Goal: Task Accomplishment & Management: Complete application form

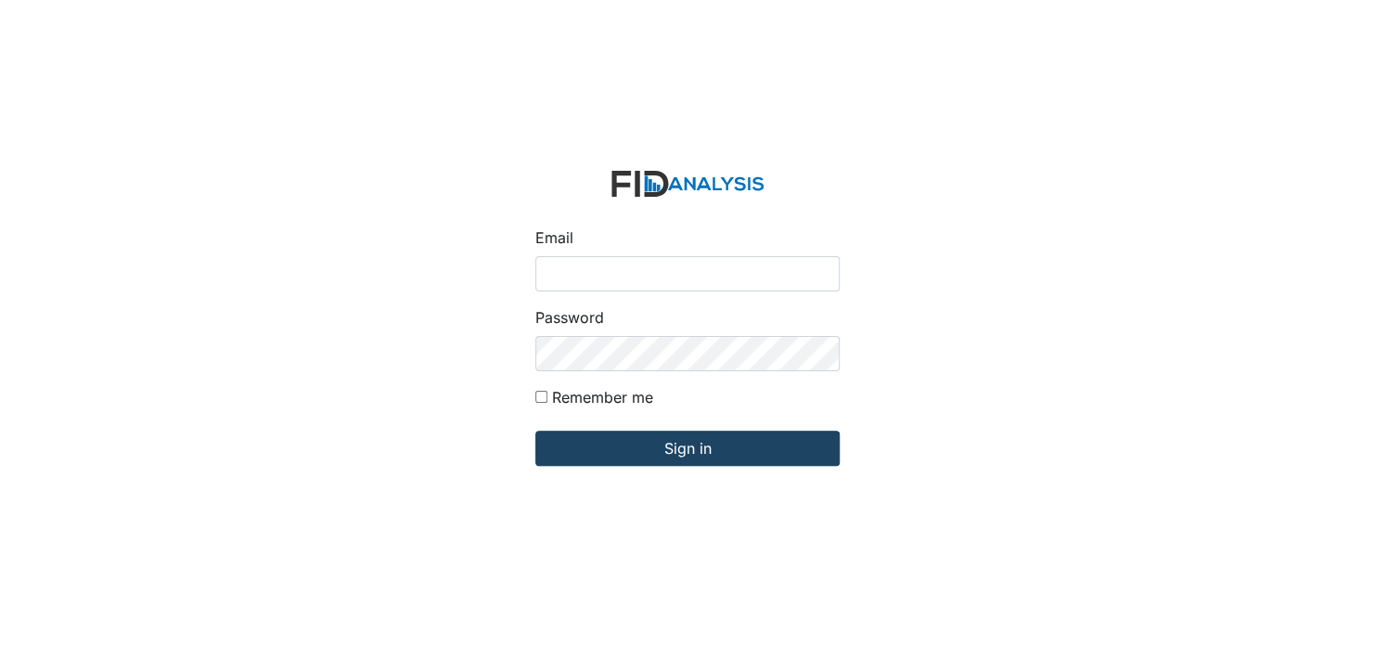
type input "[EMAIL_ADDRESS][DOMAIN_NAME]"
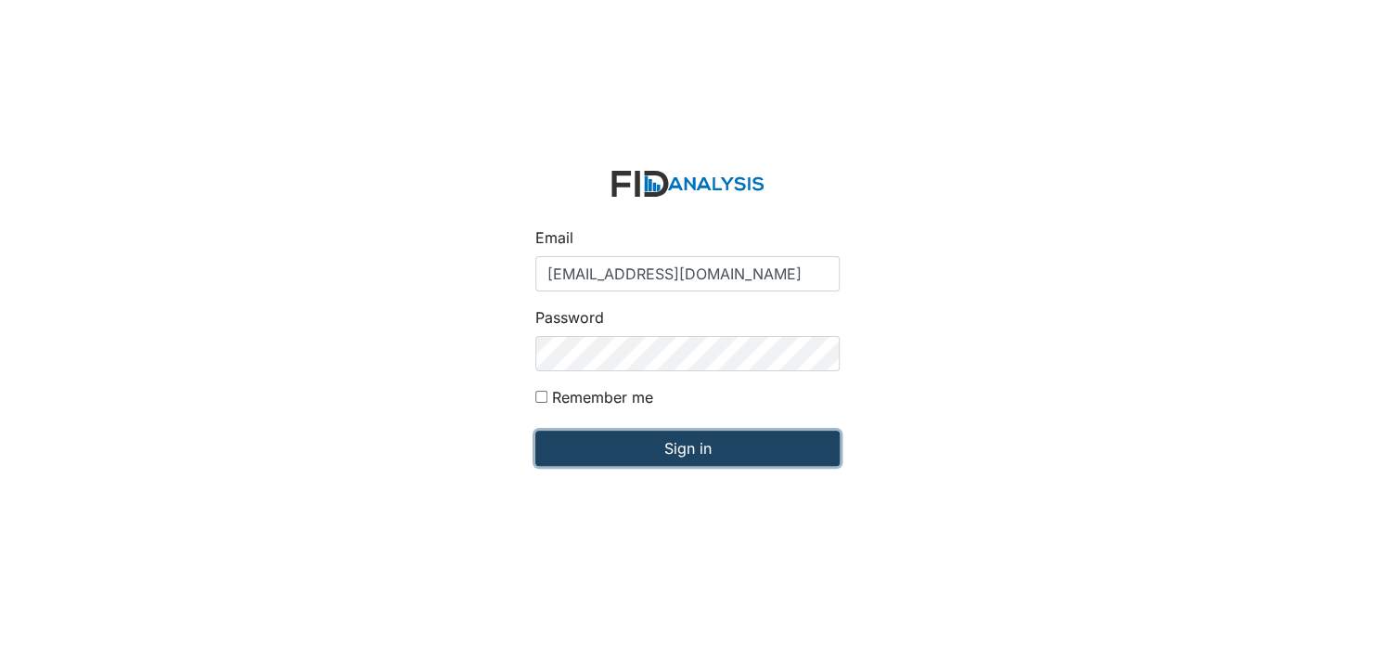
click at [706, 446] on input "Sign in" at bounding box center [687, 447] width 304 height 35
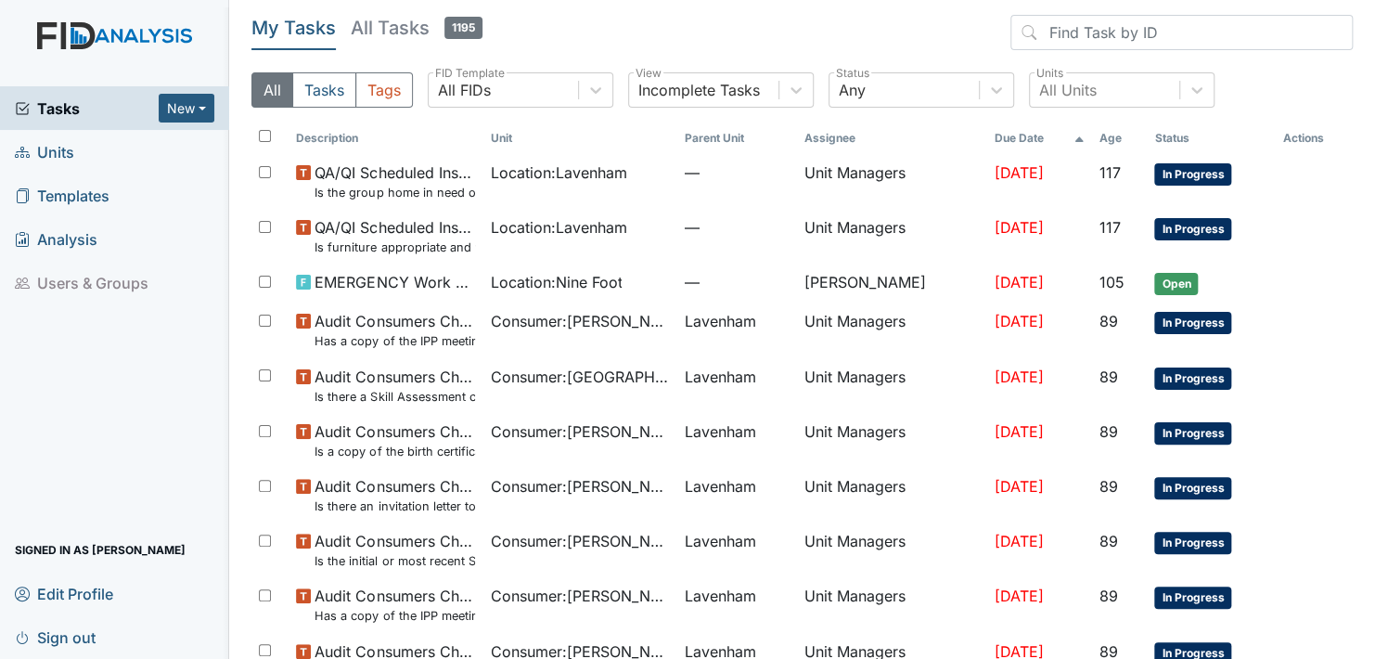
click at [57, 147] on span "Units" at bounding box center [44, 151] width 59 height 29
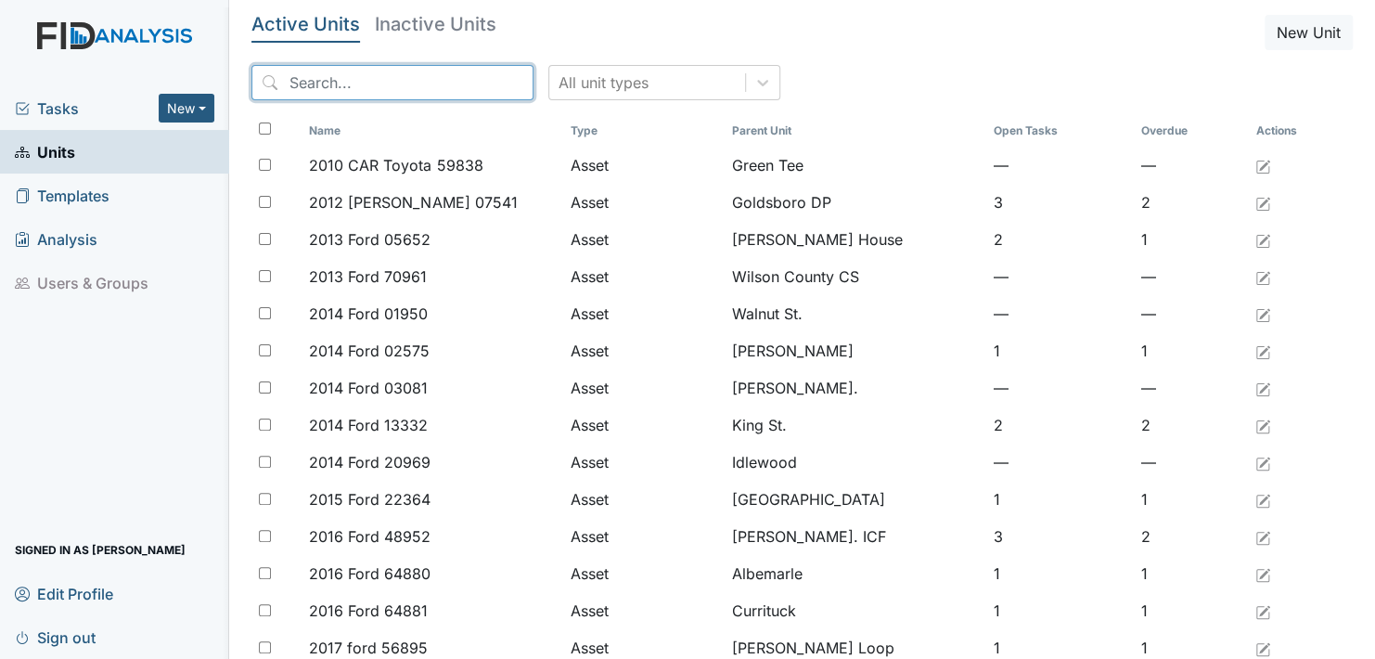
click at [446, 78] on input "search" at bounding box center [392, 82] width 282 height 35
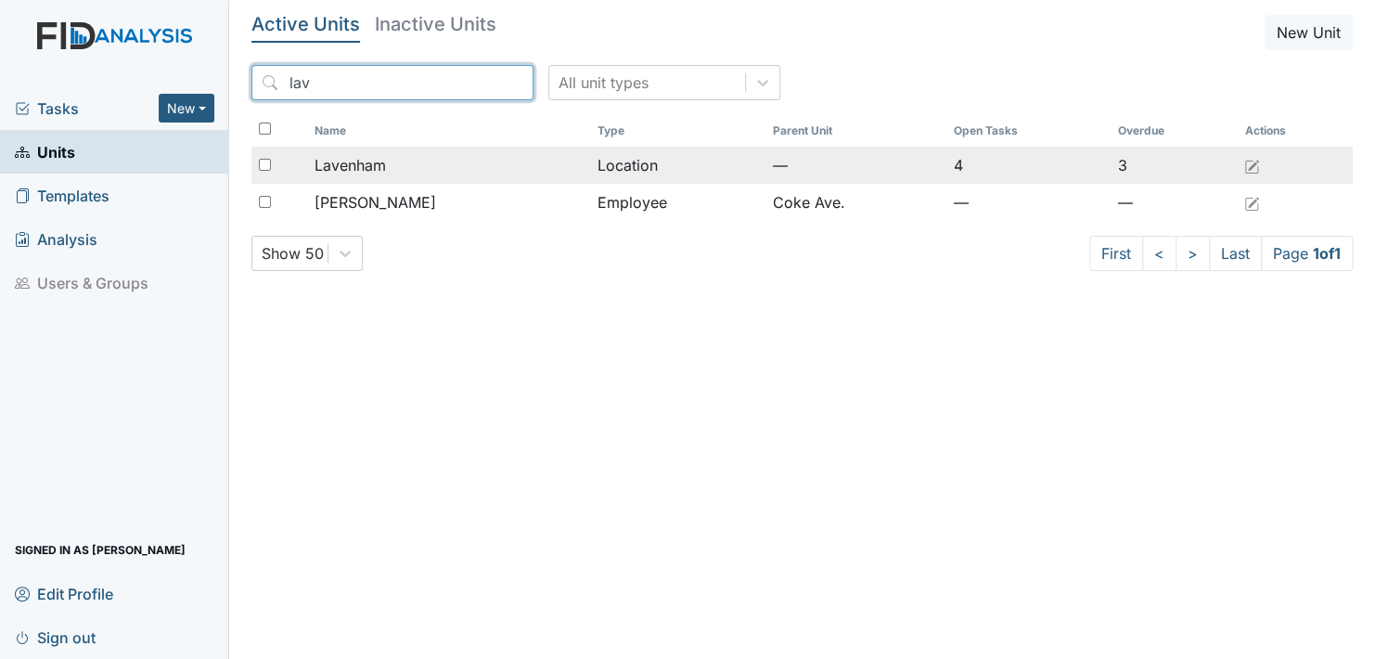
type input "lav"
click at [341, 165] on span "Lavenham" at bounding box center [349, 165] width 71 height 22
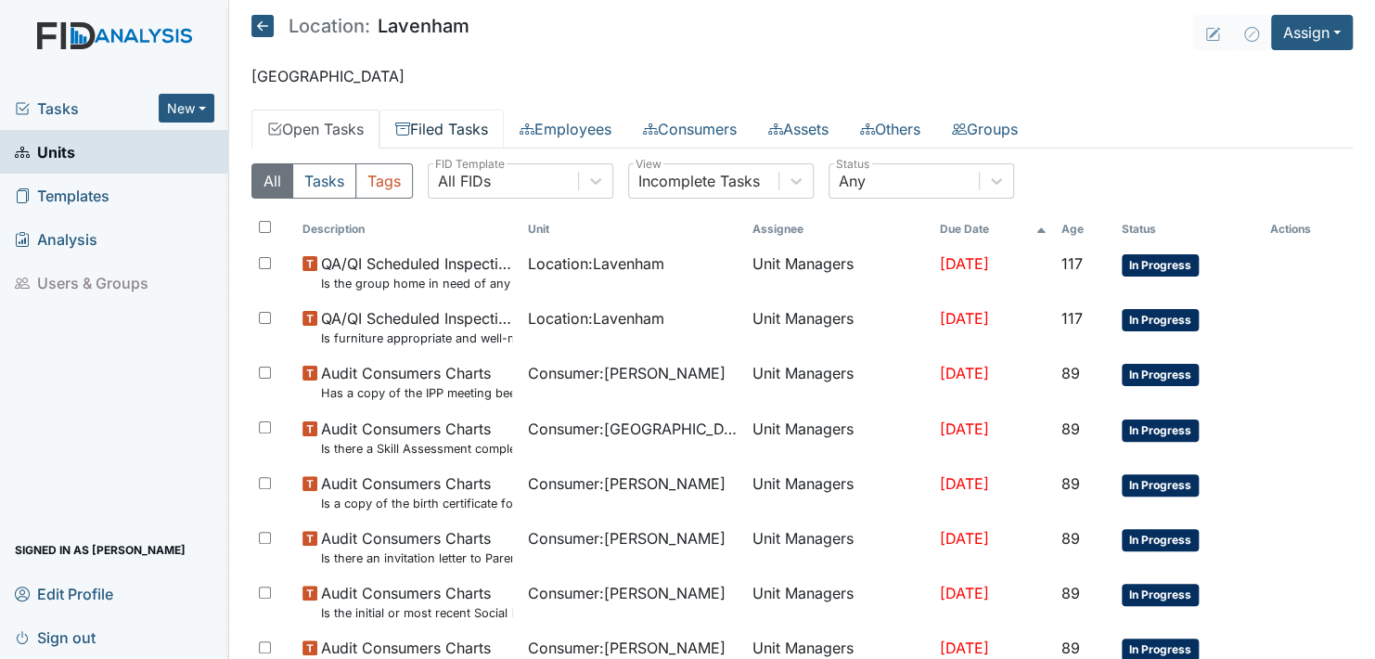
click at [446, 123] on link "Filed Tasks" at bounding box center [441, 128] width 124 height 39
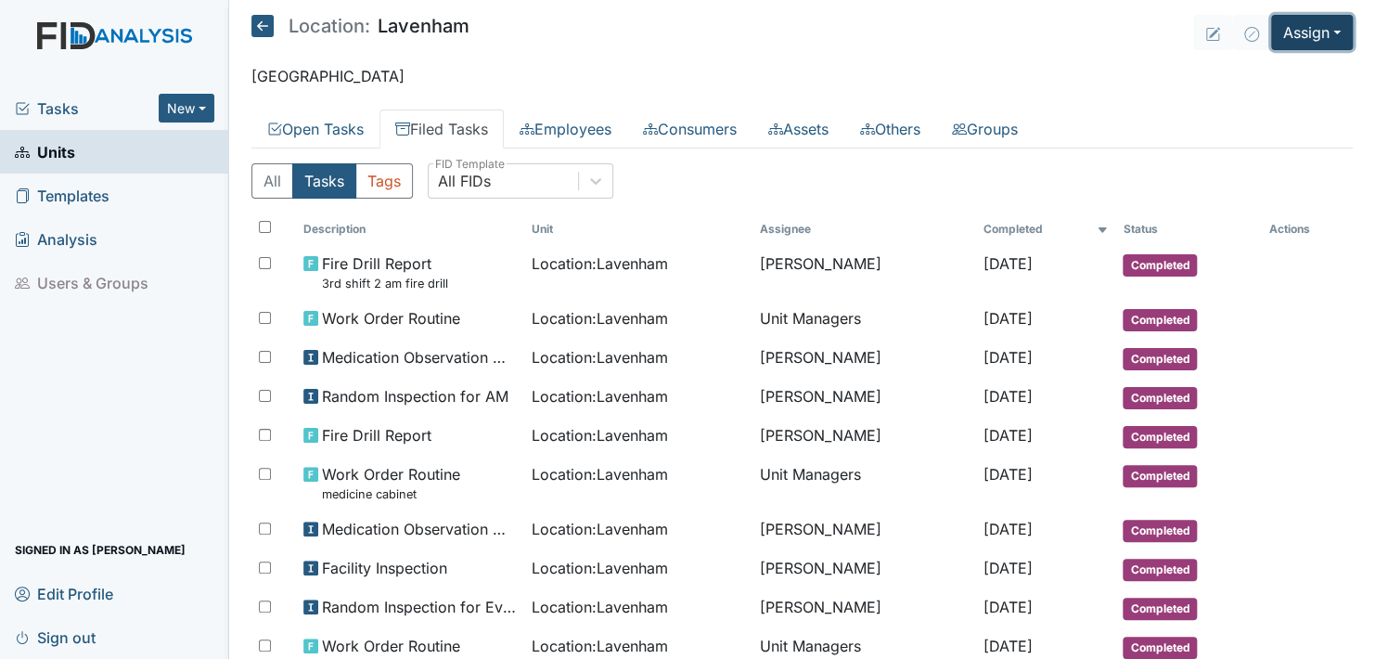
click at [1316, 30] on button "Assign" at bounding box center [1312, 32] width 82 height 35
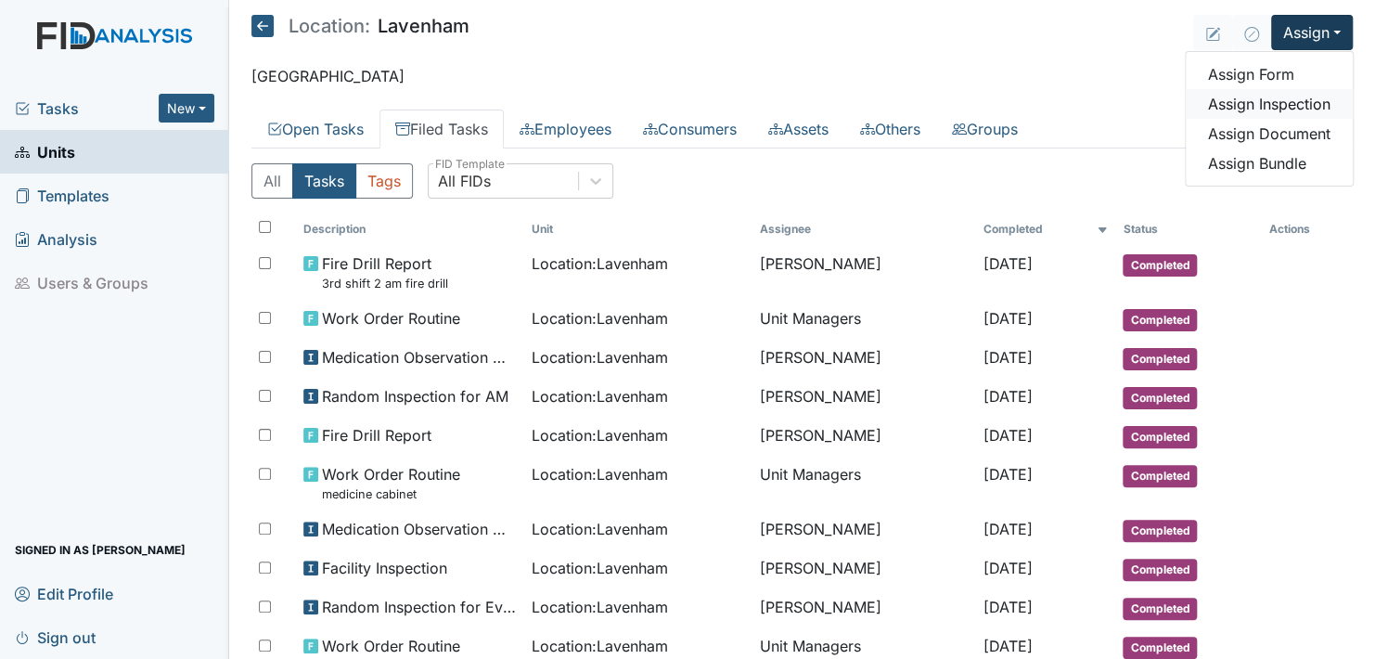
click at [1260, 104] on link "Assign Inspection" at bounding box center [1269, 104] width 167 height 30
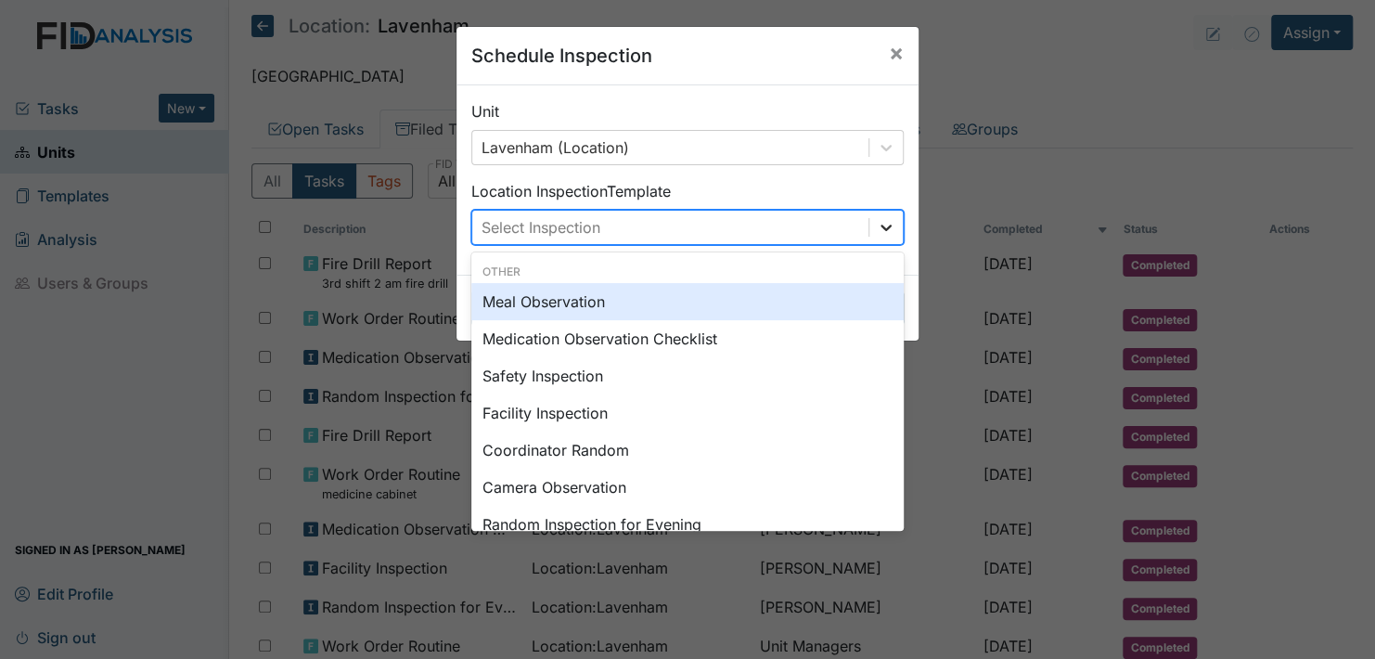
click at [880, 228] on icon at bounding box center [885, 228] width 11 height 6
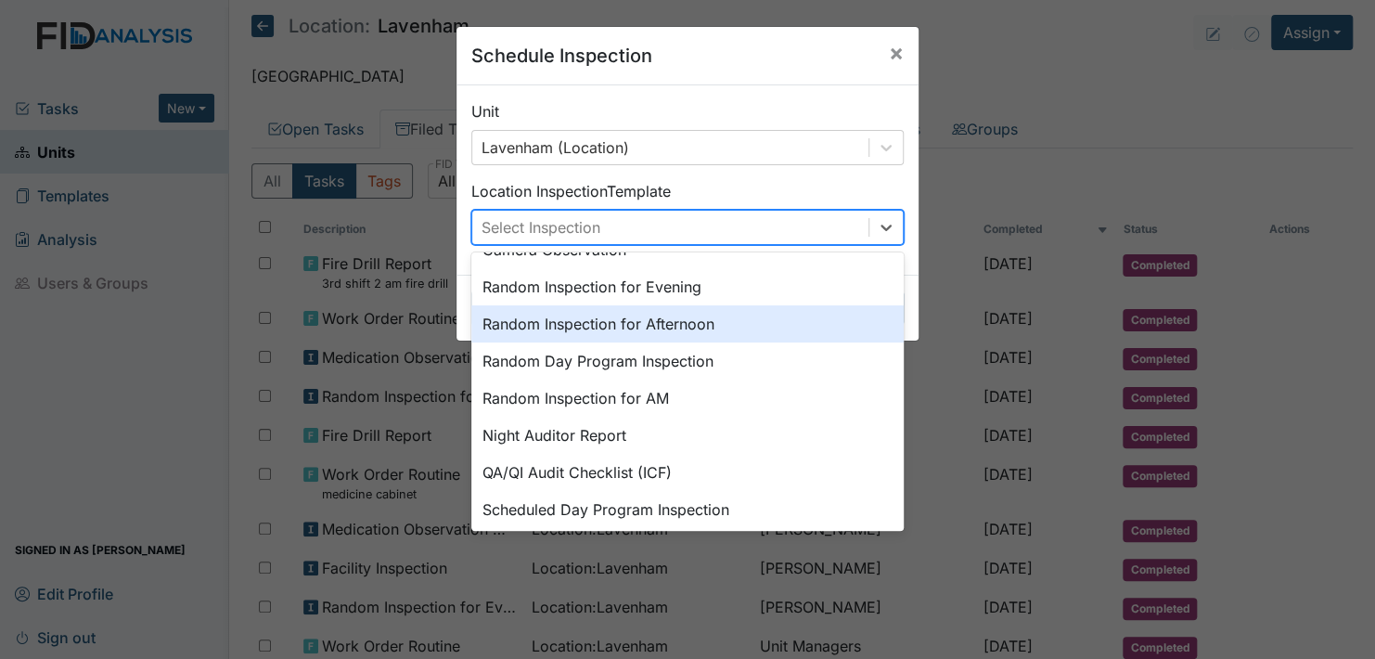
scroll to position [278, 0]
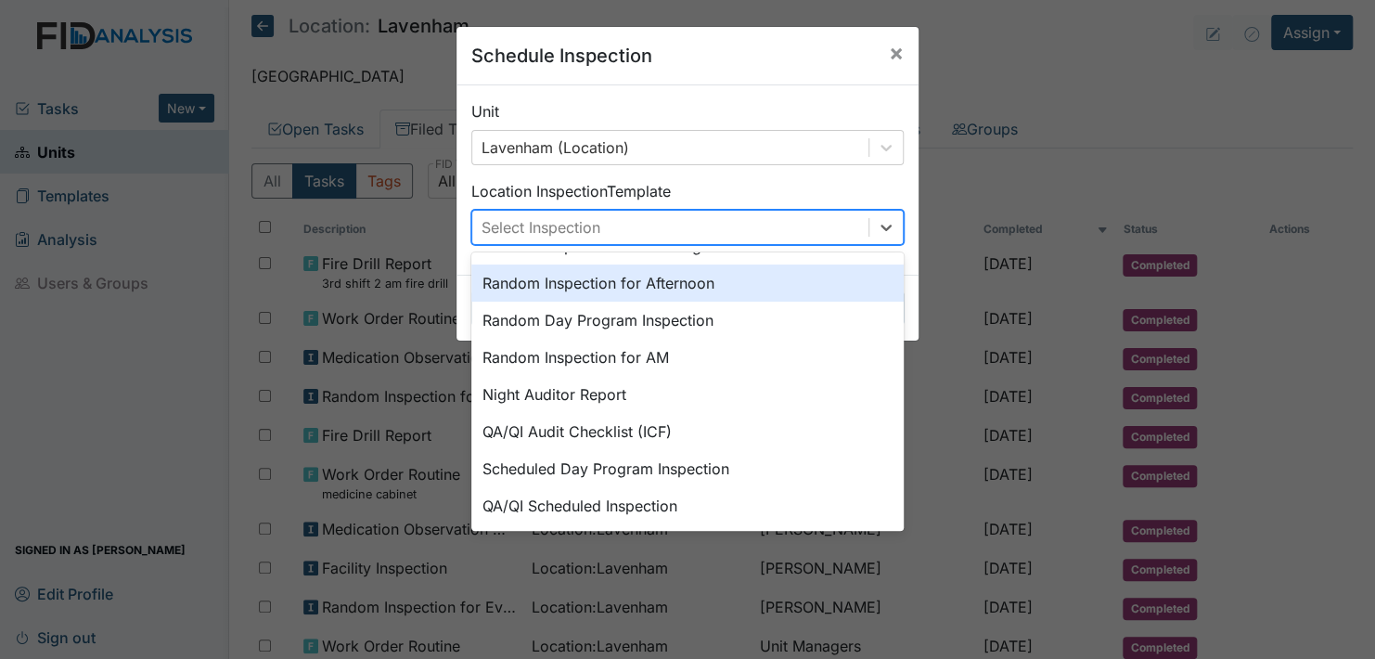
click at [683, 278] on div "Random Inspection for Afternoon" at bounding box center [687, 282] width 432 height 37
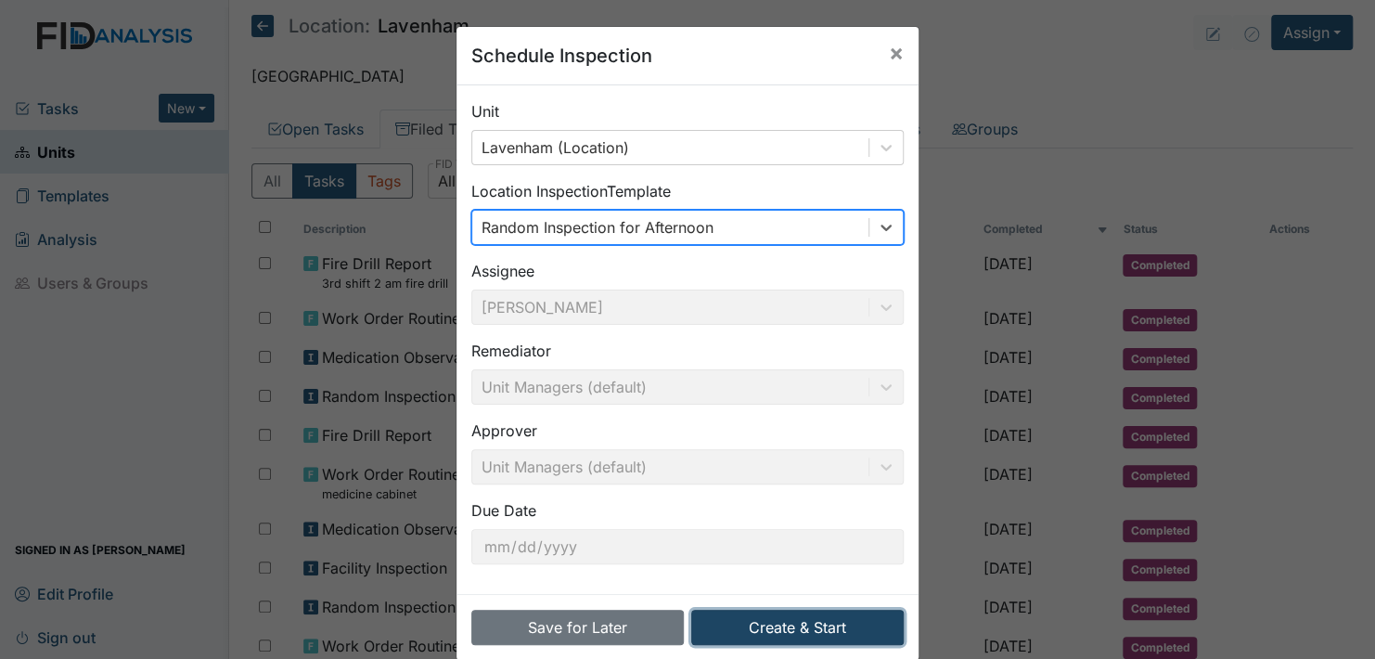
click at [789, 622] on button "Create & Start" at bounding box center [797, 627] width 212 height 35
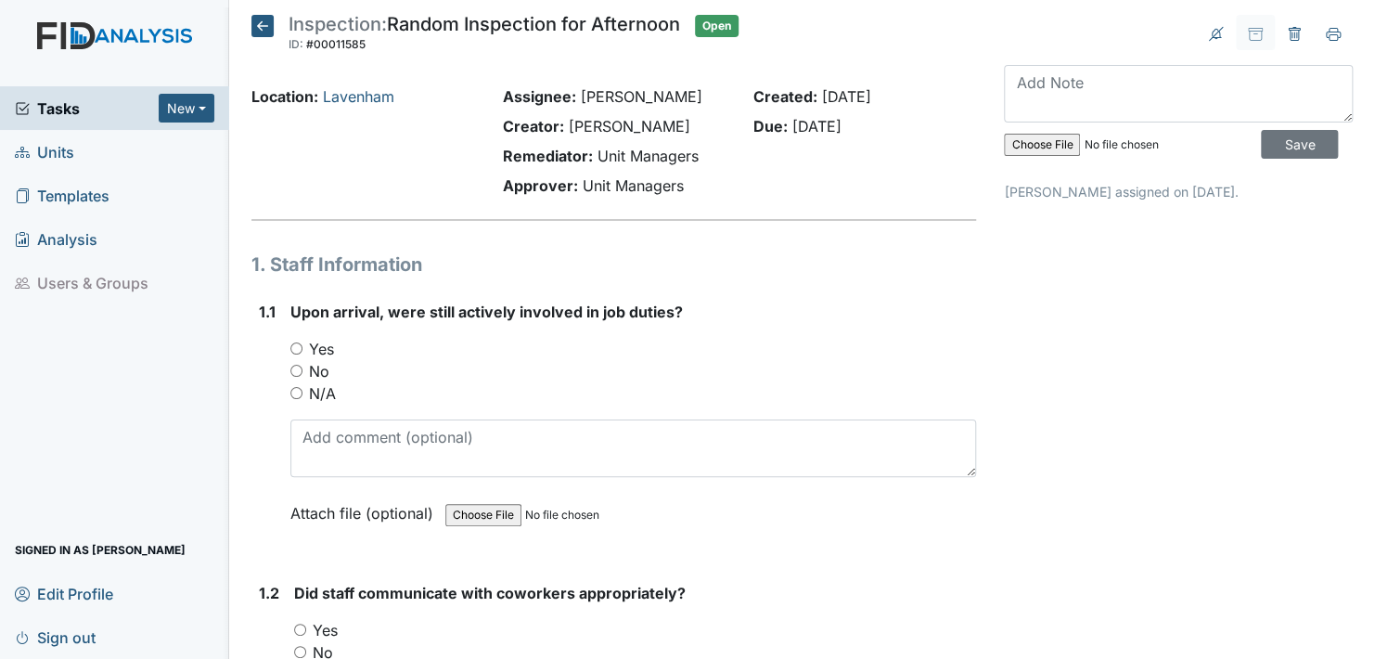
drag, startPoint x: 290, startPoint y: 347, endPoint x: 301, endPoint y: 347, distance: 10.2
click at [290, 347] on input "Yes" at bounding box center [296, 348] width 12 height 12
radio input "true"
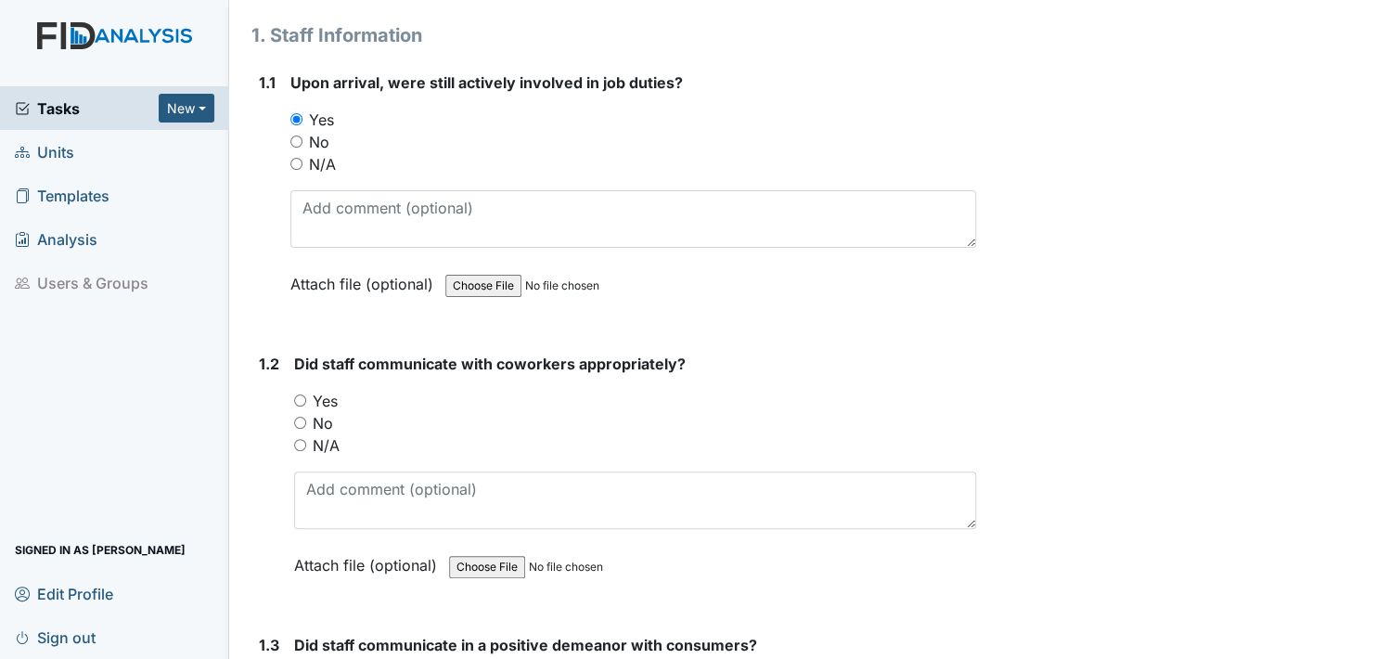
scroll to position [278, 0]
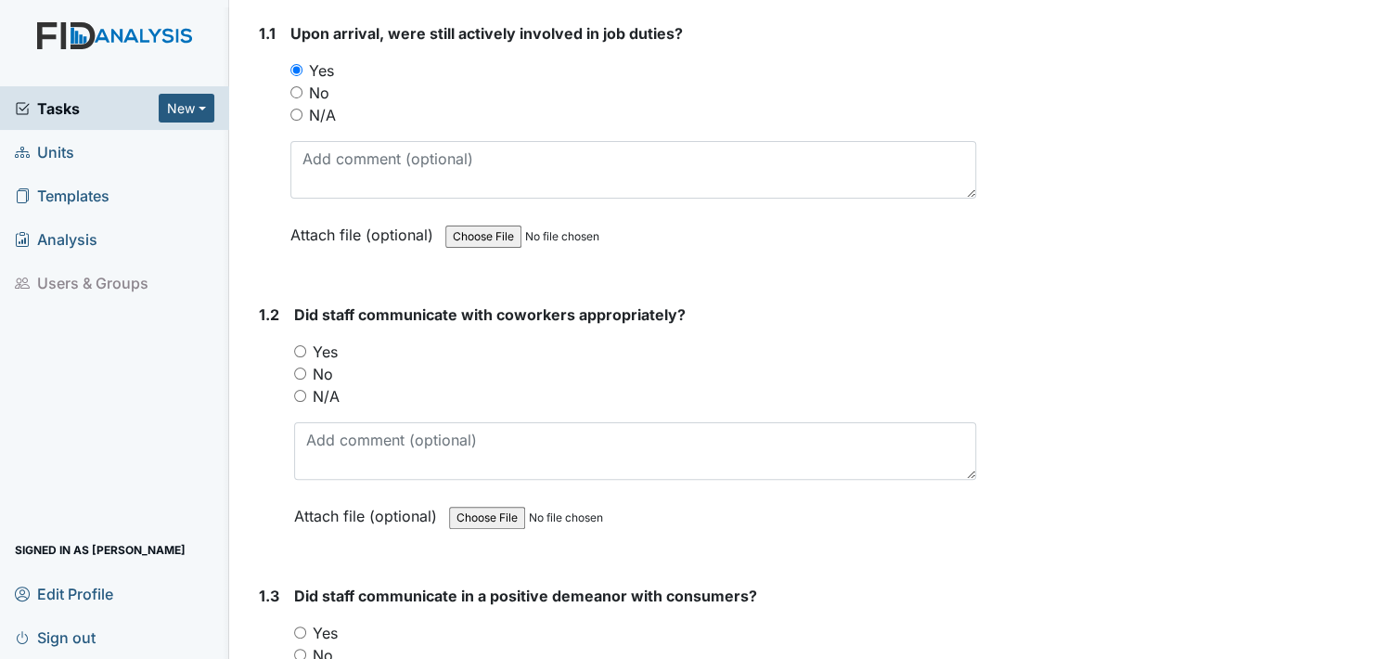
click at [299, 347] on input "Yes" at bounding box center [300, 351] width 12 height 12
radio input "true"
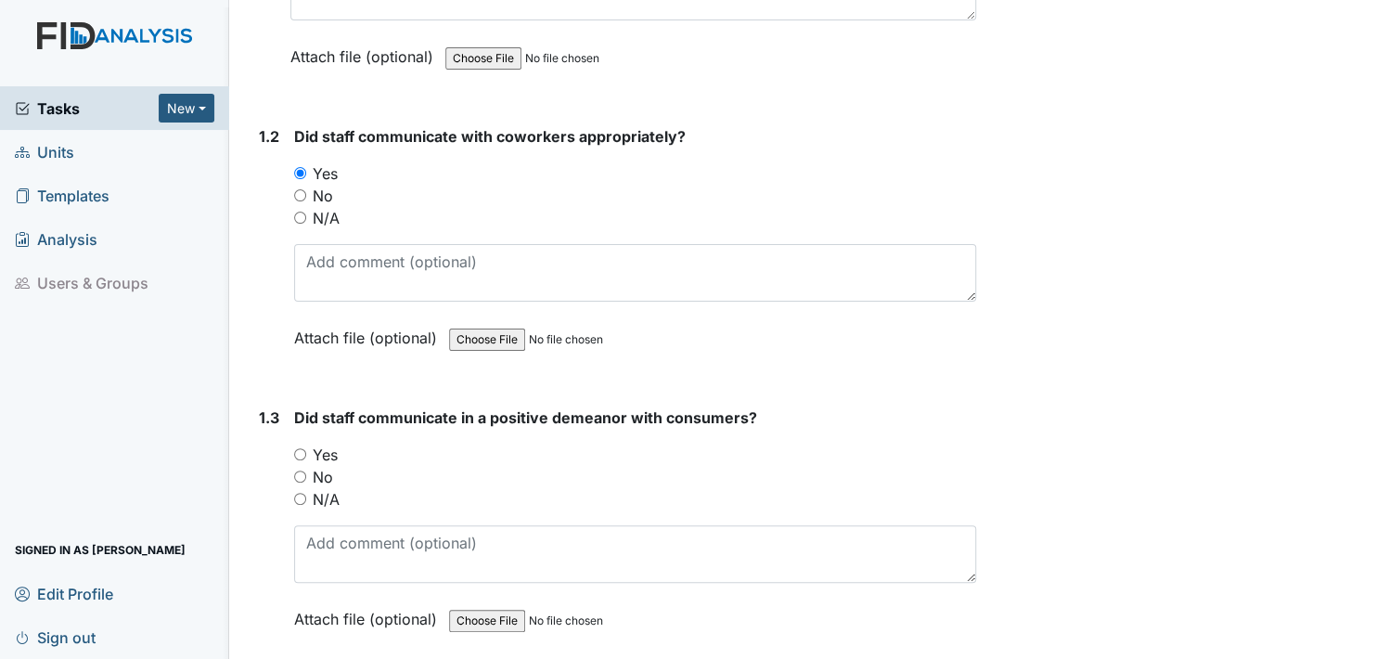
scroll to position [557, 0]
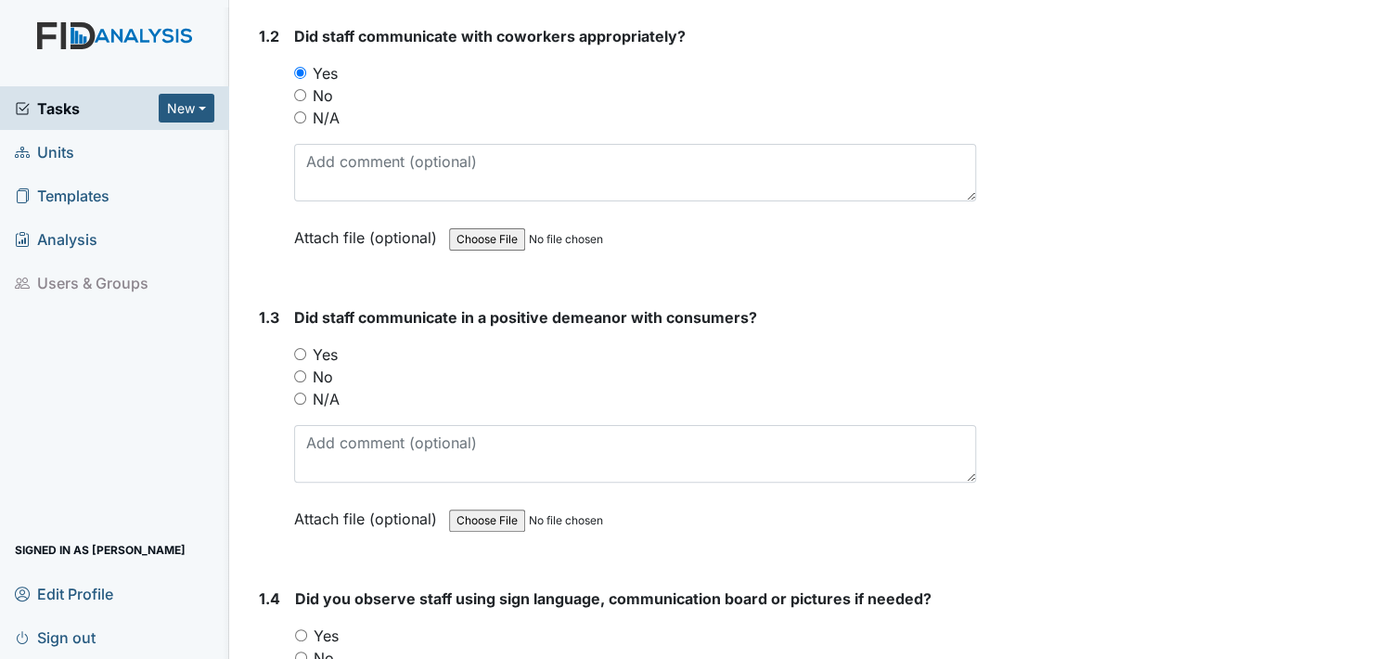
click at [298, 351] on input "Yes" at bounding box center [300, 354] width 12 height 12
radio input "true"
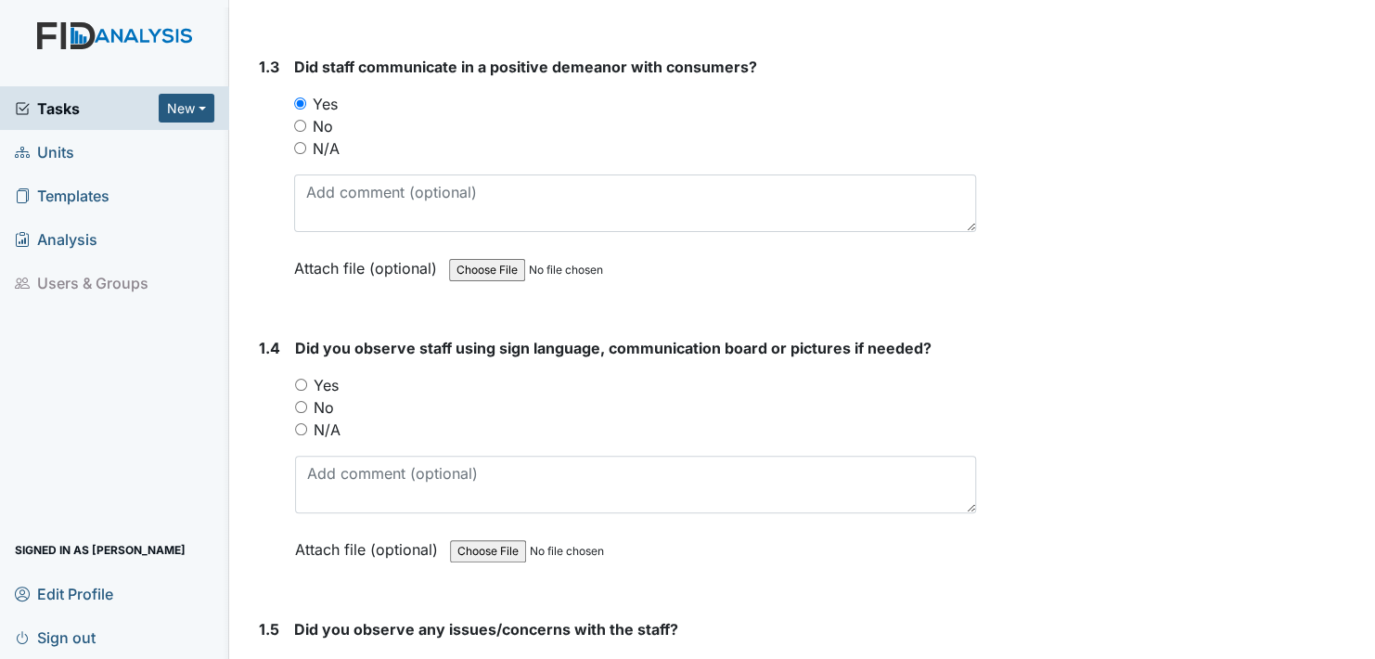
scroll to position [835, 0]
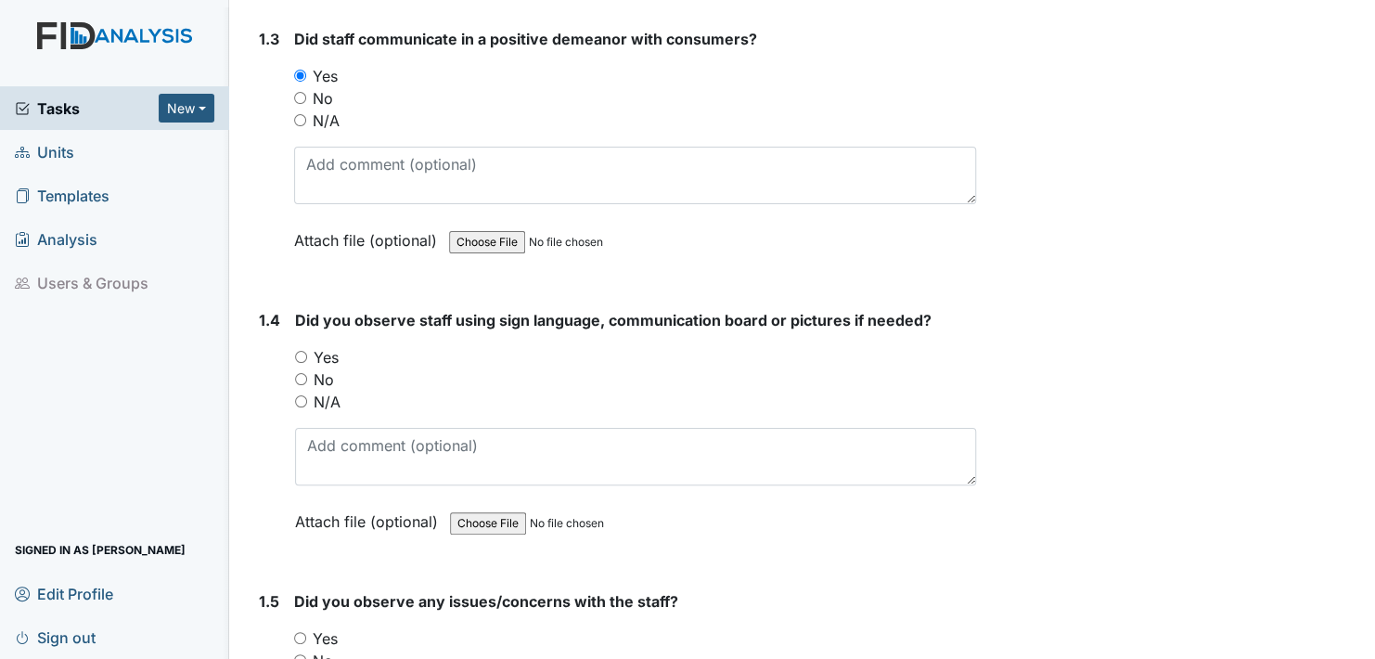
click at [298, 351] on input "Yes" at bounding box center [301, 357] width 12 height 12
radio input "true"
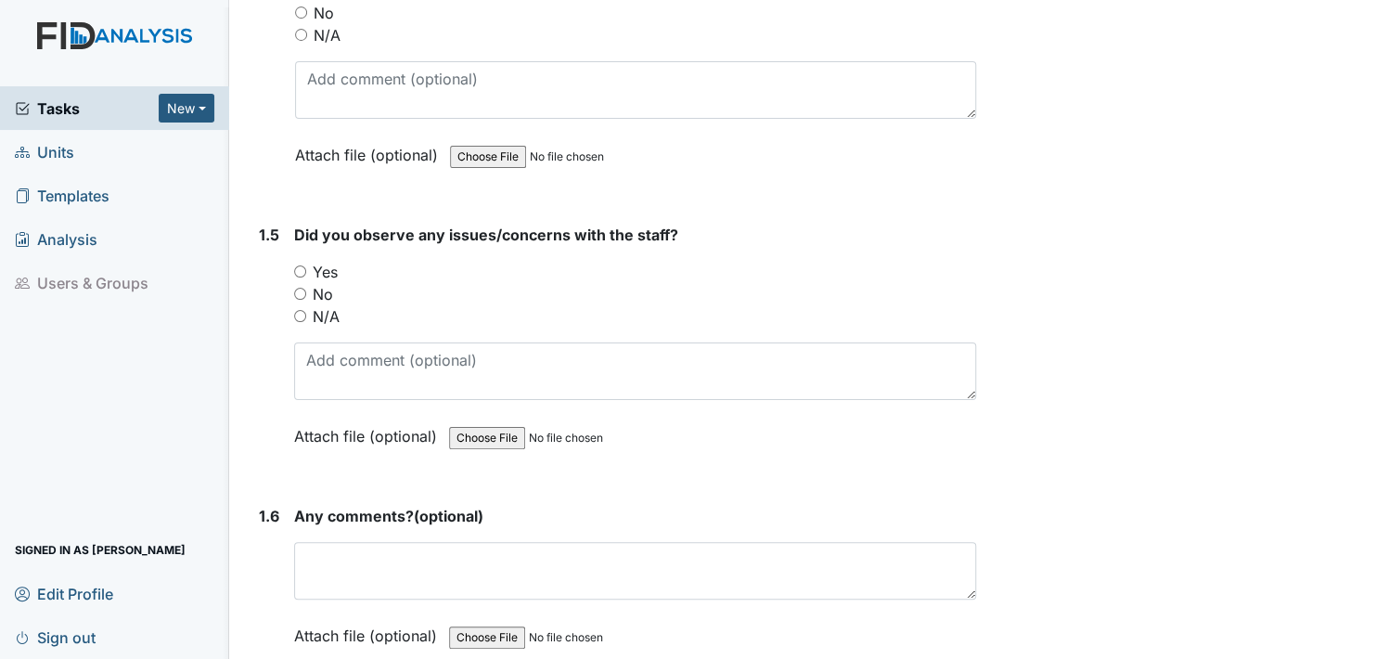
scroll to position [1206, 0]
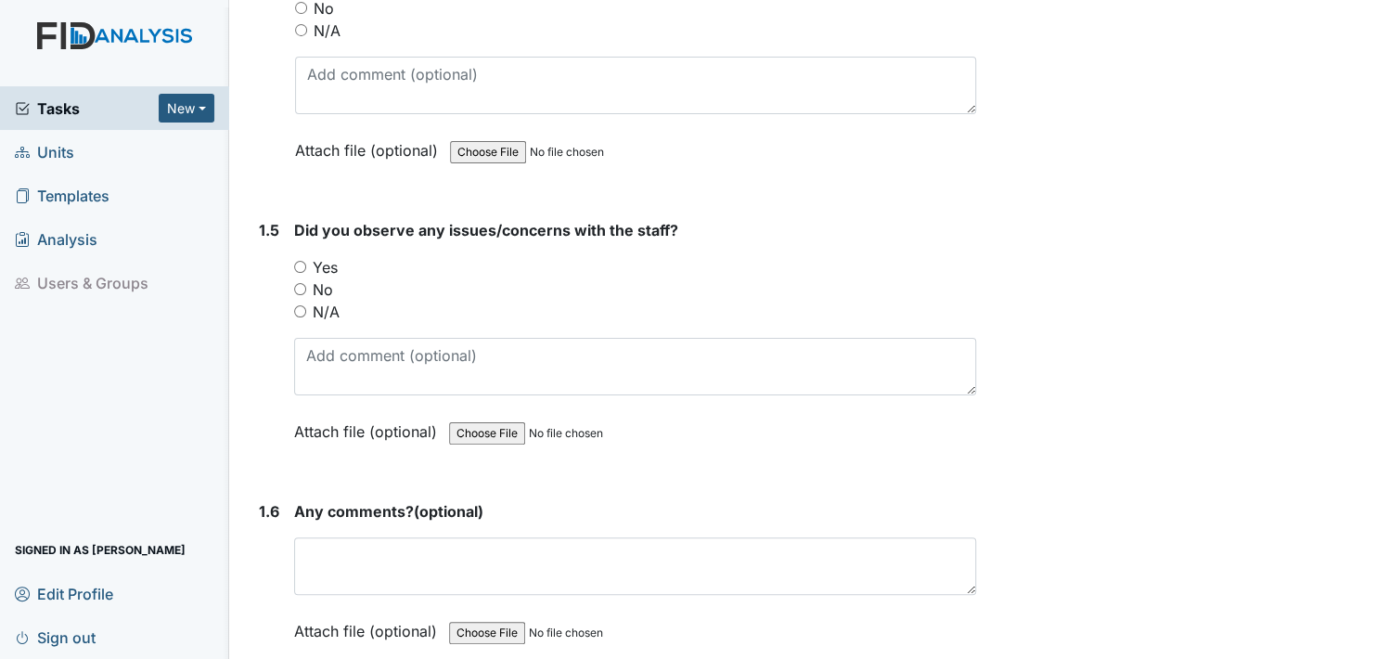
click at [299, 283] on input "No" at bounding box center [300, 289] width 12 height 12
radio input "true"
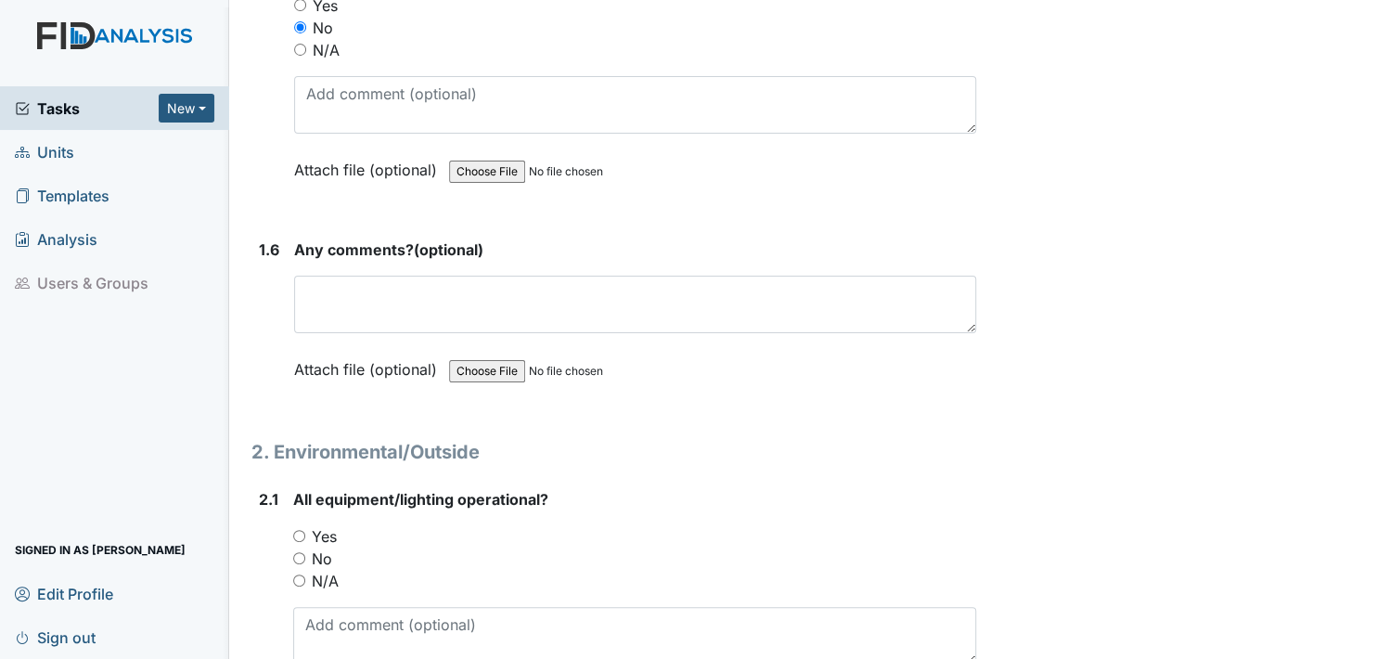
scroll to position [1484, 0]
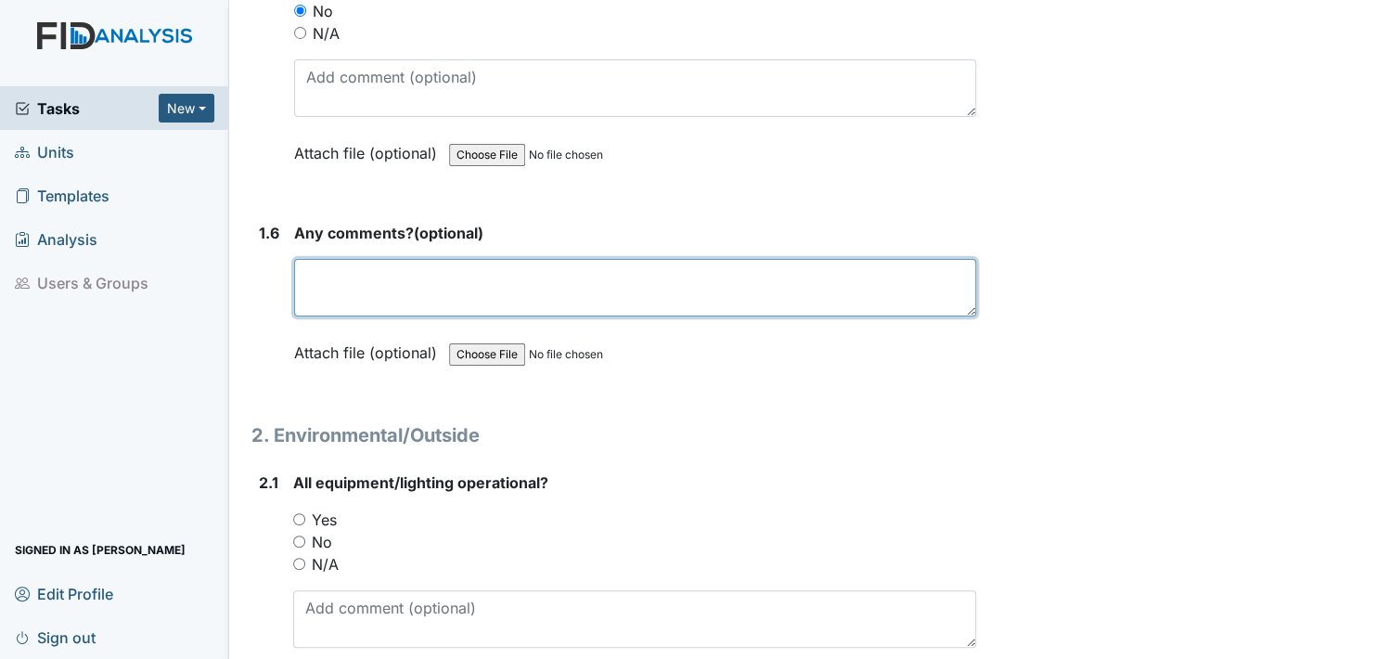
click at [303, 276] on textarea at bounding box center [635, 288] width 682 height 58
type textarea "no"
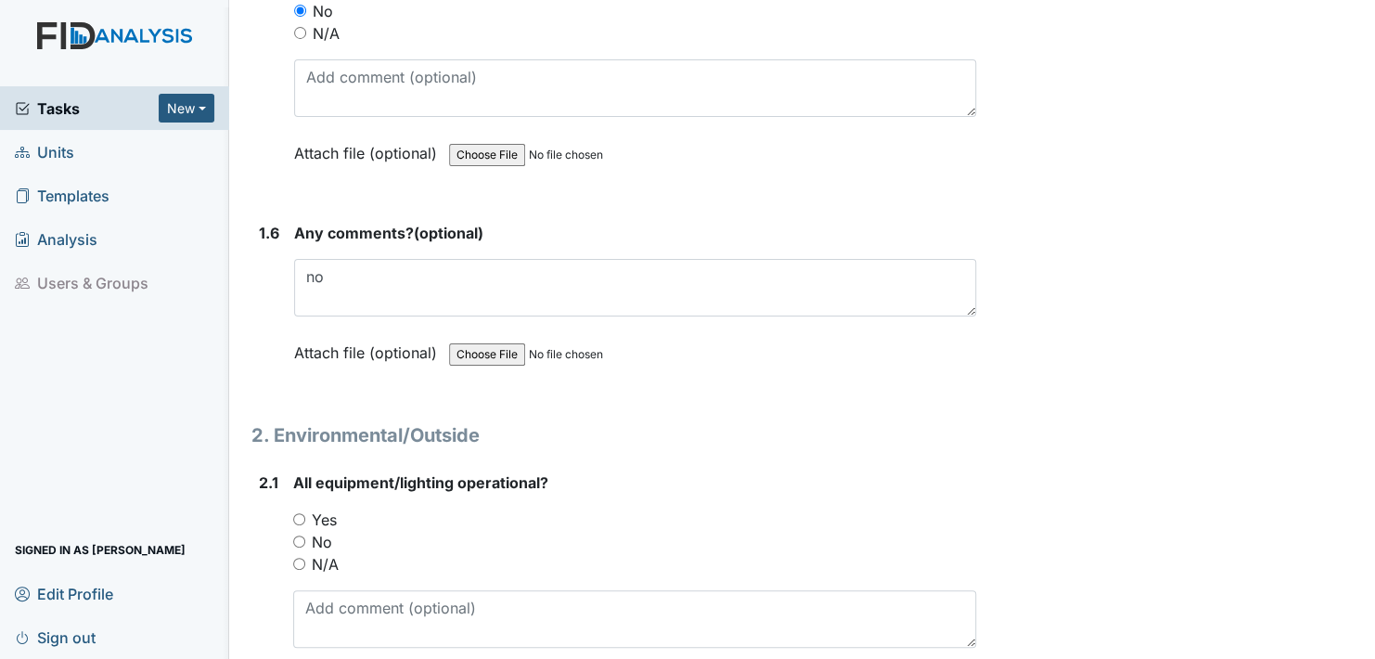
click at [317, 342] on label "Attach file (optional)" at bounding box center [369, 347] width 150 height 32
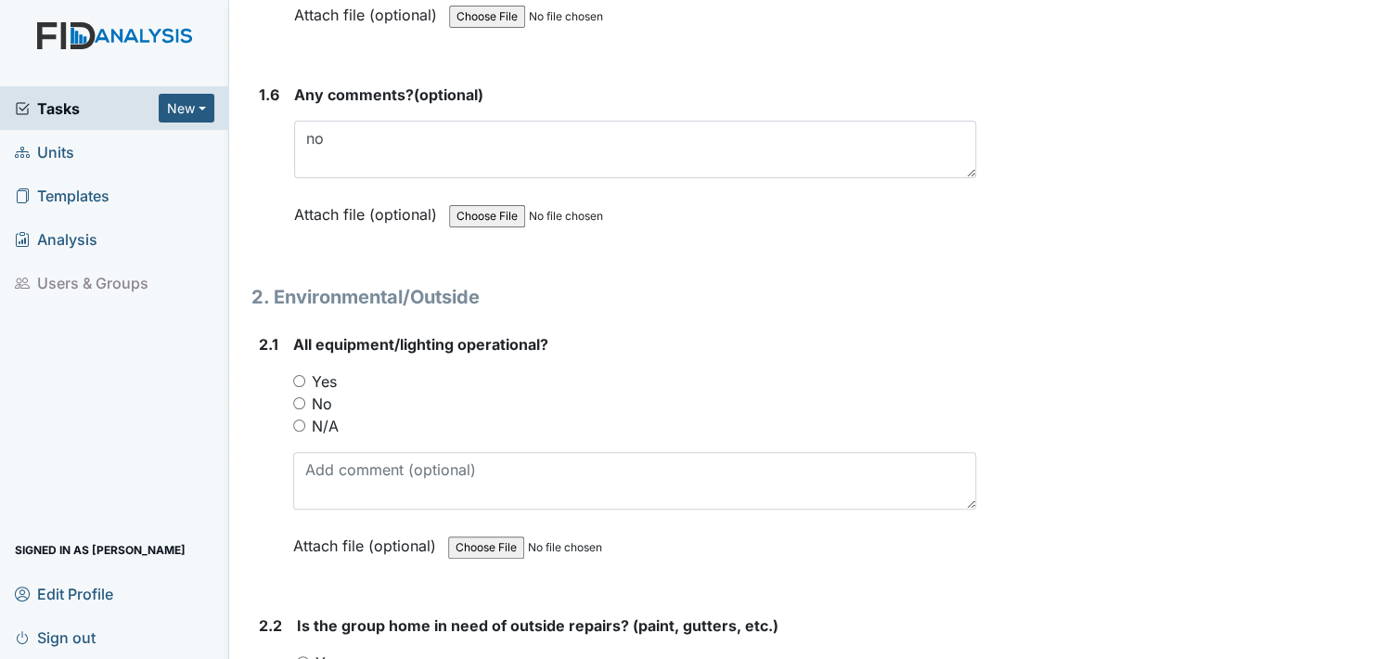
scroll to position [1670, 0]
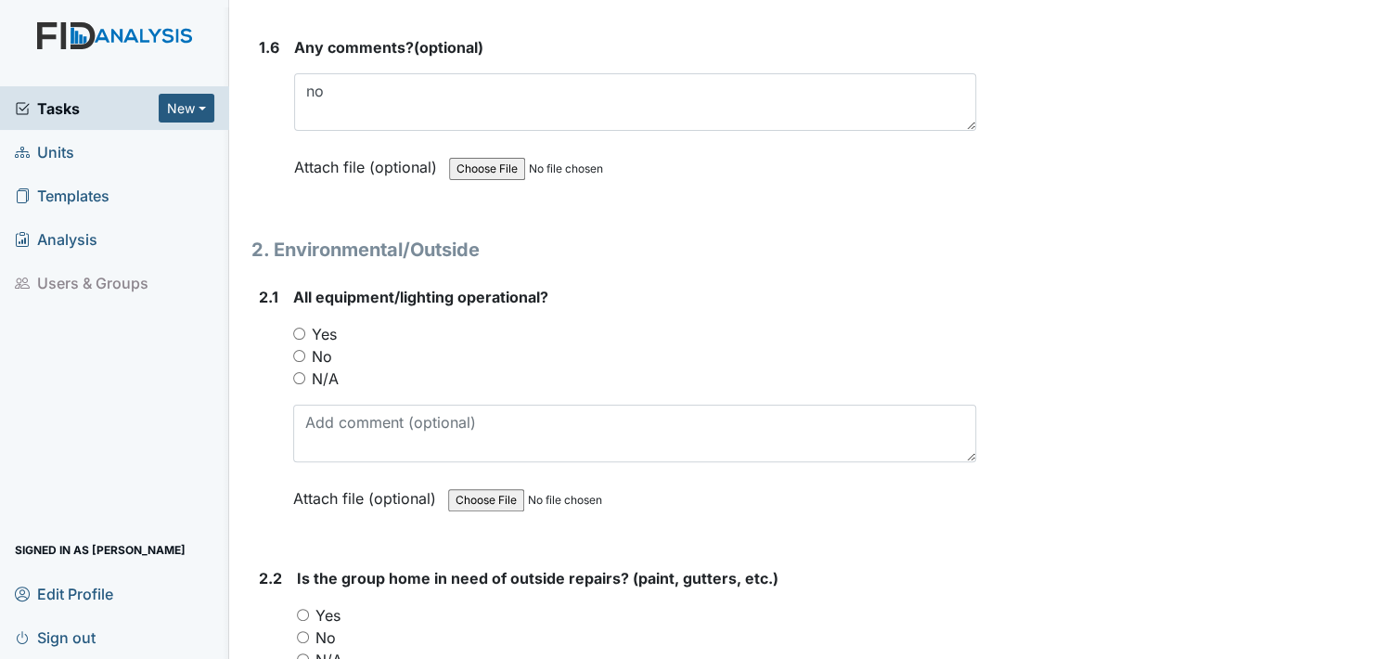
click at [298, 328] on input "Yes" at bounding box center [299, 333] width 12 height 12
radio input "true"
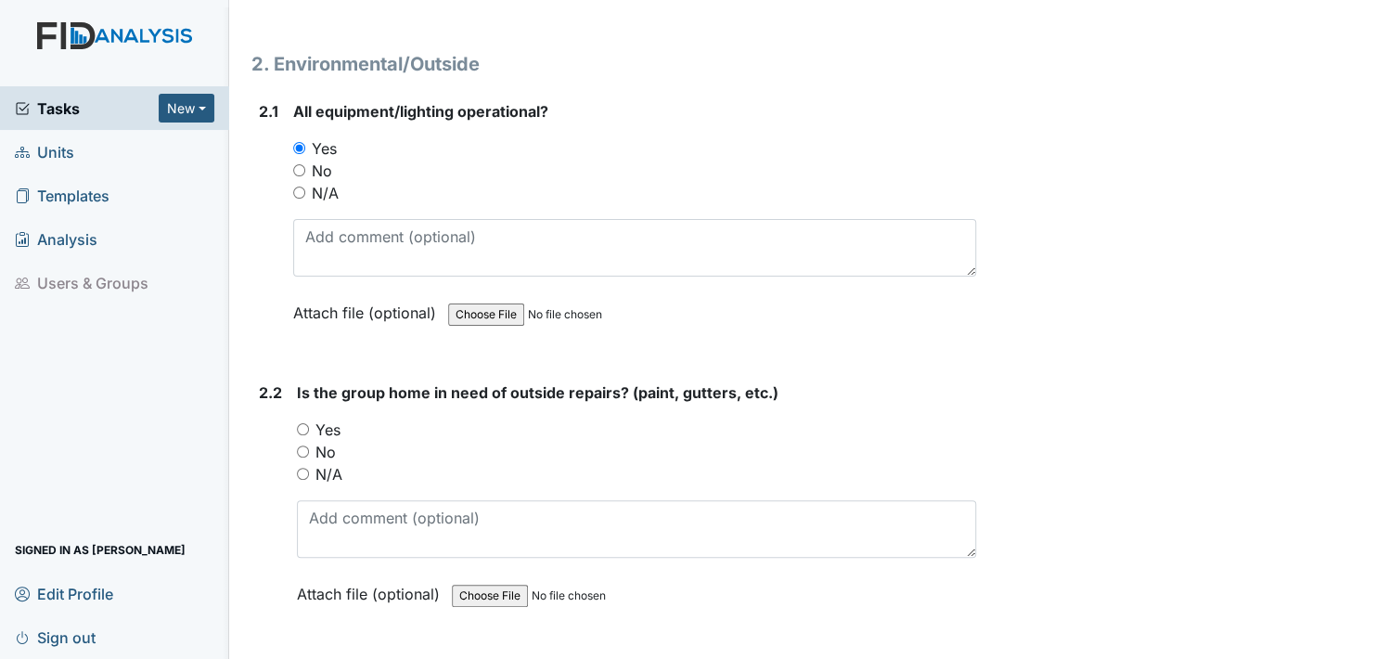
drag, startPoint x: 303, startPoint y: 423, endPoint x: 310, endPoint y: 443, distance: 21.4
click at [302, 425] on input "Yes" at bounding box center [303, 429] width 12 height 12
radio input "true"
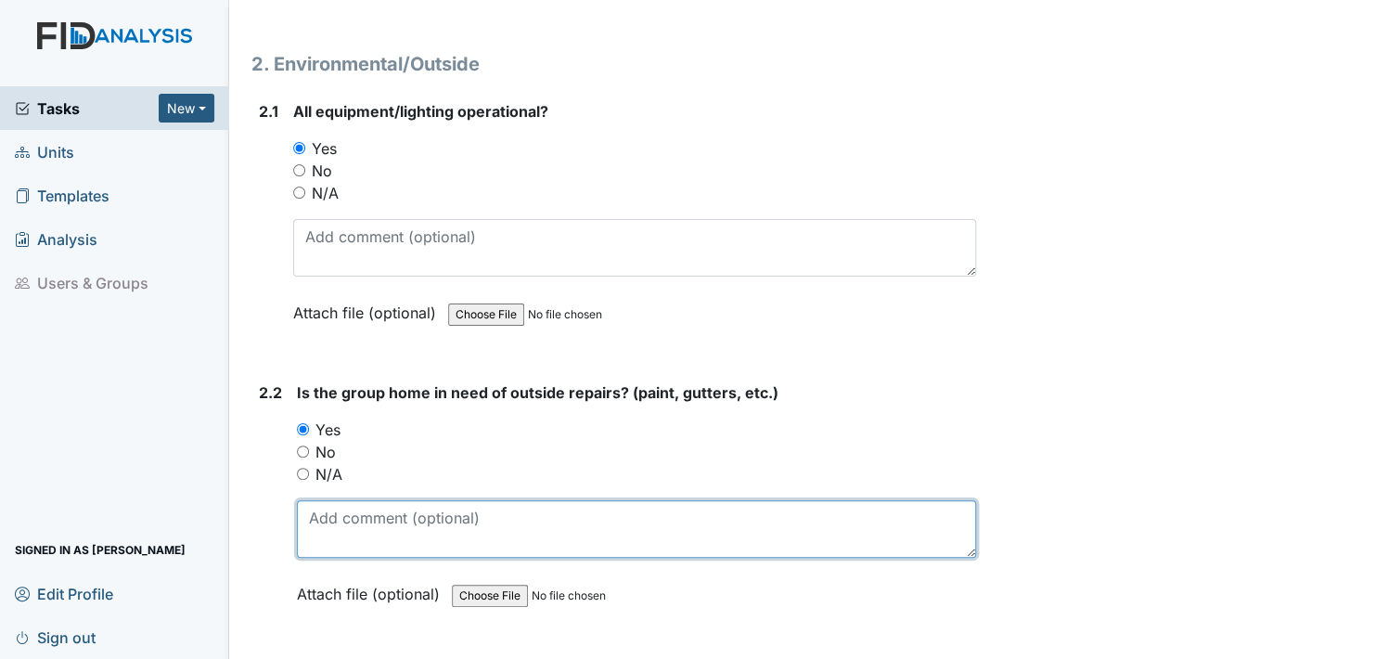
click at [323, 533] on textarea at bounding box center [636, 529] width 679 height 58
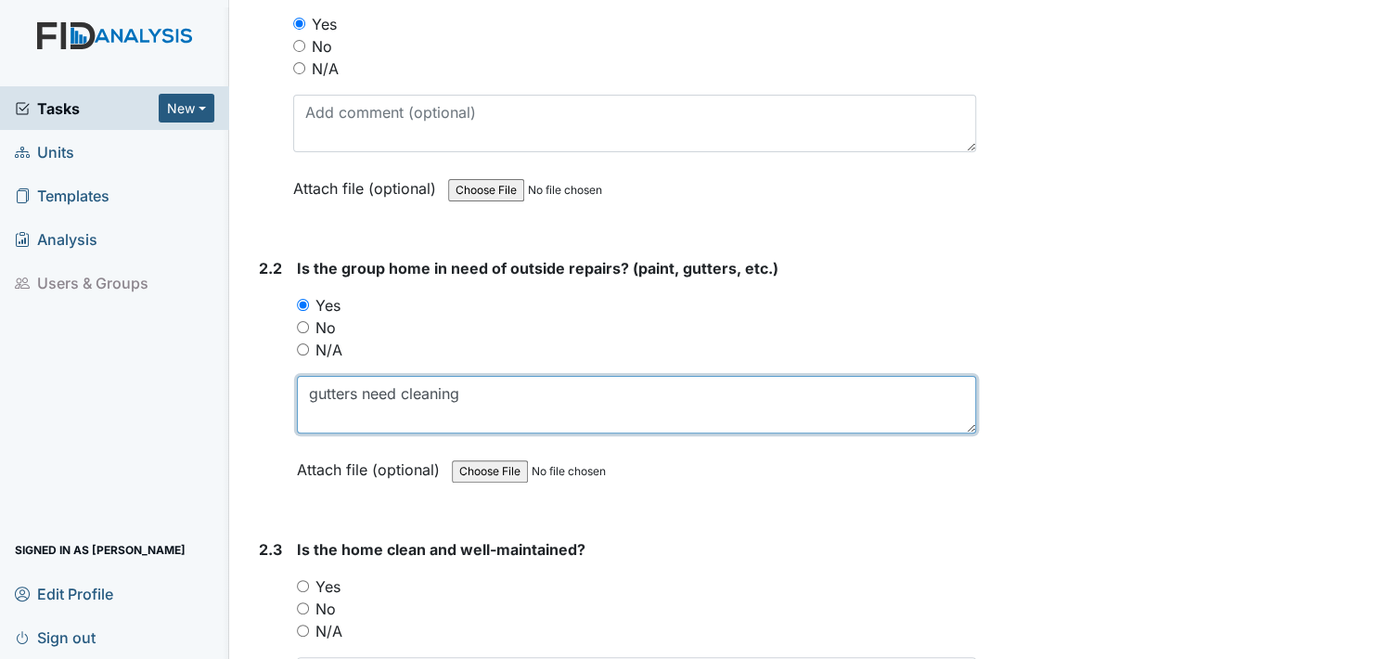
scroll to position [2041, 0]
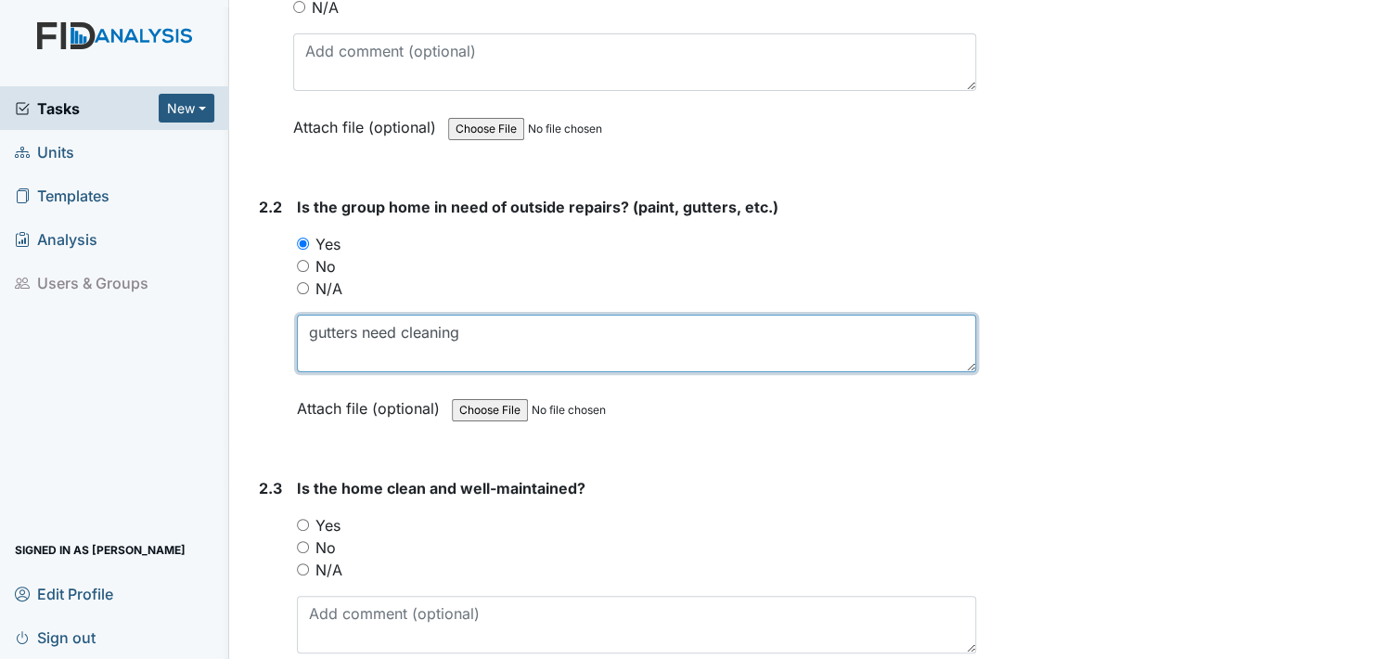
type textarea "gutters need cleaning"
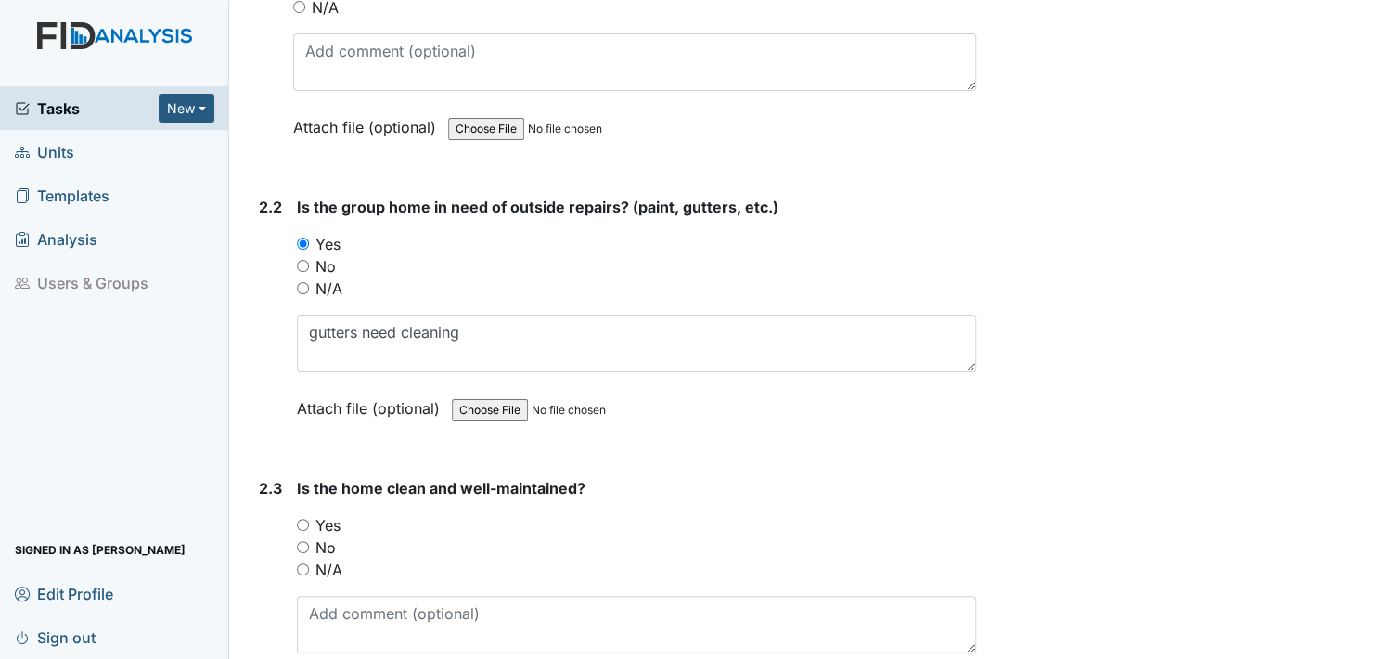
click at [315, 397] on label "Attach file (optional)" at bounding box center [372, 403] width 150 height 32
click at [302, 519] on input "Yes" at bounding box center [303, 525] width 12 height 12
radio input "true"
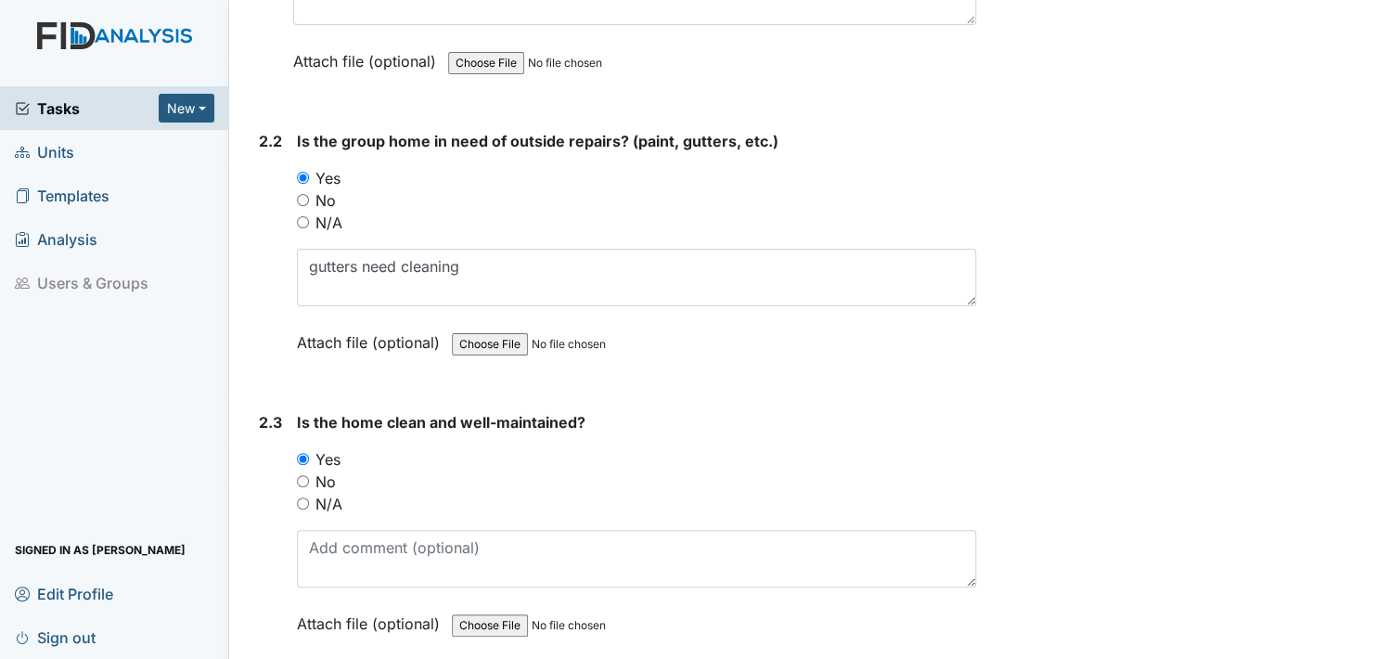
scroll to position [2227, 0]
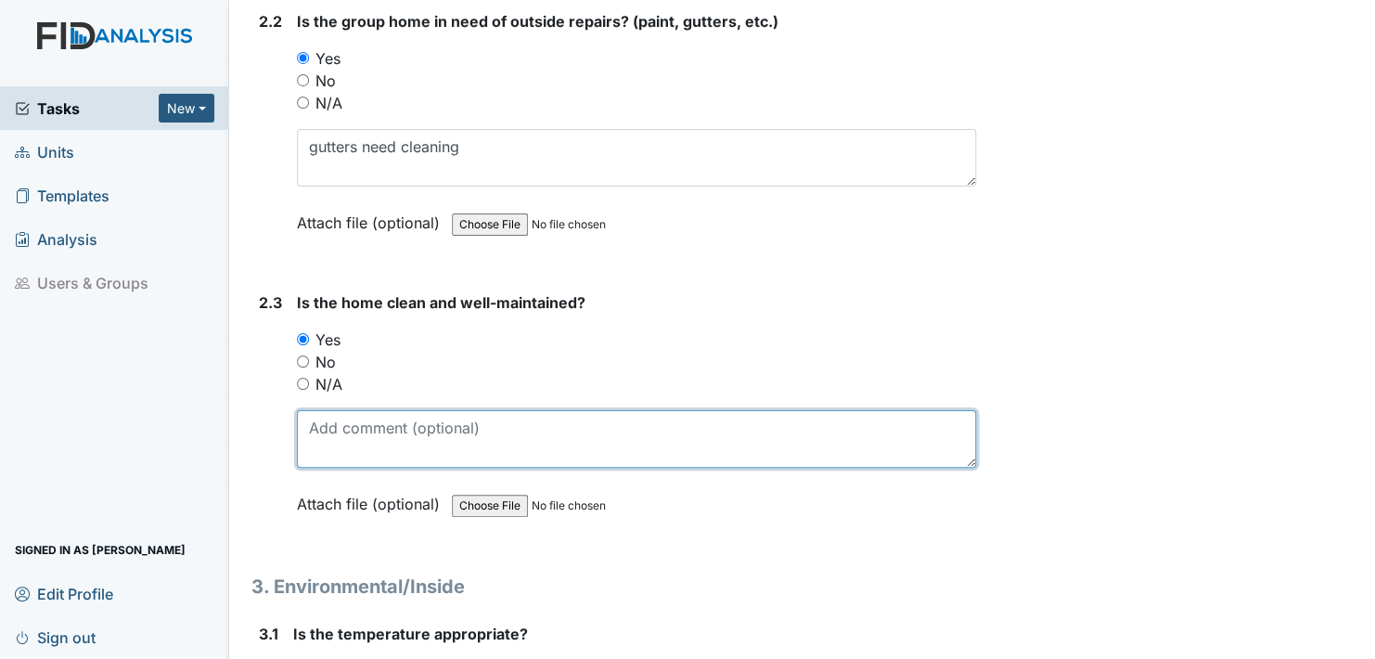
click at [311, 443] on textarea at bounding box center [636, 439] width 679 height 58
type textarea "we just got the new table set this evening."
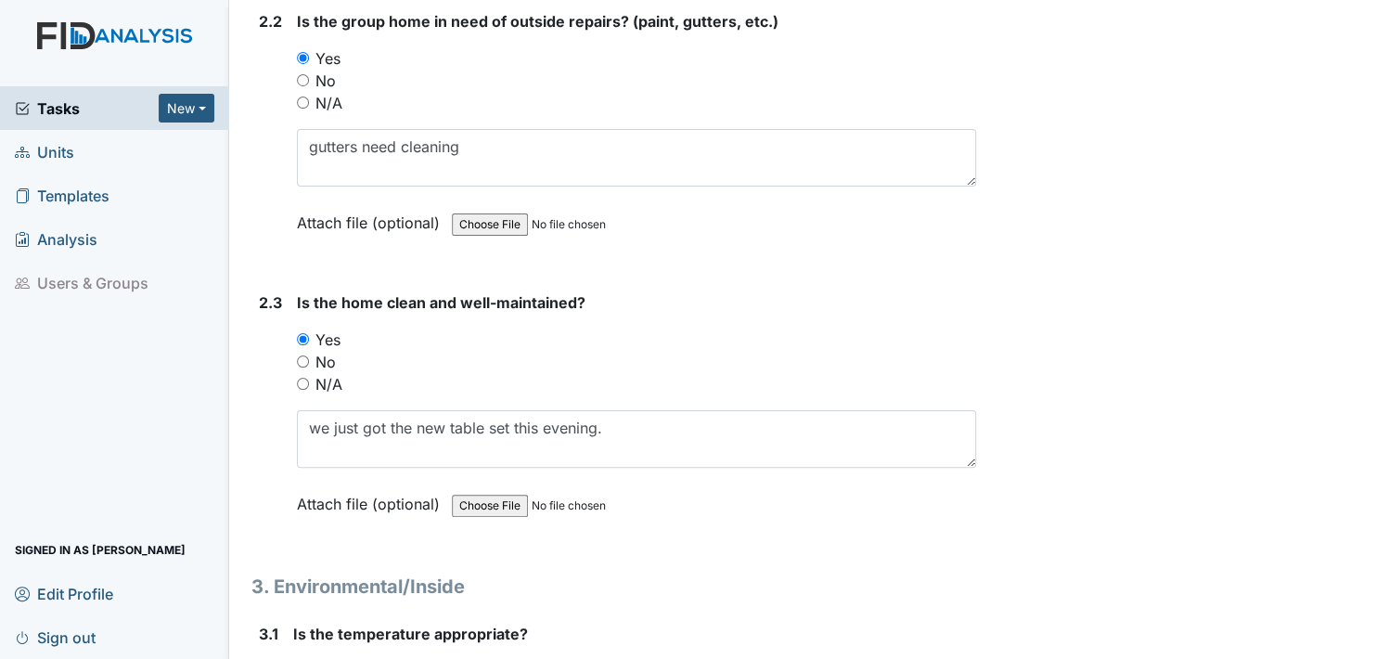
click at [307, 488] on label "Attach file (optional)" at bounding box center [372, 498] width 150 height 32
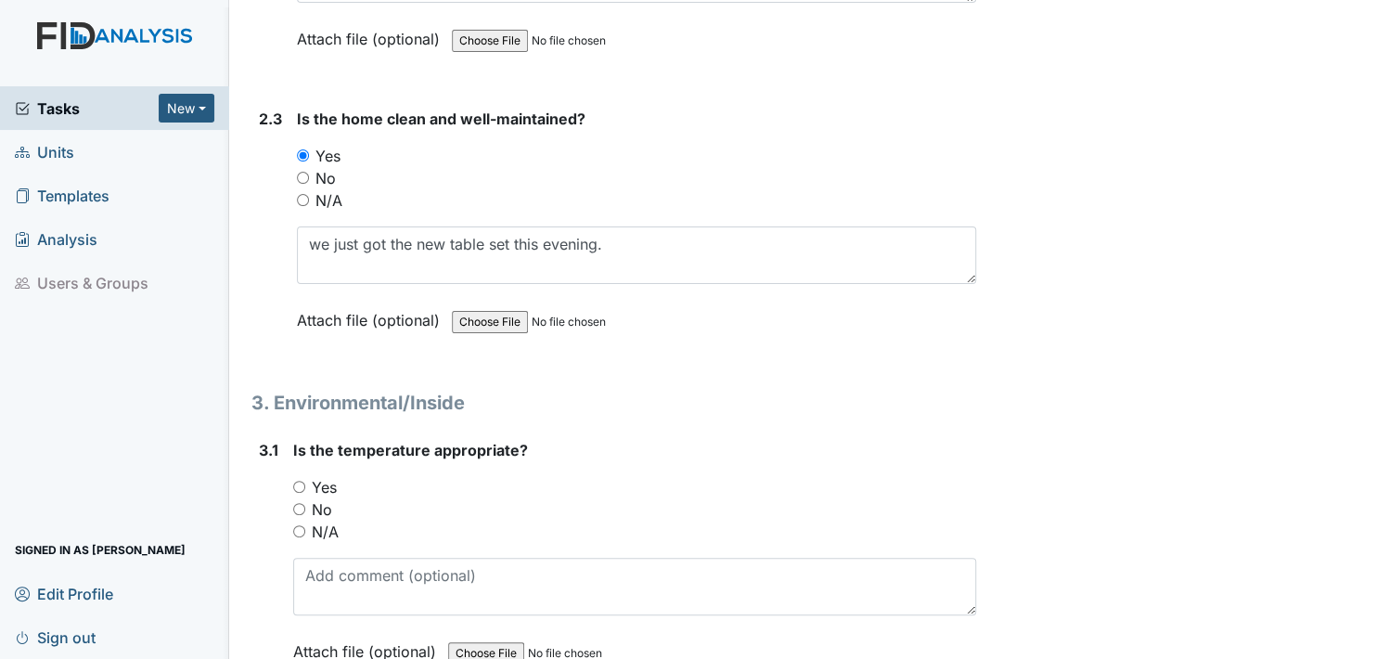
scroll to position [2412, 0]
click at [295, 479] on input "Yes" at bounding box center [299, 485] width 12 height 12
radio input "true"
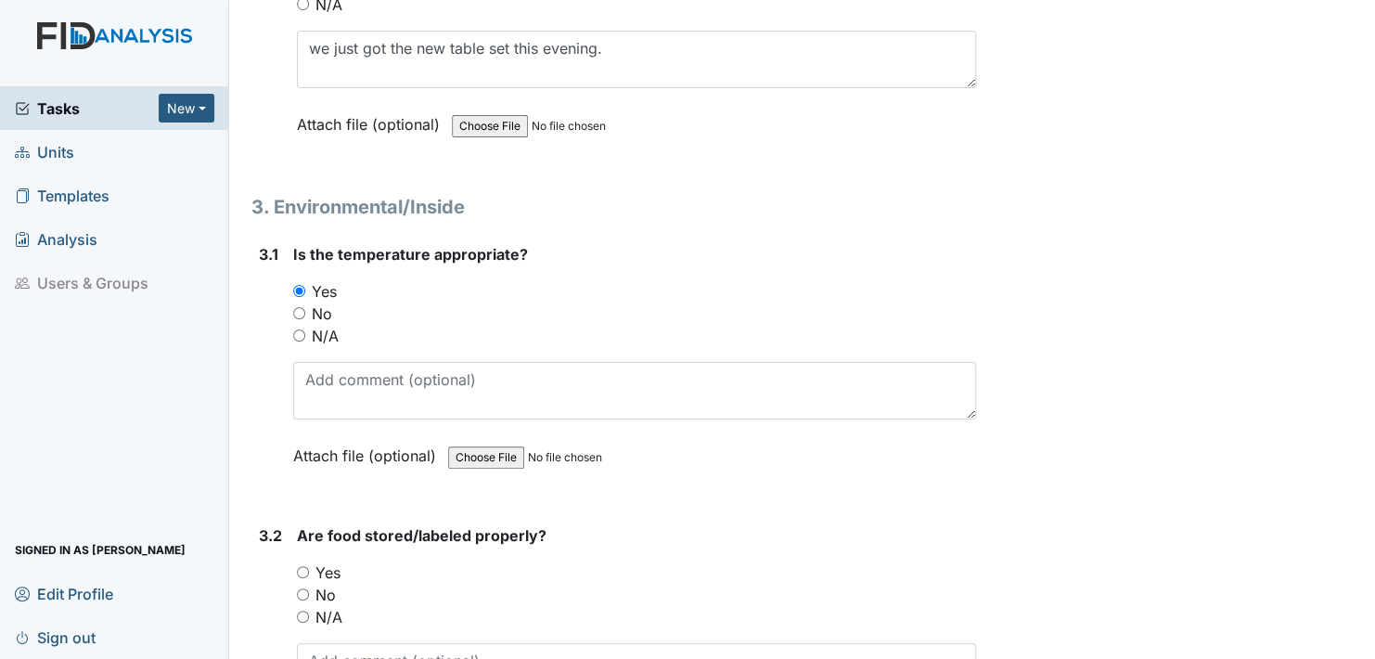
scroll to position [2690, 0]
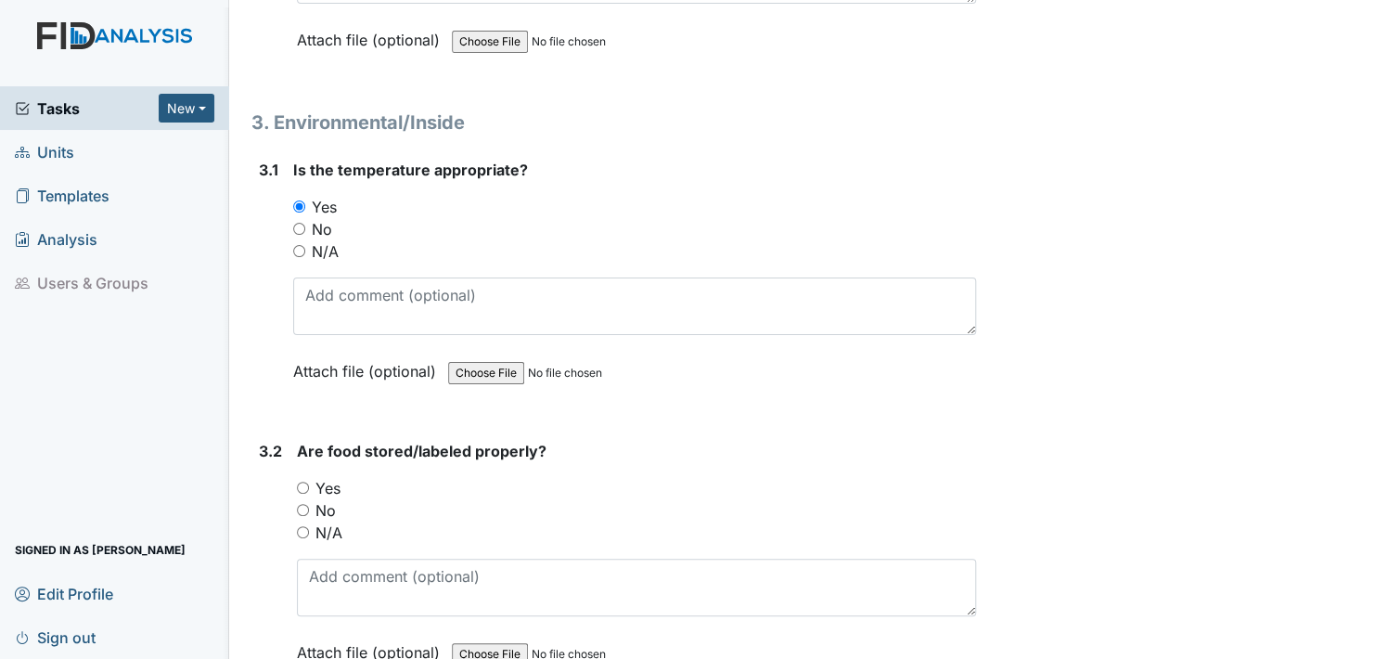
click at [302, 481] on input "Yes" at bounding box center [303, 487] width 12 height 12
radio input "true"
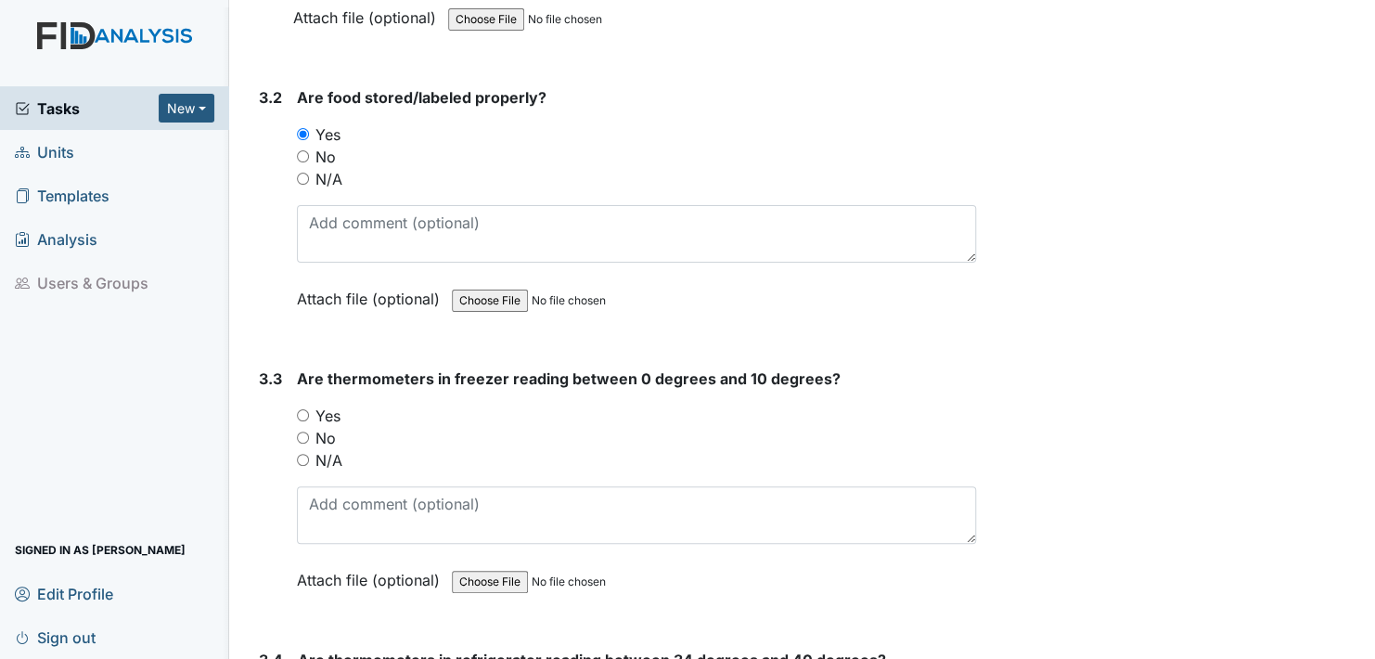
scroll to position [3061, 0]
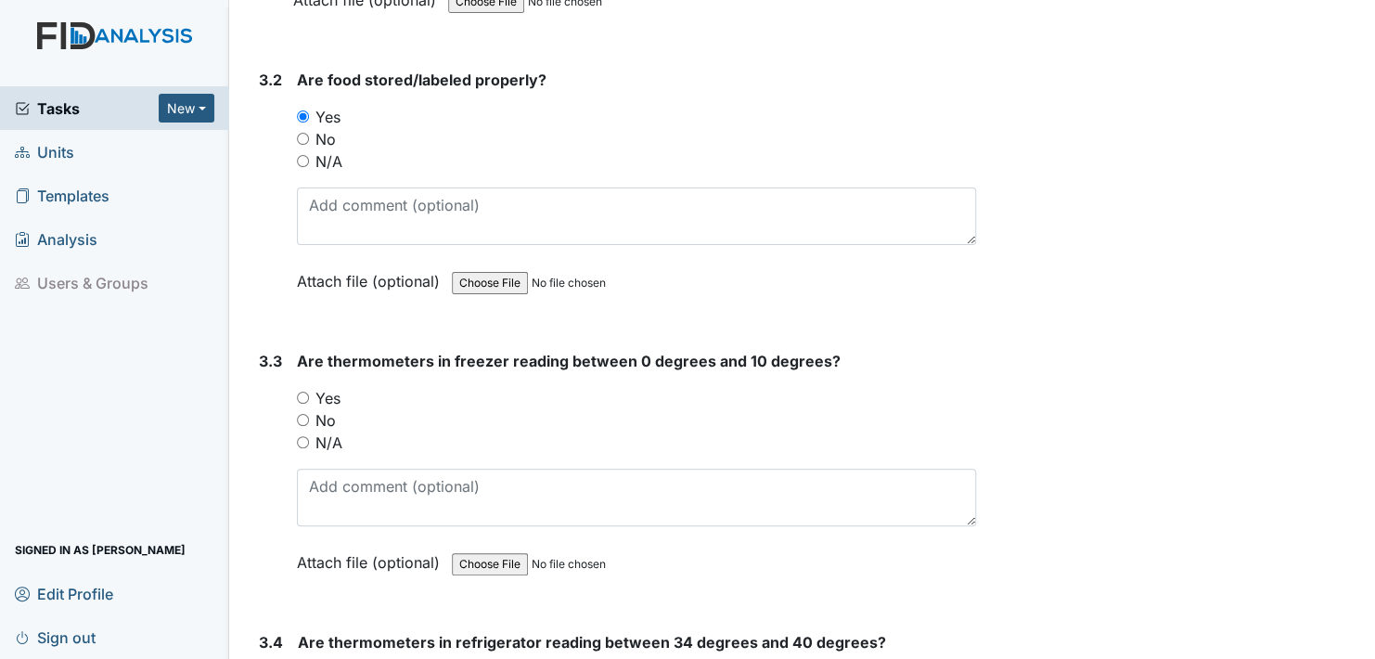
click at [303, 391] on input "Yes" at bounding box center [303, 397] width 12 height 12
radio input "true"
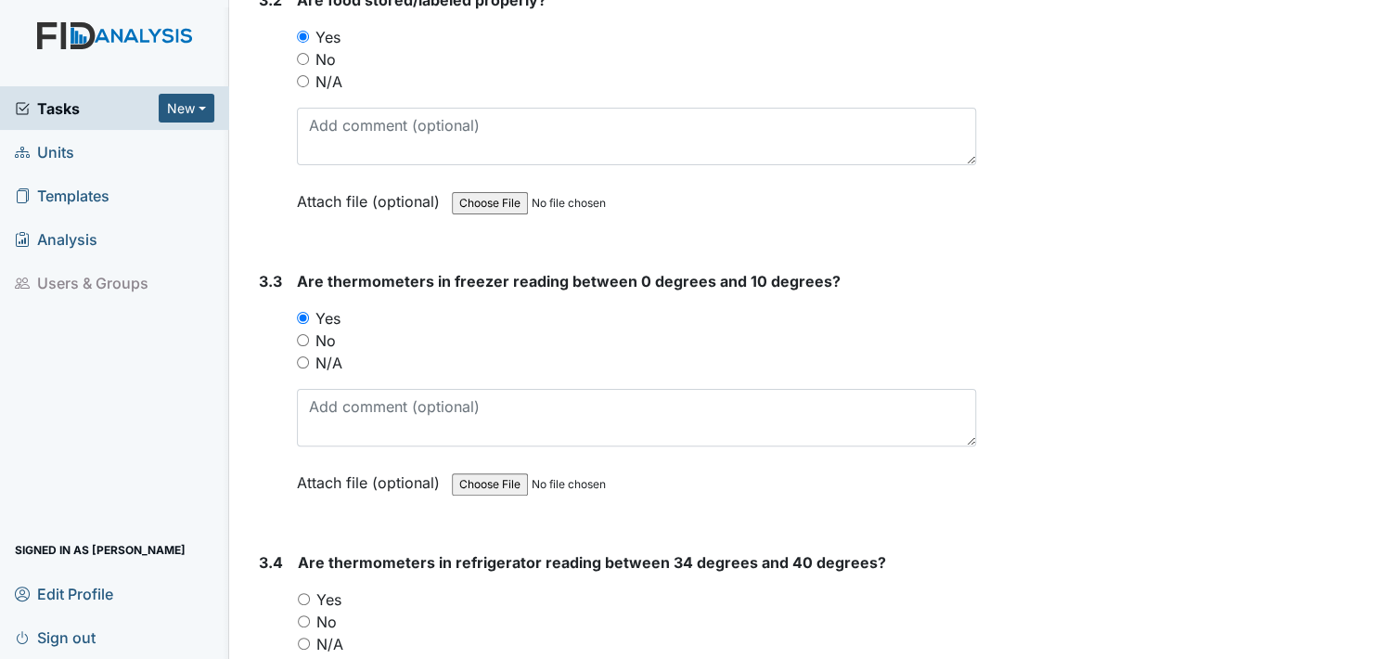
scroll to position [3247, 0]
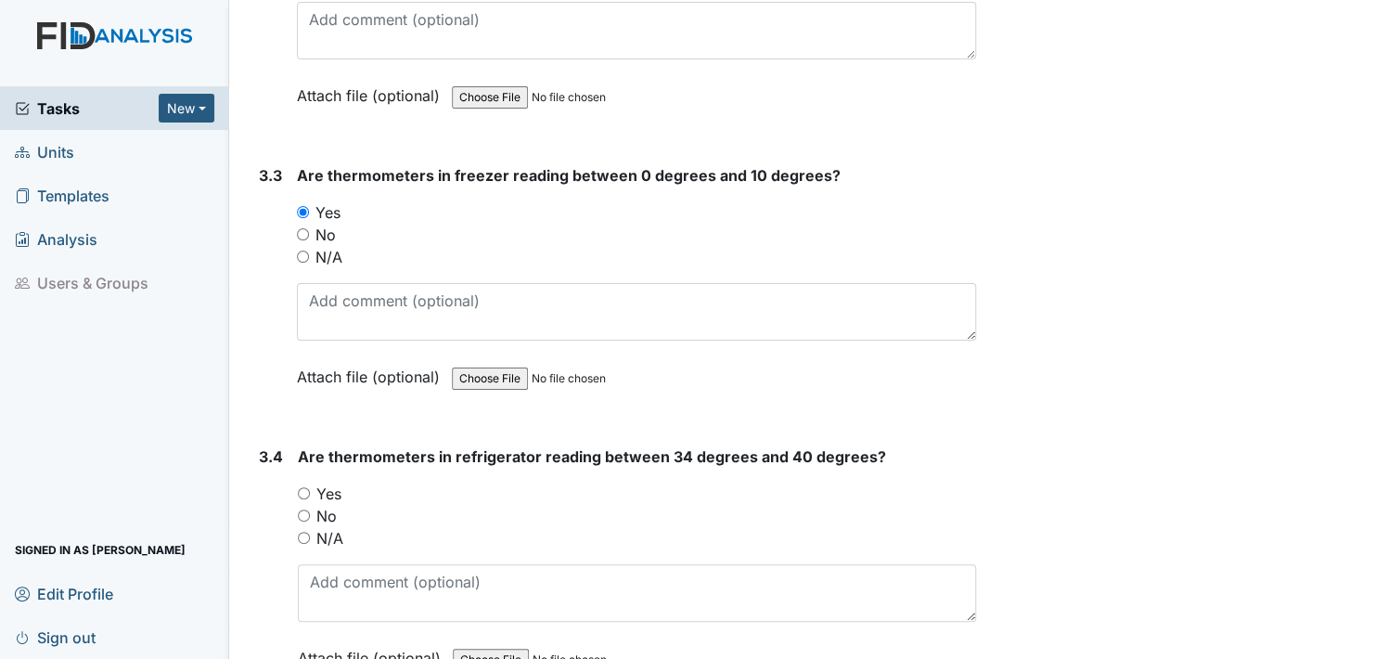
click at [303, 487] on input "Yes" at bounding box center [304, 493] width 12 height 12
radio input "true"
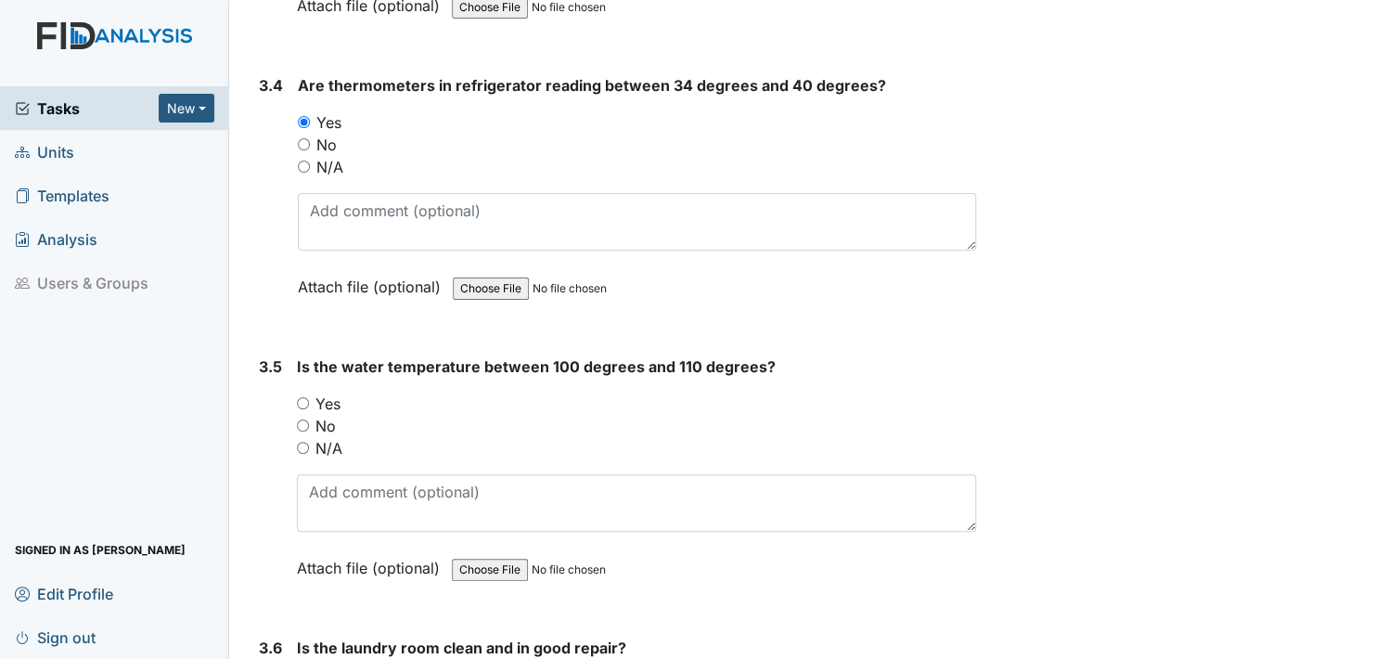
click at [305, 397] on input "Yes" at bounding box center [303, 403] width 12 height 12
radio input "true"
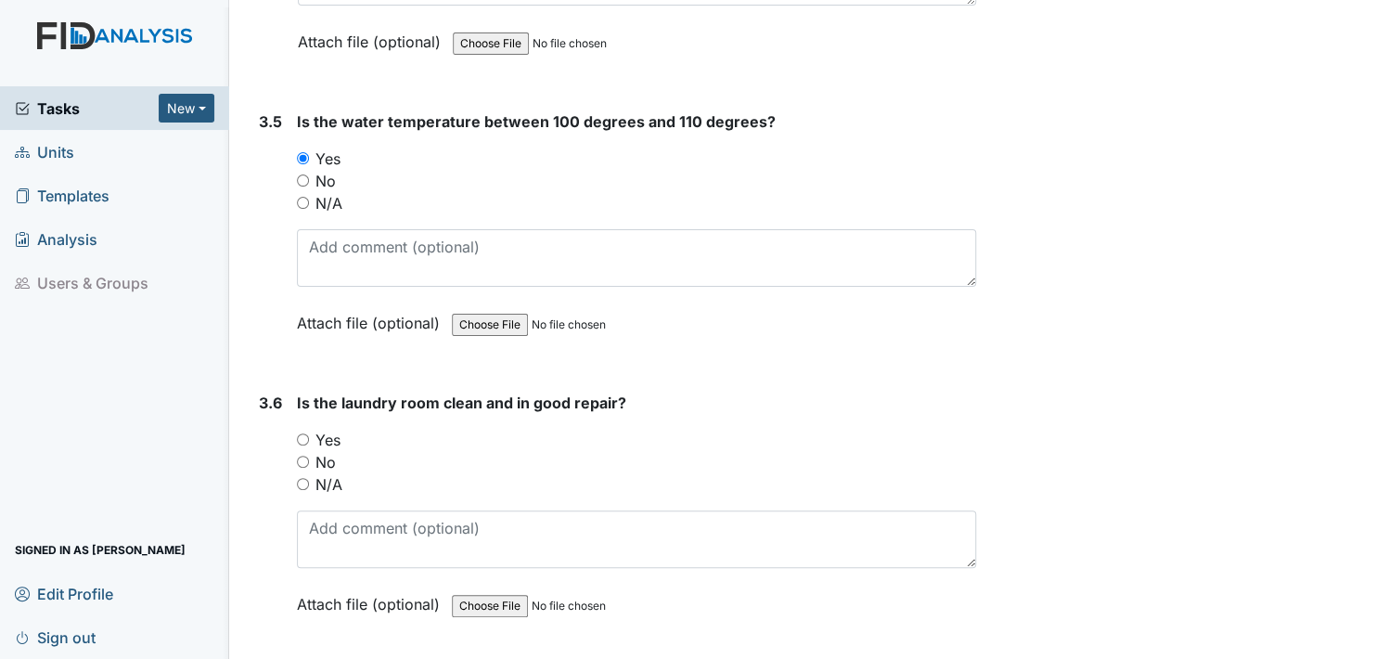
scroll to position [3896, 0]
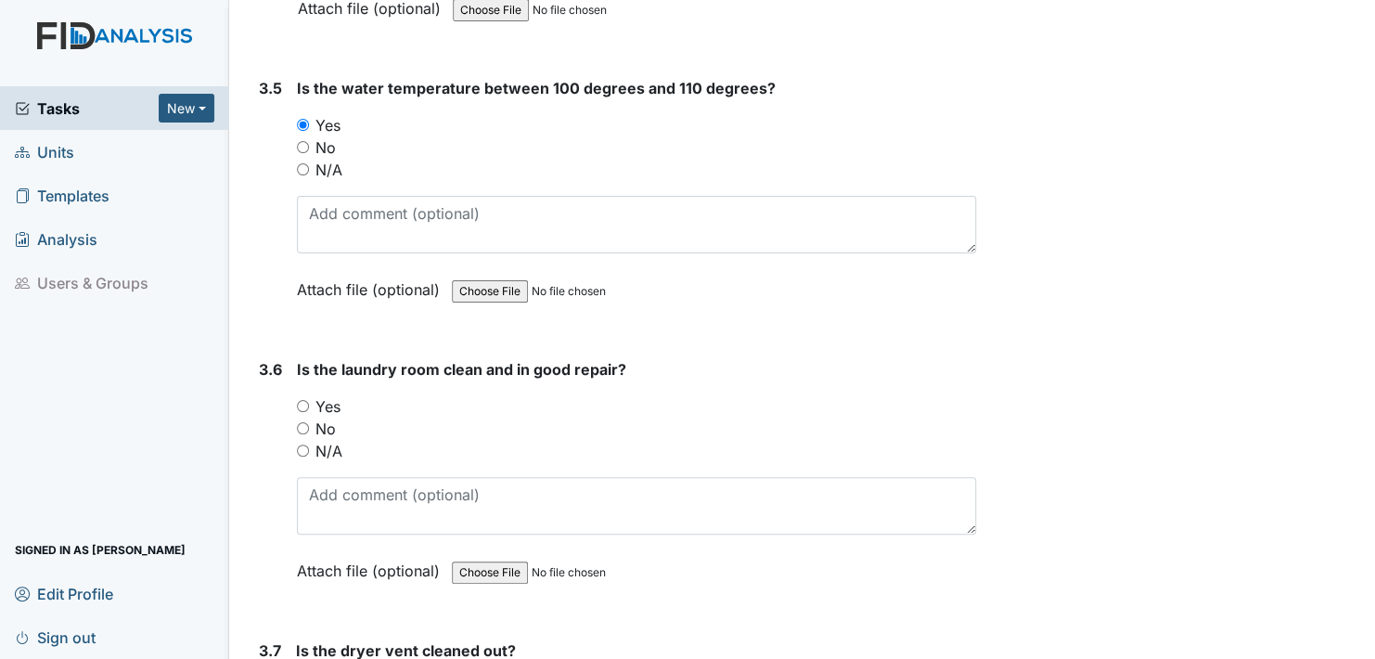
click at [302, 400] on input "Yes" at bounding box center [303, 406] width 12 height 12
radio input "true"
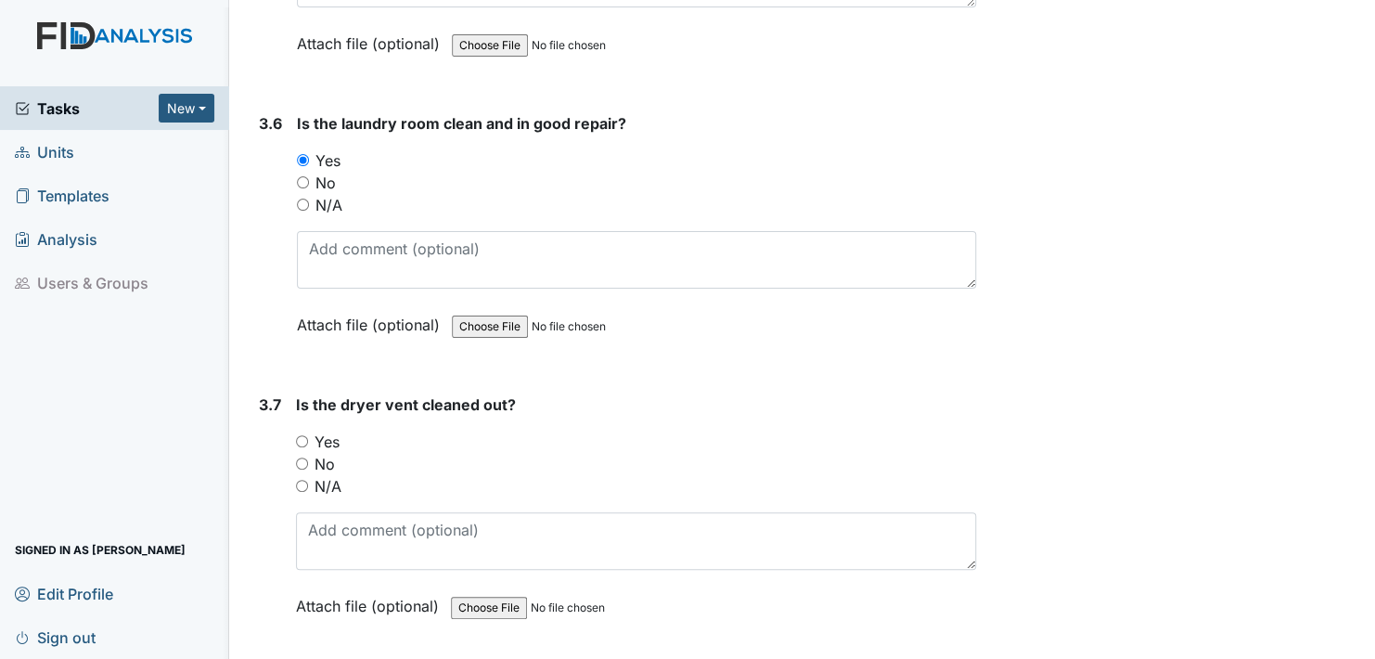
scroll to position [4175, 0]
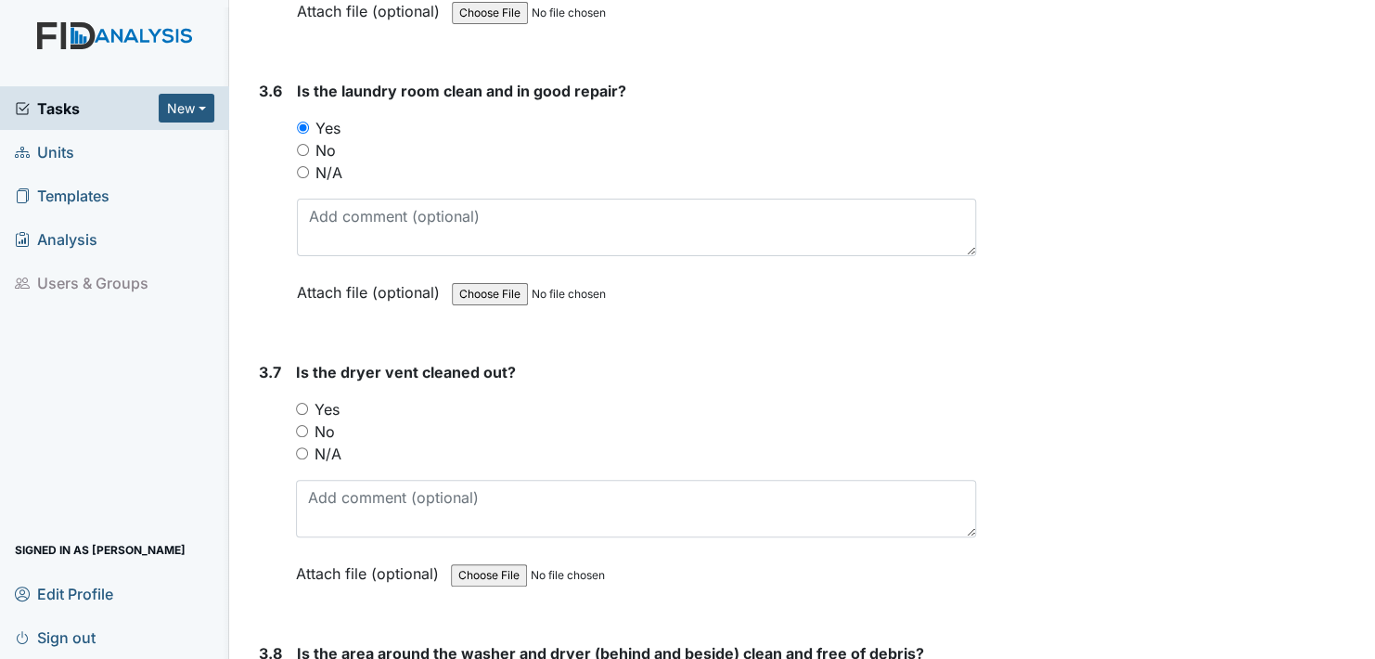
click at [301, 398] on div "Yes" at bounding box center [636, 409] width 680 height 22
click at [302, 403] on input "Yes" at bounding box center [302, 409] width 12 height 12
radio input "true"
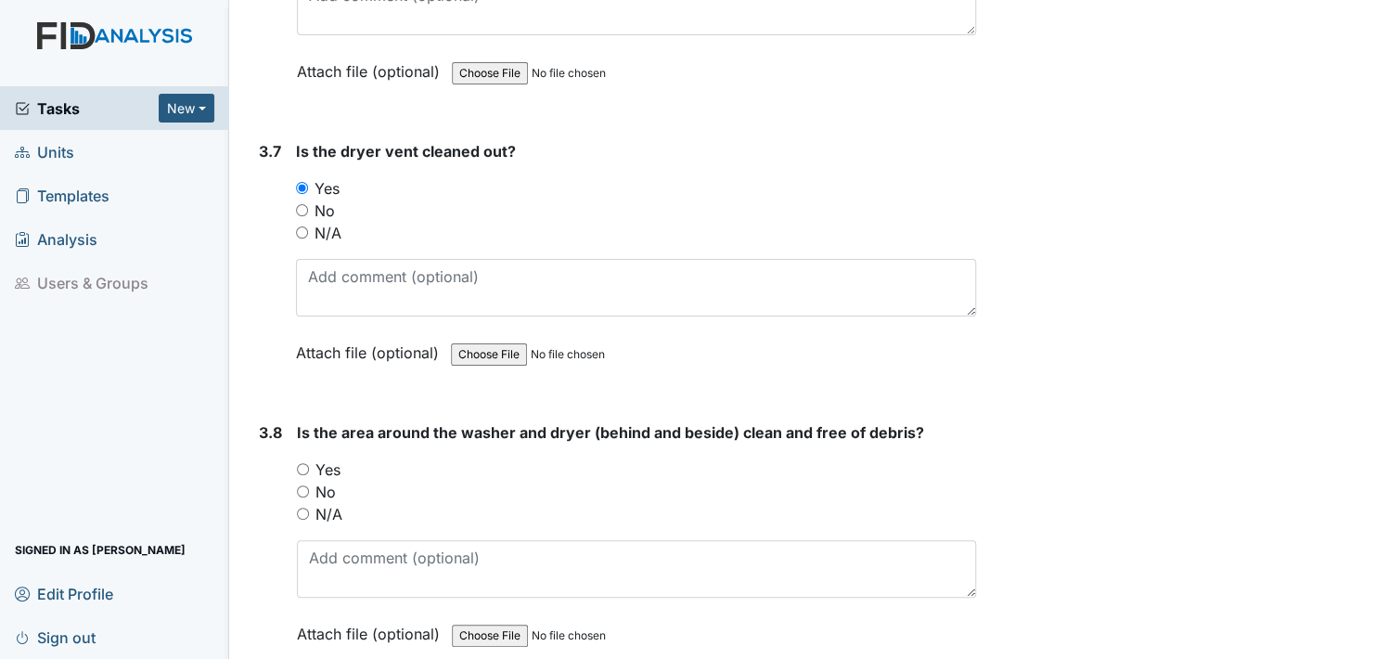
scroll to position [4453, 0]
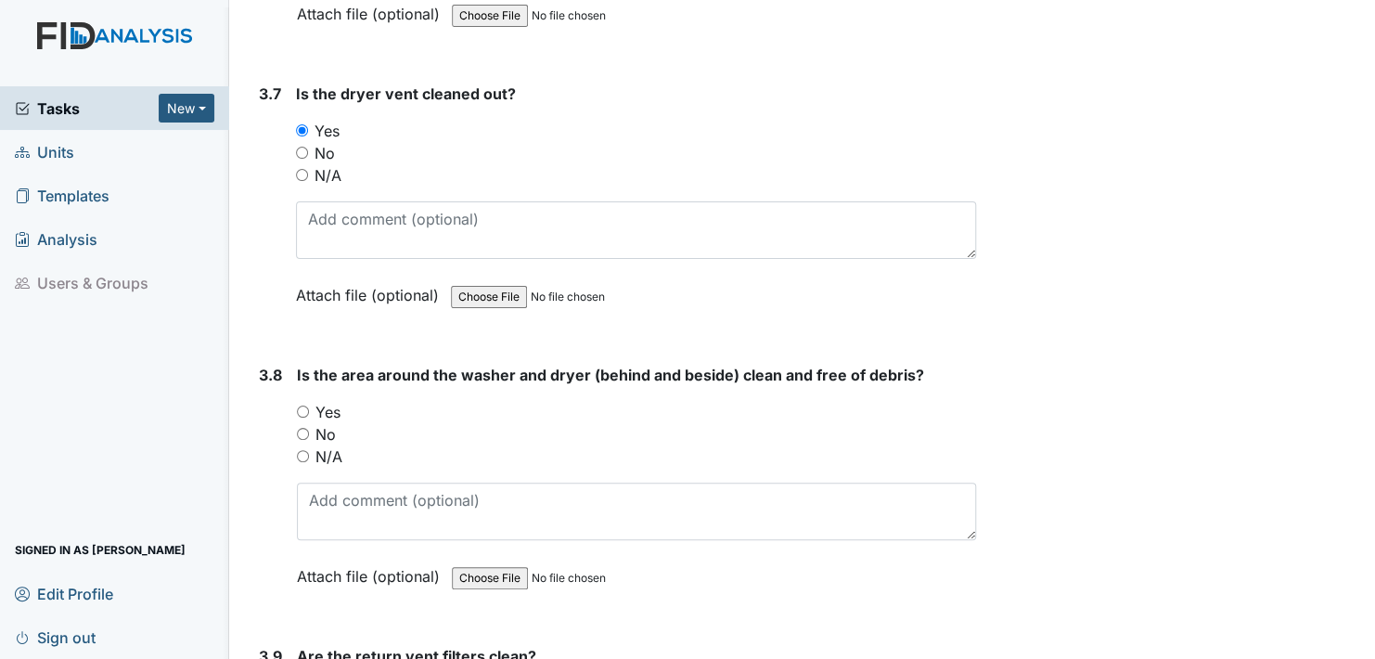
click at [302, 405] on input "Yes" at bounding box center [303, 411] width 12 height 12
radio input "true"
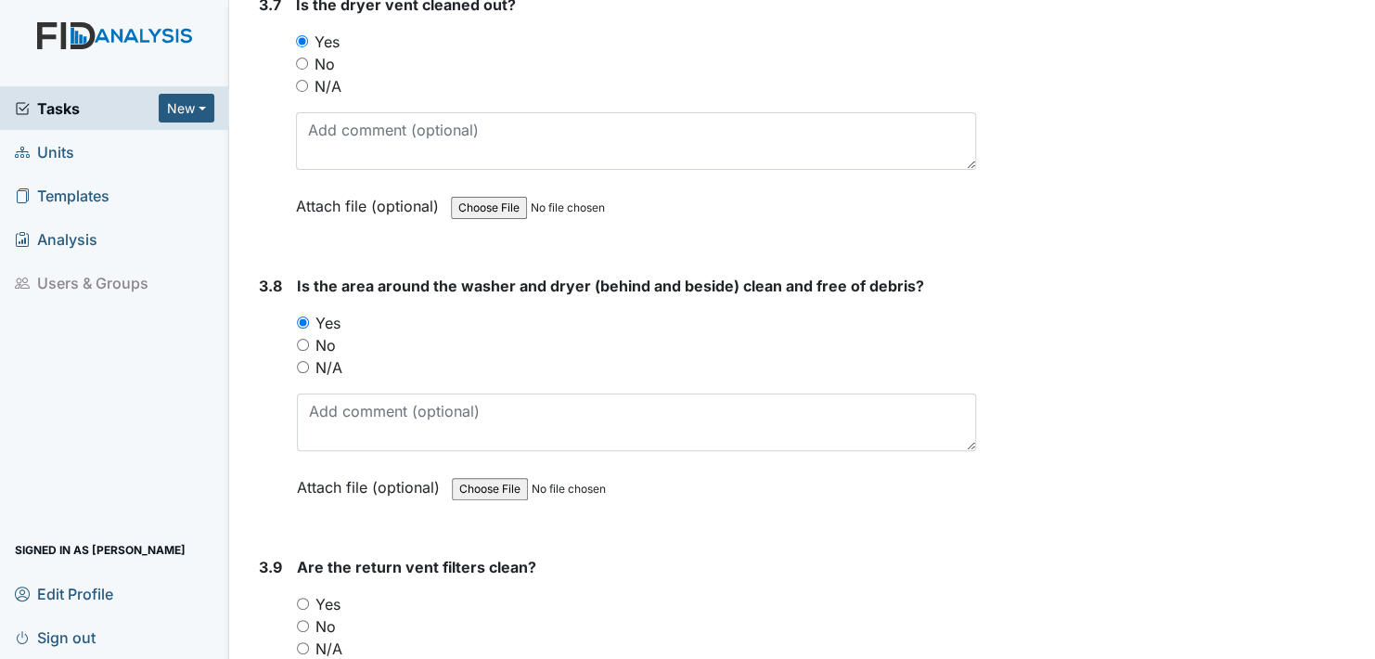
scroll to position [4731, 0]
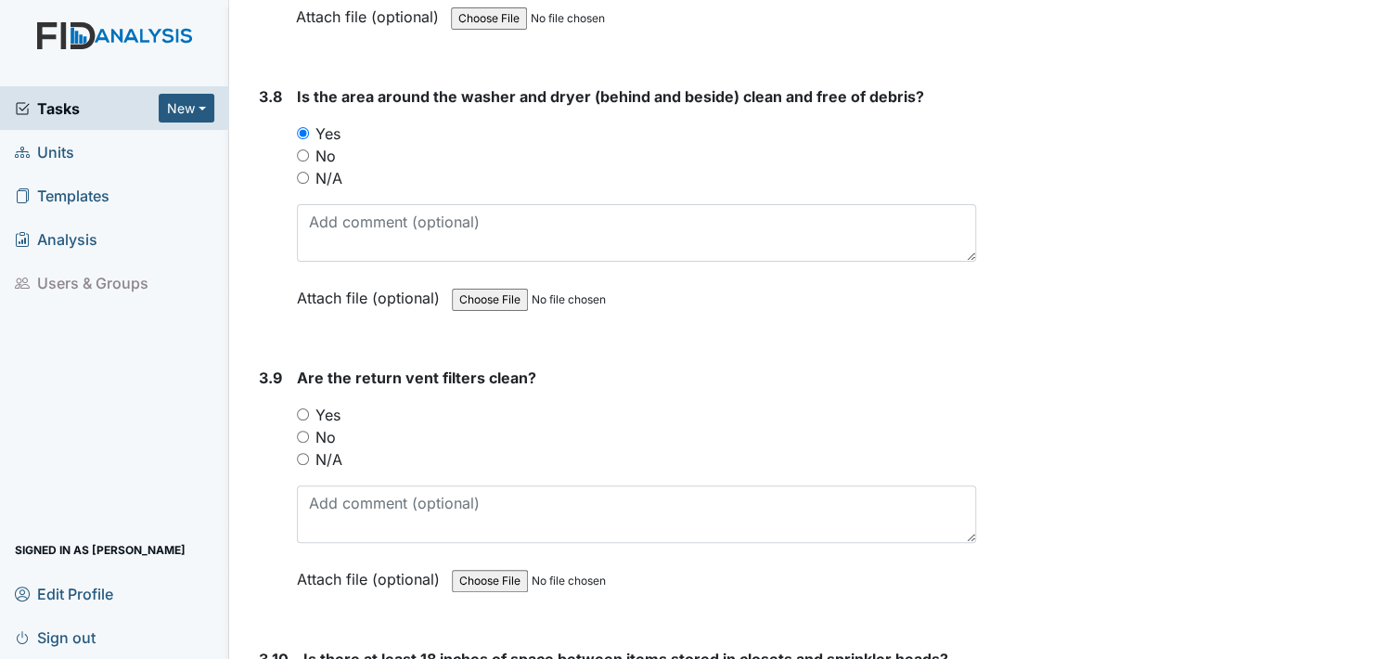
click at [305, 408] on input "Yes" at bounding box center [303, 414] width 12 height 12
radio input "true"
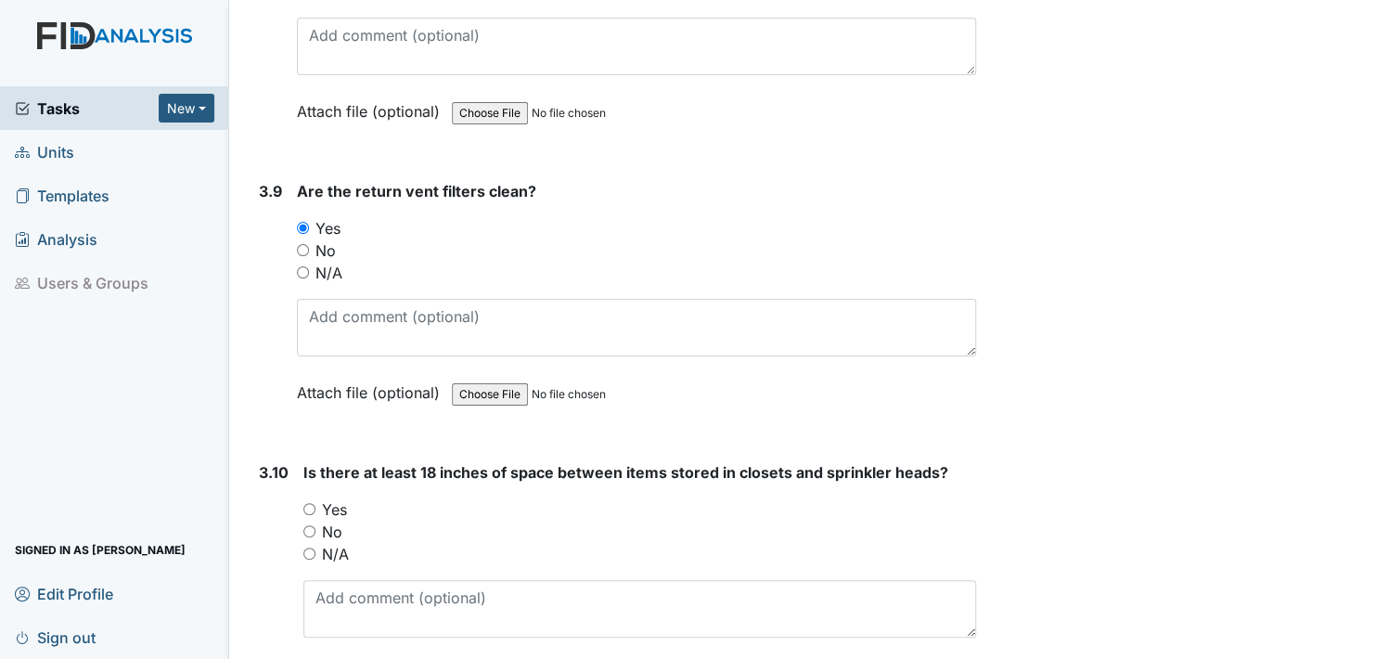
scroll to position [5010, 0]
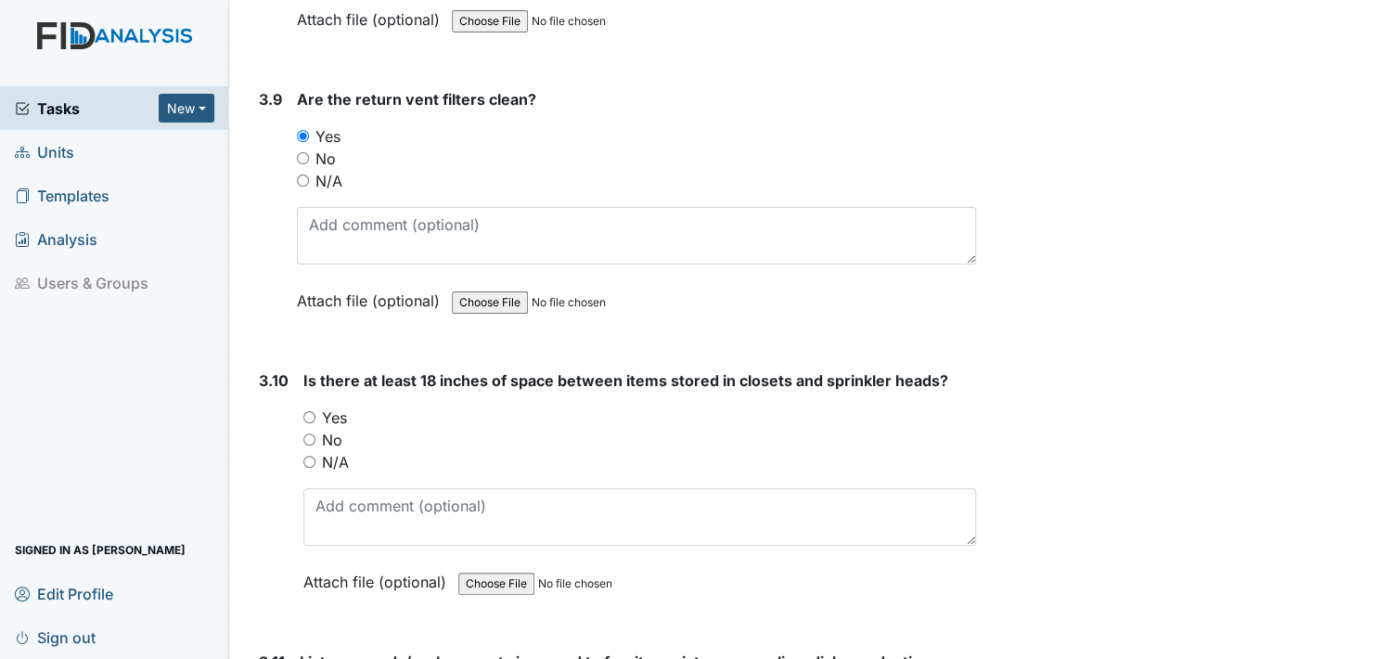
click at [312, 411] on input "Yes" at bounding box center [309, 417] width 12 height 12
radio input "true"
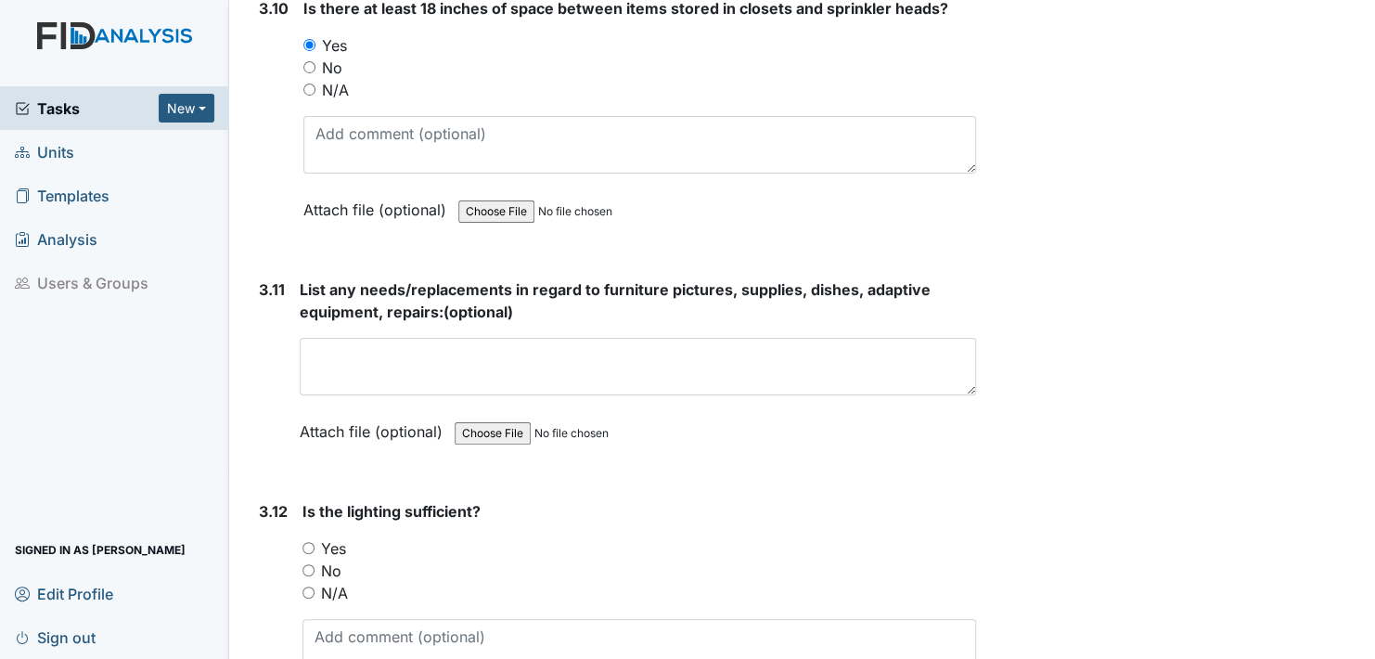
scroll to position [5474, 0]
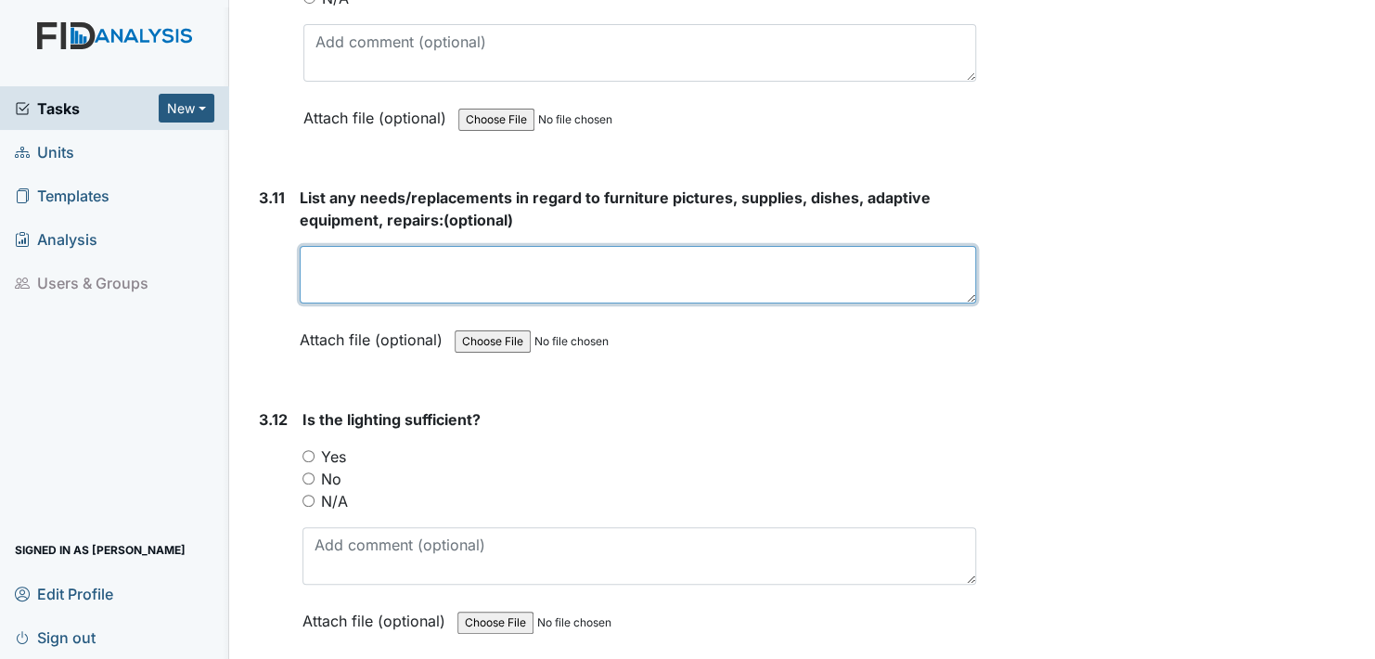
click at [308, 266] on textarea at bounding box center [638, 275] width 676 height 58
type textarea "new chairs came [DATE]."
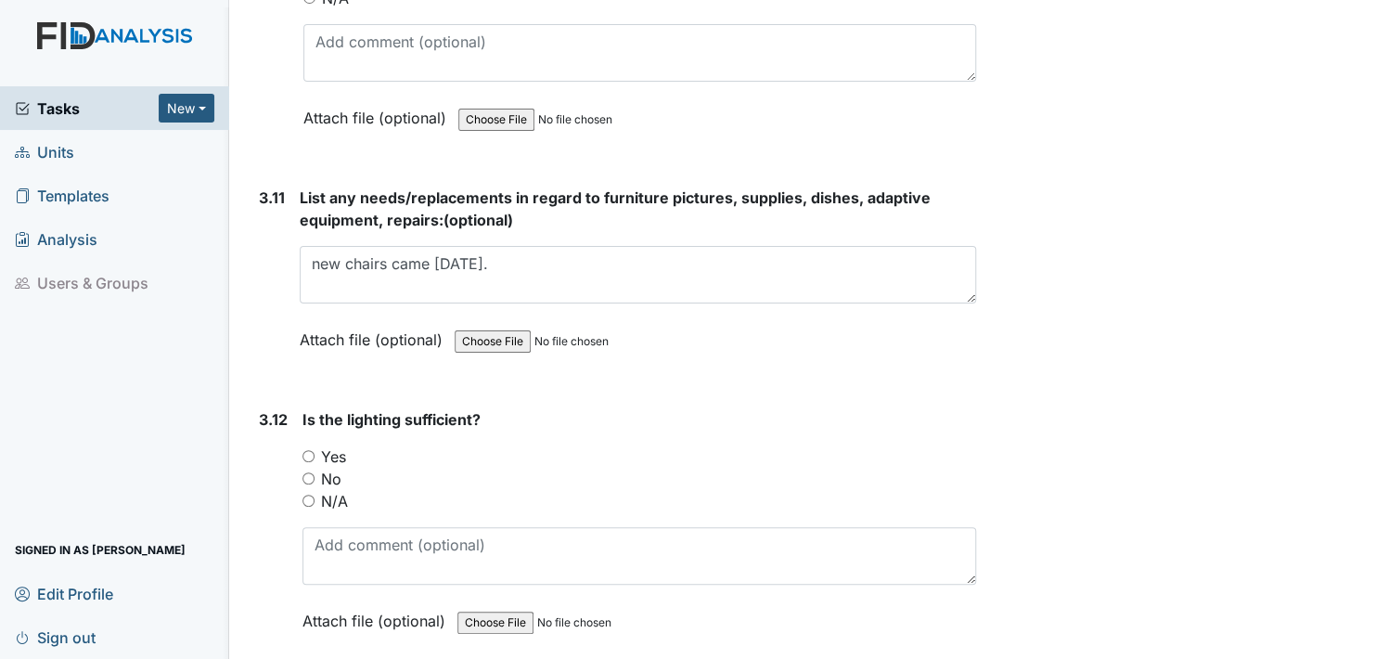
click at [330, 325] on label "Attach file (optional)" at bounding box center [375, 334] width 150 height 32
click at [307, 450] on input "Yes" at bounding box center [308, 456] width 12 height 12
radio input "true"
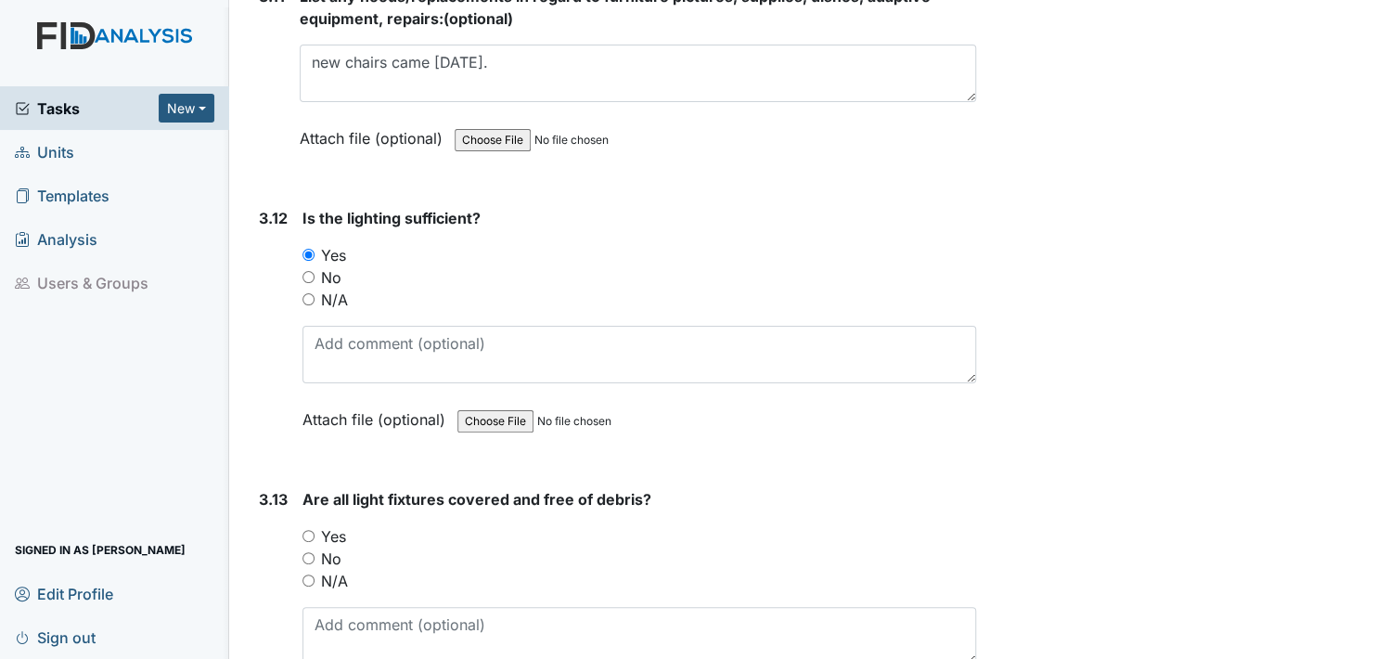
scroll to position [5752, 0]
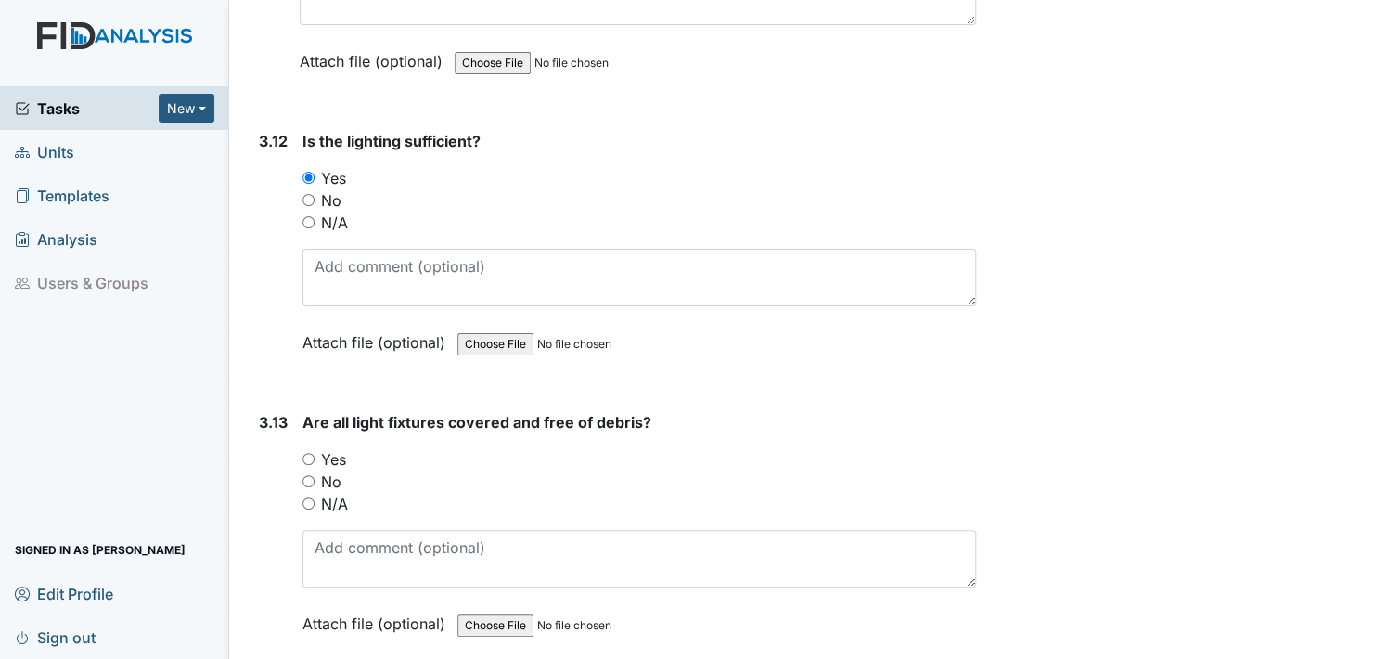
click at [310, 453] on input "Yes" at bounding box center [308, 459] width 12 height 12
radio input "true"
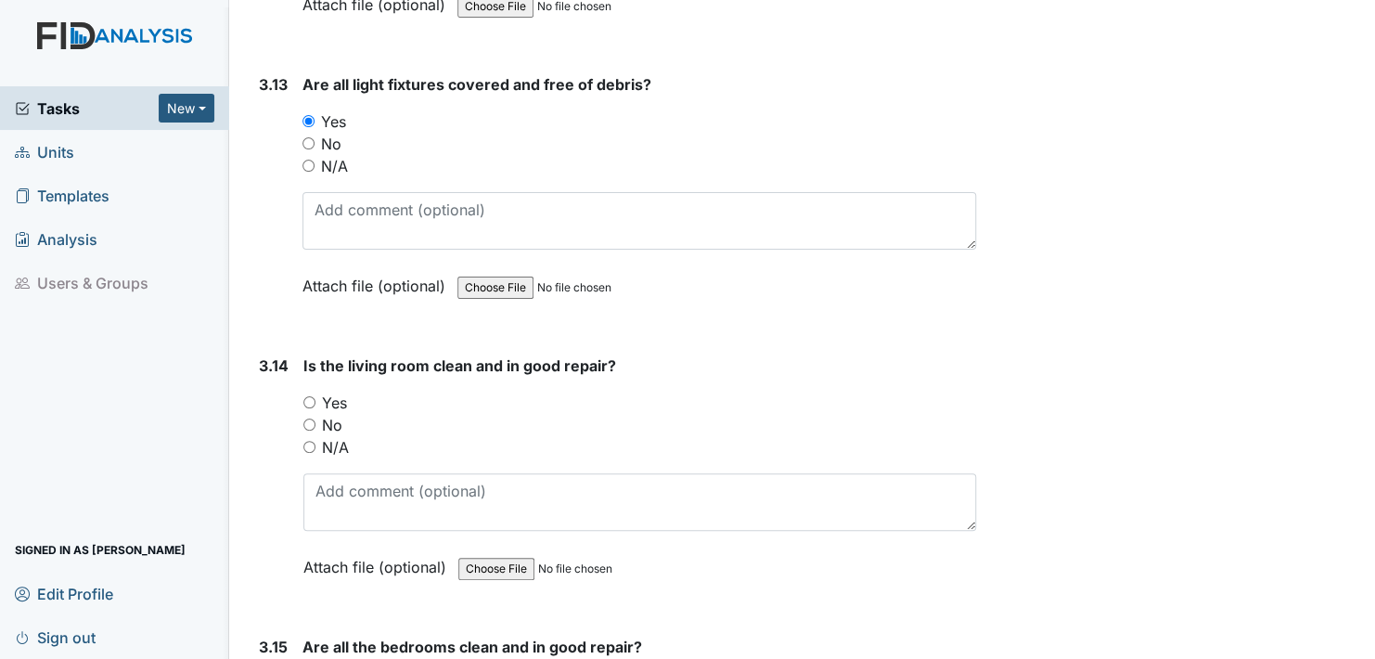
scroll to position [6123, 0]
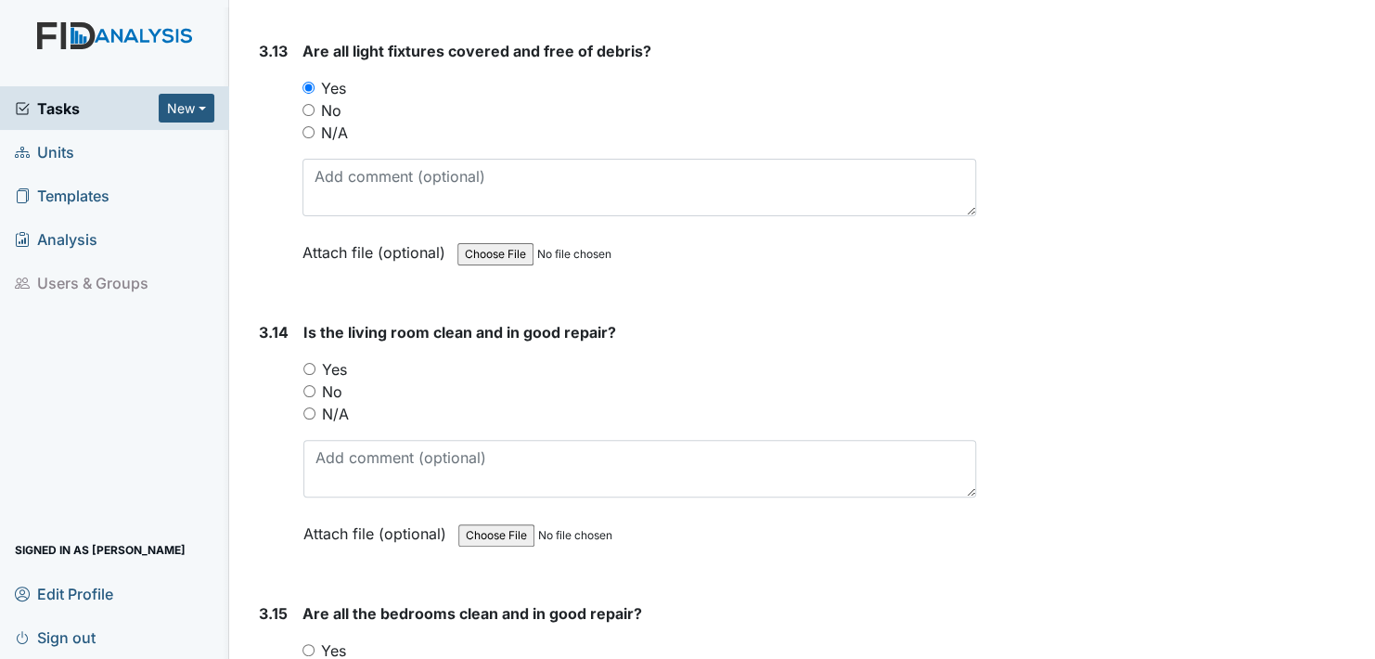
click at [305, 363] on input "Yes" at bounding box center [309, 369] width 12 height 12
radio input "true"
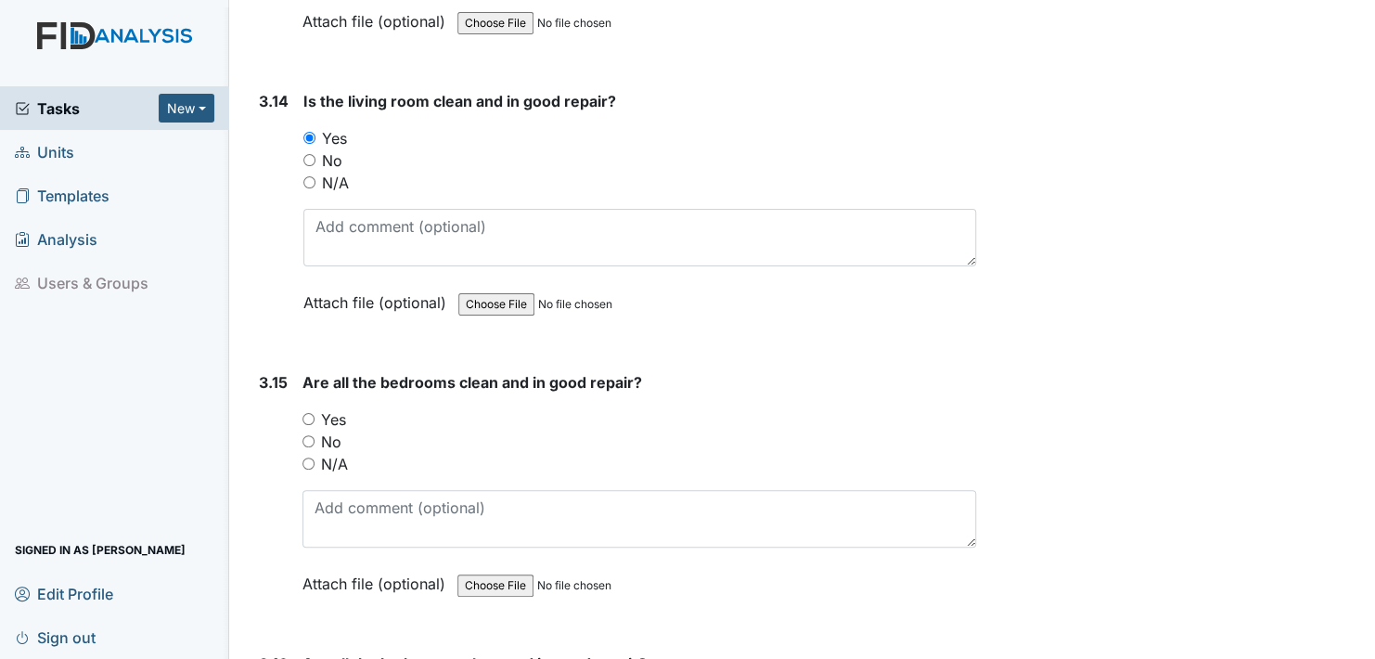
scroll to position [6401, 0]
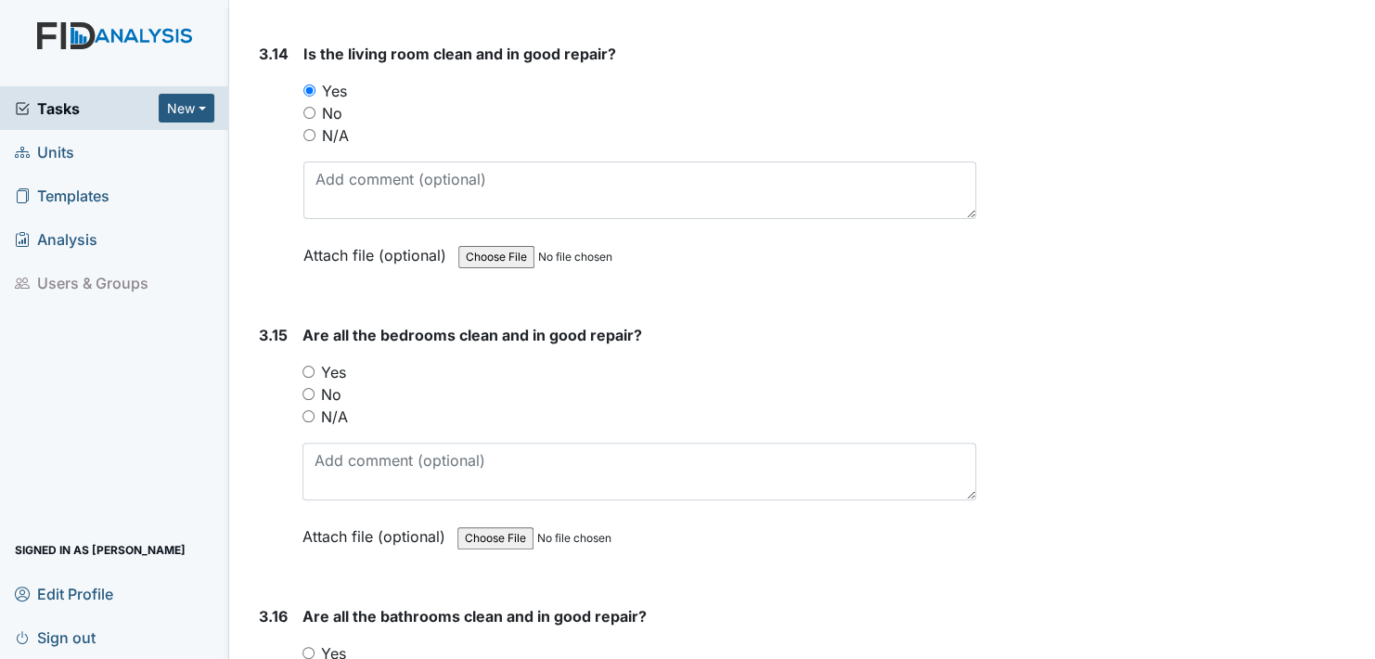
click at [305, 366] on input "Yes" at bounding box center [308, 372] width 12 height 12
radio input "true"
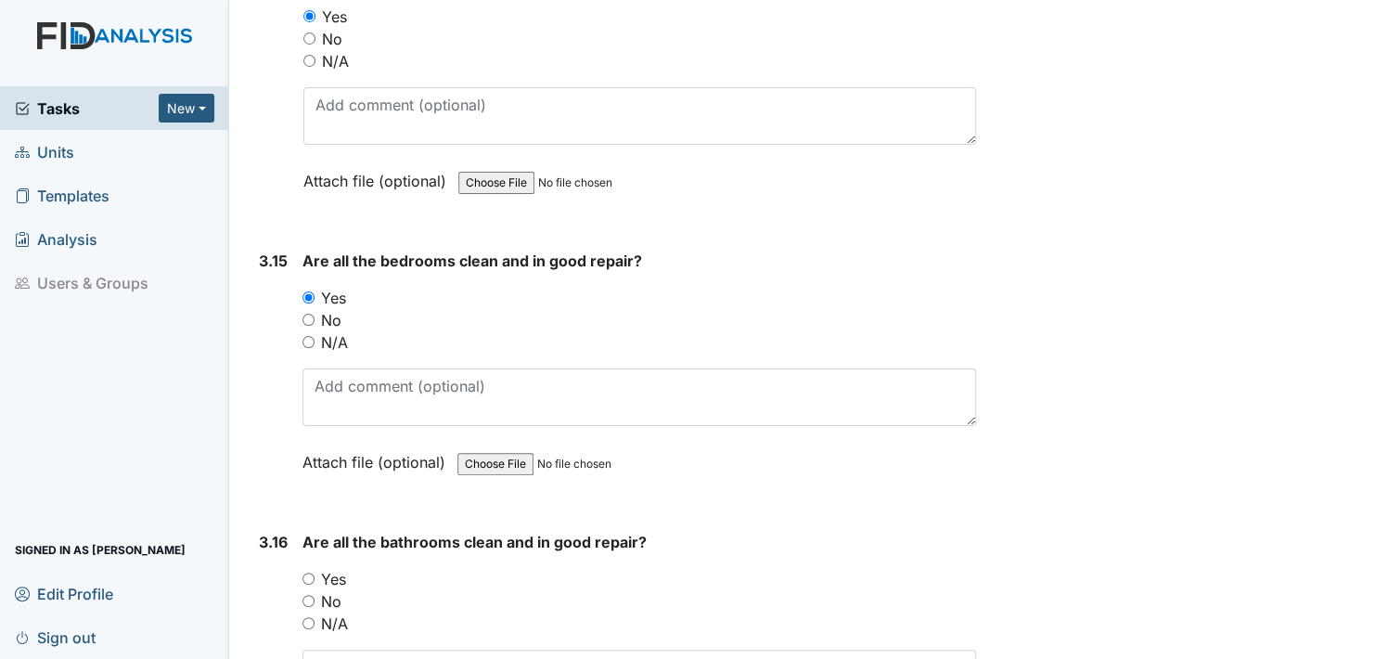
scroll to position [6587, 0]
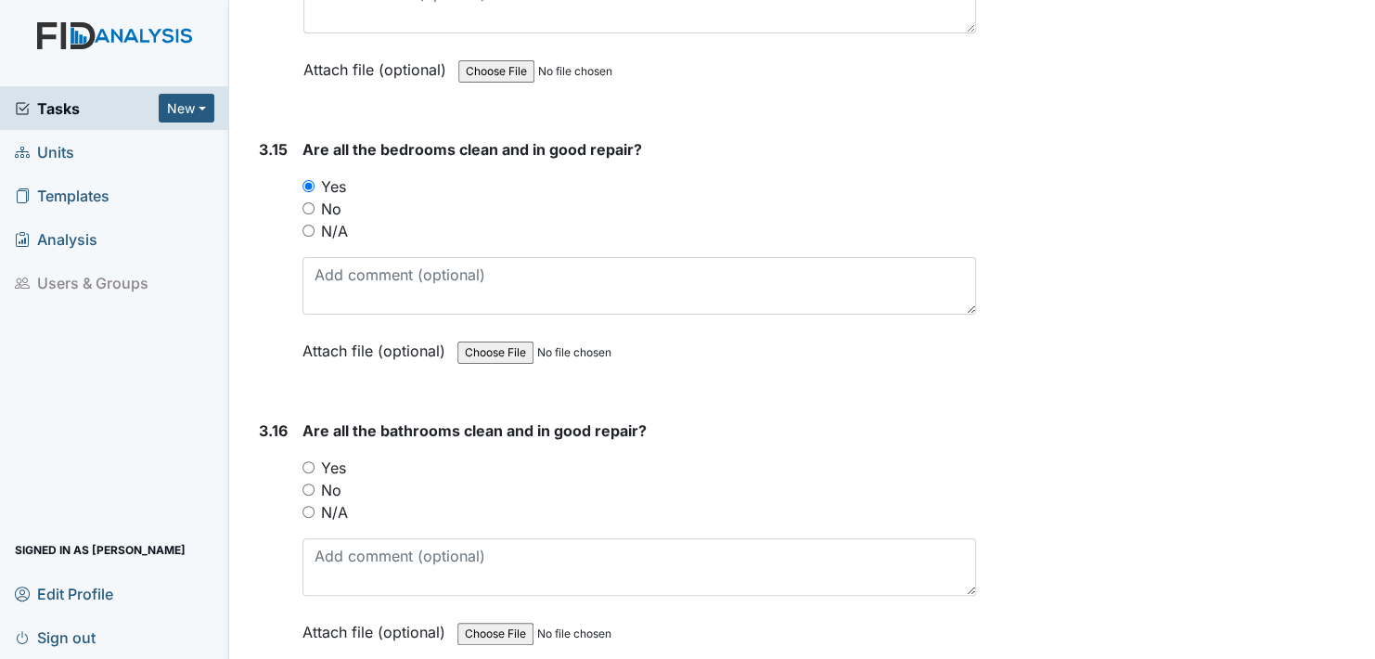
click at [312, 461] on input "Yes" at bounding box center [308, 467] width 12 height 12
radio input "true"
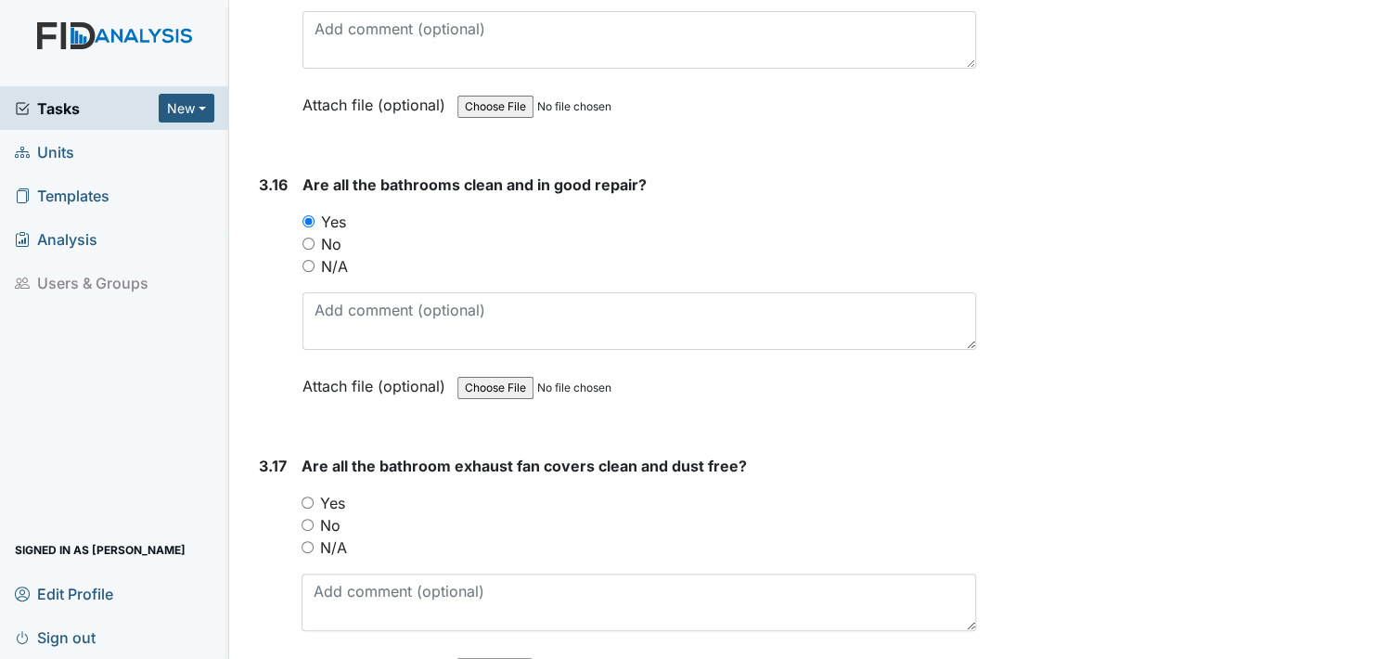
scroll to position [6865, 0]
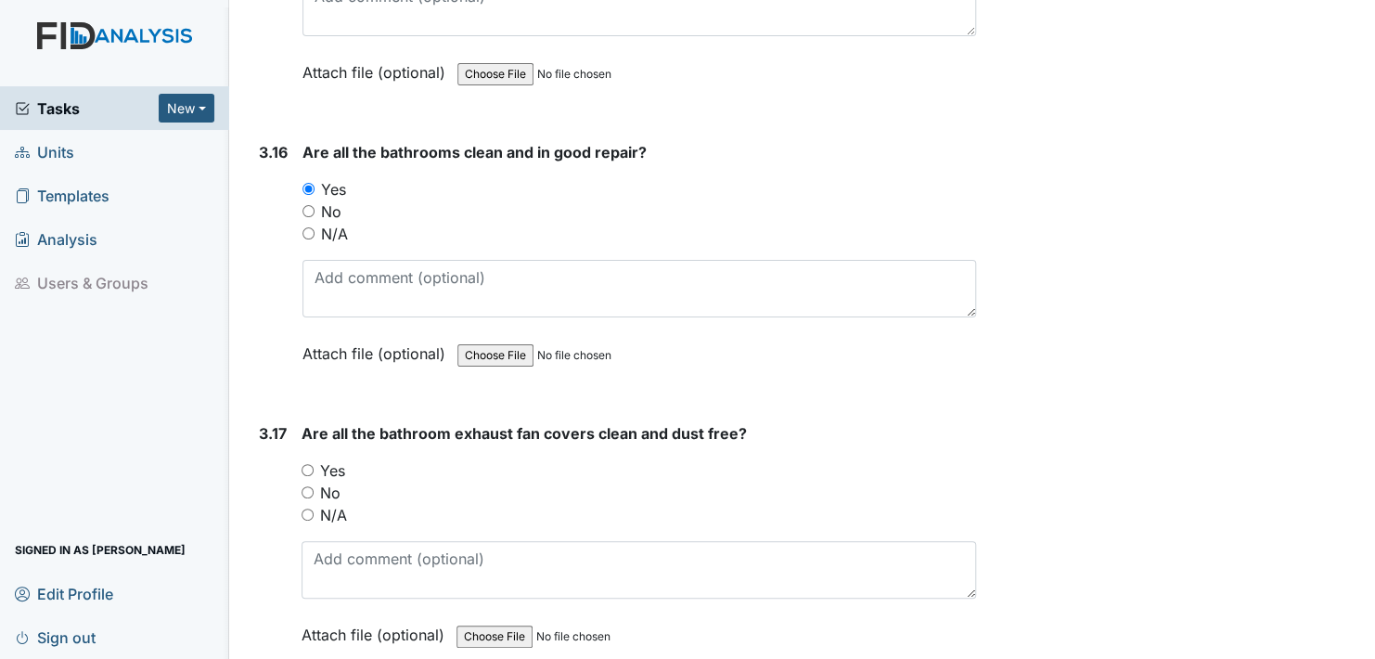
click at [309, 464] on input "Yes" at bounding box center [308, 470] width 12 height 12
radio input "true"
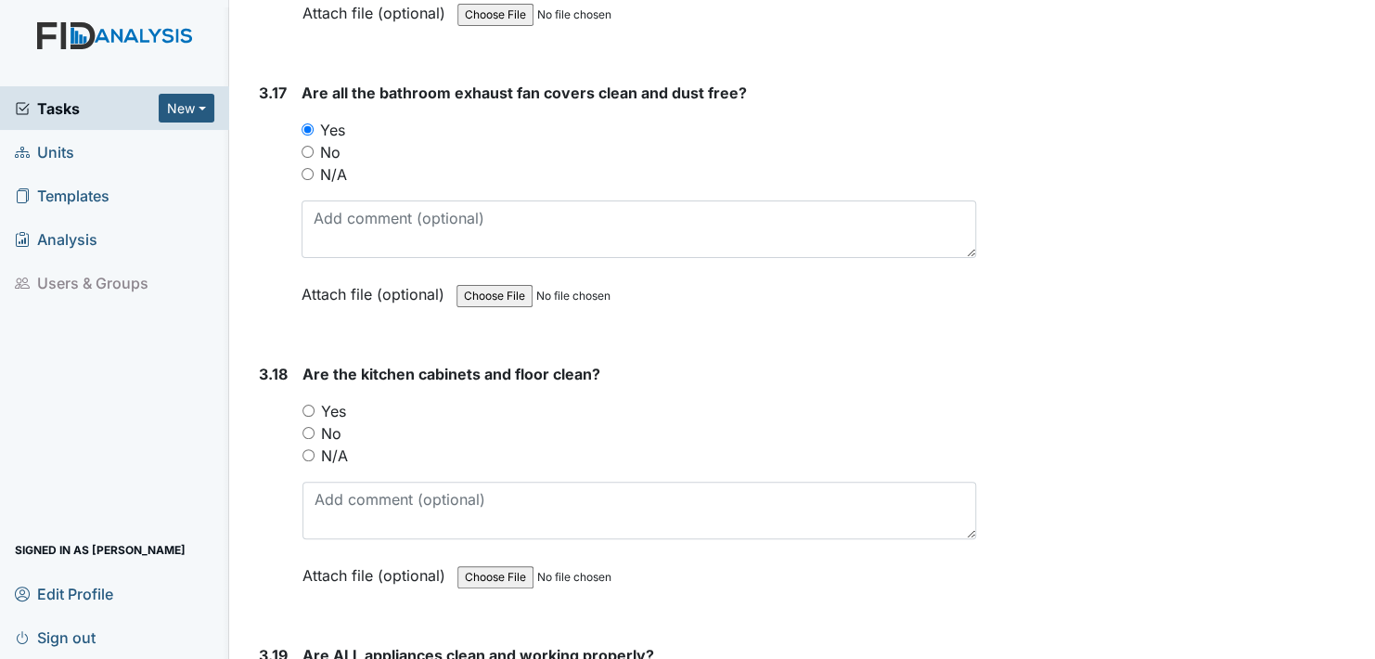
scroll to position [7236, 0]
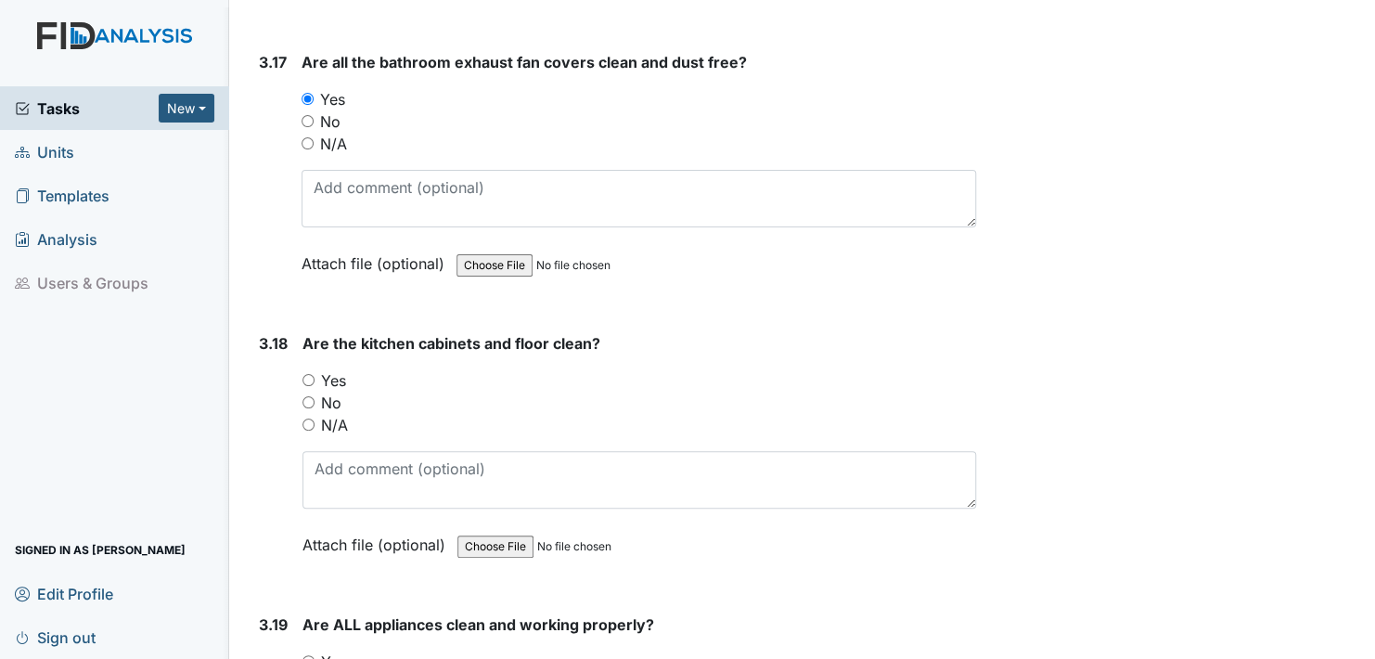
click at [308, 374] on input "Yes" at bounding box center [308, 380] width 12 height 12
radio input "true"
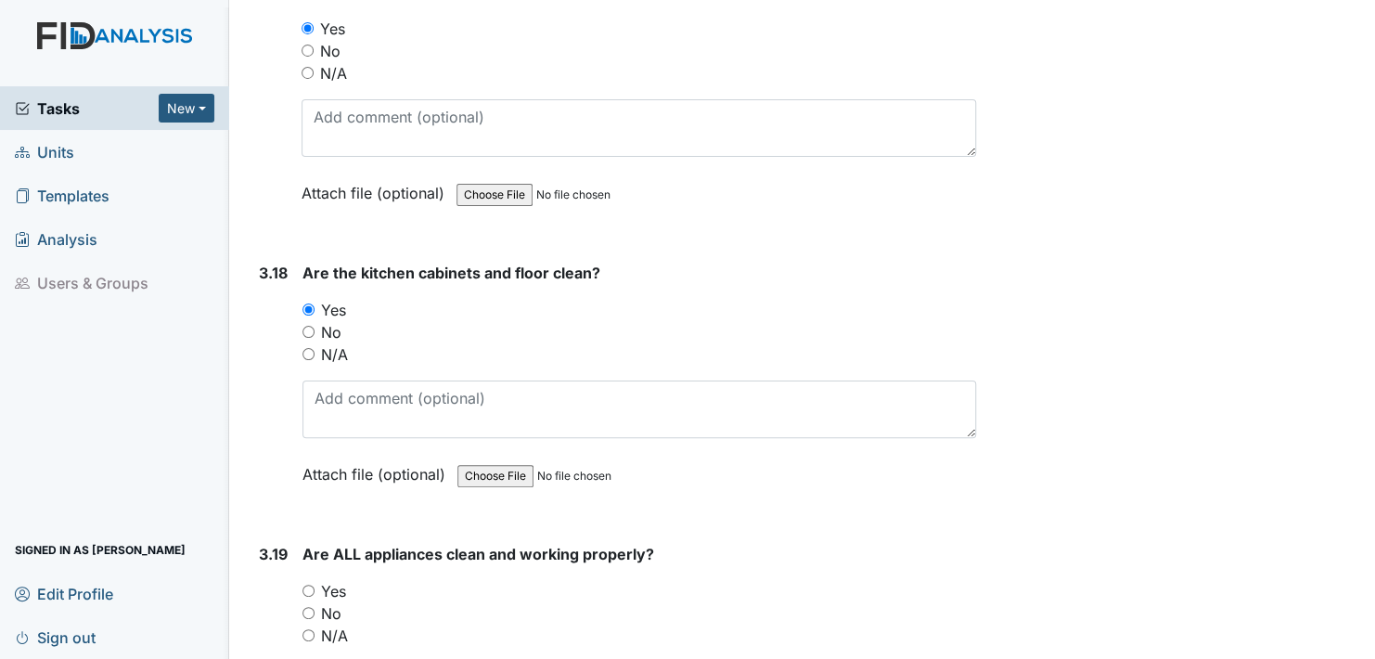
scroll to position [7422, 0]
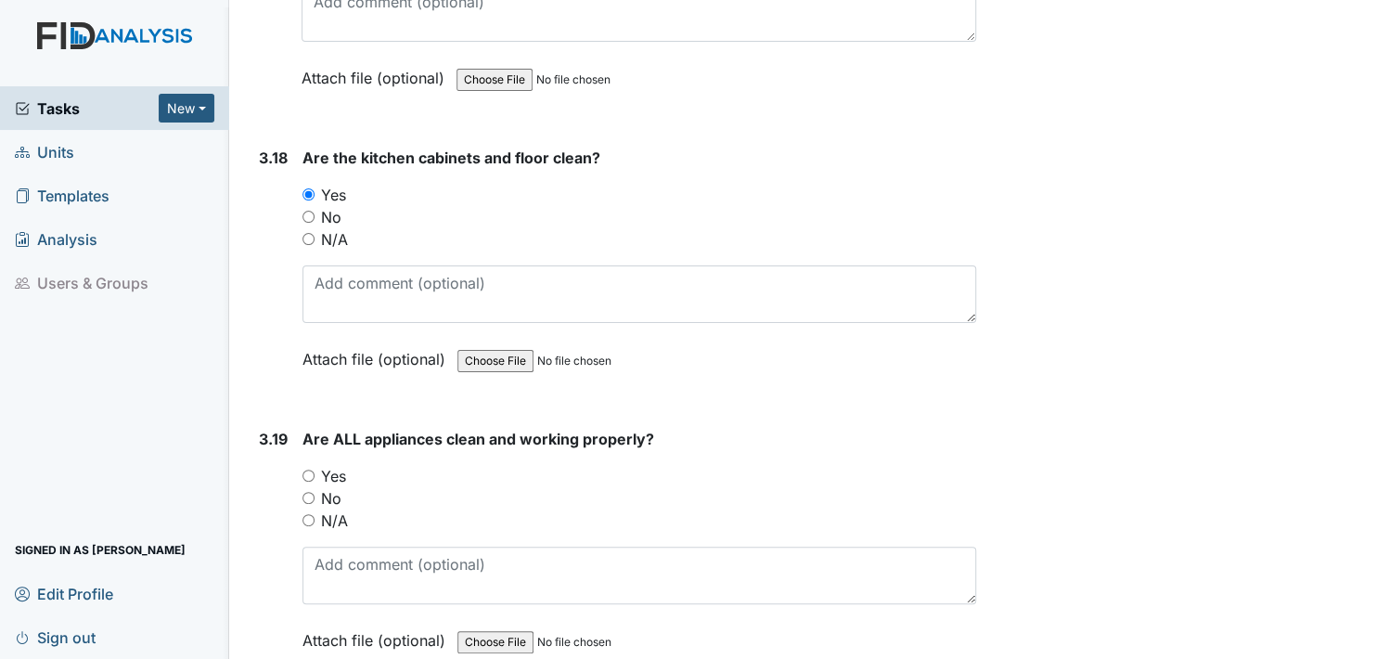
click at [306, 492] on input "No" at bounding box center [308, 498] width 12 height 12
radio input "true"
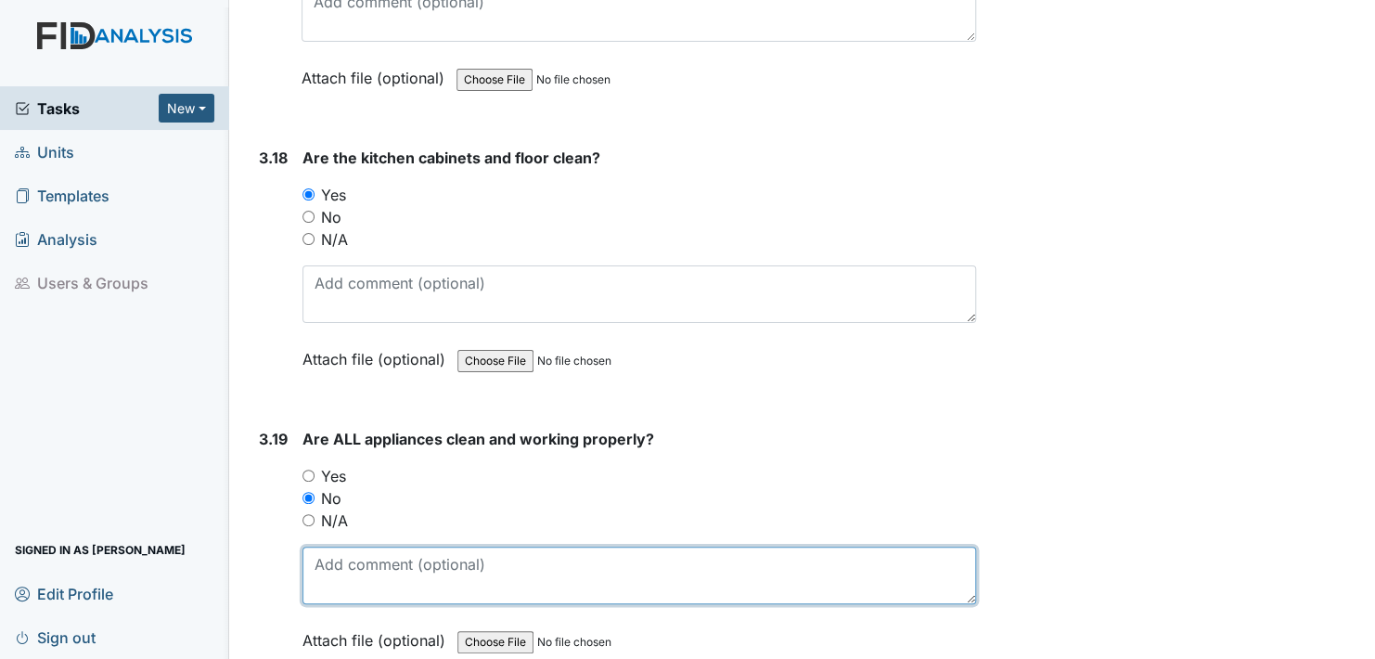
click at [318, 559] on textarea at bounding box center [639, 575] width 674 height 58
type textarea "need a coffee pot"
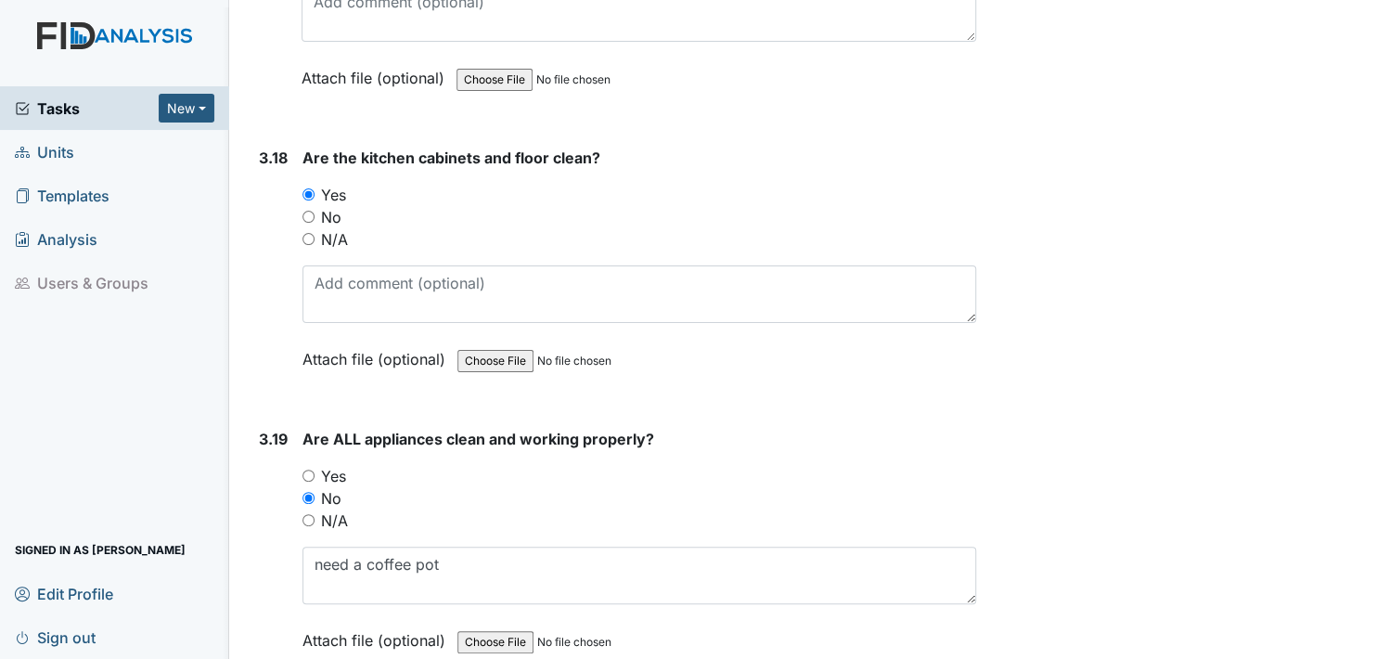
click at [321, 619] on label "Attach file (optional)" at bounding box center [377, 635] width 150 height 32
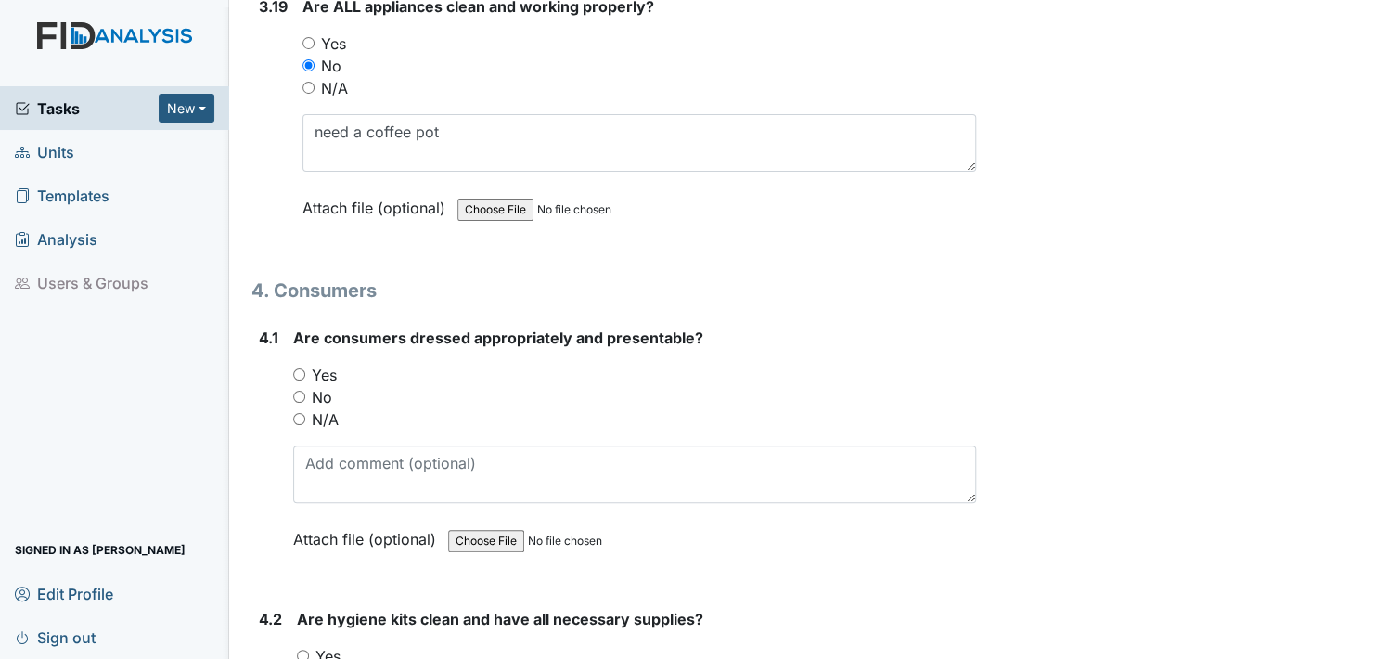
scroll to position [7886, 0]
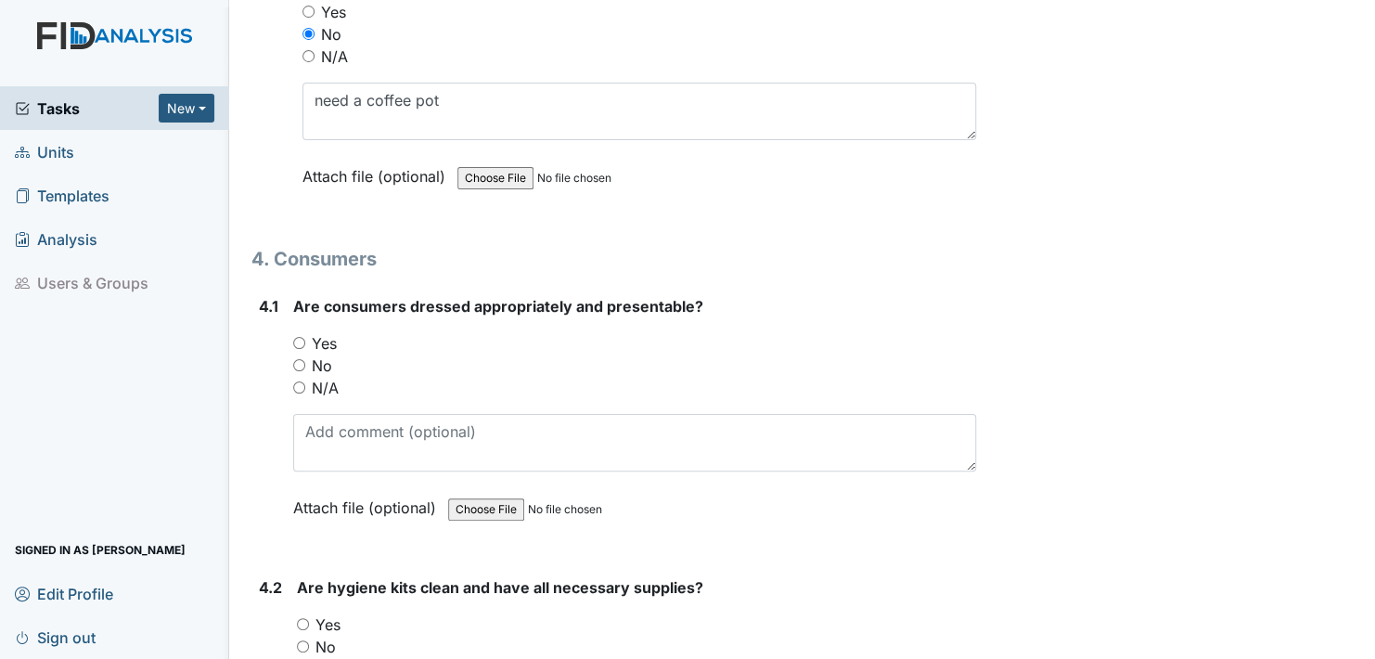
click at [298, 337] on input "Yes" at bounding box center [299, 343] width 12 height 12
radio input "true"
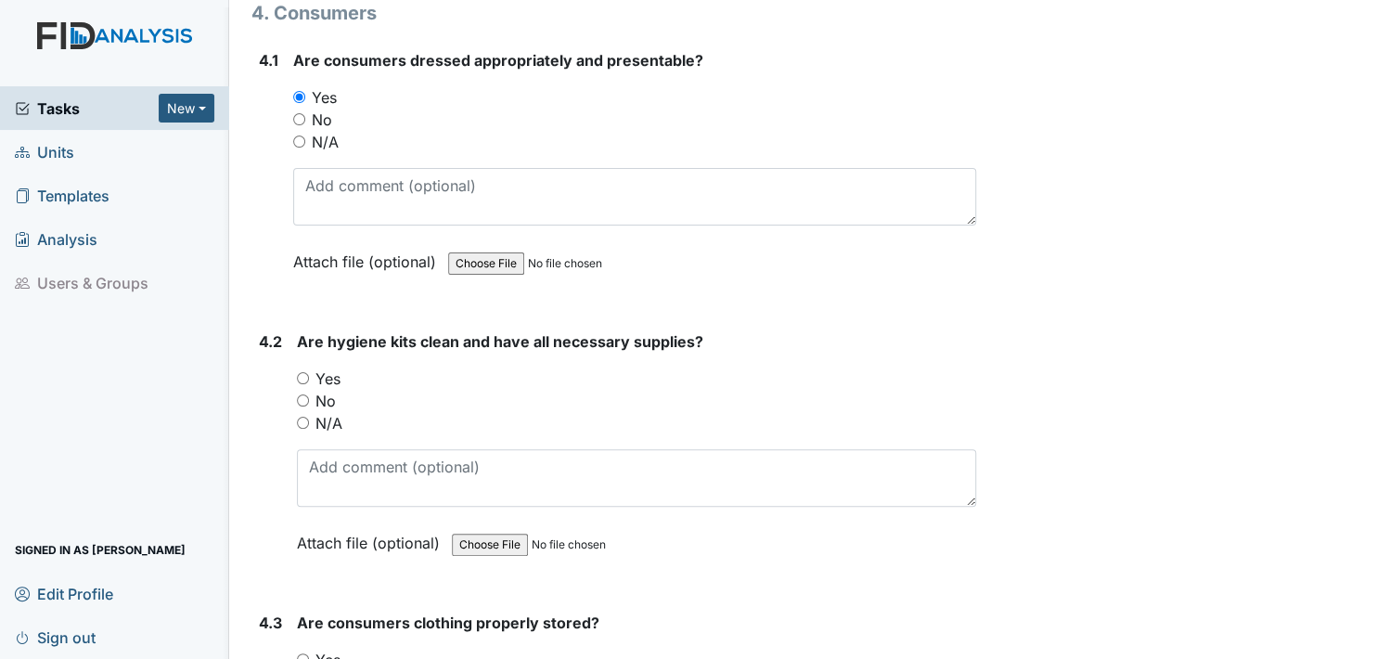
scroll to position [8164, 0]
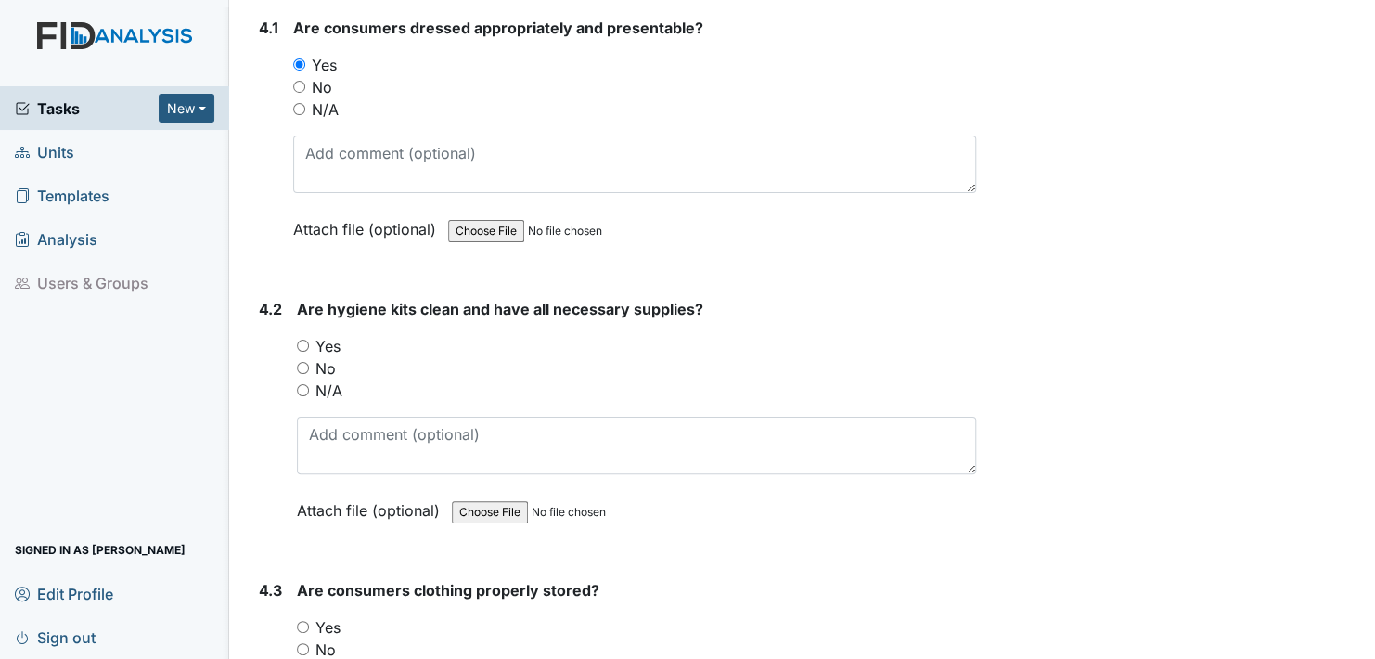
click at [301, 340] on input "Yes" at bounding box center [303, 346] width 12 height 12
radio input "true"
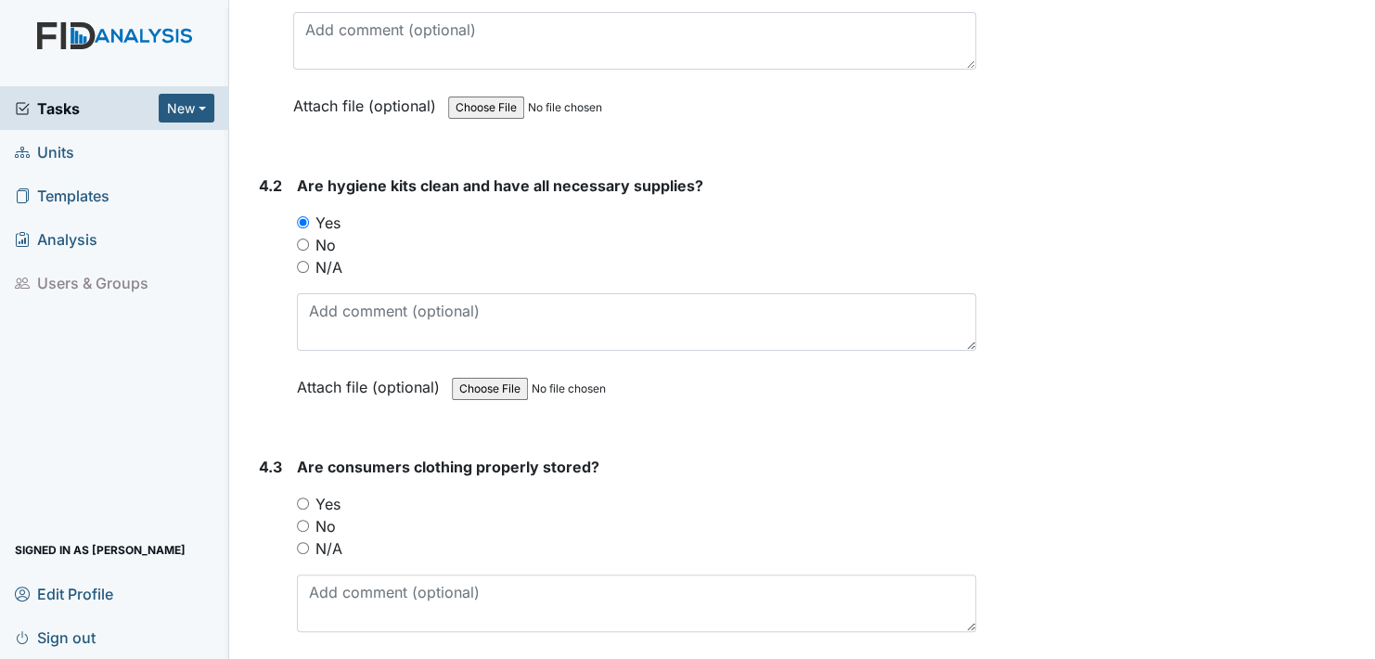
scroll to position [8350, 0]
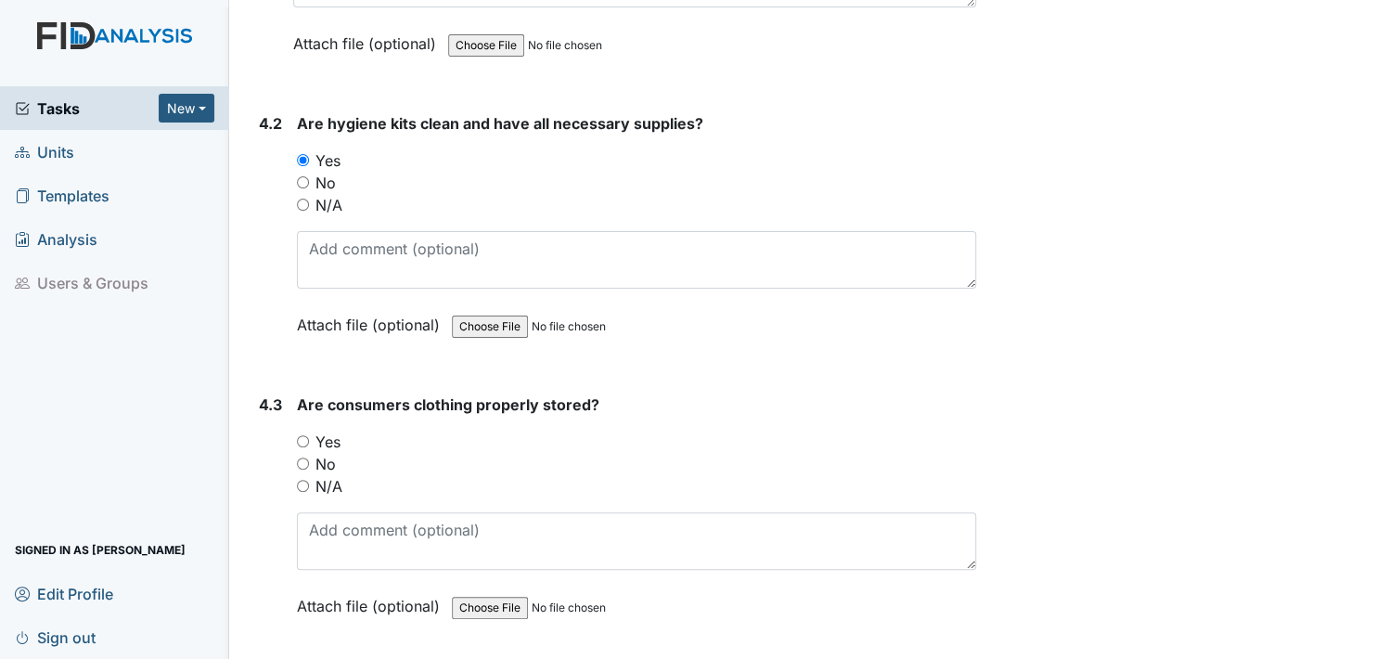
click at [302, 435] on input "Yes" at bounding box center [303, 441] width 12 height 12
radio input "true"
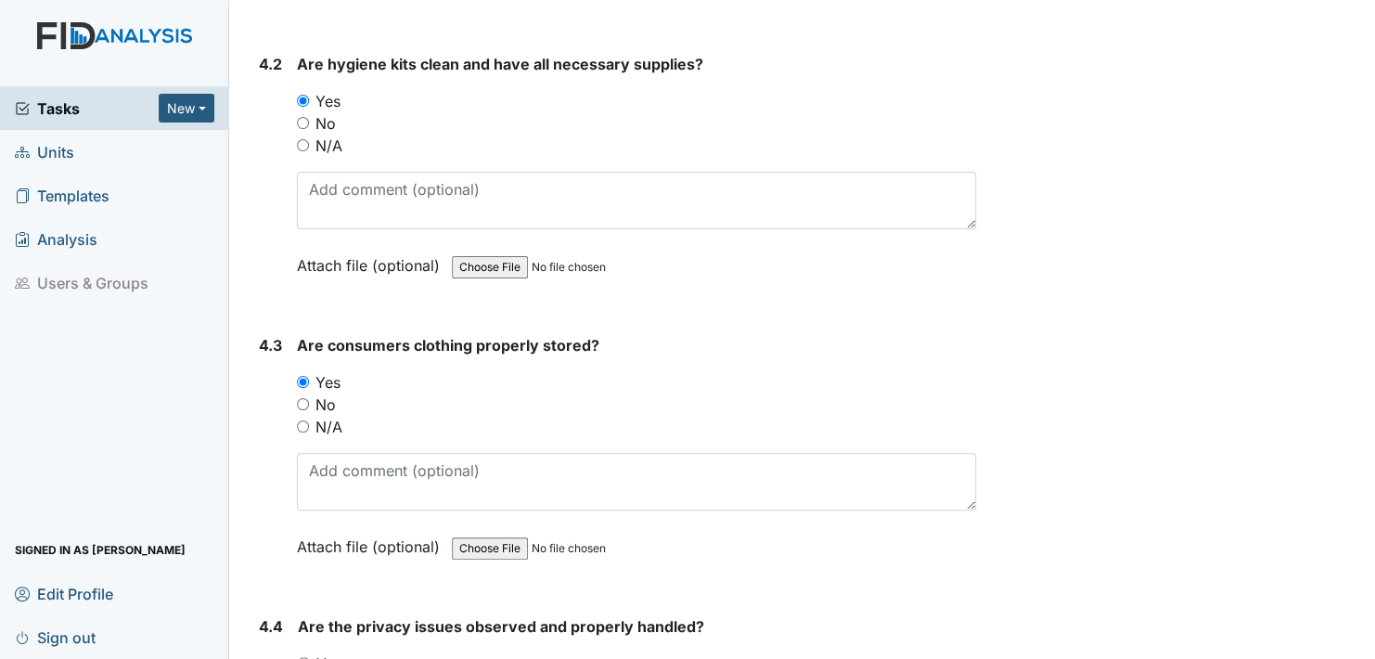
scroll to position [8628, 0]
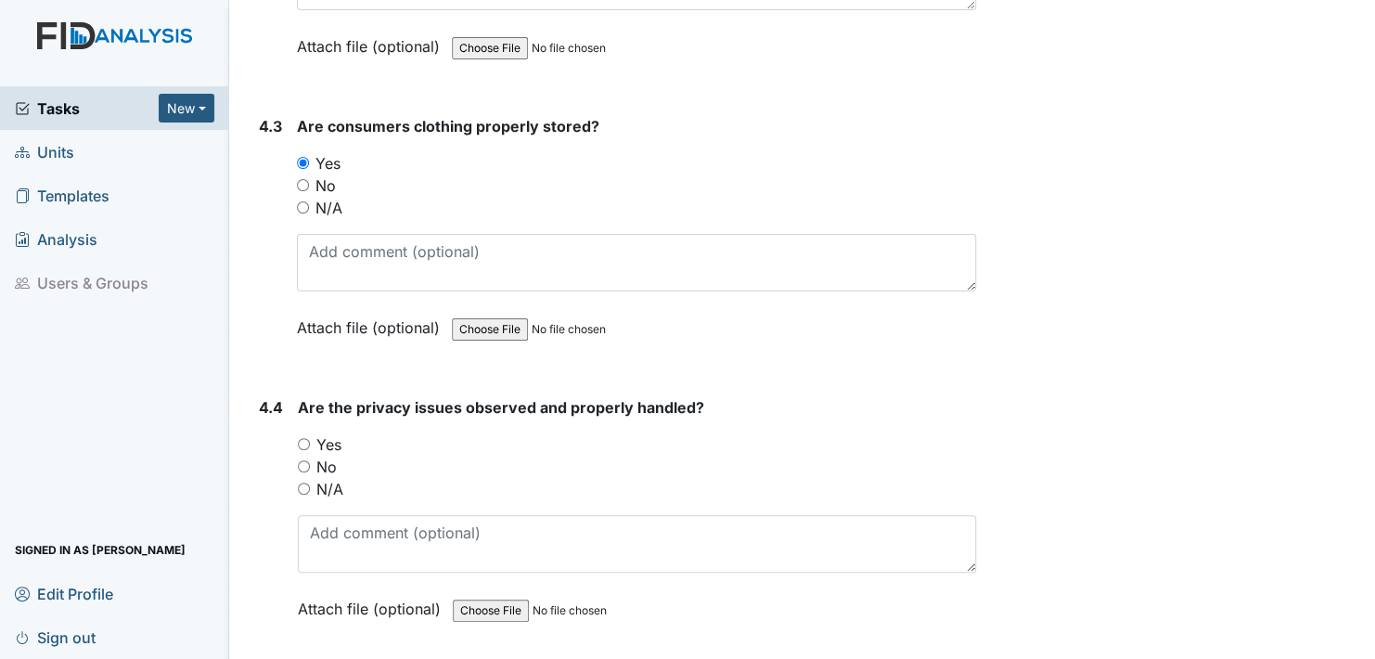
click at [302, 438] on input "Yes" at bounding box center [304, 444] width 12 height 12
radio input "true"
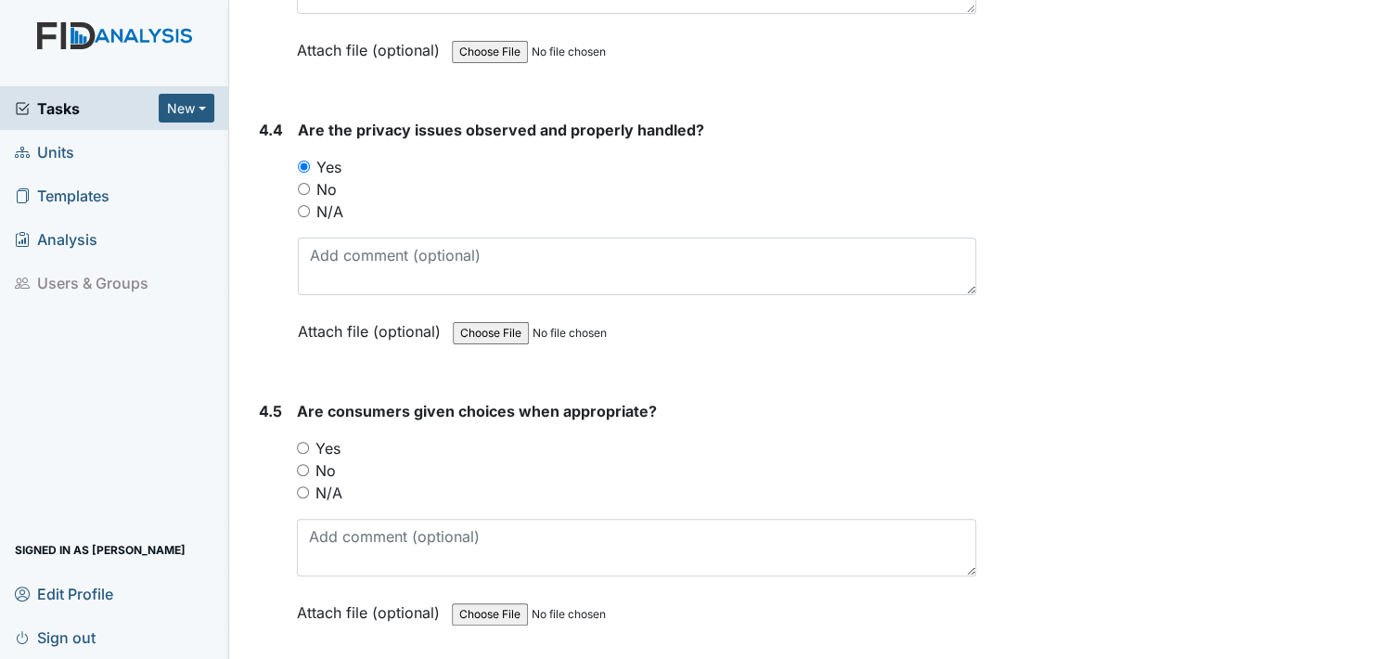
scroll to position [8906, 0]
click at [305, 441] on input "Yes" at bounding box center [303, 447] width 12 height 12
radio input "true"
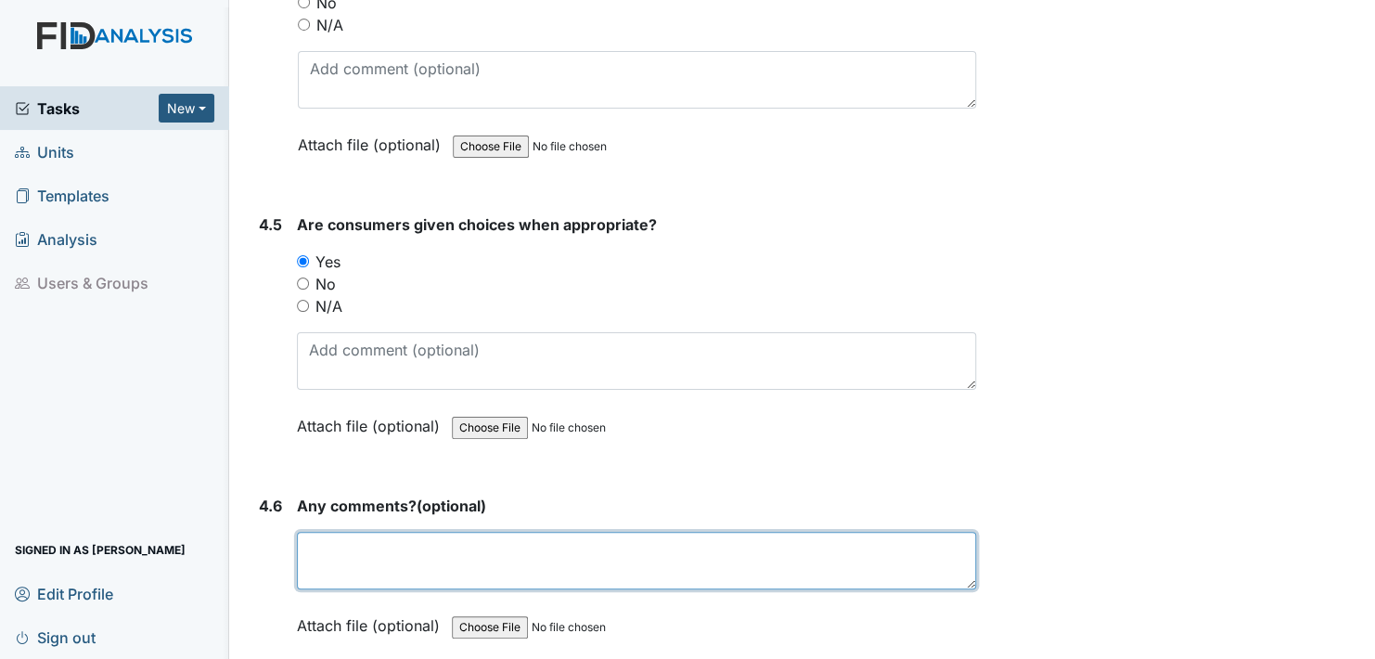
click at [329, 540] on textarea at bounding box center [636, 561] width 679 height 58
type textarea "no"
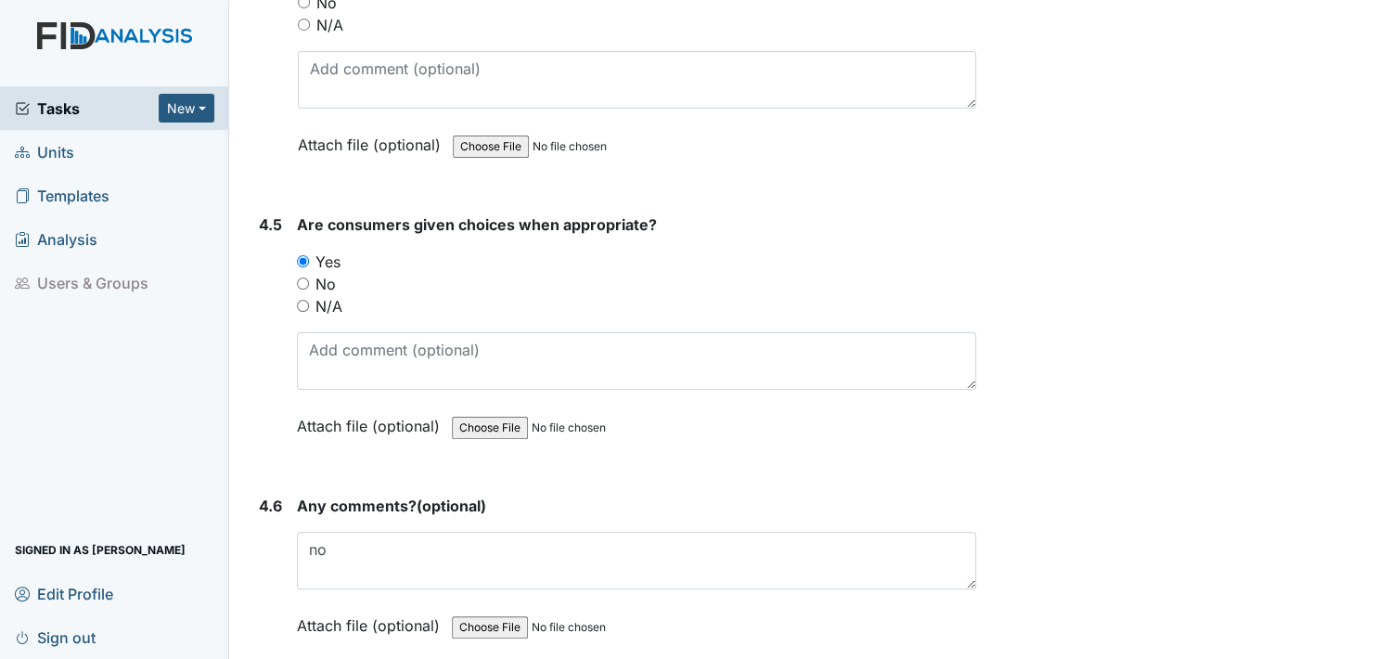
click at [314, 604] on label "Attach file (optional)" at bounding box center [372, 620] width 150 height 32
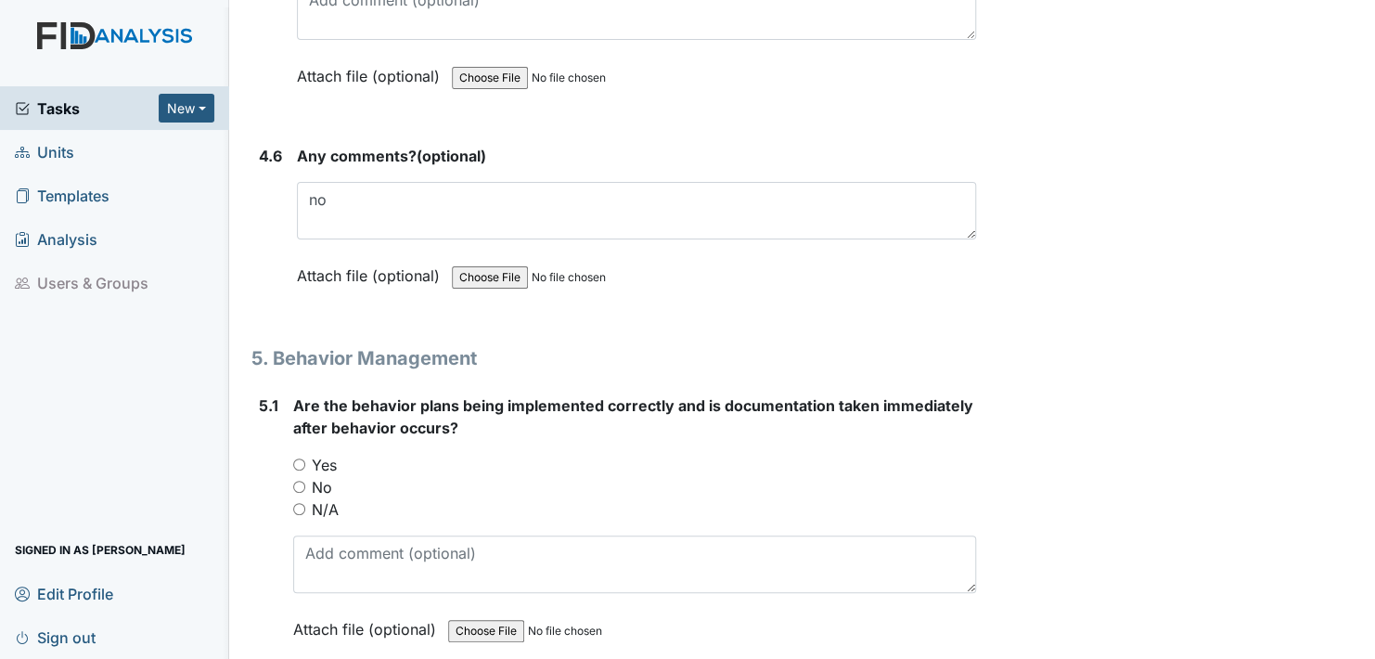
scroll to position [9463, 0]
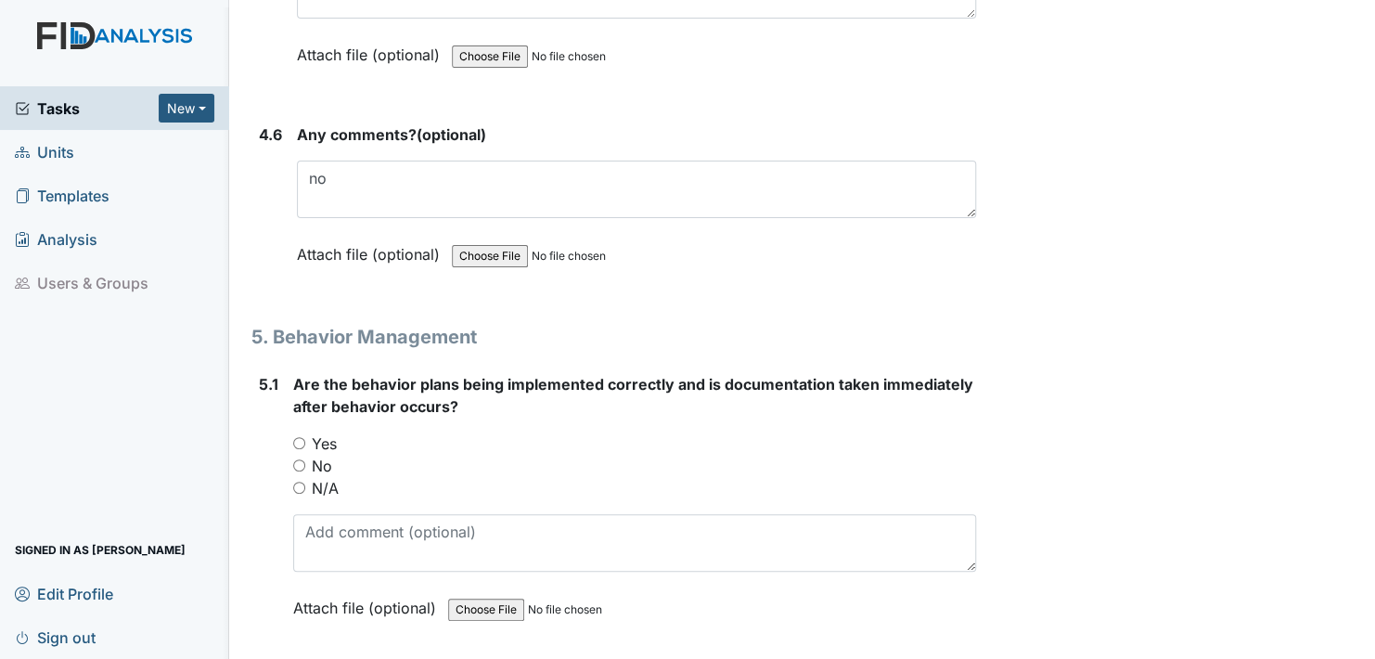
click at [298, 437] on input "Yes" at bounding box center [299, 443] width 12 height 12
radio input "true"
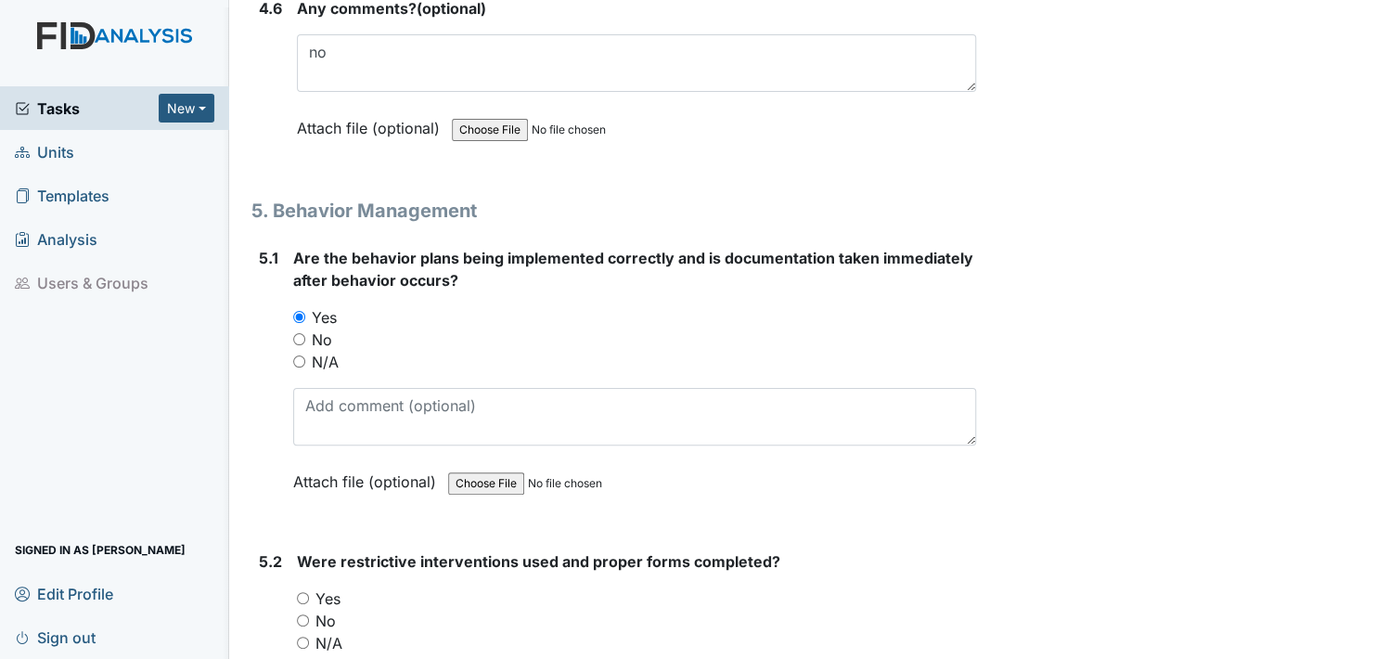
scroll to position [9648, 0]
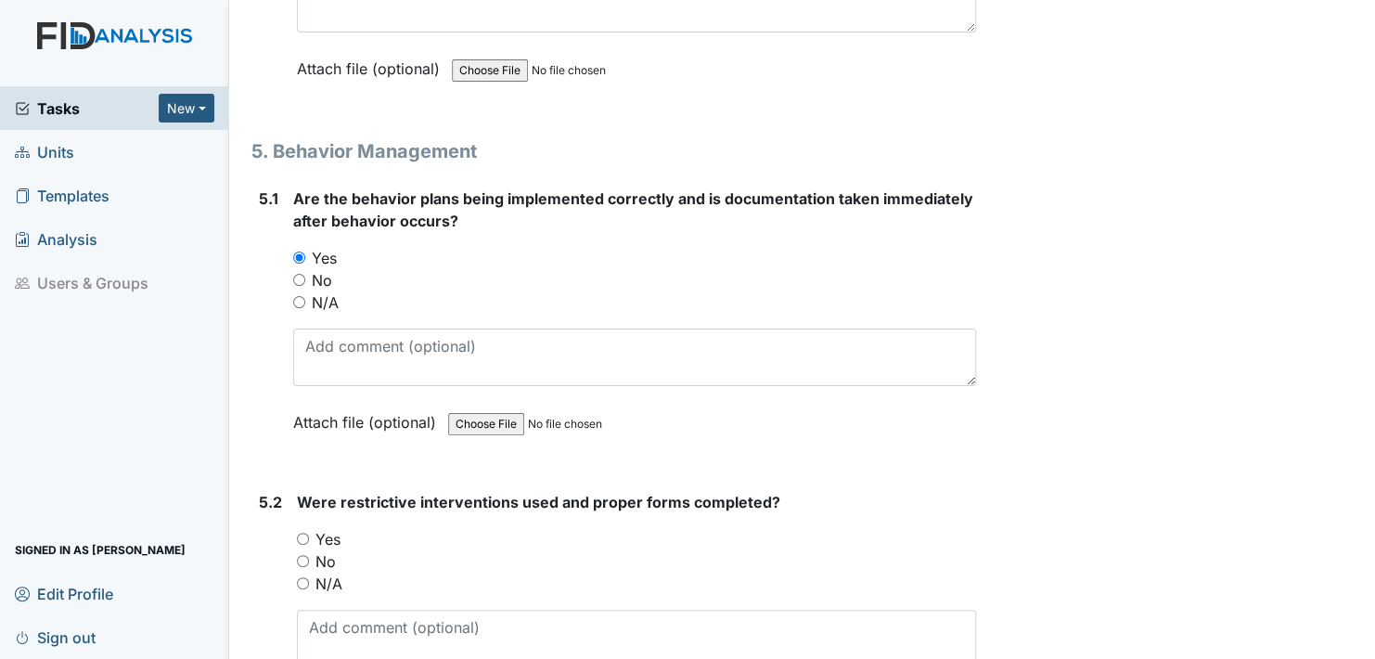
click at [299, 533] on input "Yes" at bounding box center [303, 539] width 12 height 12
radio input "true"
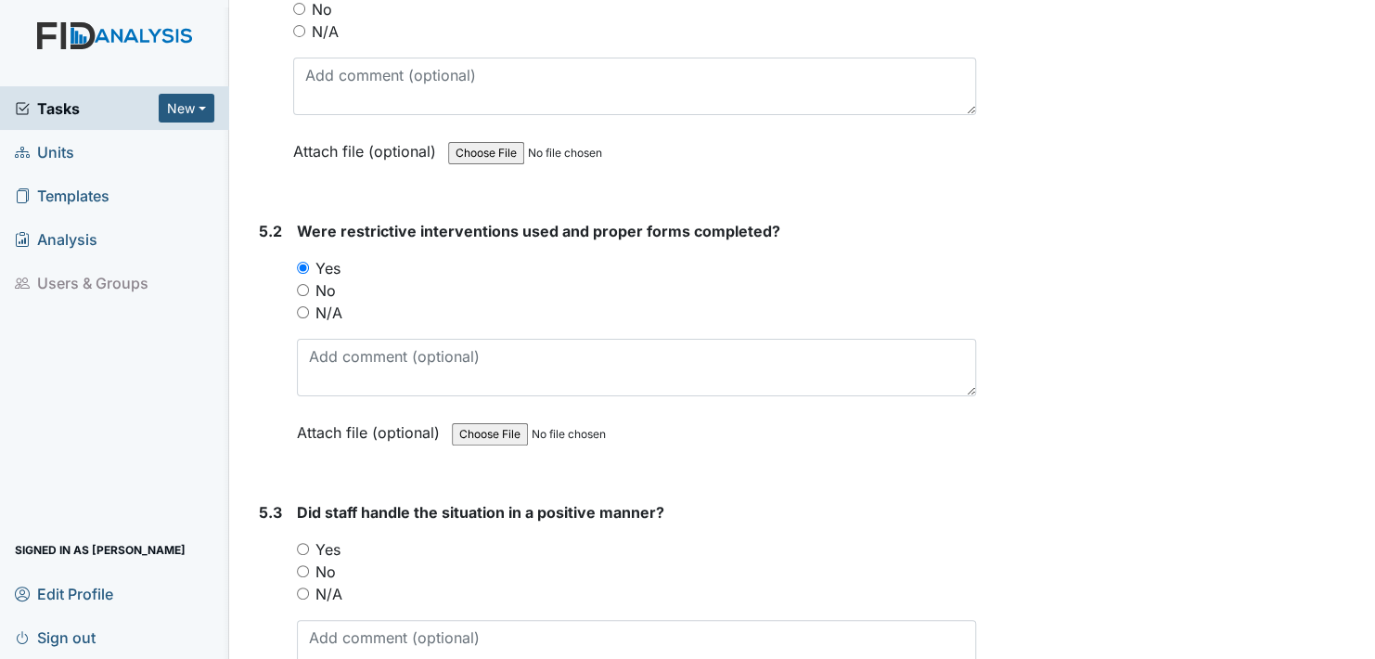
scroll to position [9927, 0]
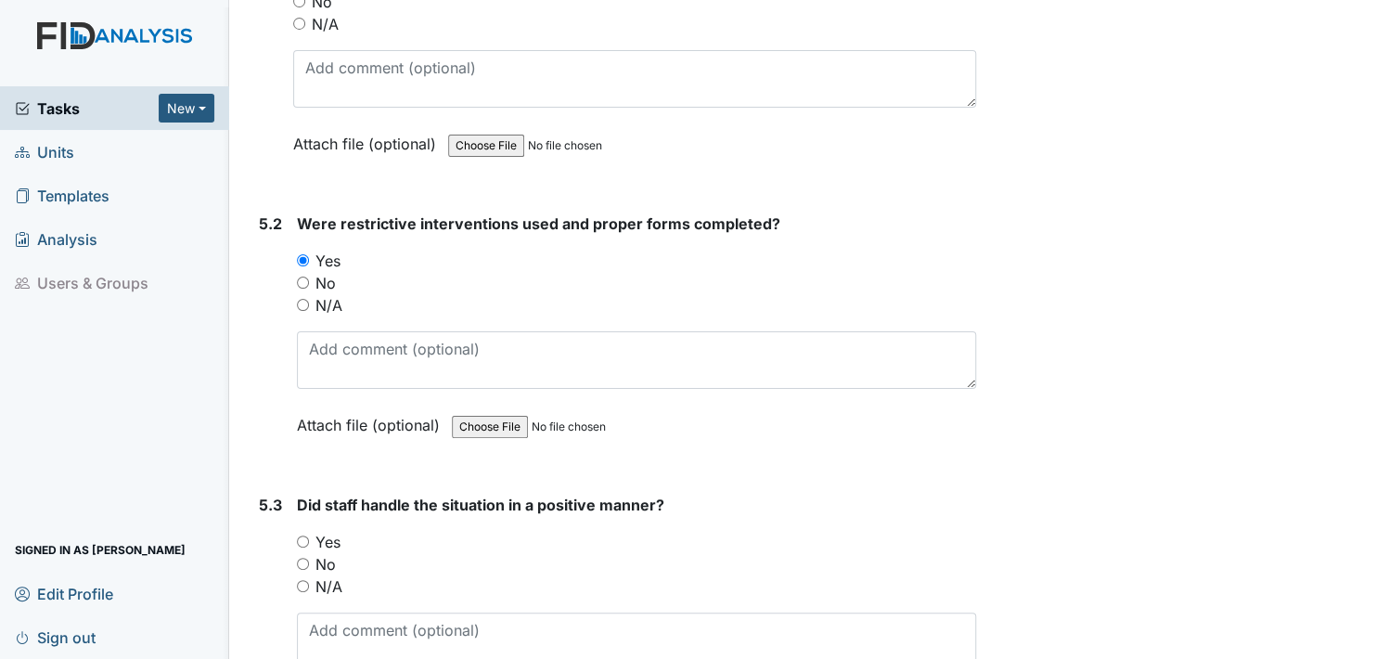
click at [302, 535] on input "Yes" at bounding box center [303, 541] width 12 height 12
radio input "true"
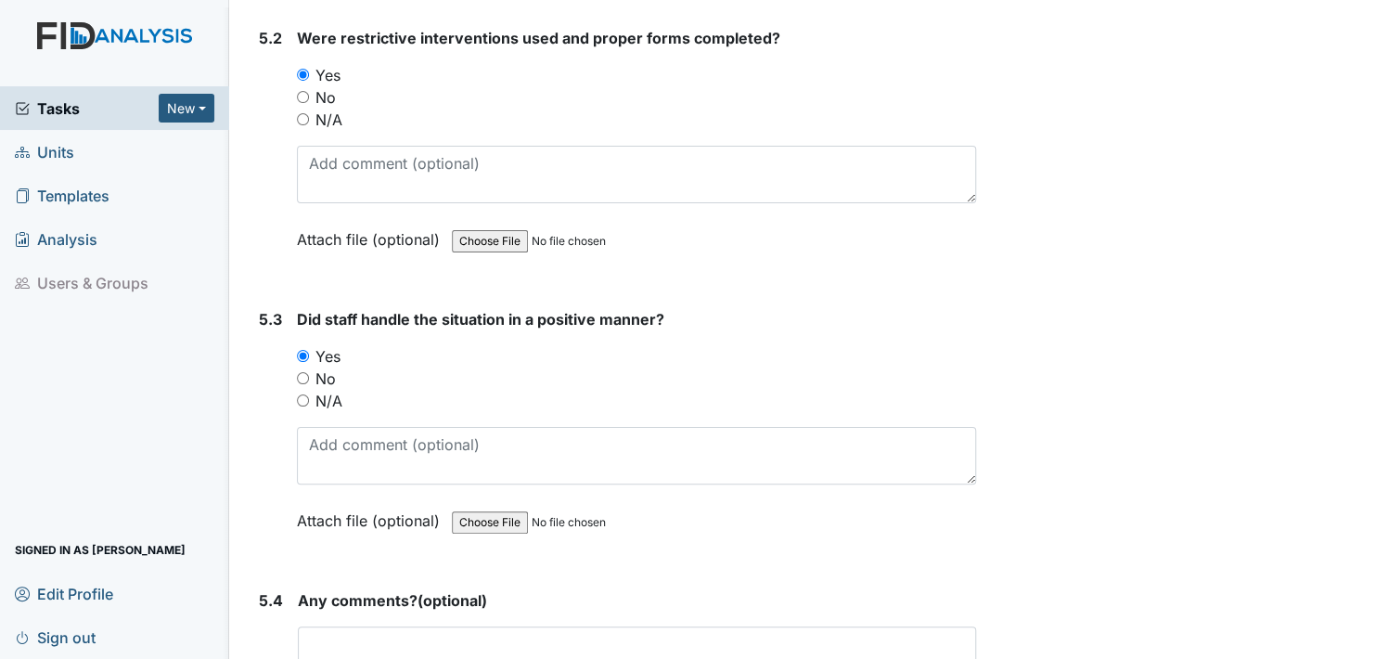
scroll to position [10205, 0]
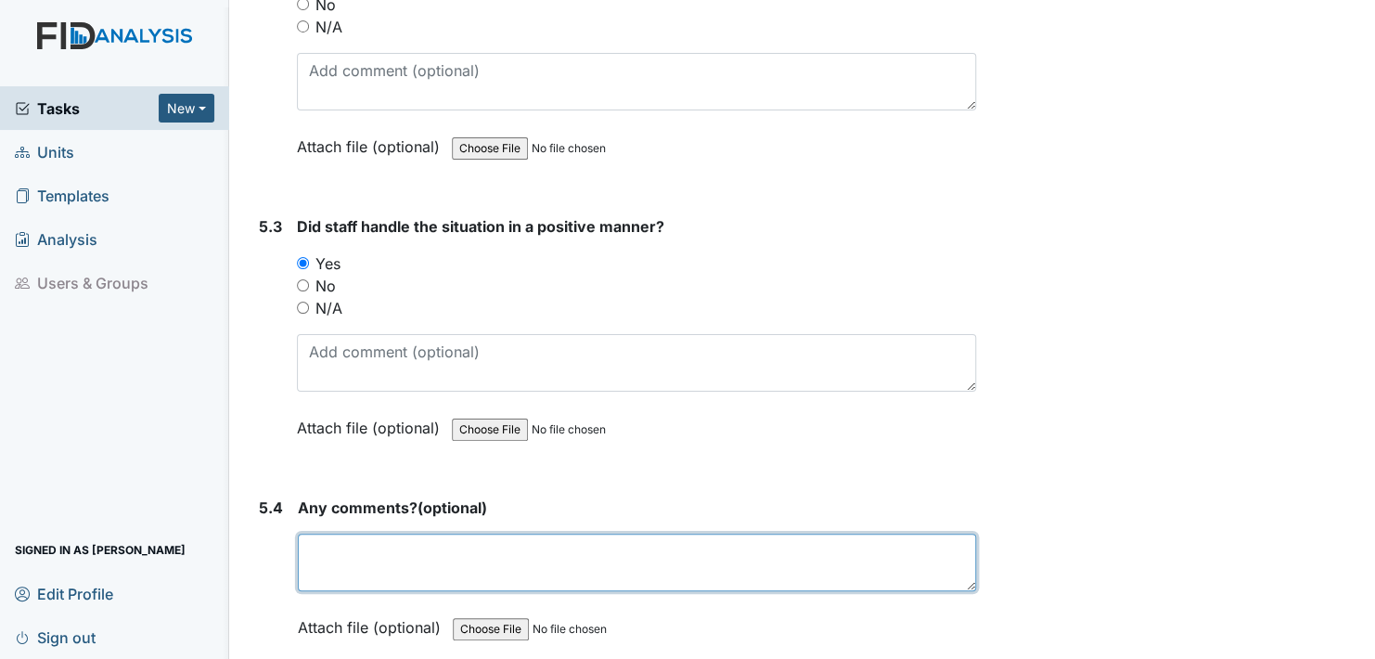
click at [349, 538] on textarea at bounding box center [637, 562] width 678 height 58
type textarea "no"
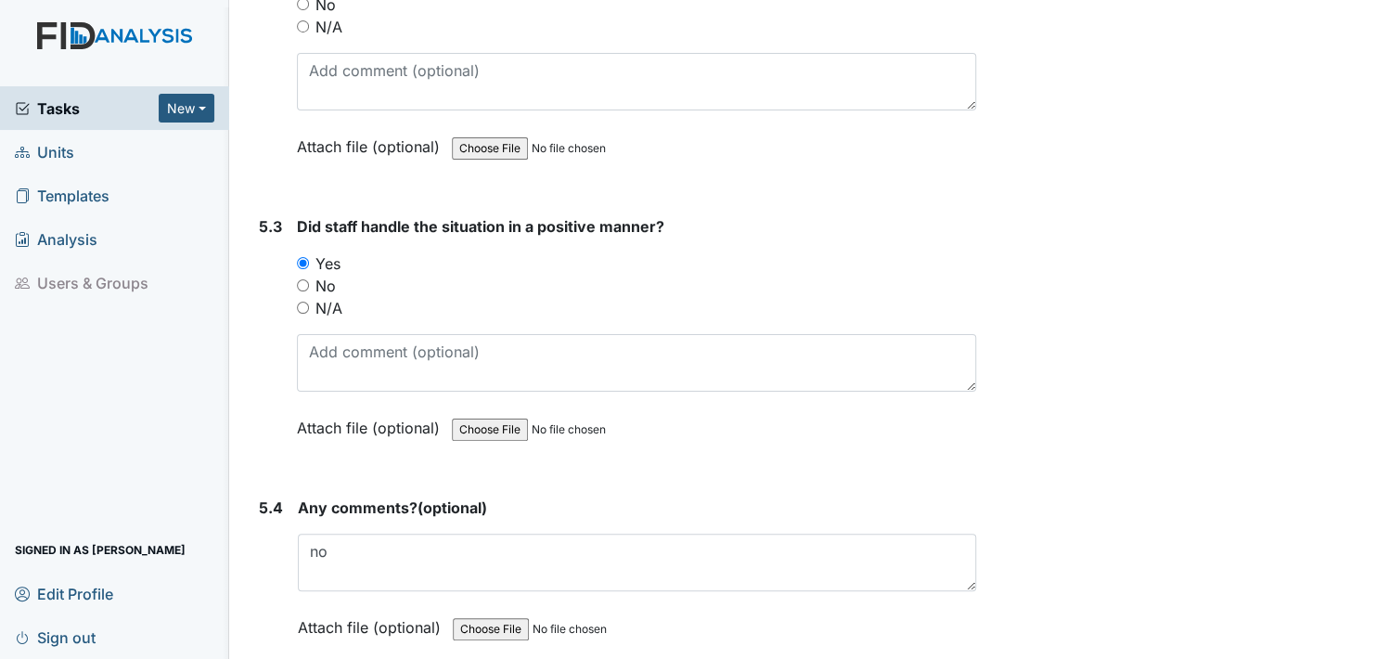
drag, startPoint x: 331, startPoint y: 591, endPoint x: 372, endPoint y: 622, distance: 51.0
click at [331, 606] on label "Attach file (optional)" at bounding box center [373, 622] width 150 height 32
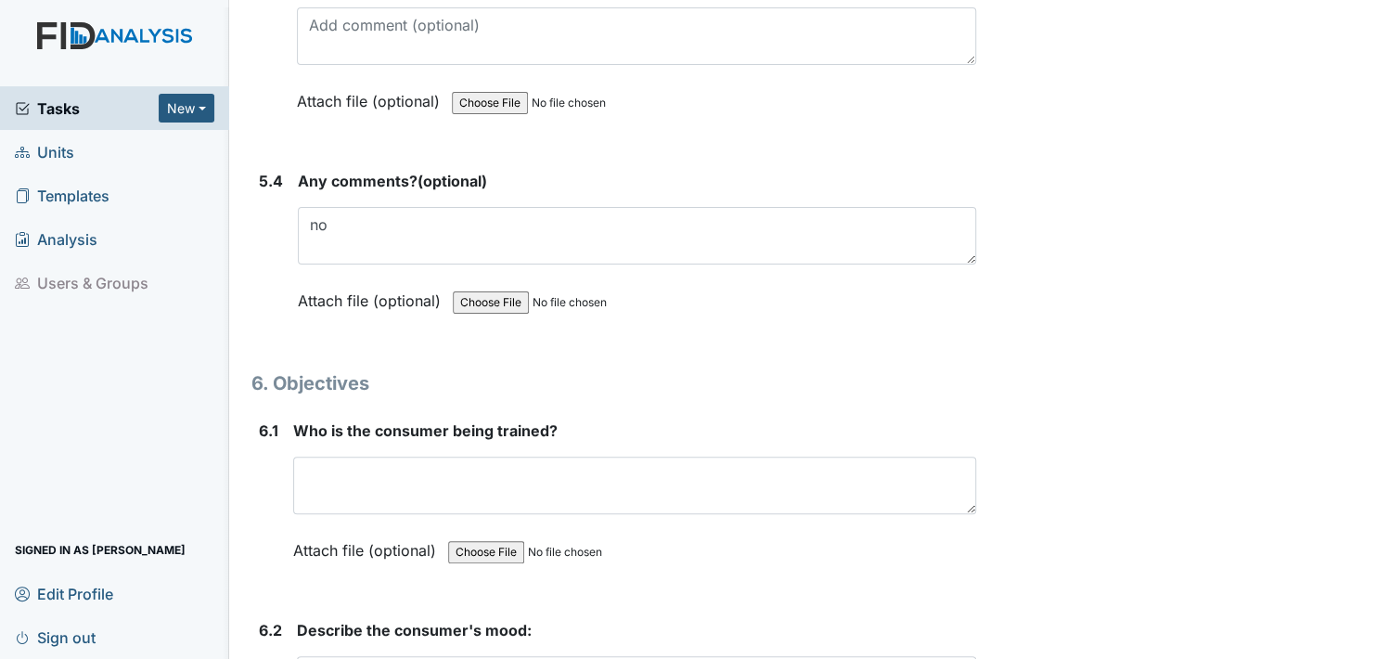
scroll to position [10576, 0]
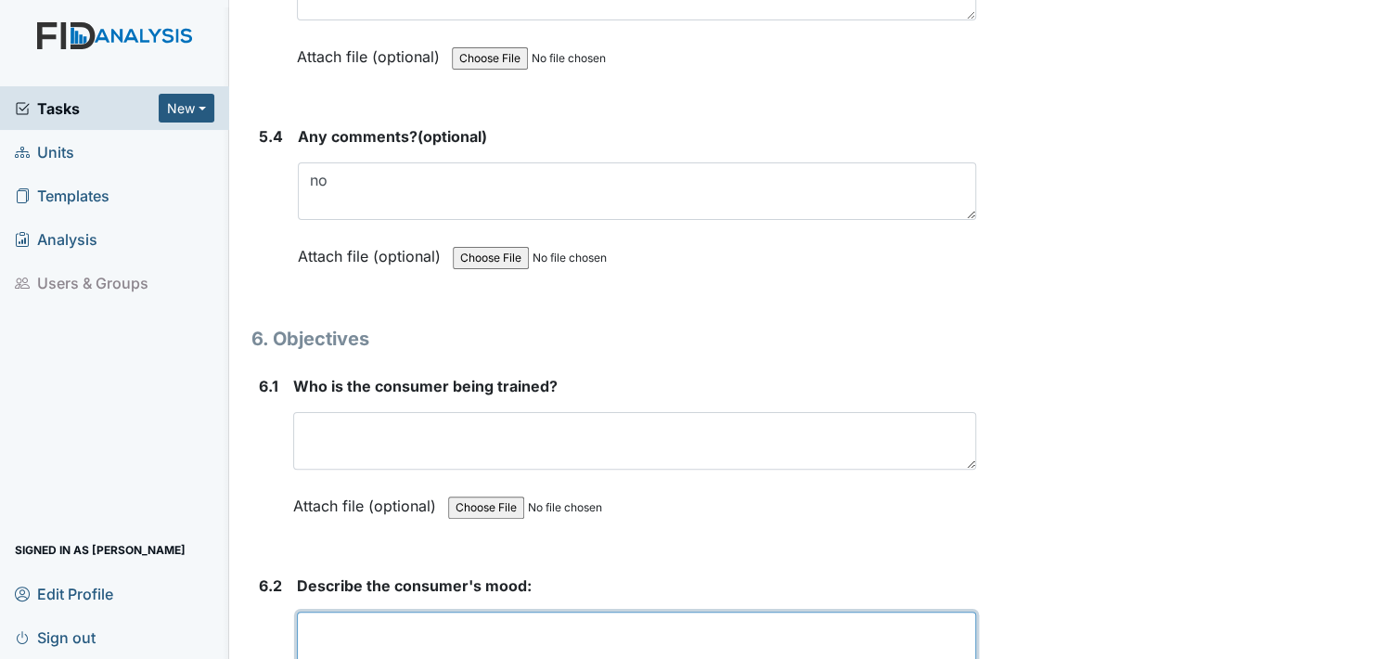
click at [348, 611] on textarea at bounding box center [636, 640] width 679 height 58
type textarea "pleasant"
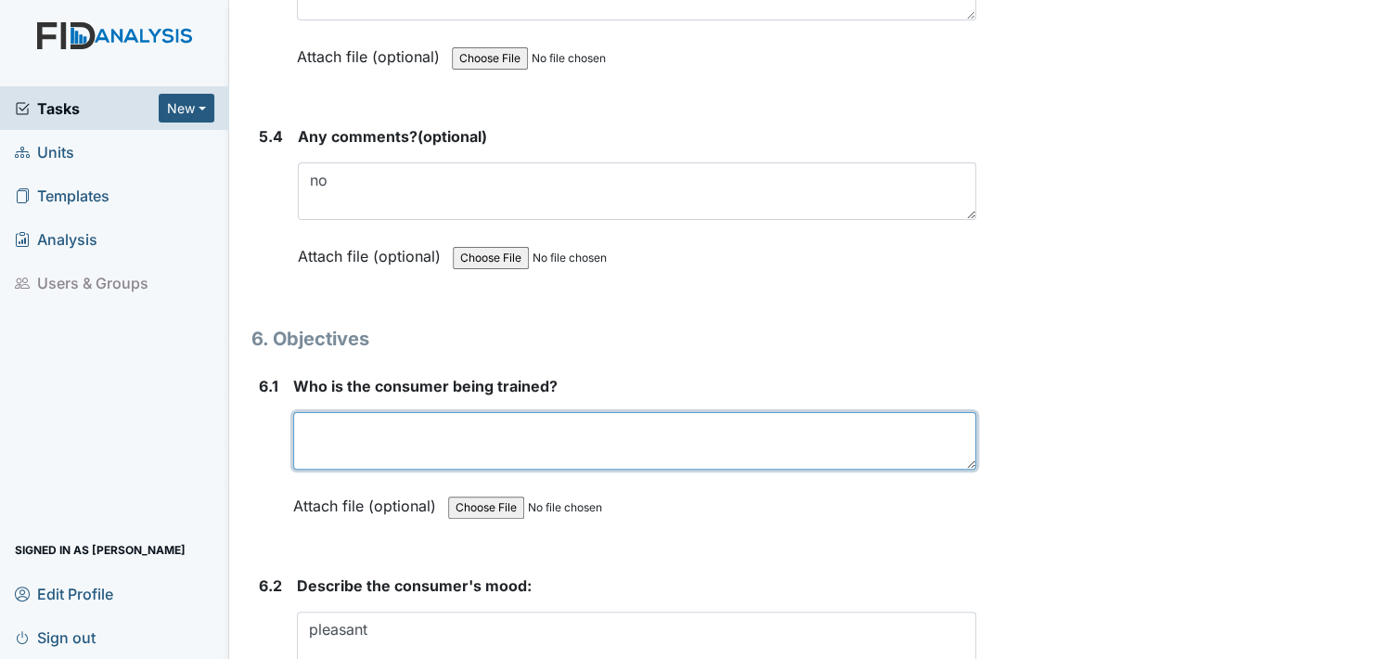
click at [323, 412] on textarea at bounding box center [634, 441] width 683 height 58
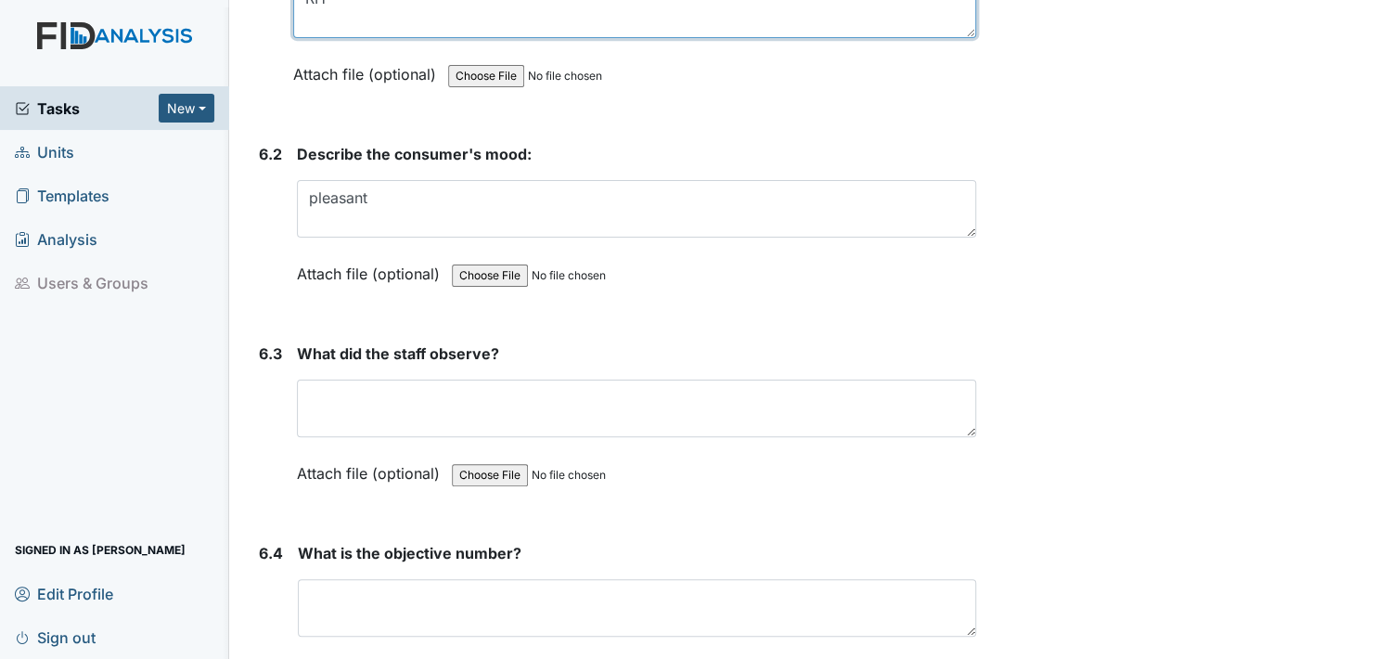
scroll to position [11040, 0]
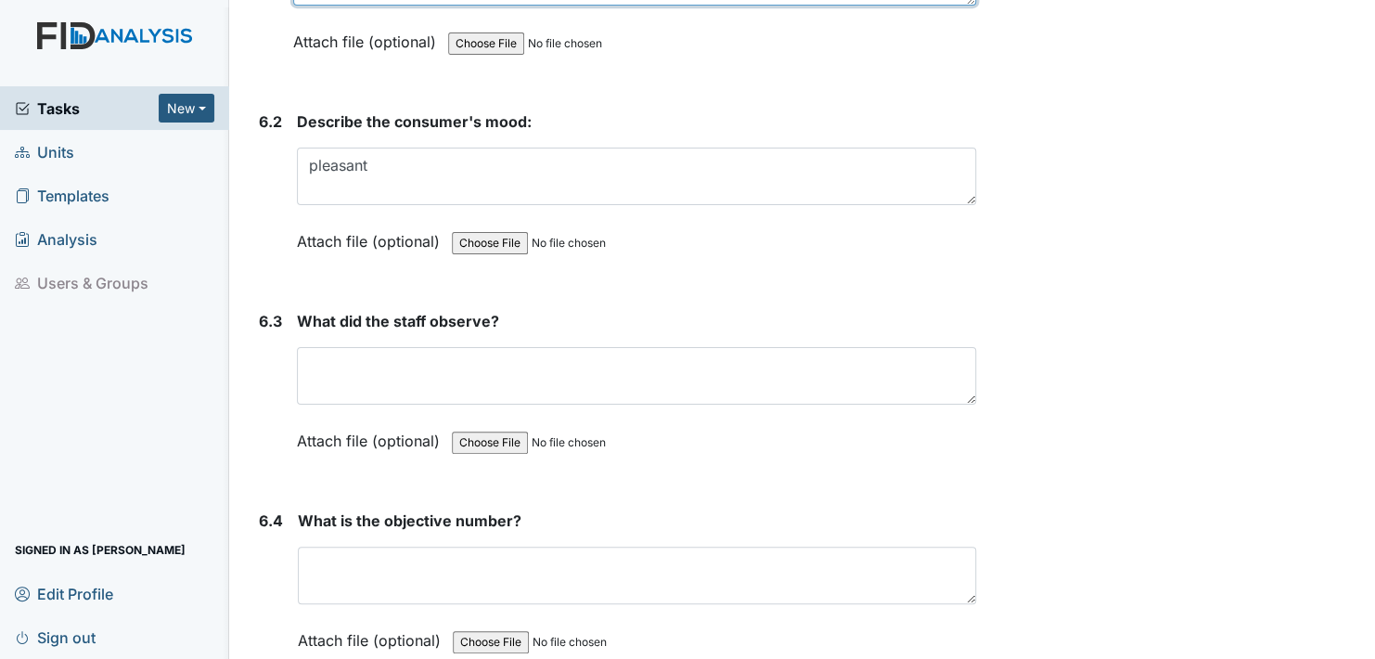
type textarea "RH"
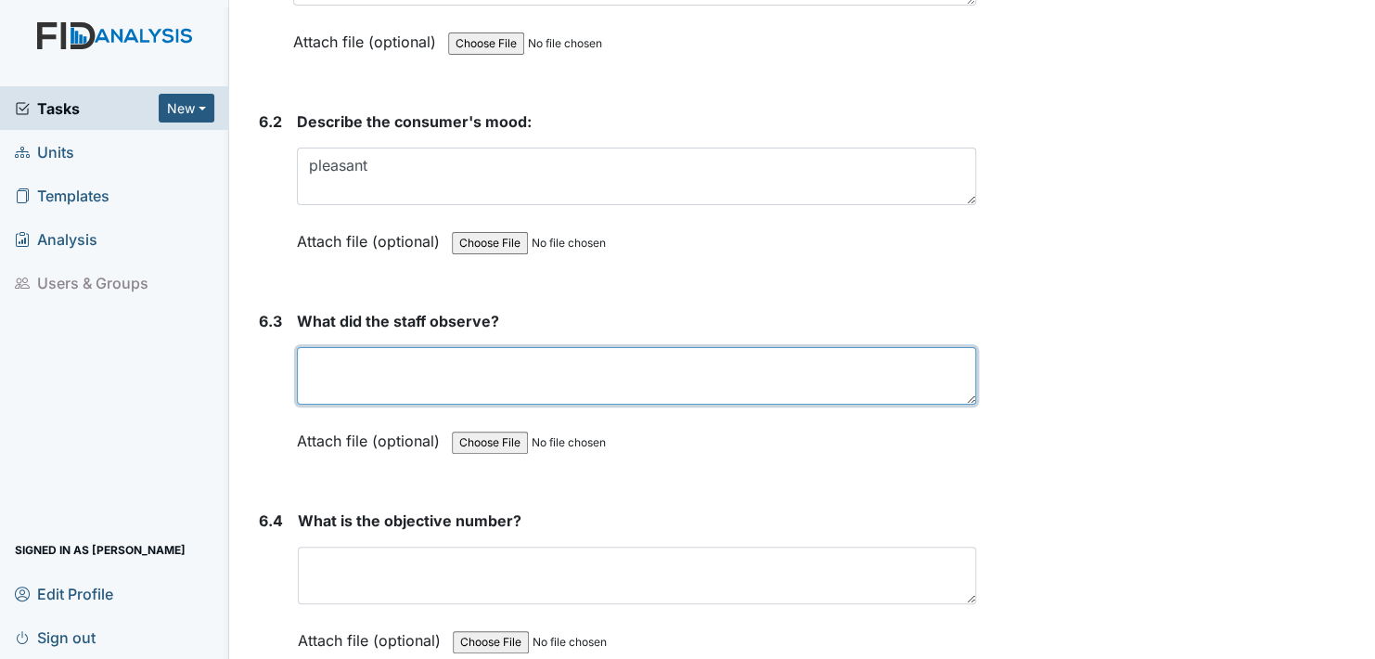
click at [327, 347] on textarea at bounding box center [636, 376] width 679 height 58
click at [435, 347] on textarea "participation" at bounding box center [636, 376] width 679 height 58
type textarea "participation"
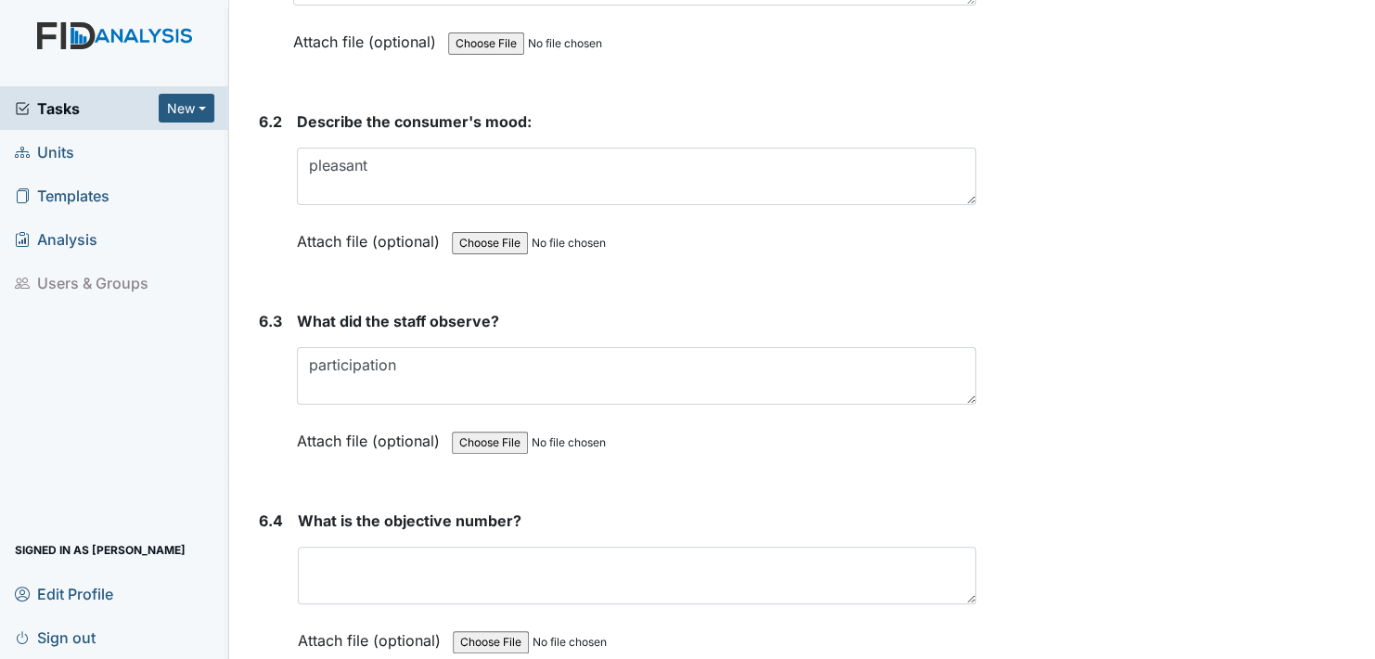
click at [315, 419] on label "Attach file (optional)" at bounding box center [372, 435] width 150 height 32
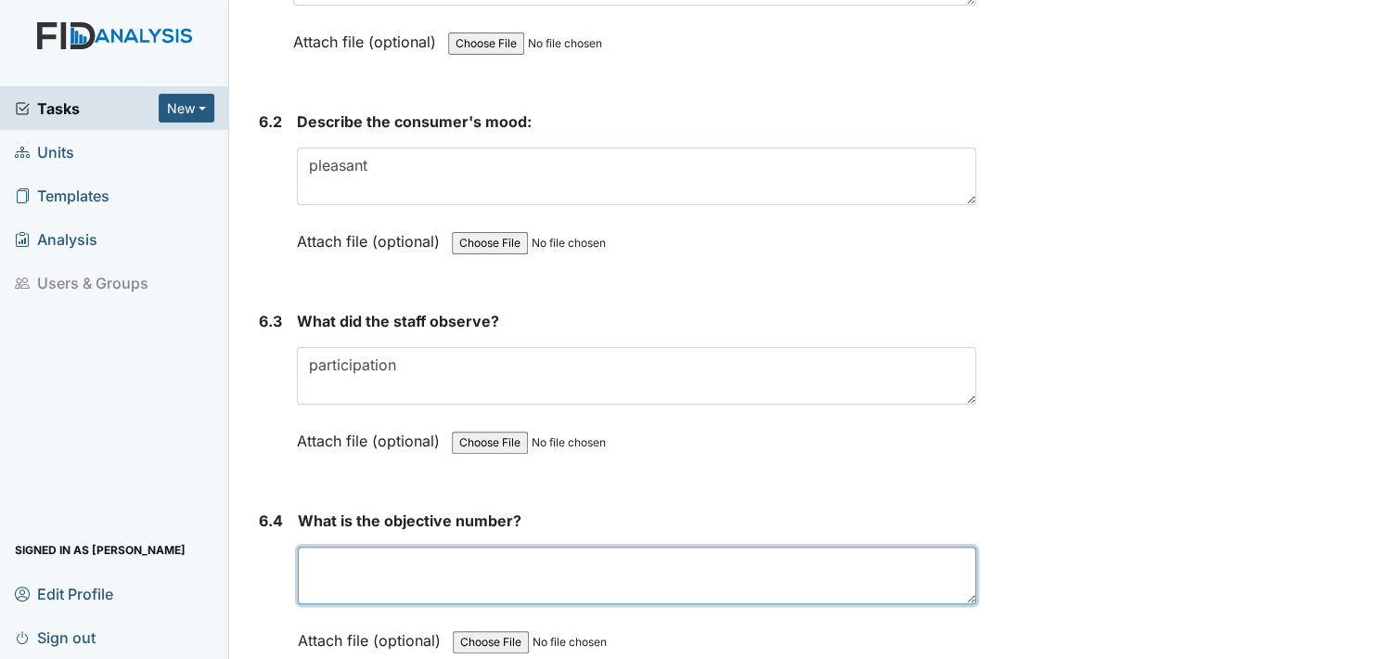
click at [327, 546] on textarea at bounding box center [637, 575] width 678 height 58
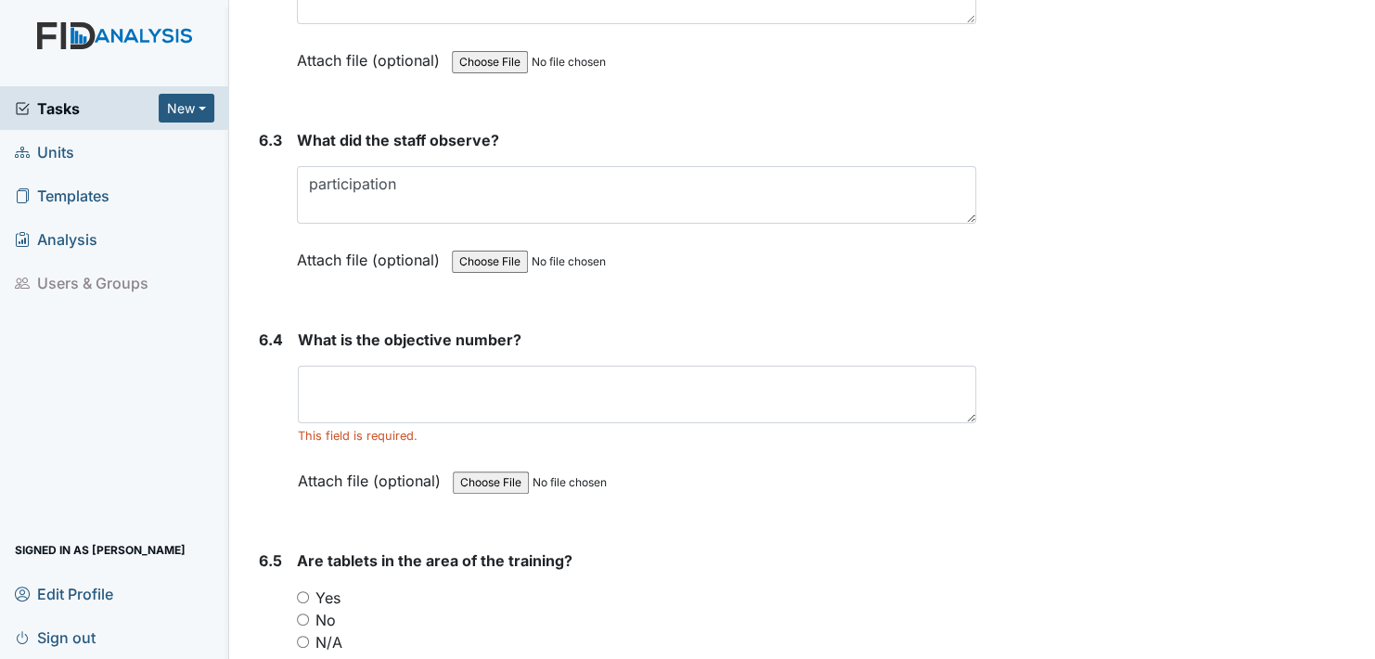
scroll to position [11225, 0]
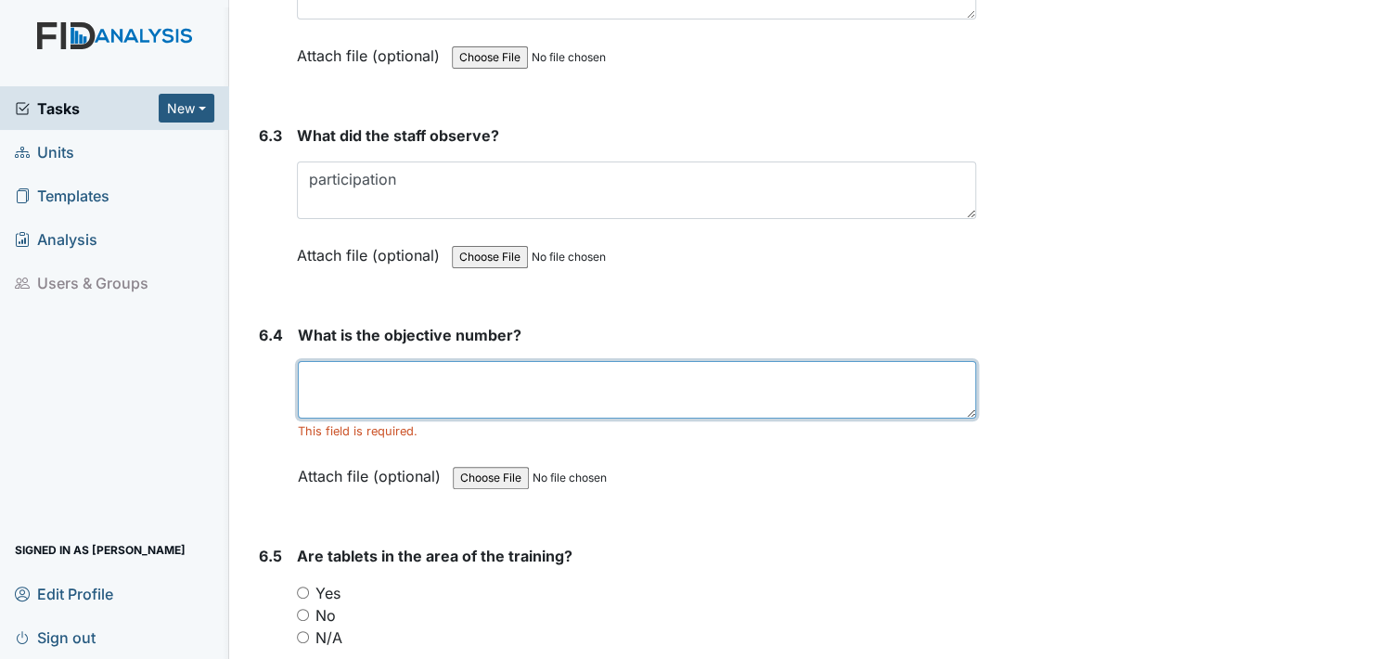
click at [346, 361] on textarea at bounding box center [637, 390] width 678 height 58
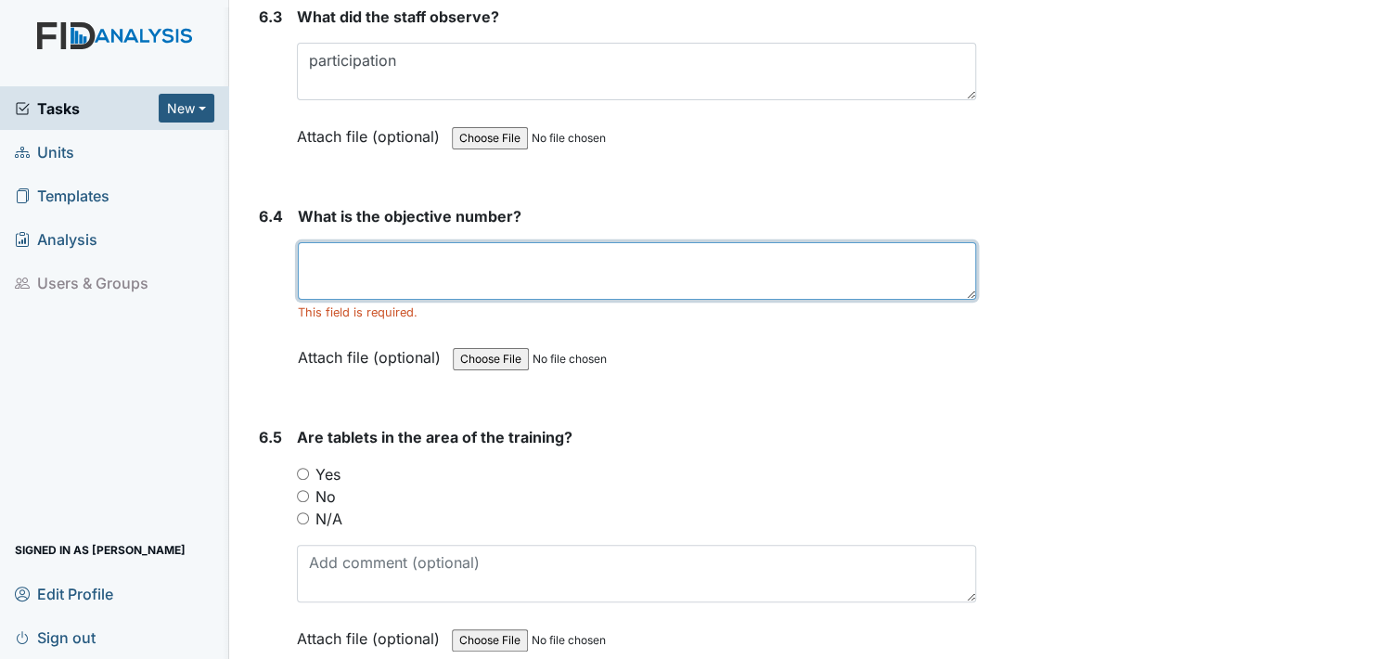
scroll to position [11597, 0]
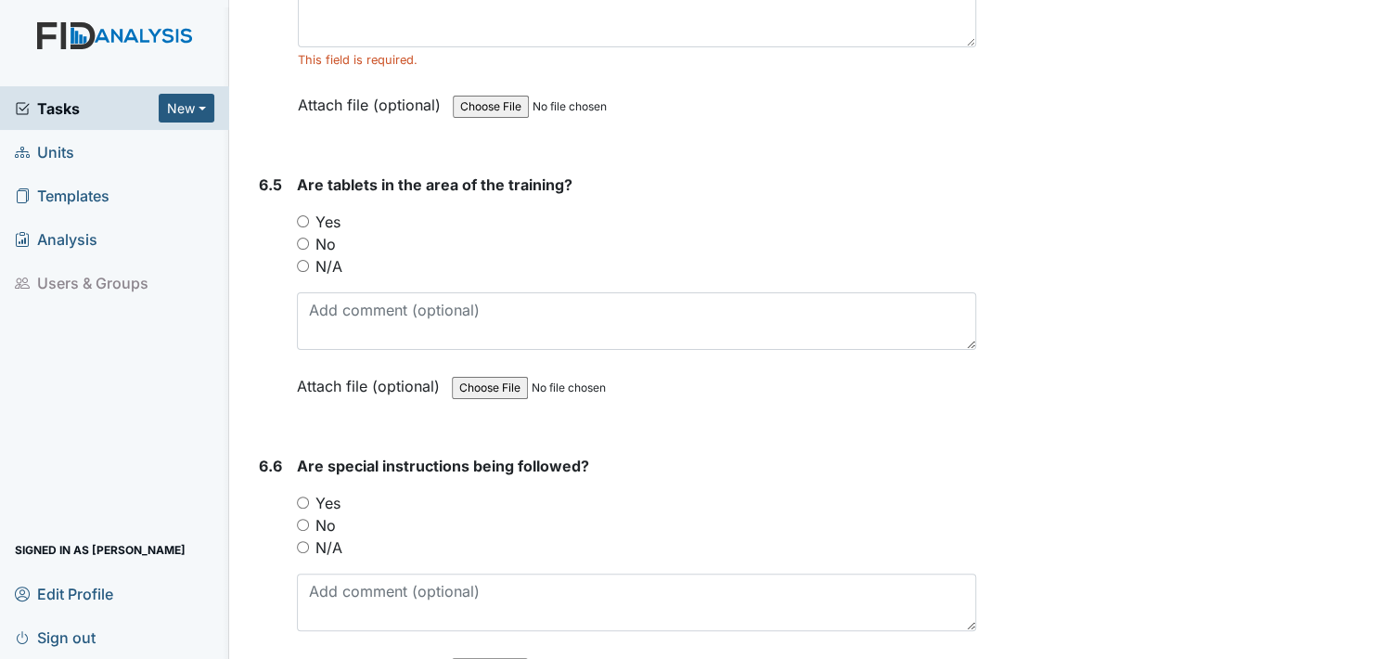
click at [302, 215] on input "Yes" at bounding box center [303, 221] width 12 height 12
radio input "true"
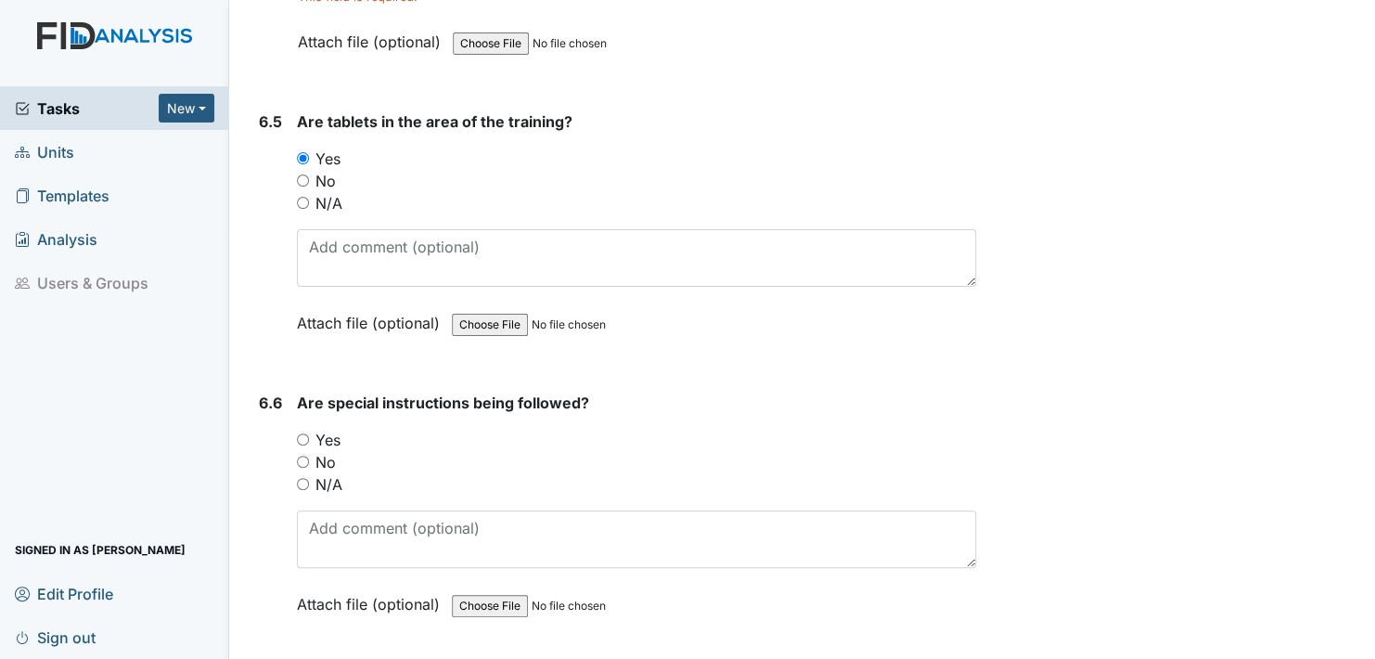
scroll to position [11689, 0]
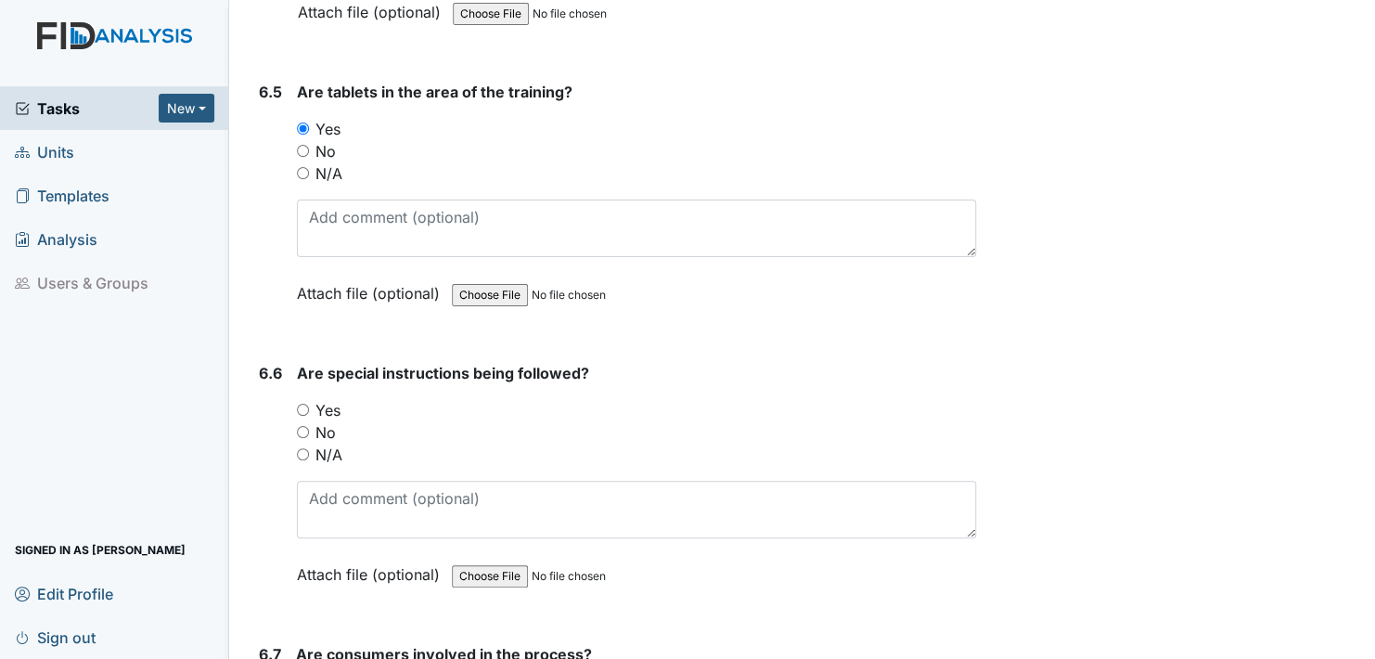
drag, startPoint x: 302, startPoint y: 366, endPoint x: 314, endPoint y: 391, distance: 27.4
click at [302, 404] on input "Yes" at bounding box center [303, 410] width 12 height 12
radio input "true"
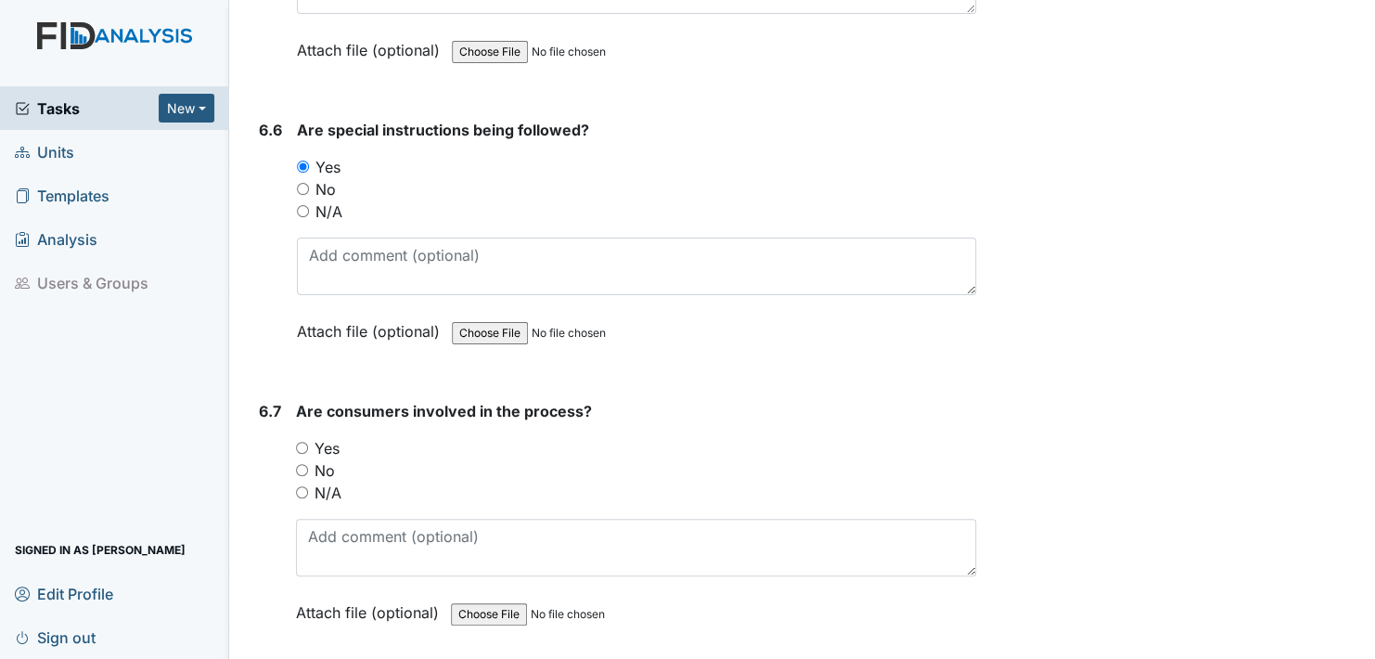
scroll to position [11968, 0]
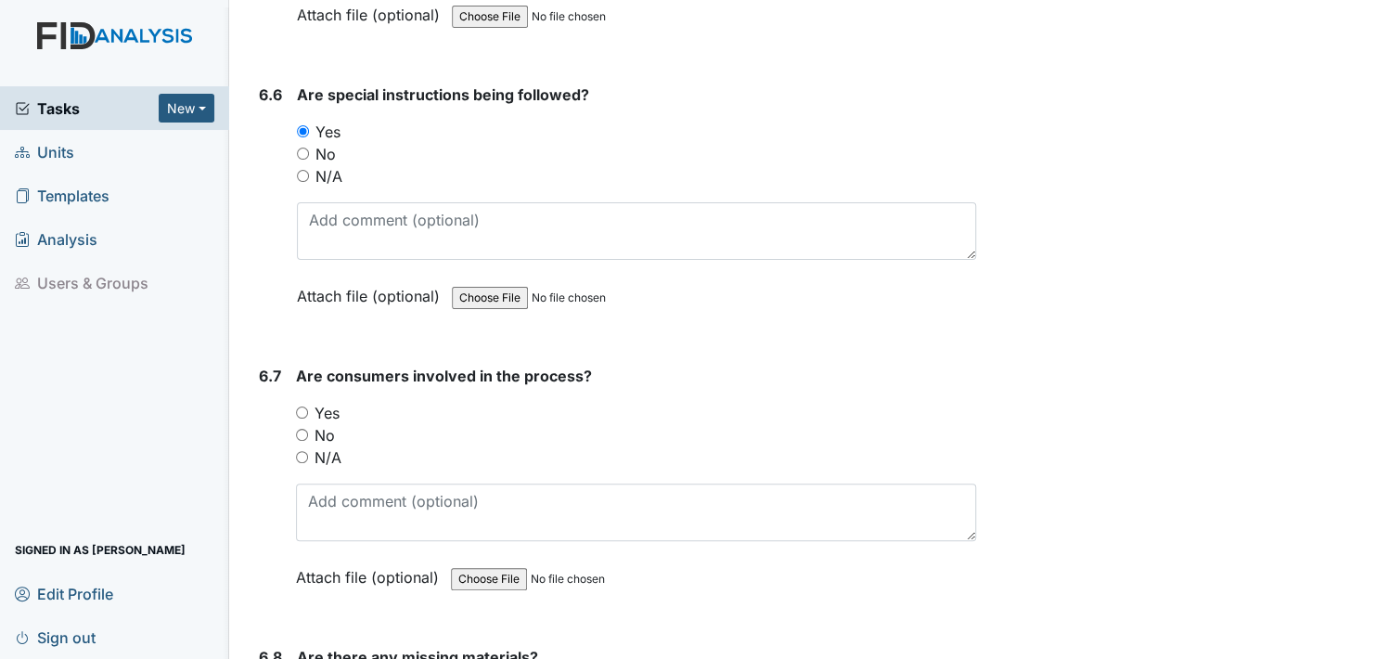
click at [302, 406] on input "Yes" at bounding box center [302, 412] width 12 height 12
radio input "true"
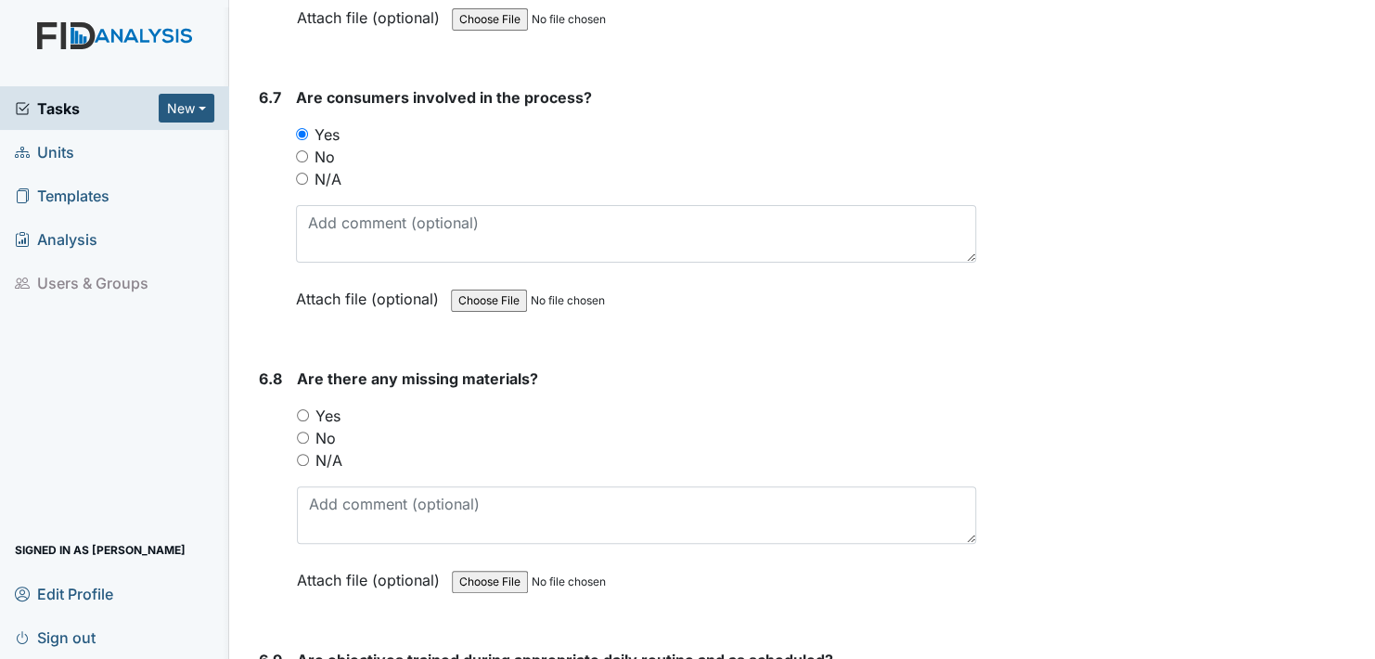
scroll to position [12339, 0]
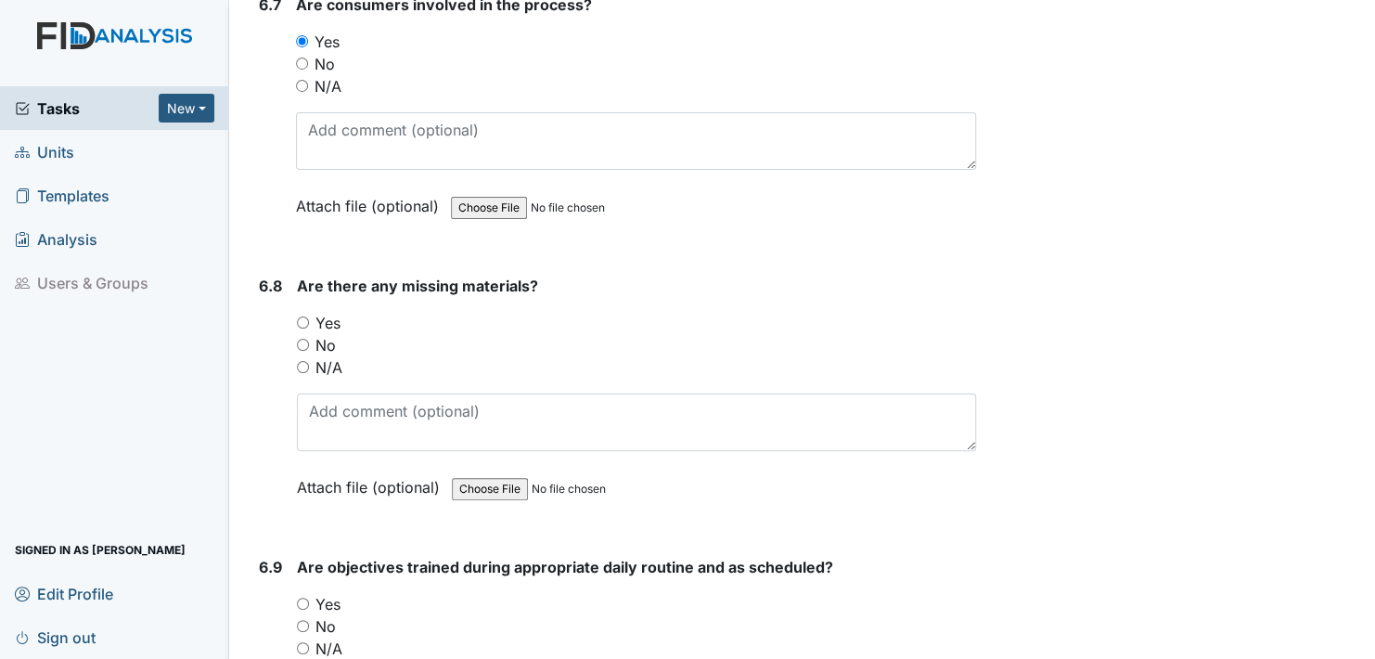
drag, startPoint x: 299, startPoint y: 301, endPoint x: 314, endPoint y: 326, distance: 29.6
click at [299, 339] on input "No" at bounding box center [303, 345] width 12 height 12
radio input "true"
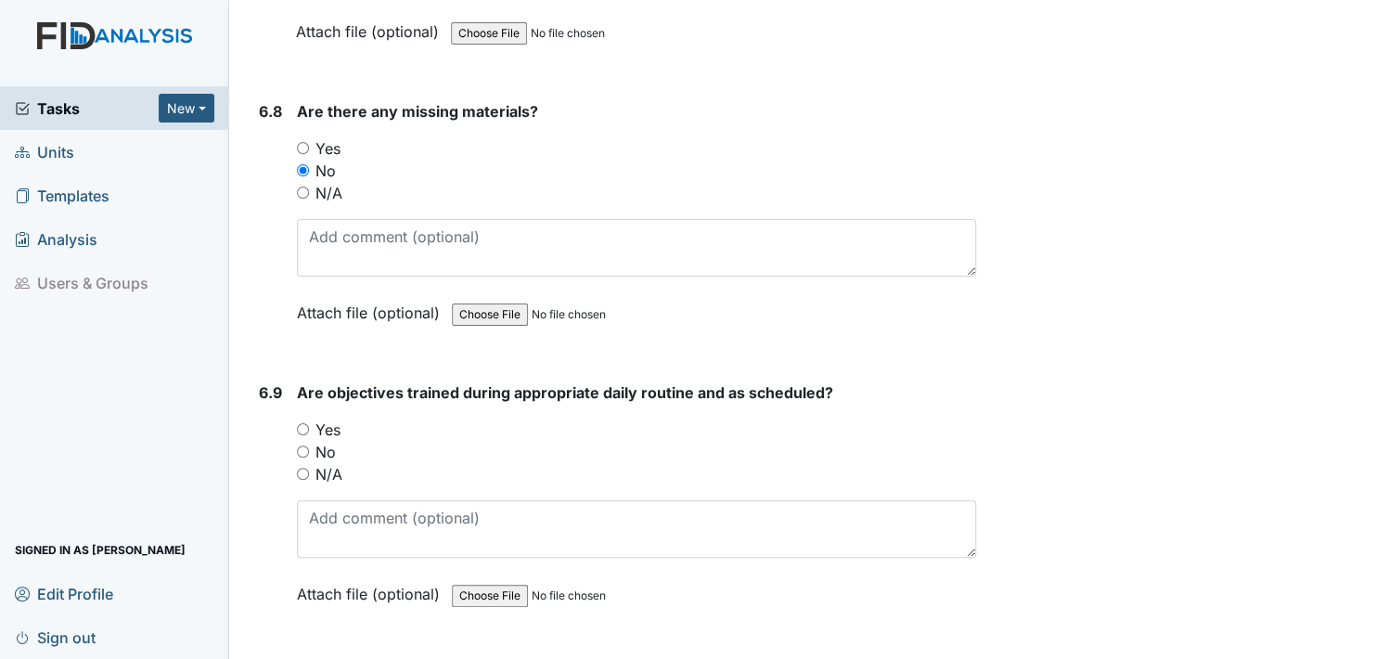
scroll to position [12524, 0]
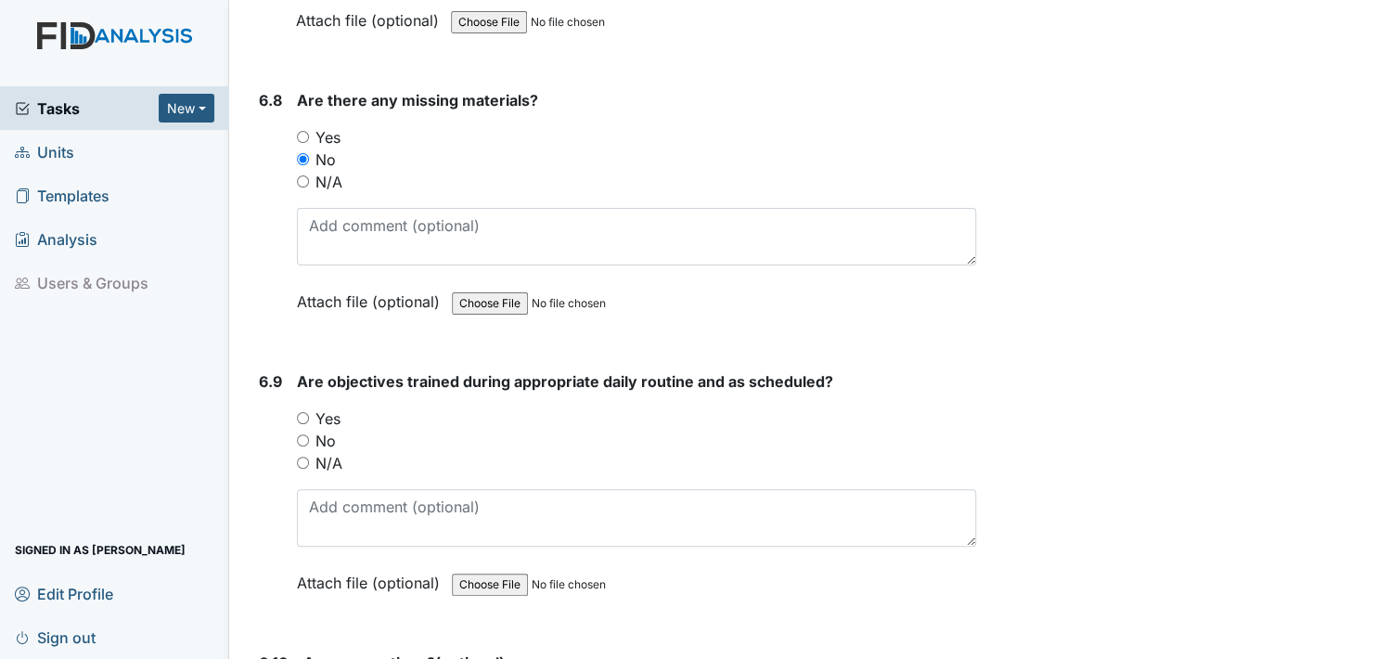
click at [304, 412] on input "Yes" at bounding box center [303, 418] width 12 height 12
radio input "true"
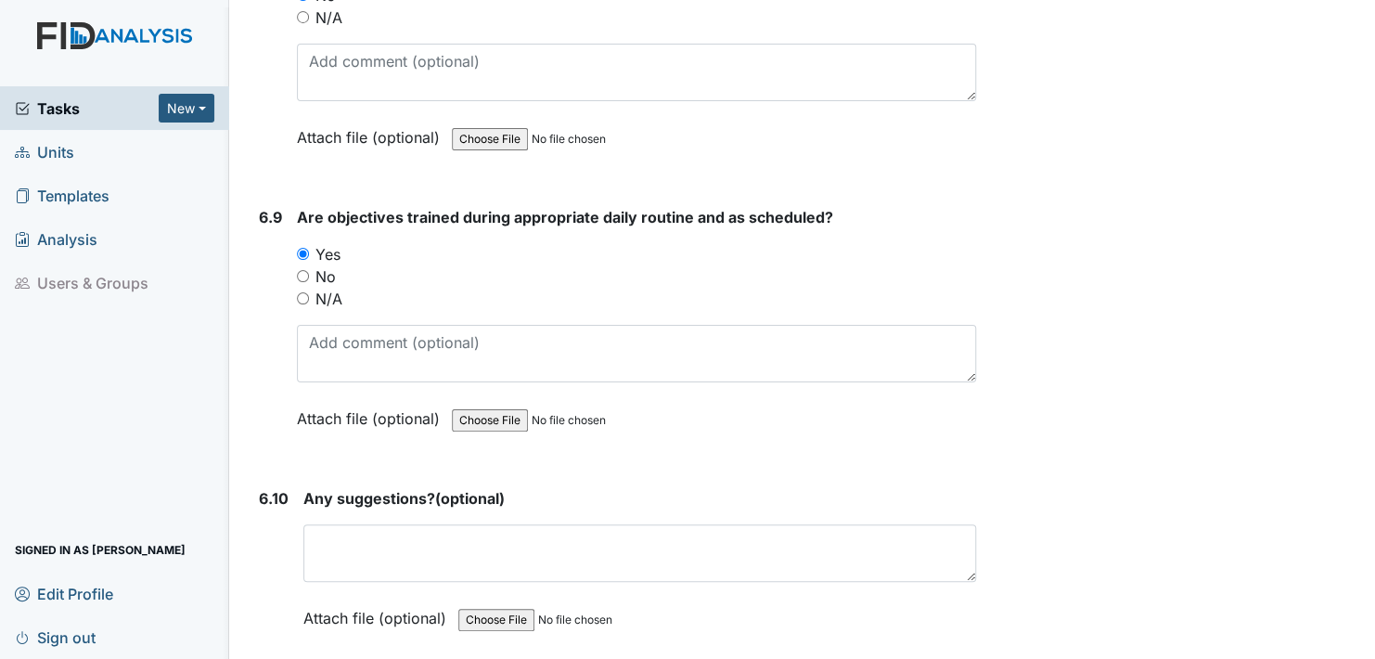
scroll to position [12710, 0]
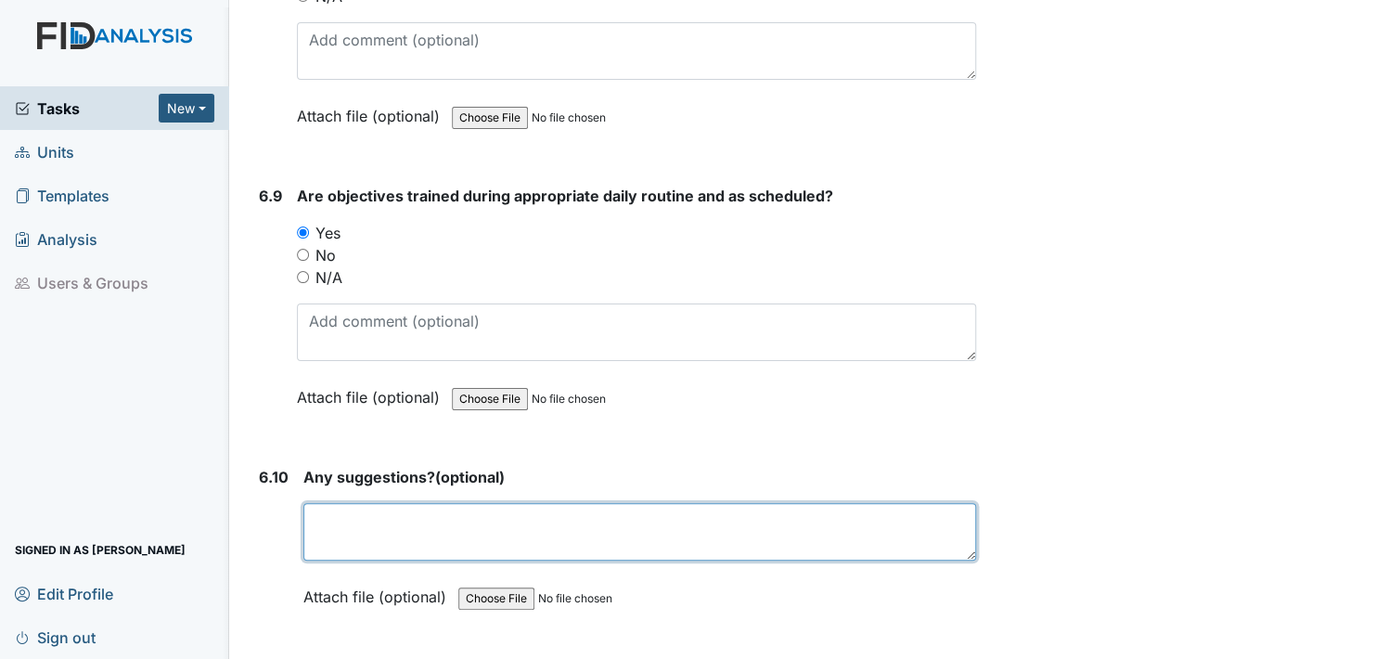
click at [353, 503] on textarea at bounding box center [639, 532] width 673 height 58
type textarea "no"
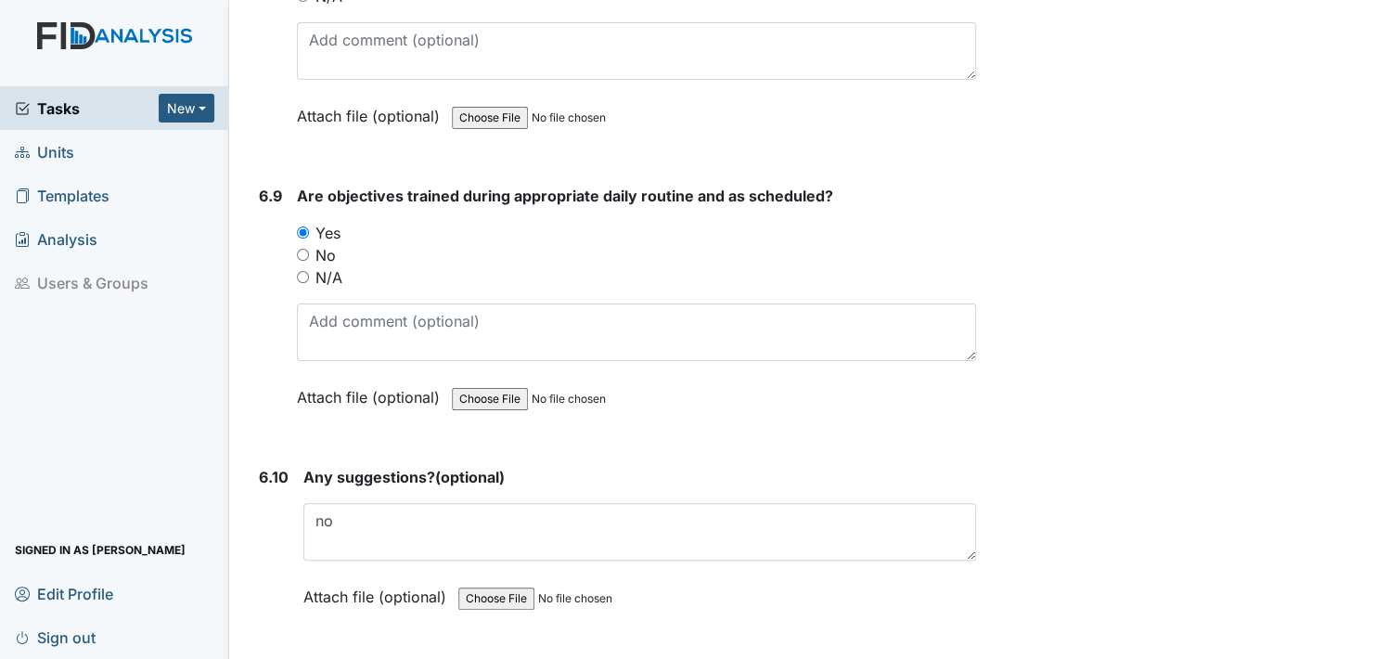
click at [339, 575] on label "Attach file (optional)" at bounding box center [378, 591] width 150 height 32
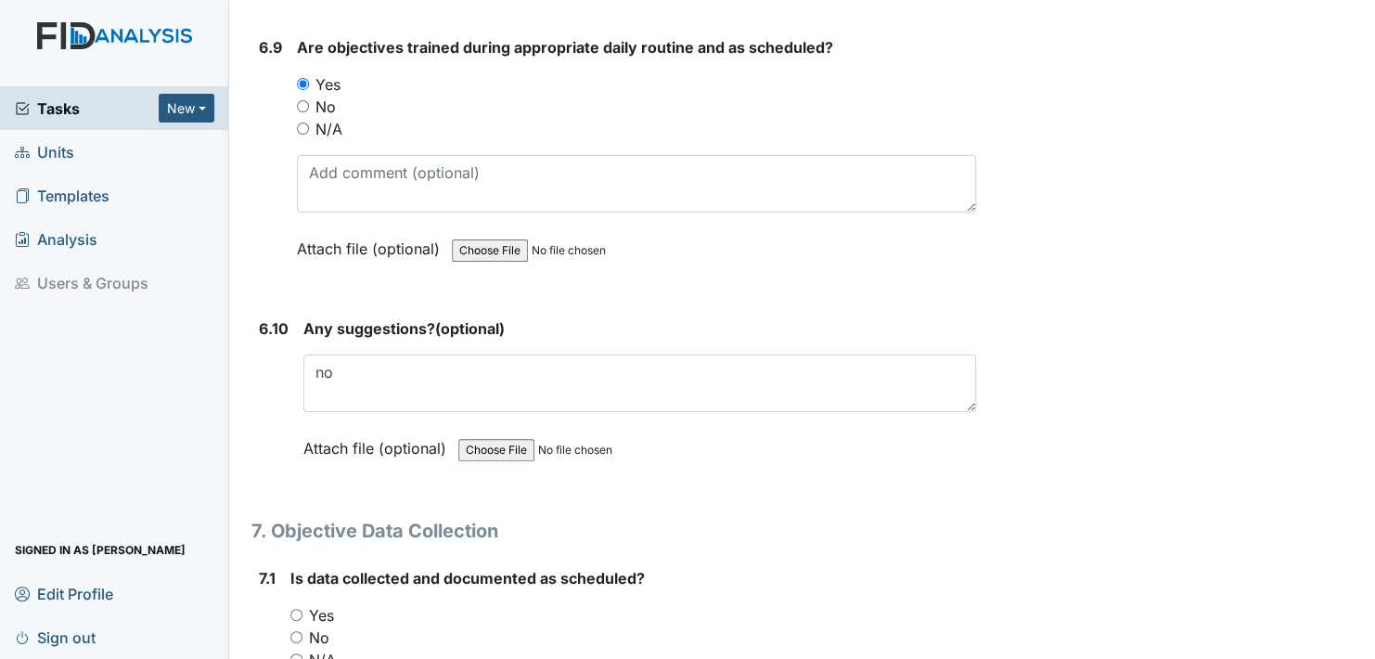
scroll to position [13081, 0]
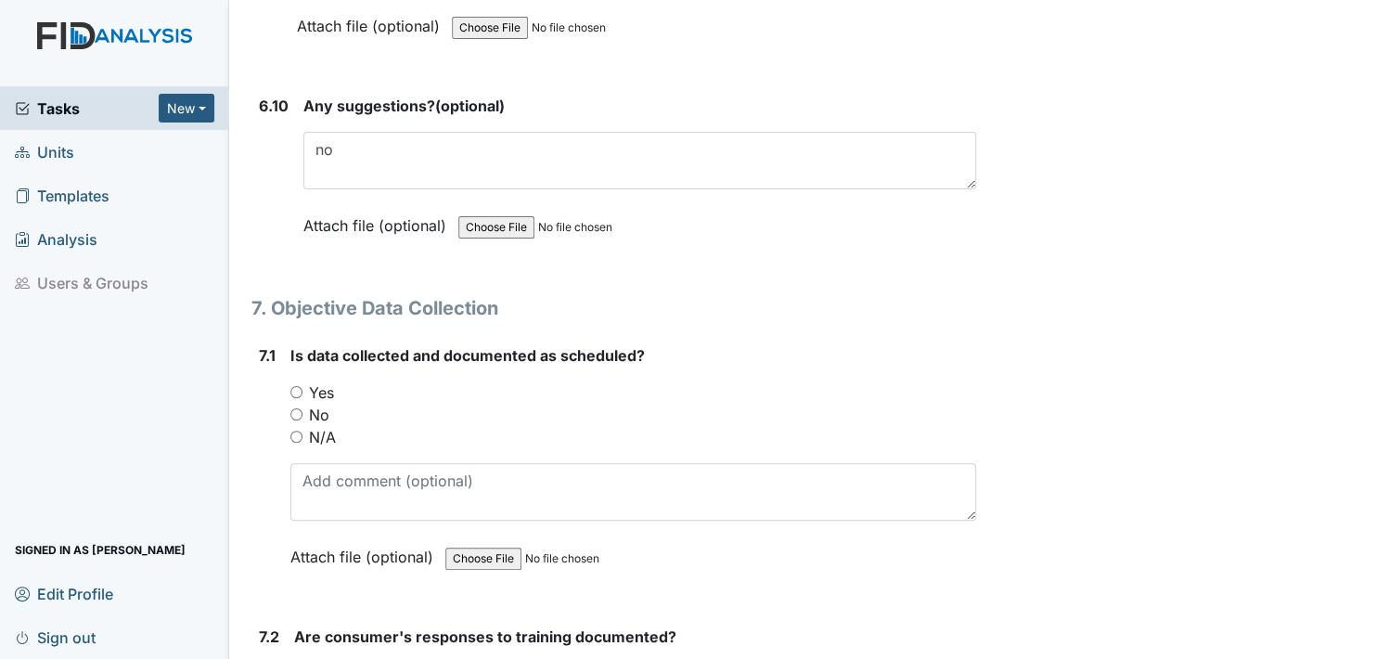
click at [298, 386] on input "Yes" at bounding box center [296, 392] width 12 height 12
radio input "true"
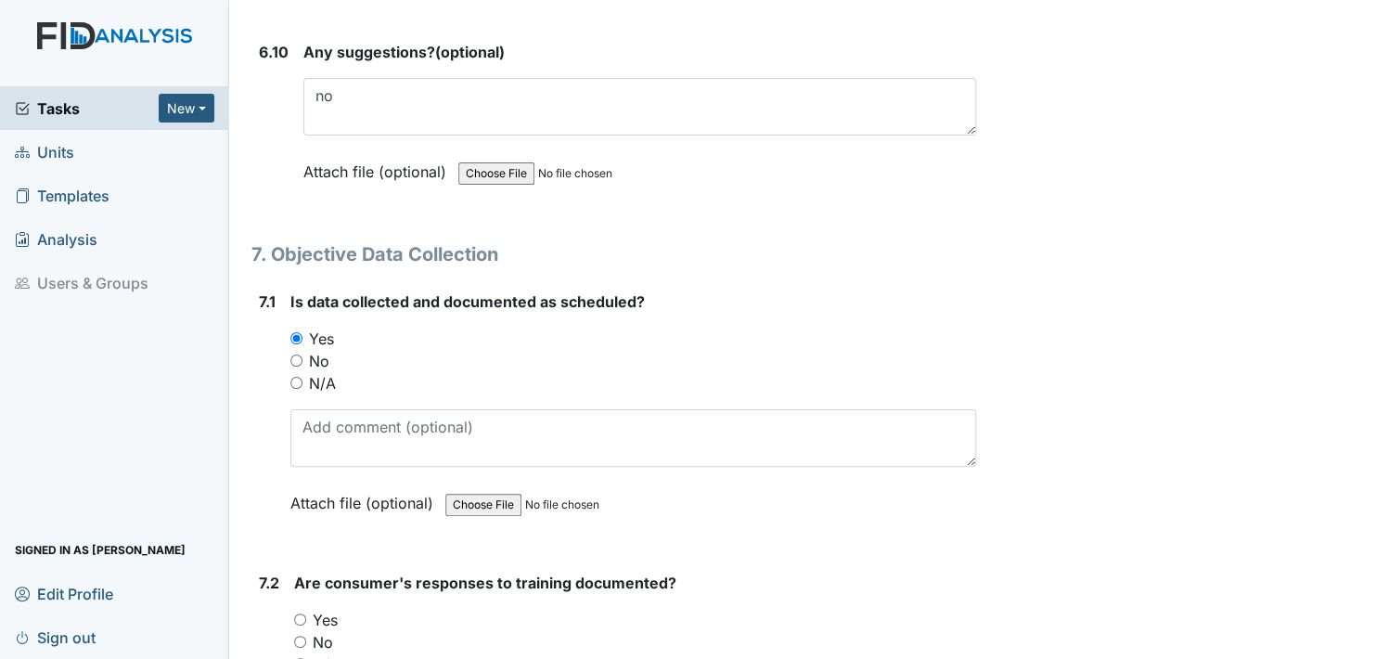
scroll to position [13359, 0]
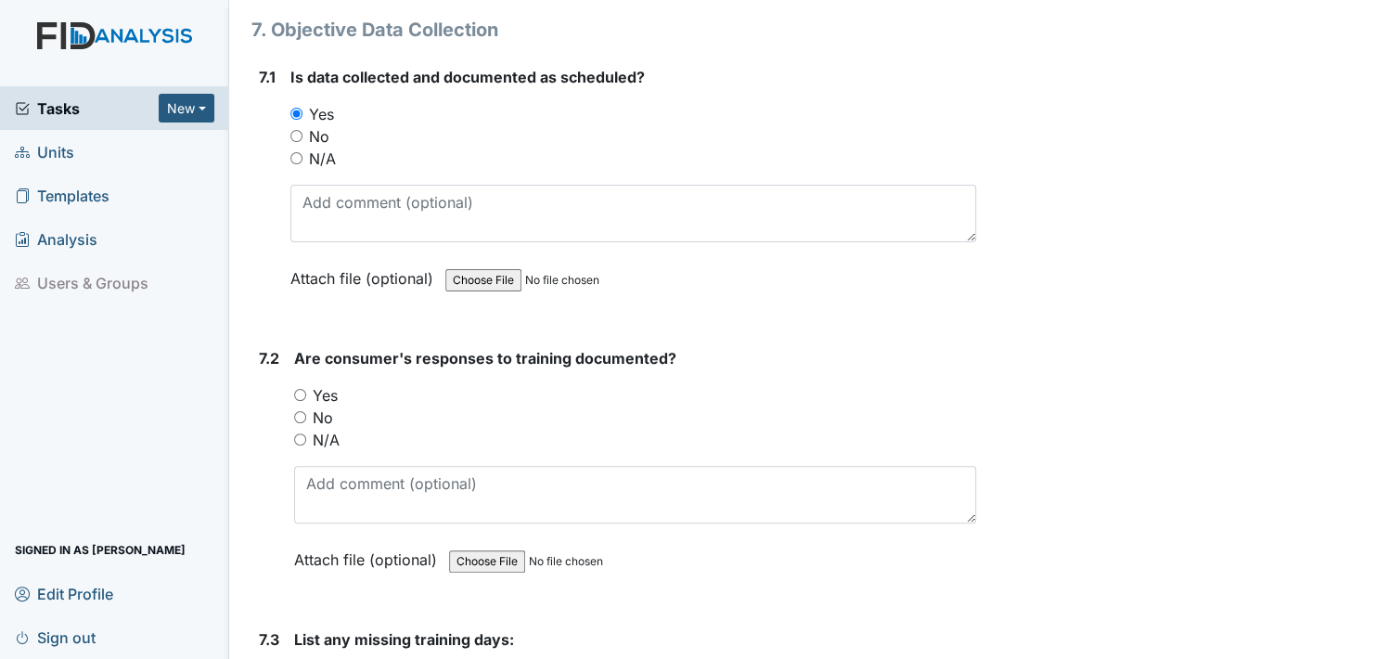
click at [303, 389] on input "Yes" at bounding box center [300, 395] width 12 height 12
radio input "true"
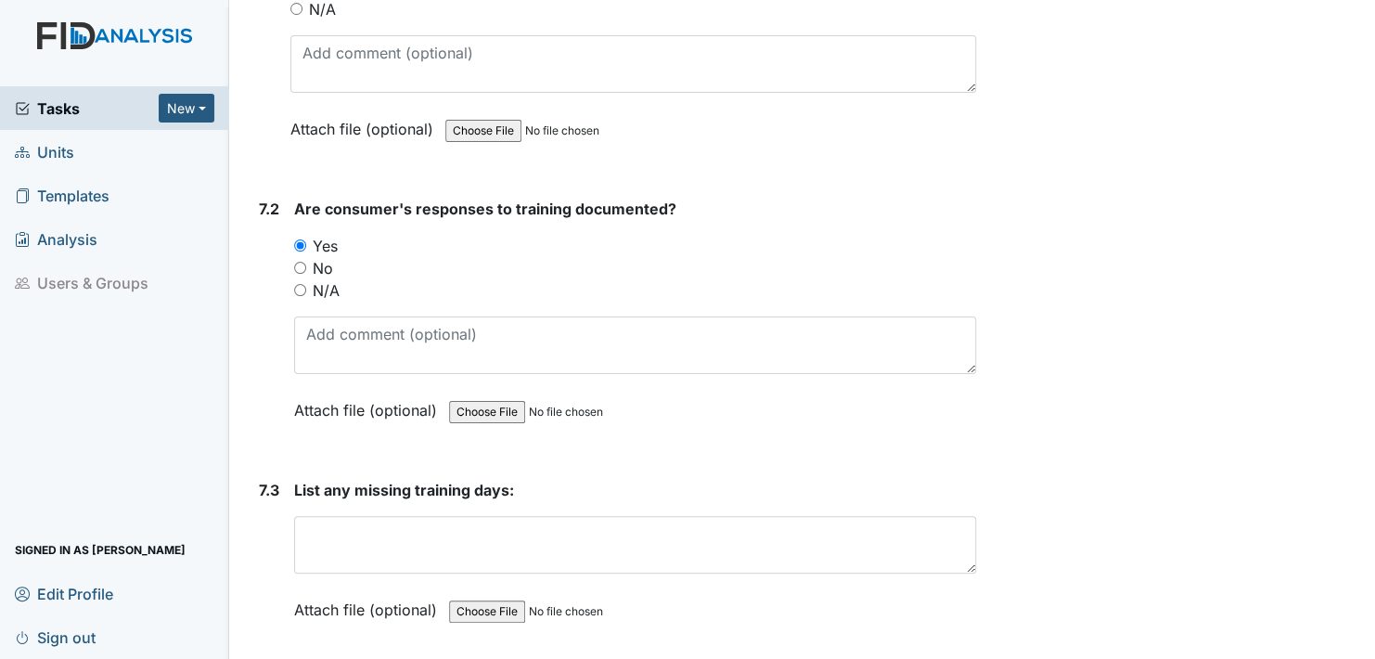
scroll to position [13545, 0]
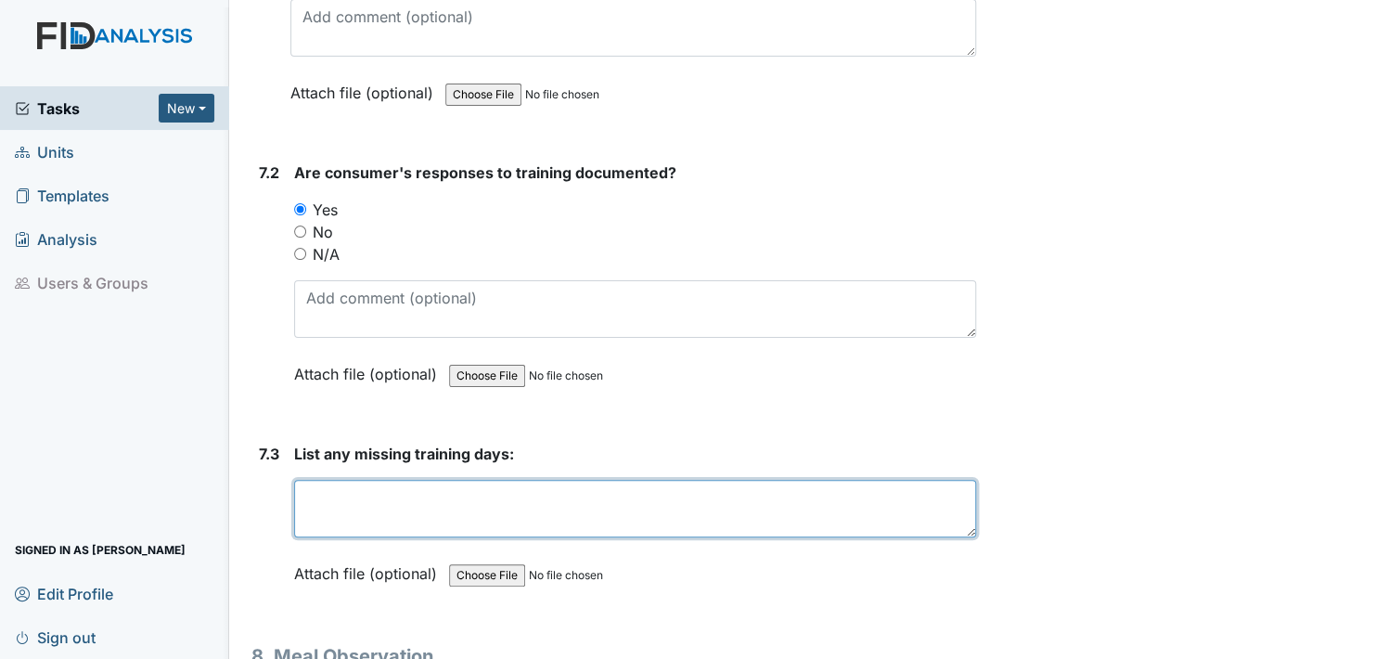
click at [315, 480] on textarea at bounding box center [635, 509] width 682 height 58
type textarea "none"
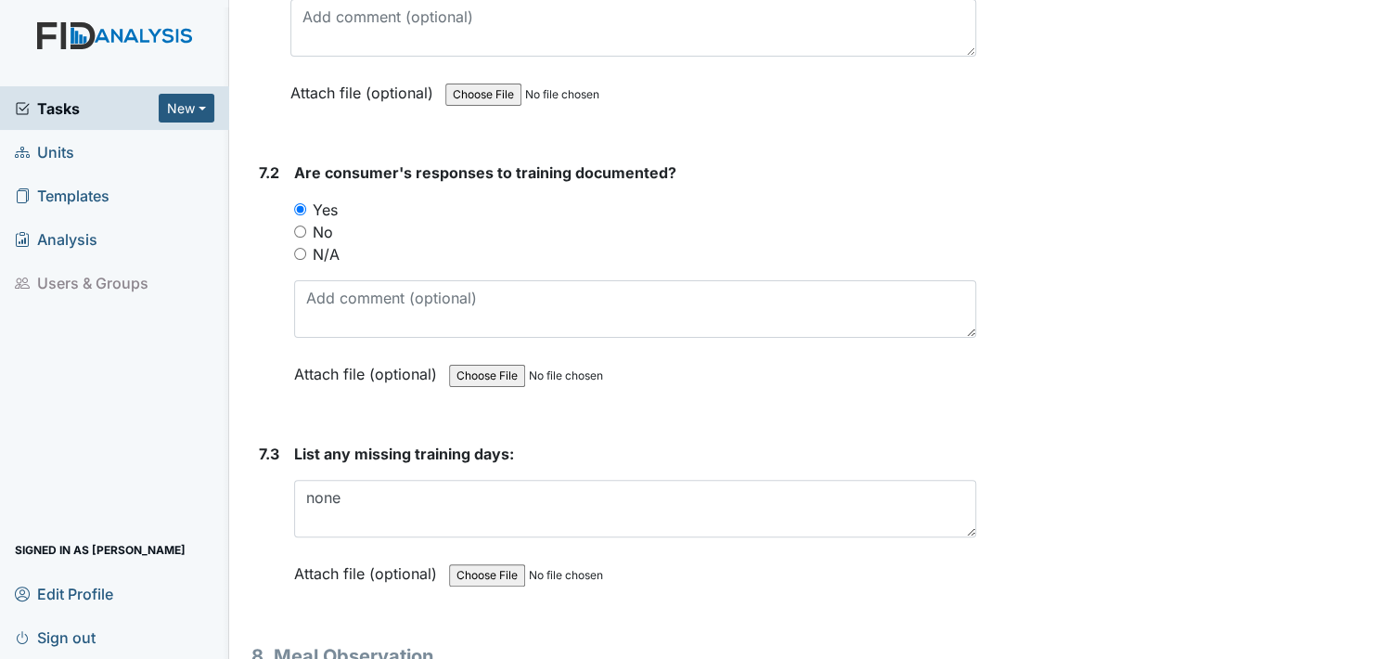
click at [331, 552] on label "Attach file (optional)" at bounding box center [369, 568] width 150 height 32
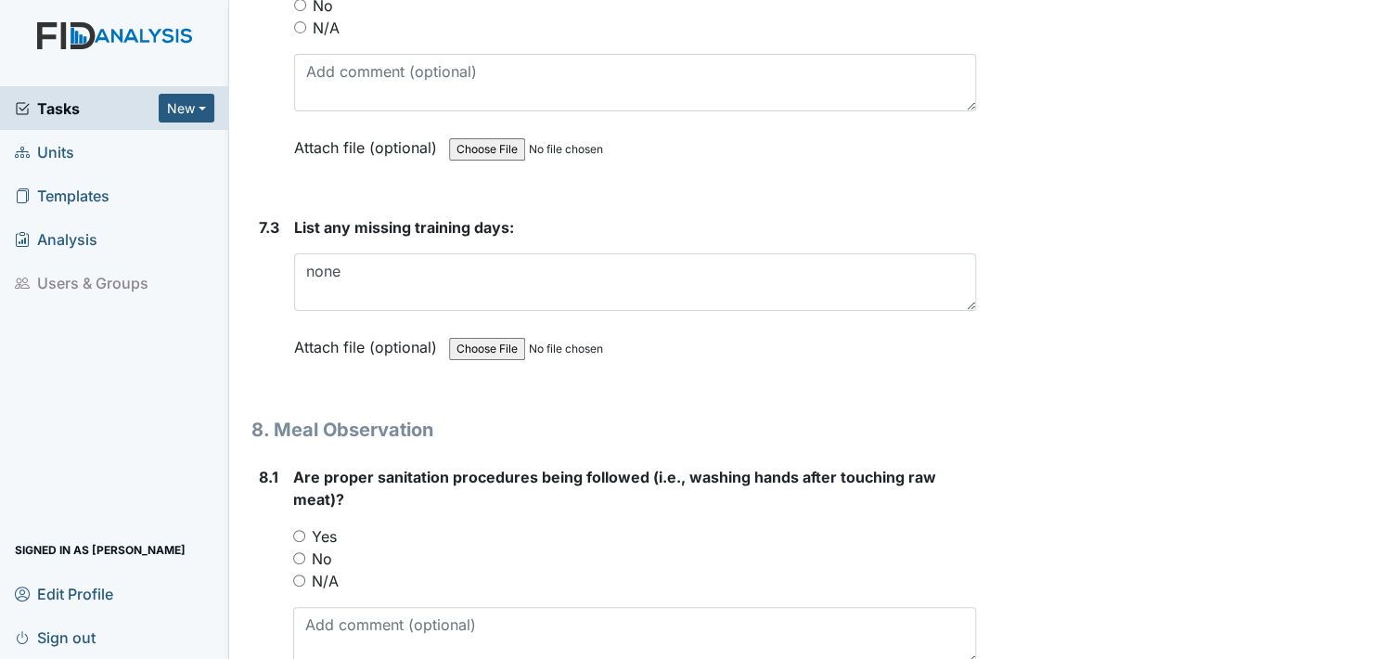
scroll to position [13823, 0]
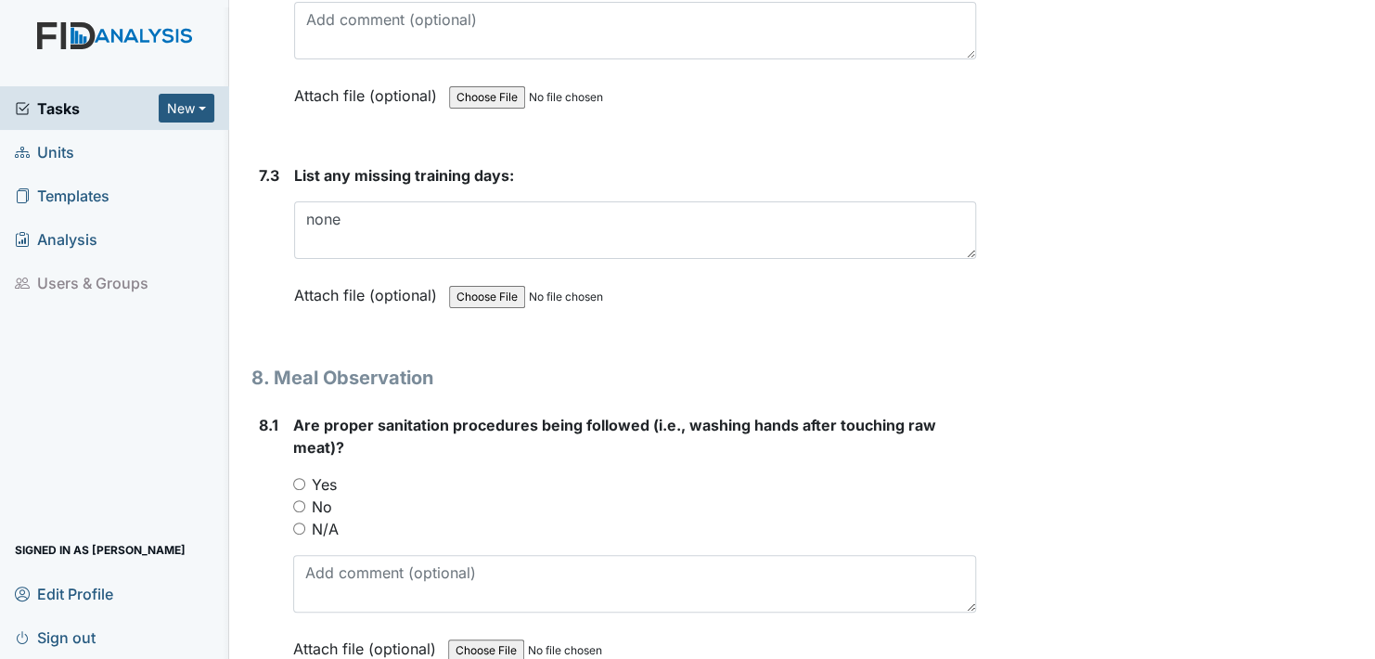
drag, startPoint x: 301, startPoint y: 431, endPoint x: 343, endPoint y: 518, distance: 96.3
click at [301, 478] on input "Yes" at bounding box center [299, 484] width 12 height 12
radio input "true"
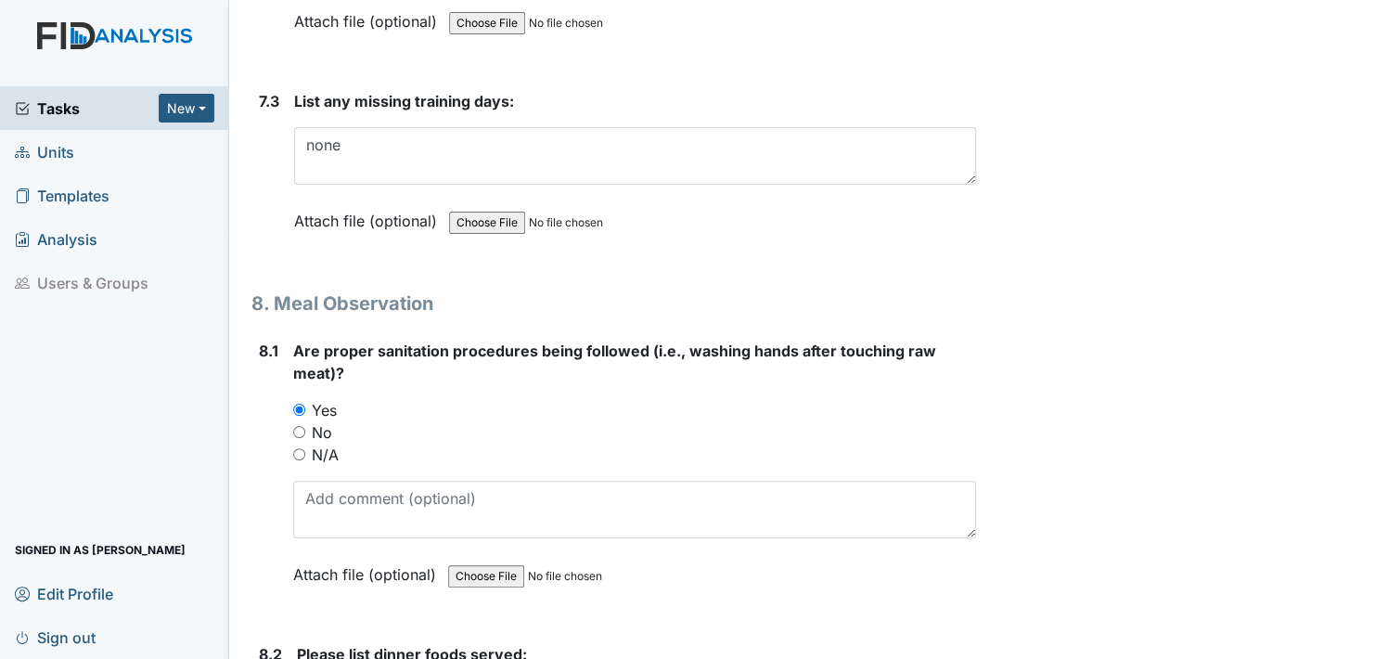
scroll to position [14009, 0]
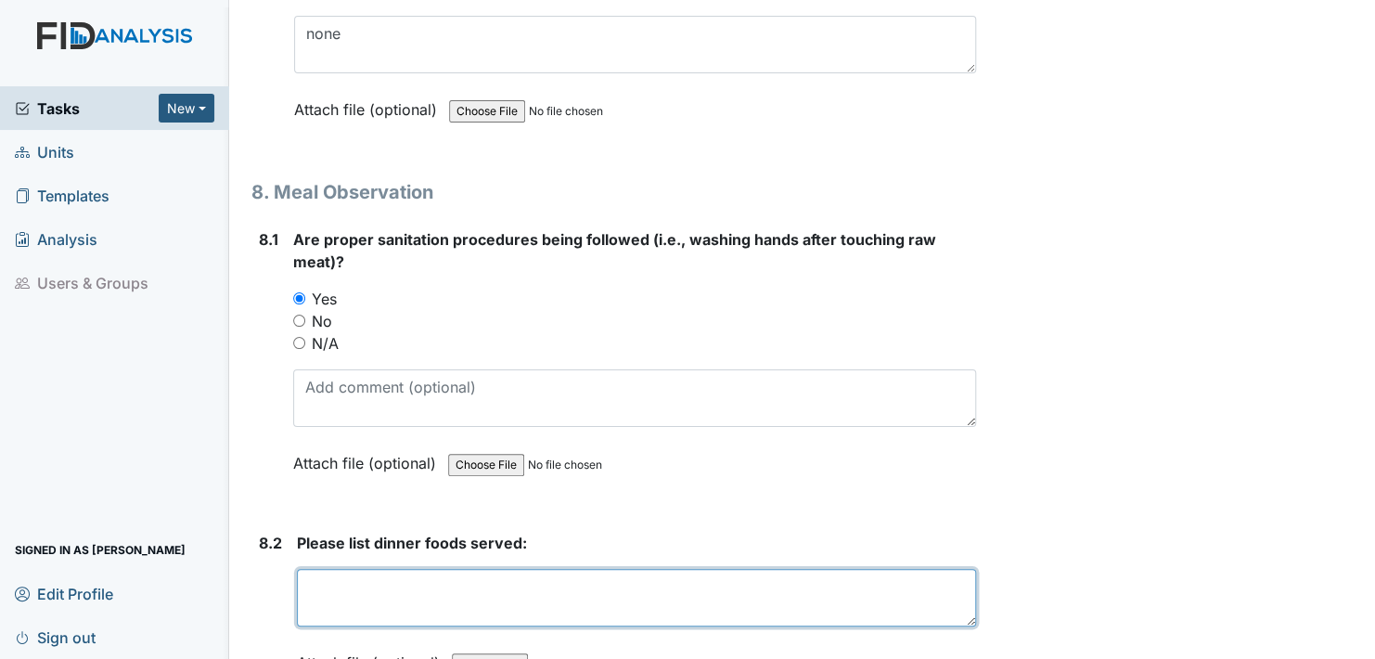
click at [324, 569] on textarea at bounding box center [636, 598] width 679 height 58
click at [409, 569] on textarea "salad, chicken brown rice, rolls," at bounding box center [636, 598] width 679 height 58
click at [543, 569] on textarea "salad, chicken, brown rice, rolls," at bounding box center [636, 598] width 679 height 58
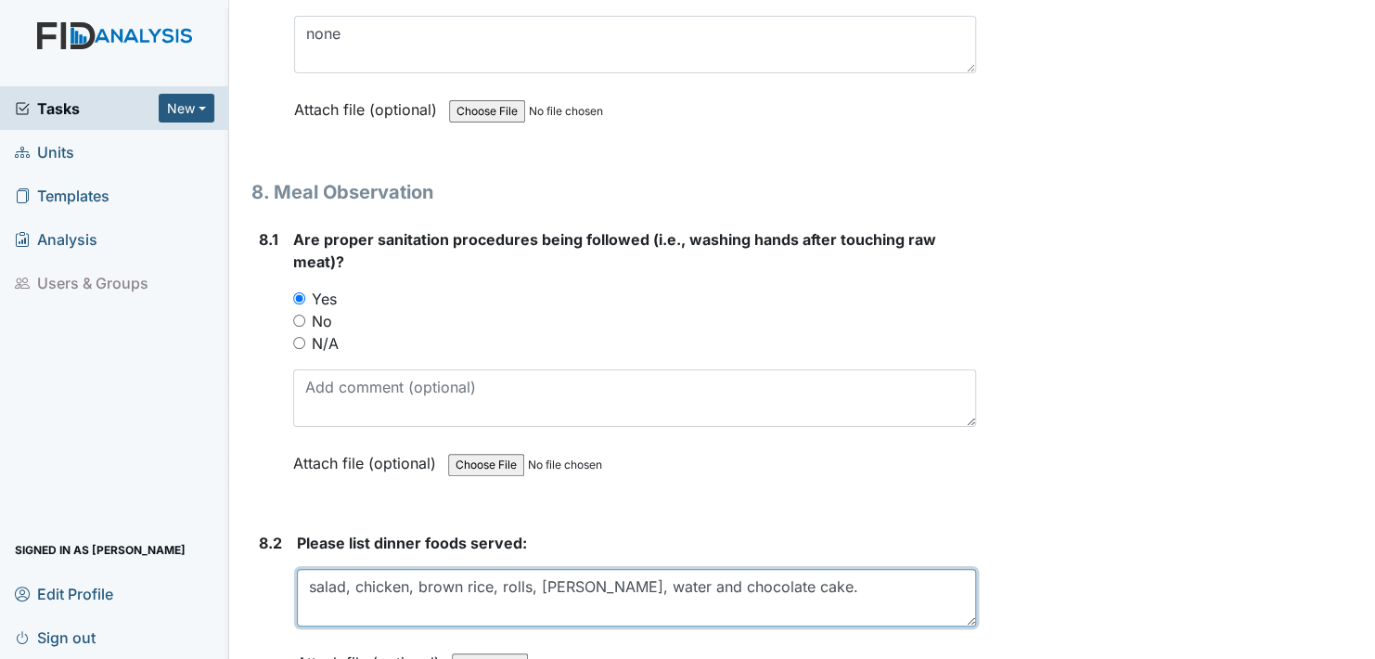
click at [562, 569] on textarea "salad, chicken, brown rice, rolls, [PERSON_NAME], water and chocolate cake." at bounding box center [636, 598] width 679 height 58
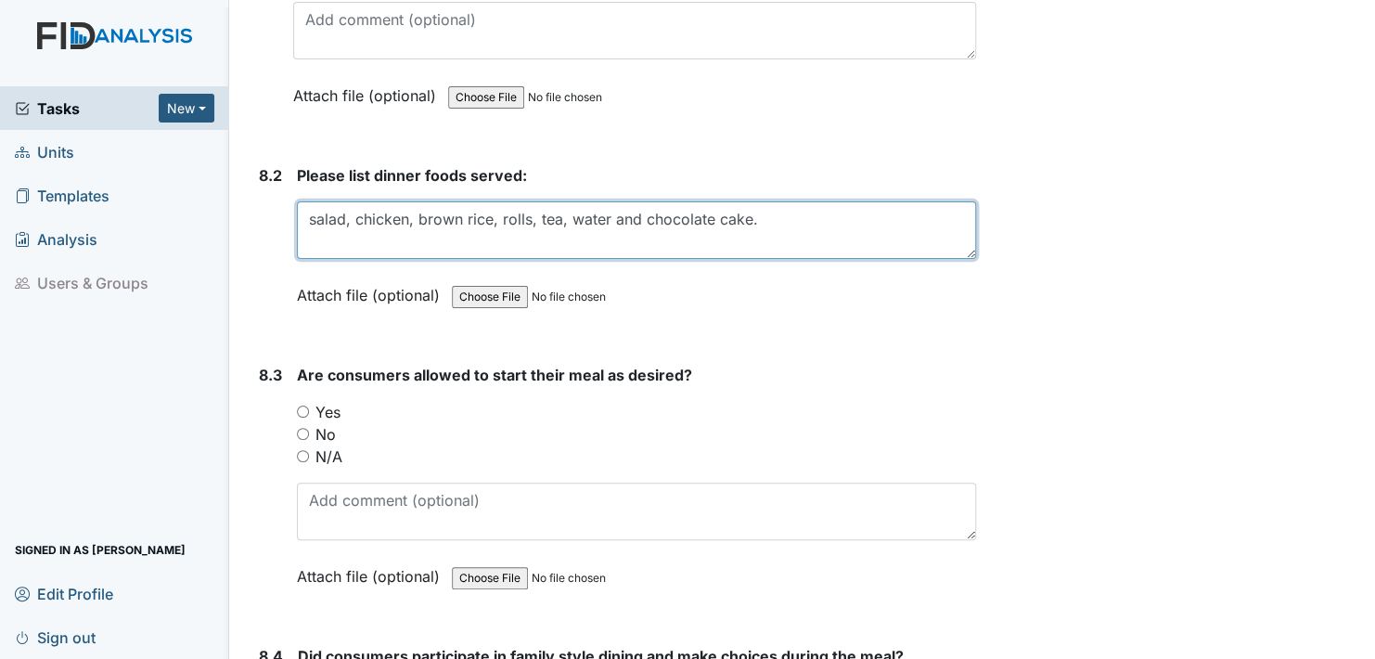
scroll to position [14380, 0]
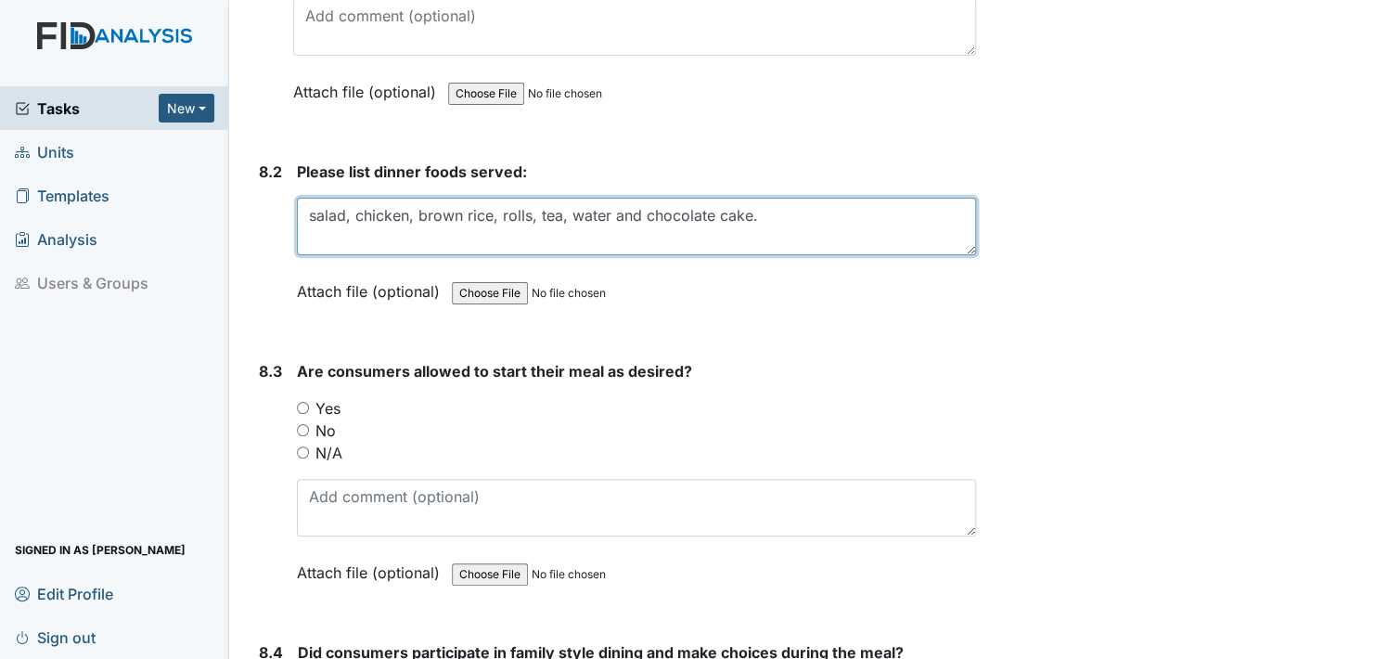
click at [755, 198] on textarea "salad, chicken, brown rice, rolls, tea, water and chocolate cake." at bounding box center [636, 227] width 679 height 58
type textarea "salad, chicken, brown rice, rolls, tea, water and chocolate cake."
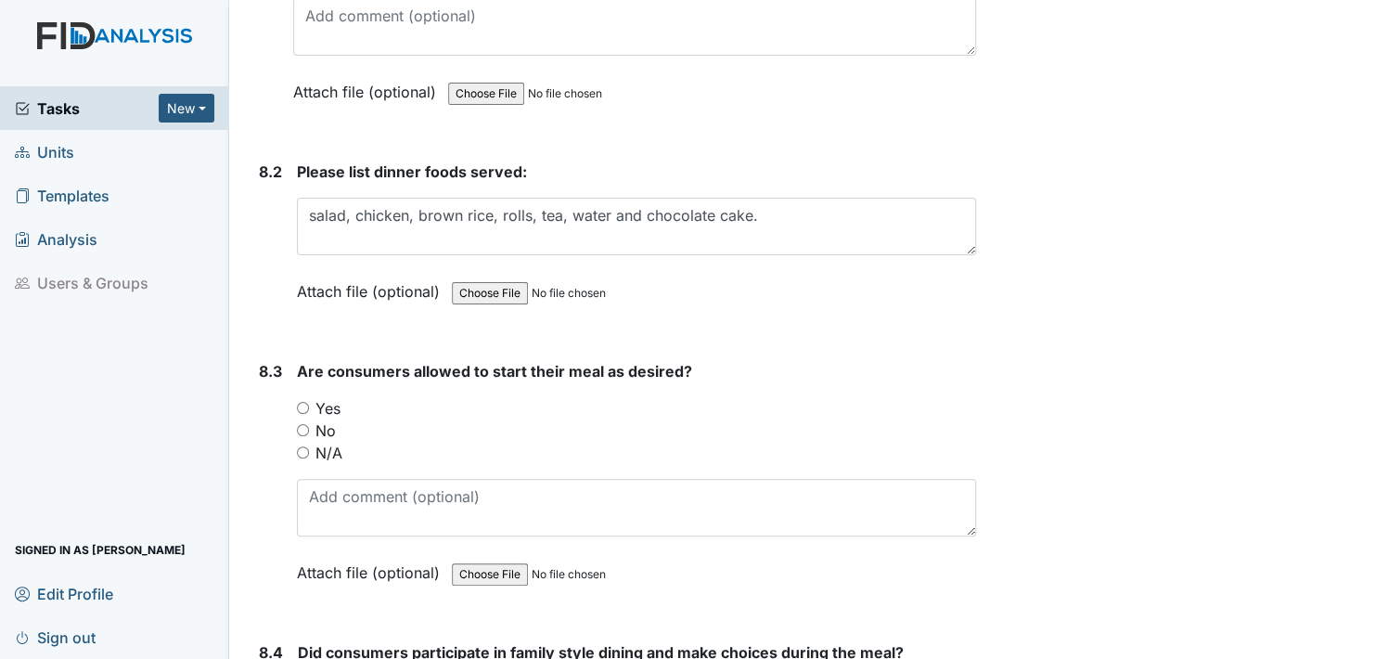
click at [313, 270] on label "Attach file (optional)" at bounding box center [372, 286] width 150 height 32
click at [301, 402] on input "Yes" at bounding box center [303, 408] width 12 height 12
radio input "true"
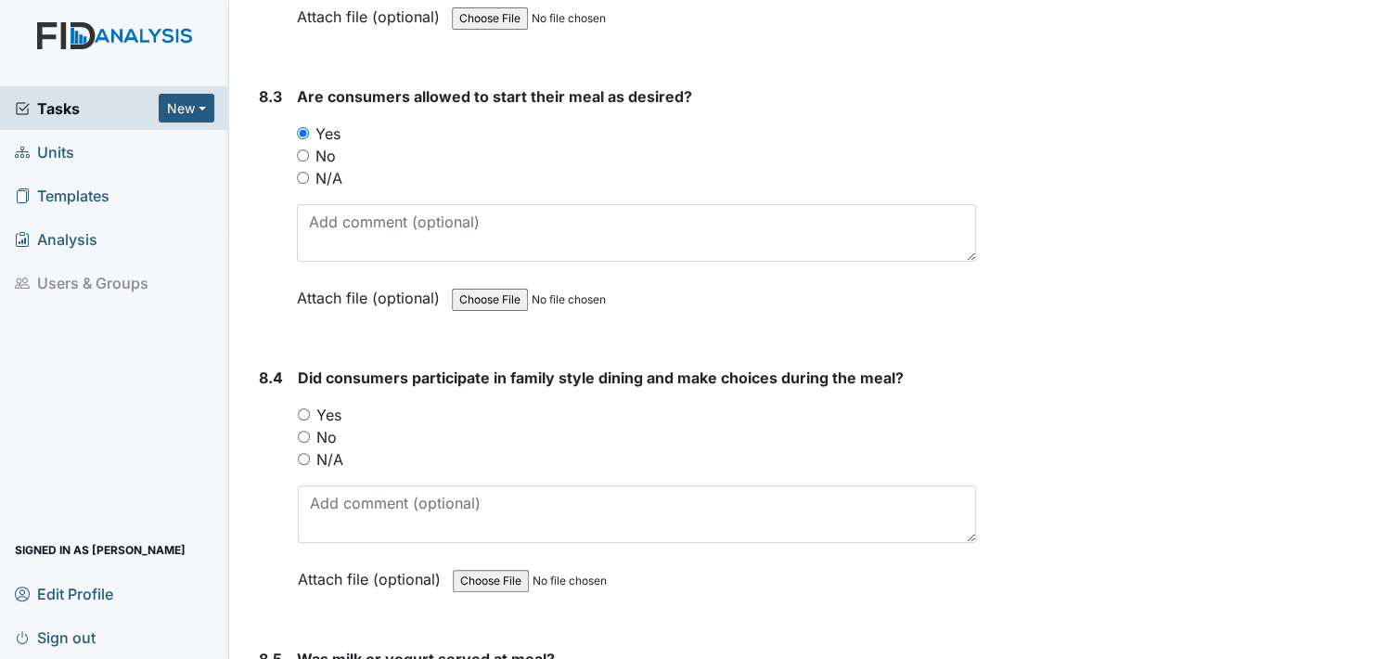
scroll to position [14751, 0]
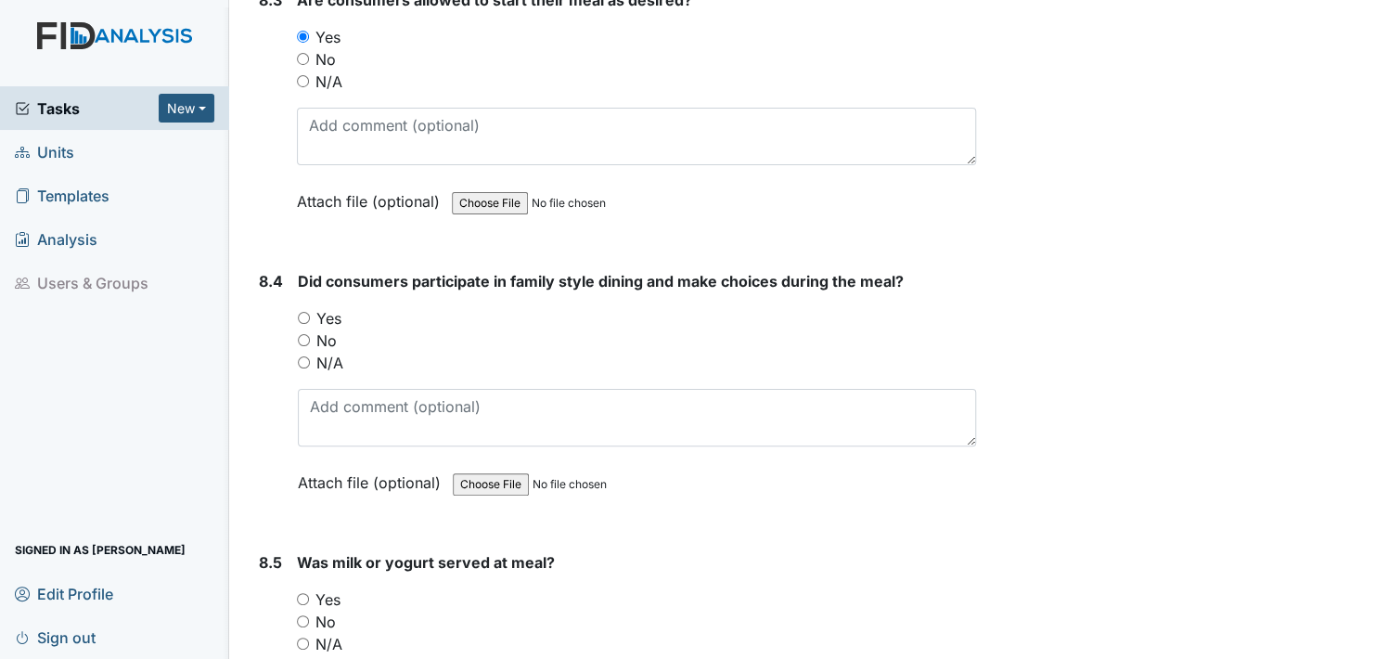
click at [305, 312] on input "Yes" at bounding box center [304, 318] width 12 height 12
radio input "true"
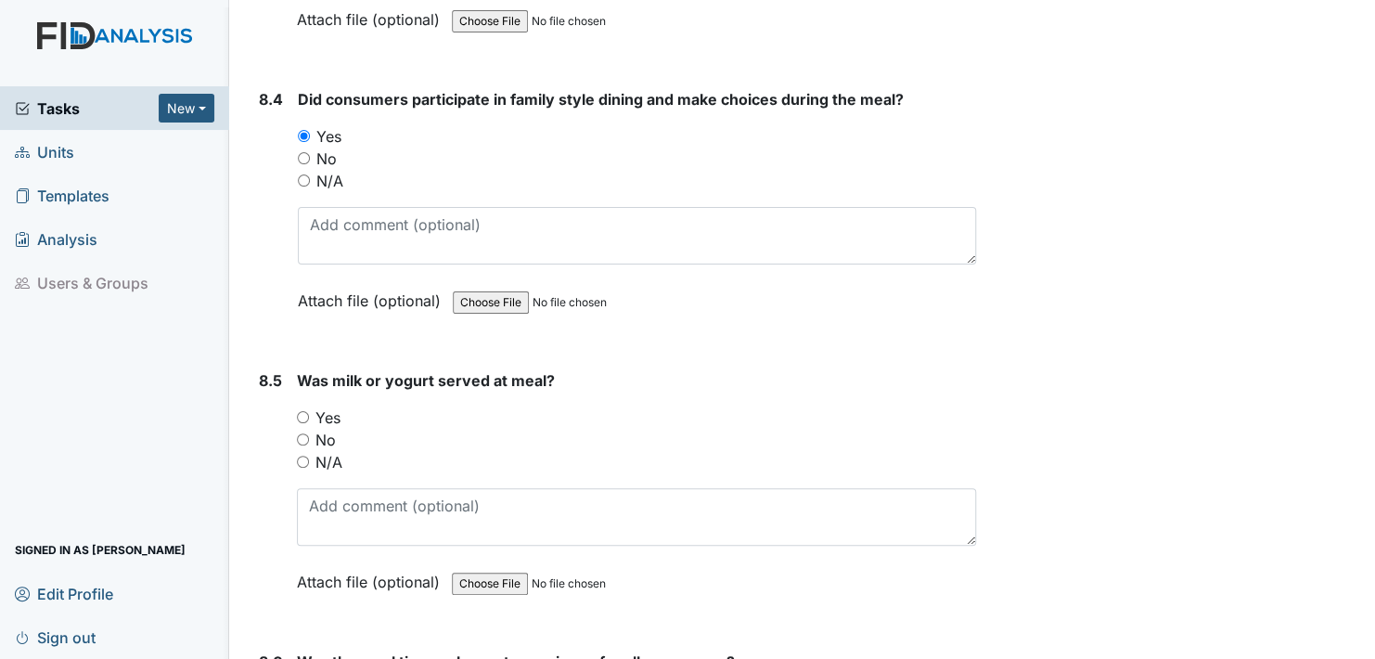
scroll to position [14936, 0]
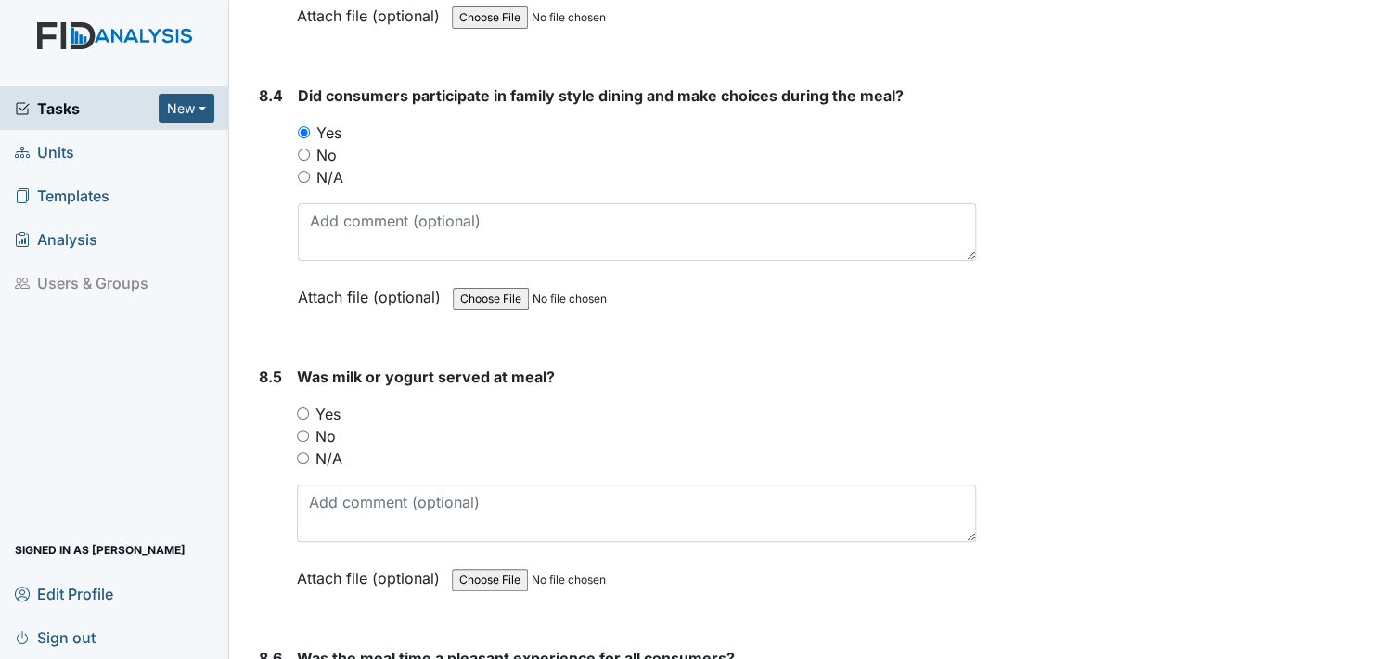
click at [301, 407] on input "Yes" at bounding box center [303, 413] width 12 height 12
radio input "true"
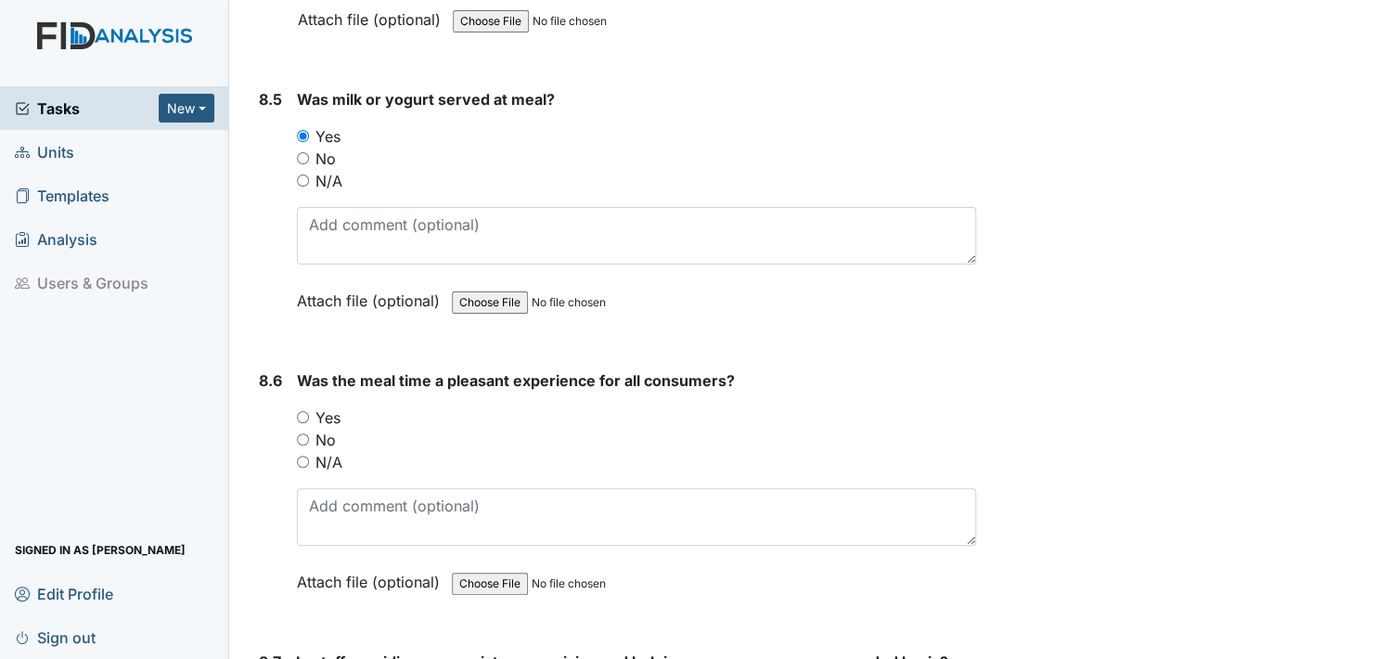
scroll to position [15215, 0]
click at [302, 410] on input "Yes" at bounding box center [303, 416] width 12 height 12
radio input "true"
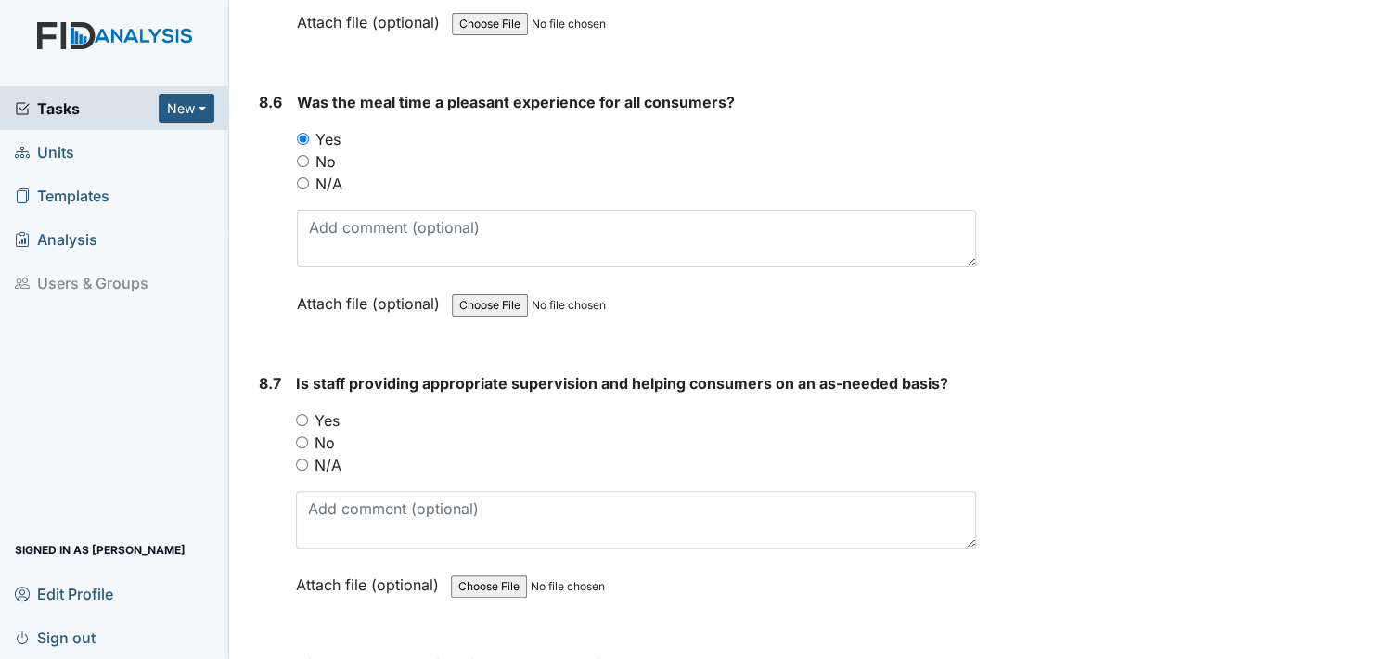
scroll to position [15493, 0]
drag, startPoint x: 300, startPoint y: 366, endPoint x: 312, endPoint y: 377, distance: 16.4
click at [300, 413] on input "Yes" at bounding box center [302, 419] width 12 height 12
radio input "true"
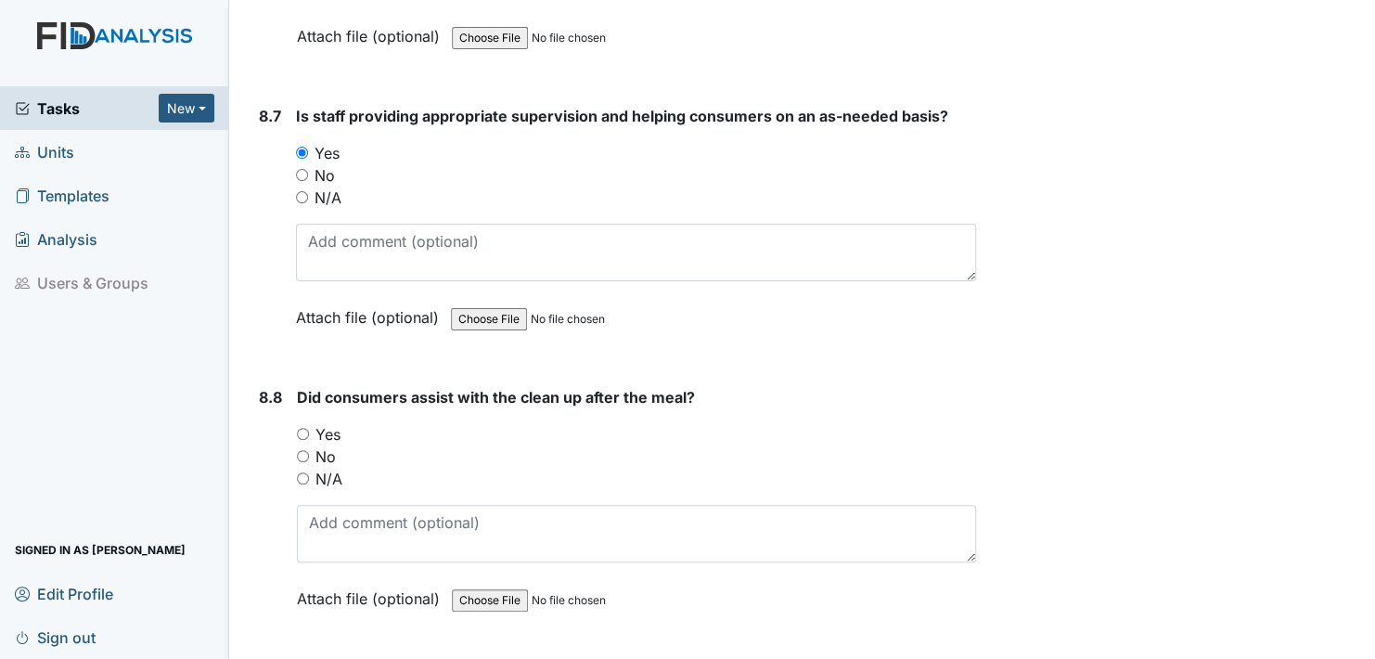
scroll to position [15771, 0]
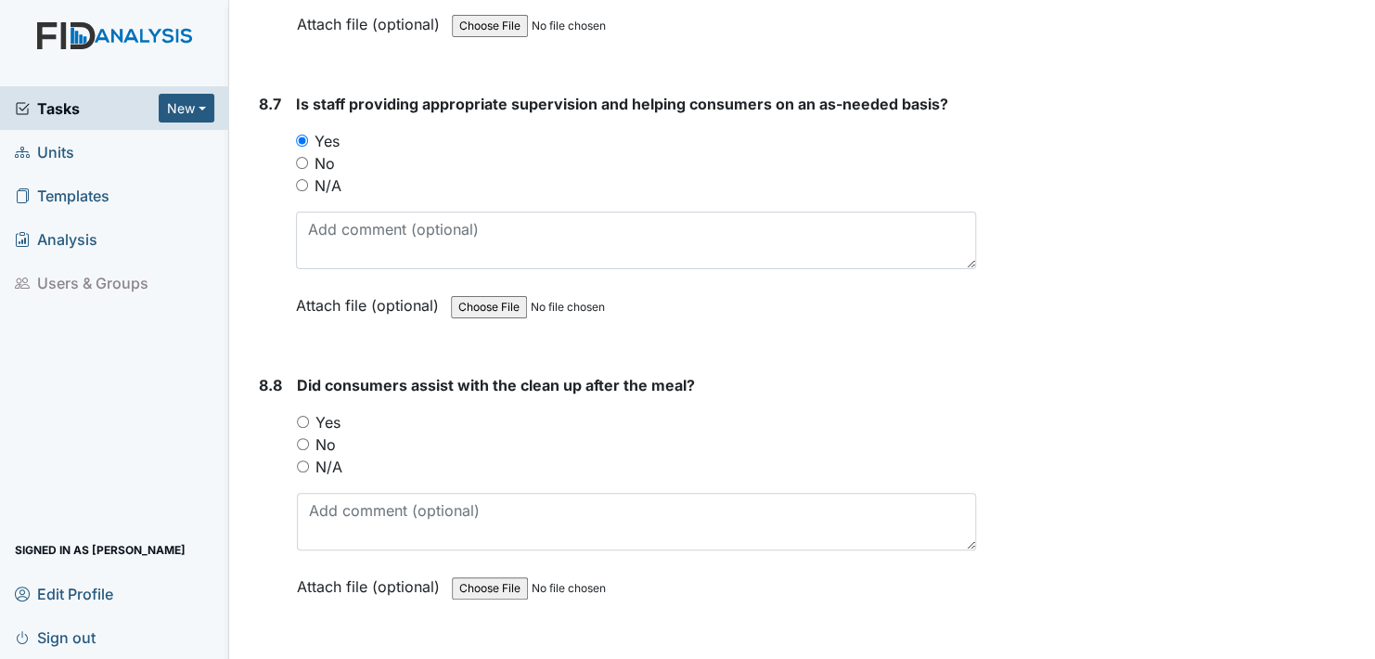
click at [301, 416] on input "Yes" at bounding box center [303, 422] width 12 height 12
radio input "true"
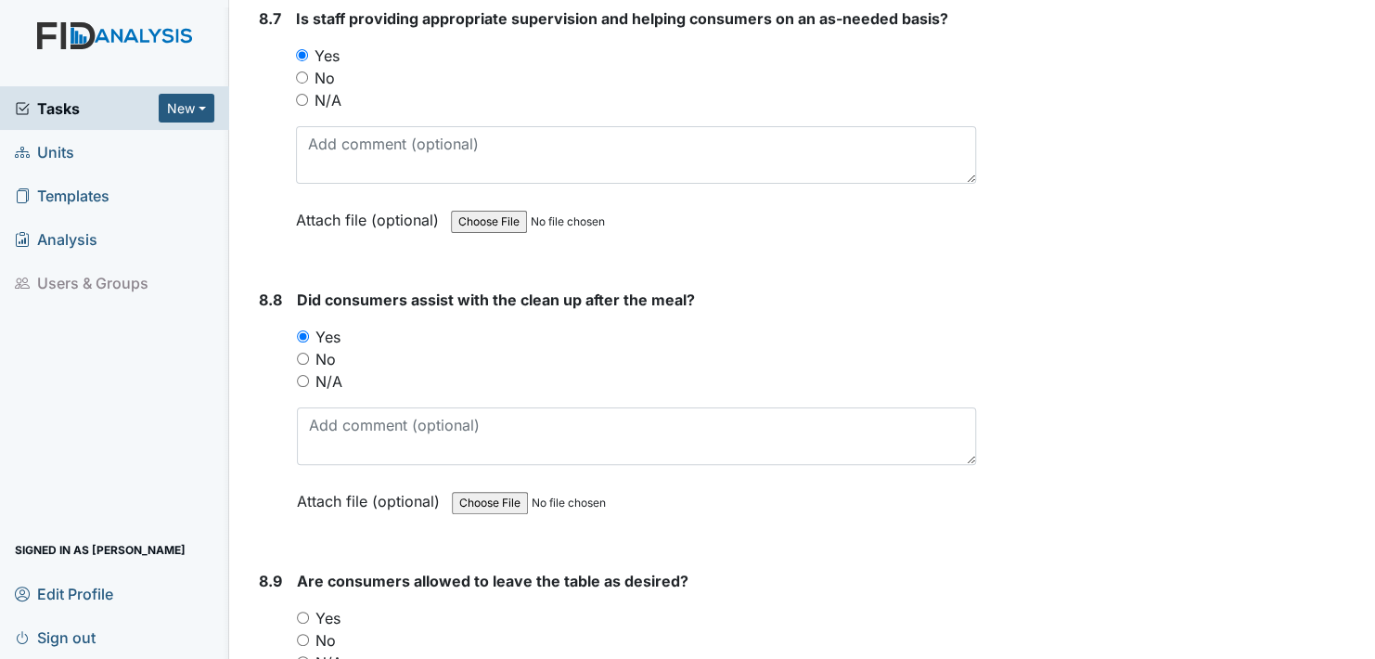
scroll to position [15957, 0]
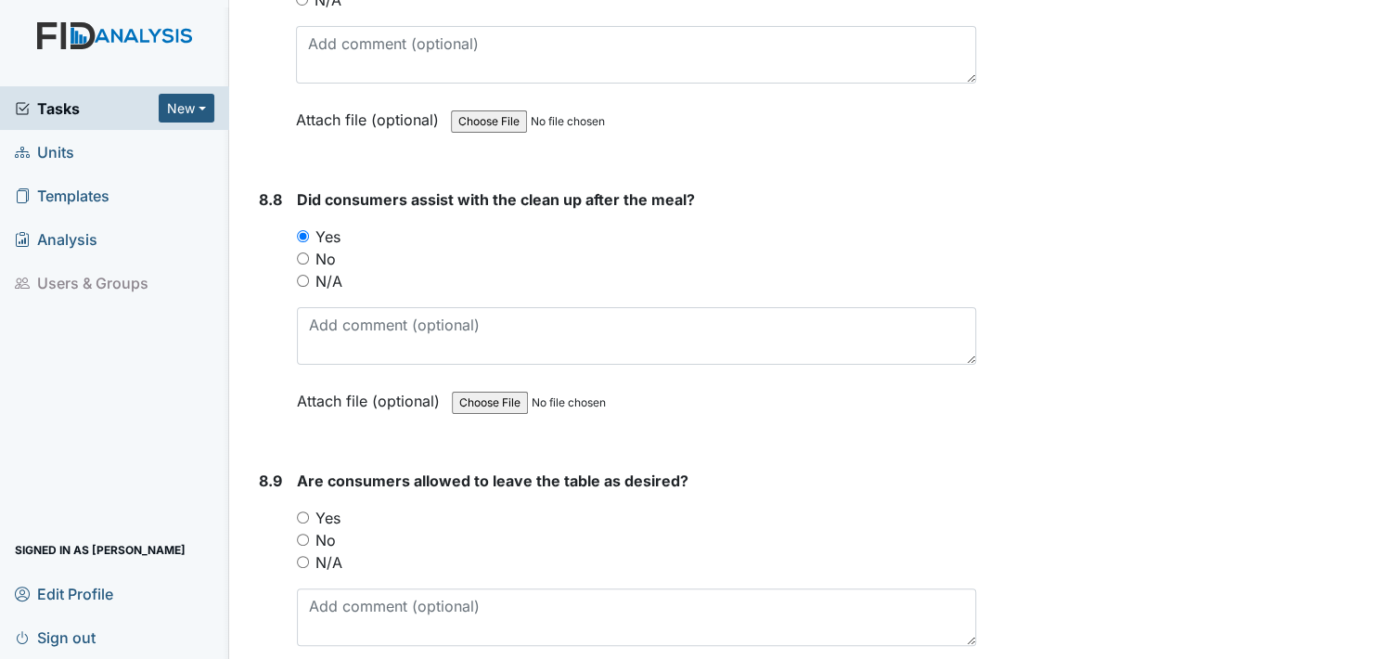
click at [304, 511] on input "Yes" at bounding box center [303, 517] width 12 height 12
radio input "true"
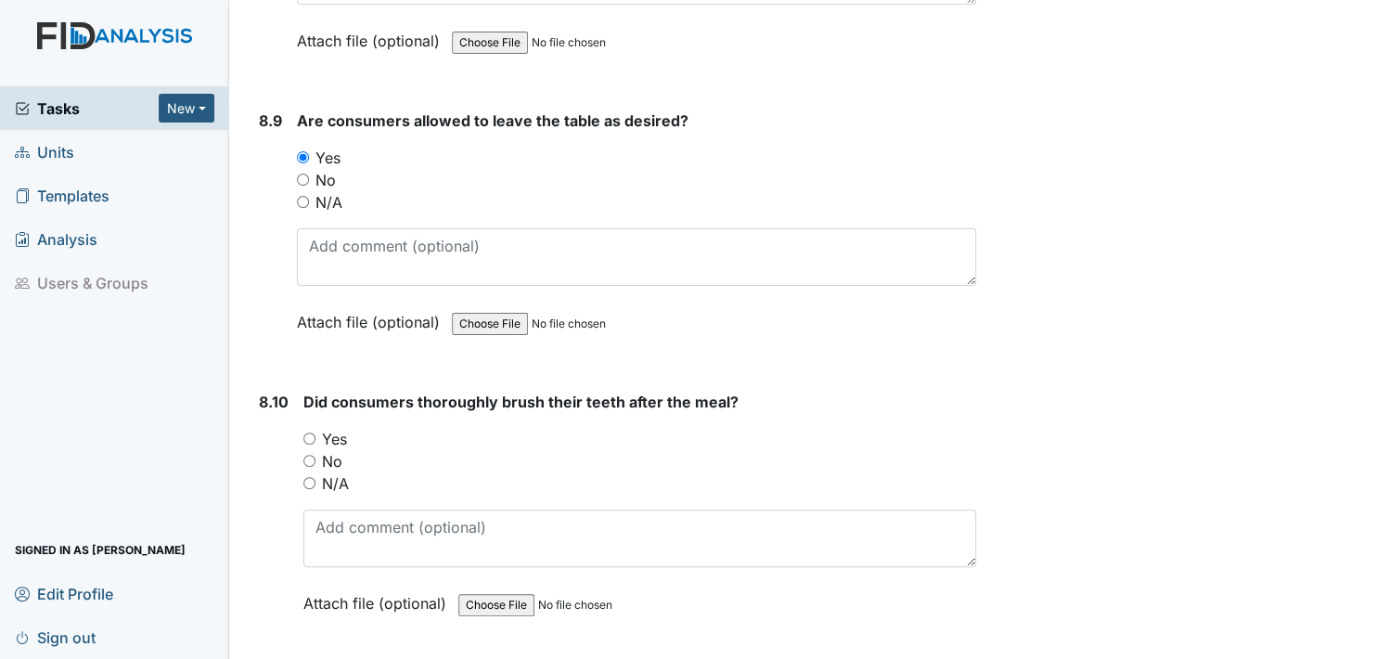
scroll to position [16328, 0]
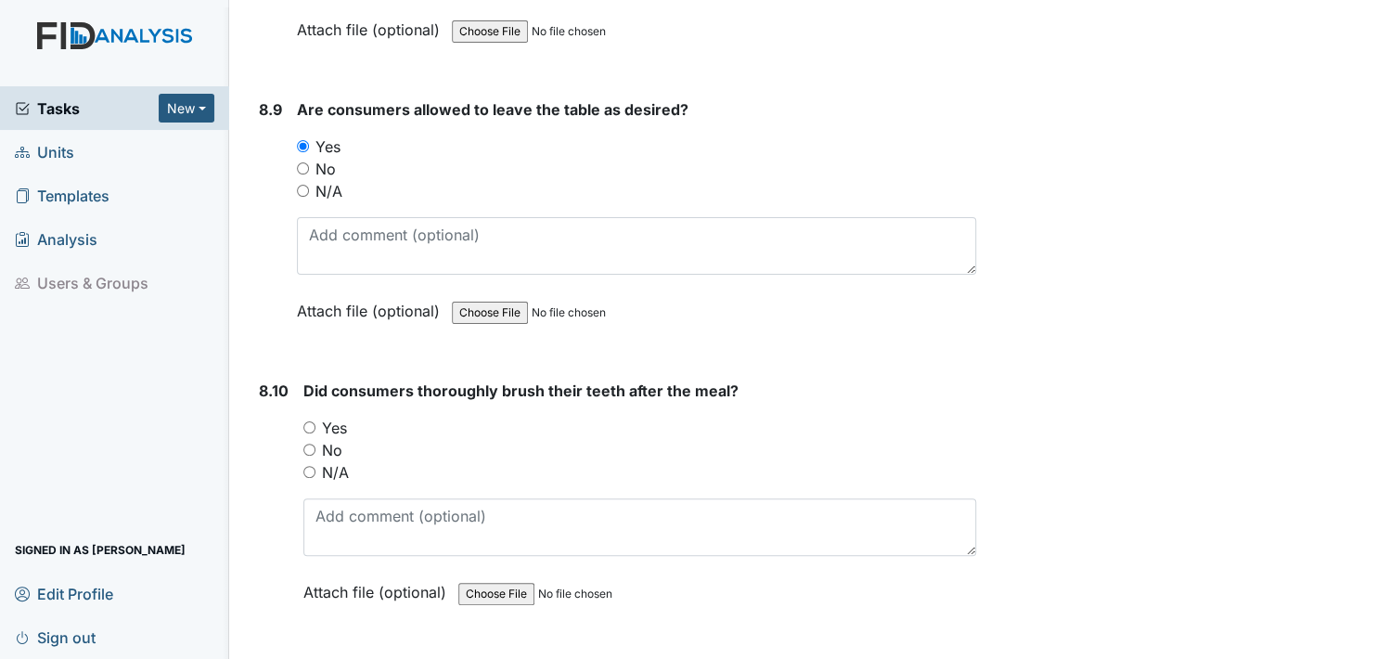
click at [309, 421] on input "Yes" at bounding box center [309, 427] width 12 height 12
radio input "true"
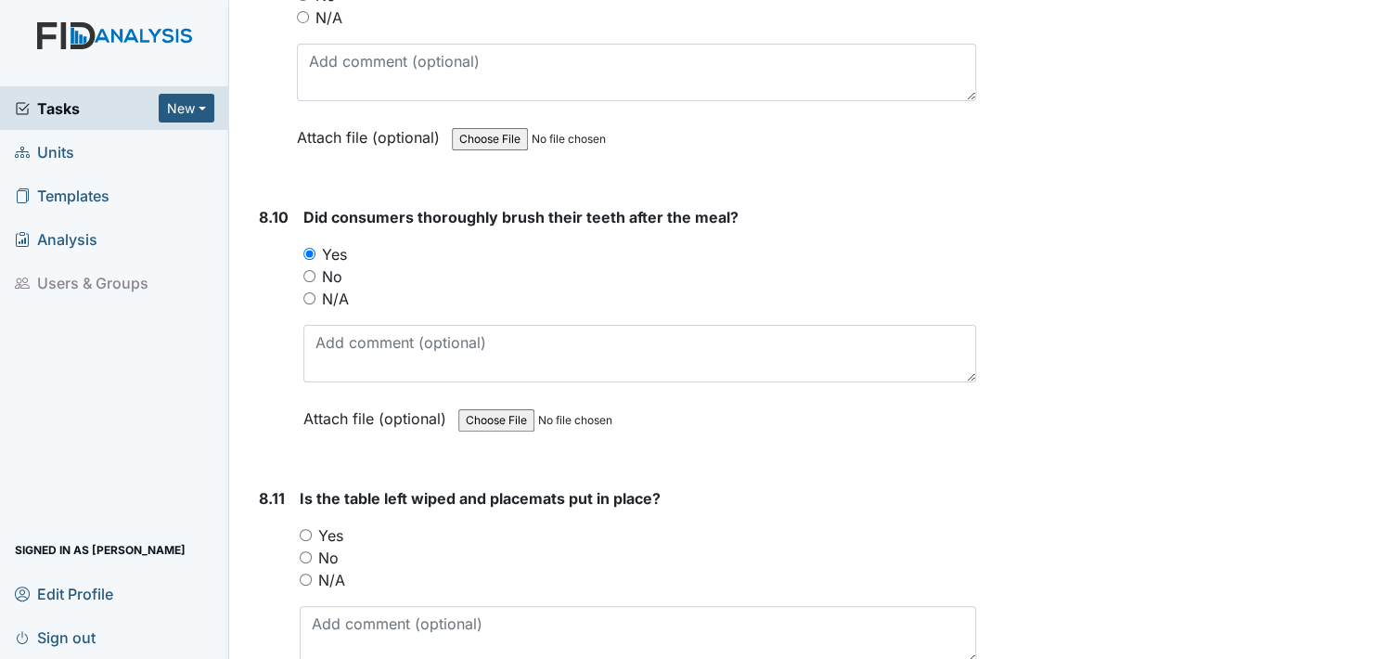
scroll to position [16513, 0]
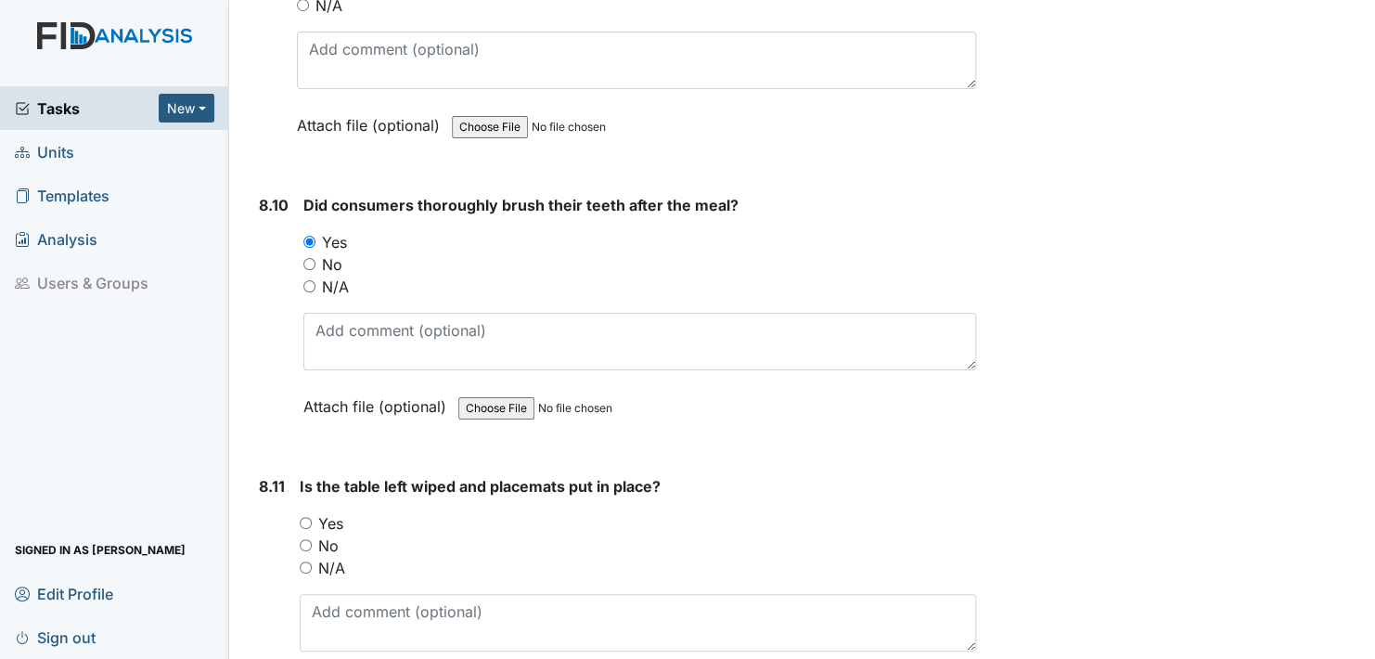
click at [302, 517] on input "Yes" at bounding box center [306, 523] width 12 height 12
radio input "true"
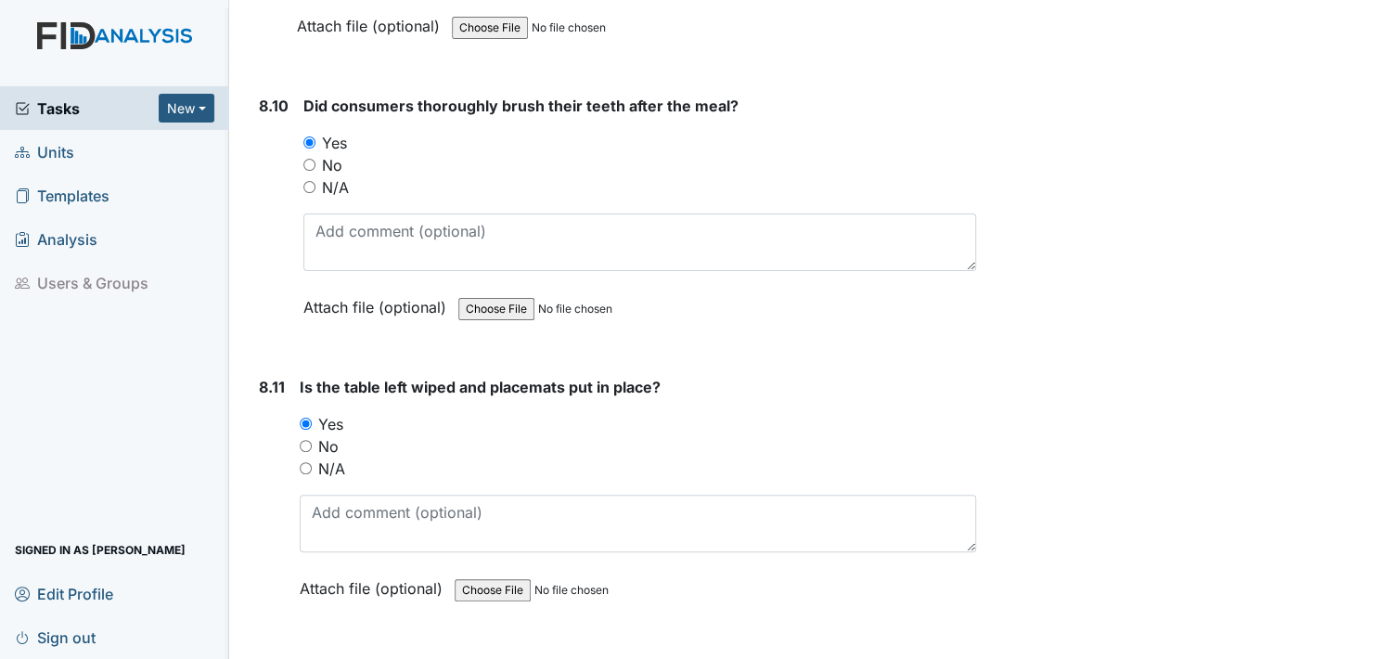
scroll to position [16885, 0]
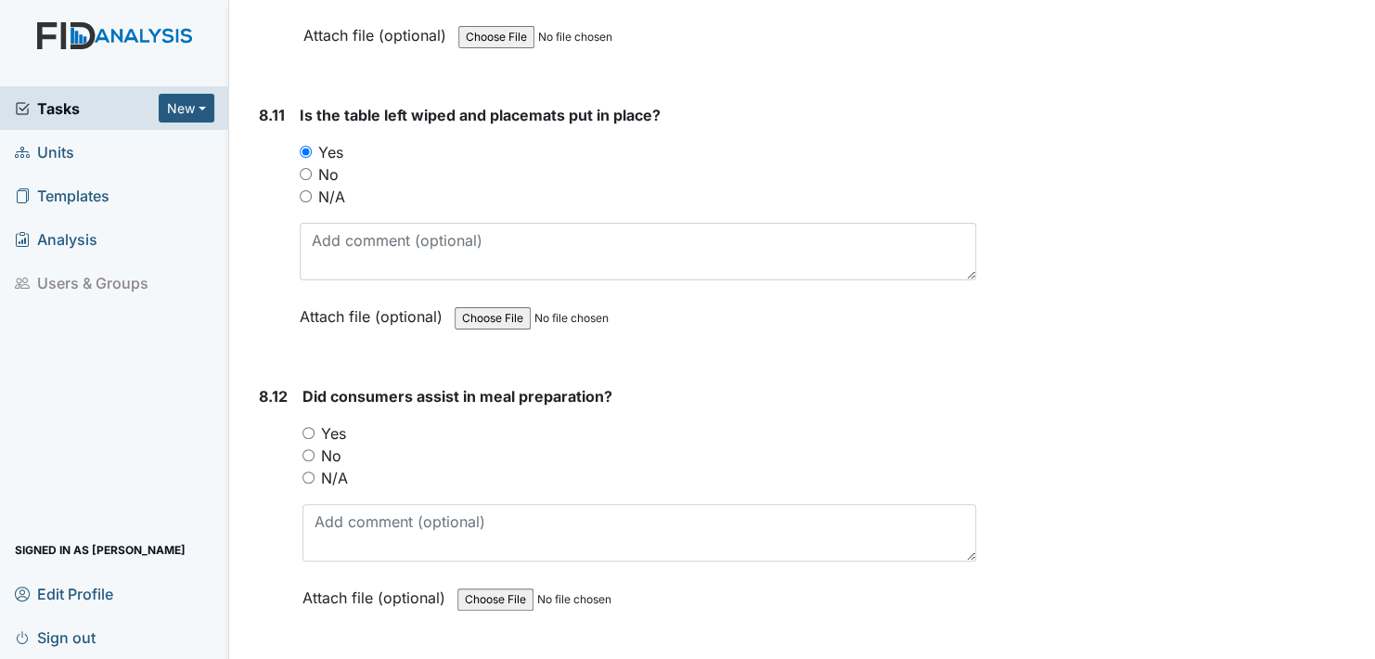
click at [309, 427] on input "Yes" at bounding box center [308, 433] width 12 height 12
radio input "true"
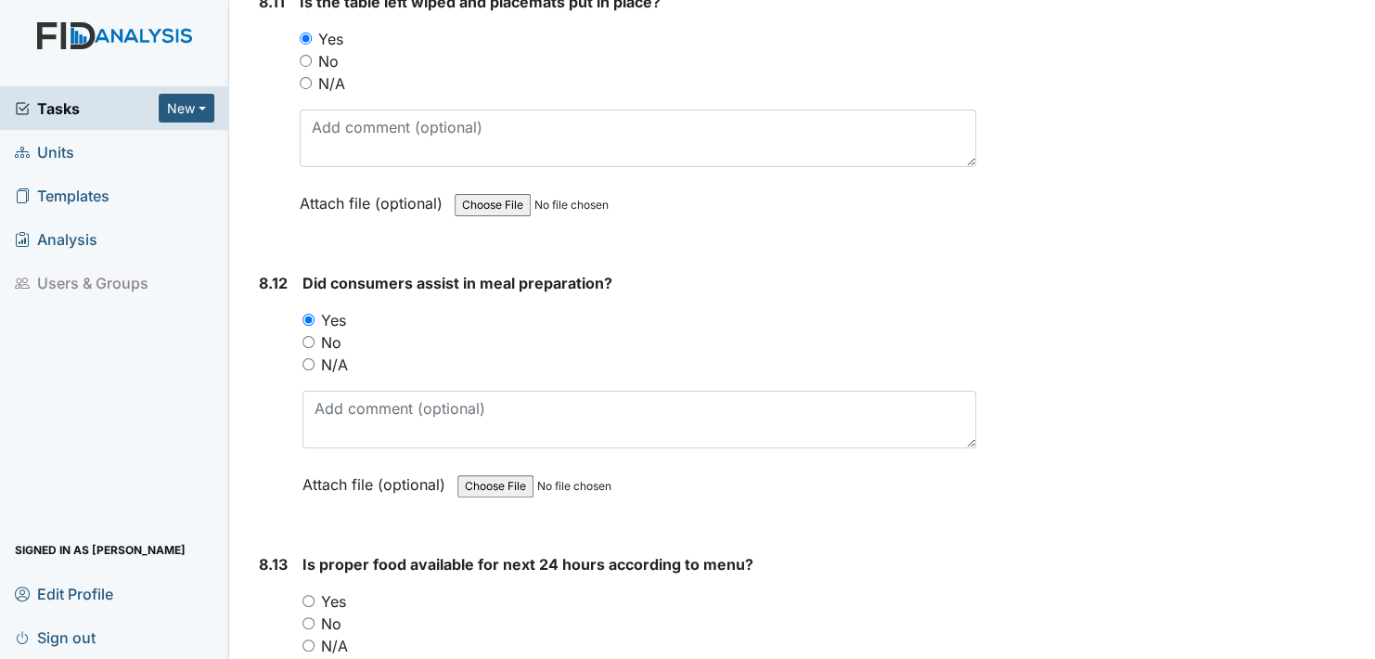
scroll to position [17163, 0]
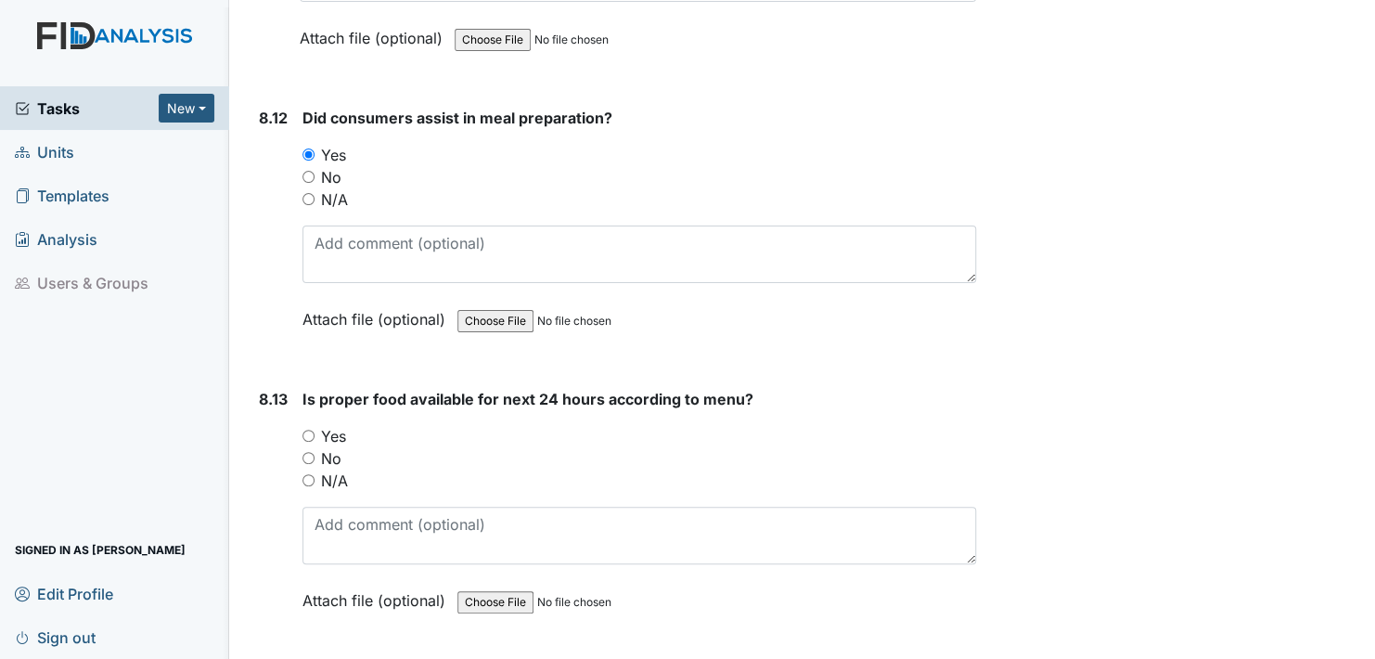
drag, startPoint x: 305, startPoint y: 373, endPoint x: 319, endPoint y: 383, distance: 17.3
click at [309, 430] on input "Yes" at bounding box center [308, 436] width 12 height 12
radio input "true"
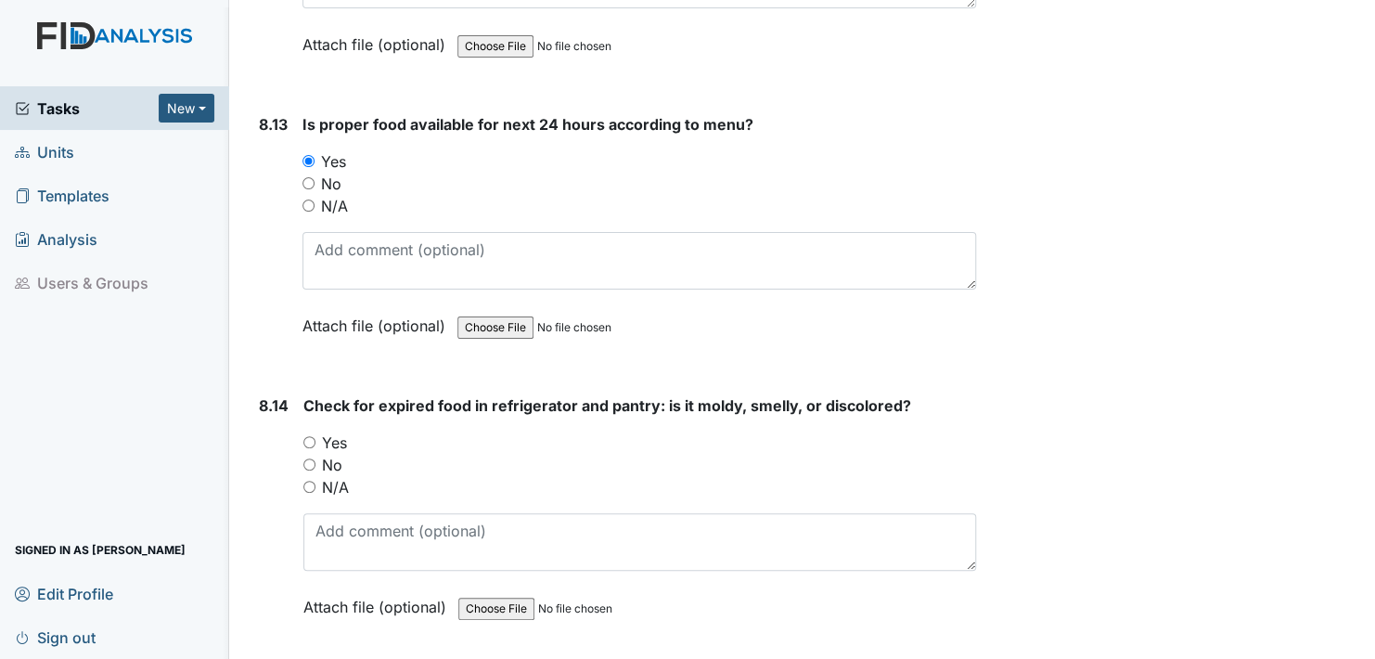
scroll to position [17441, 0]
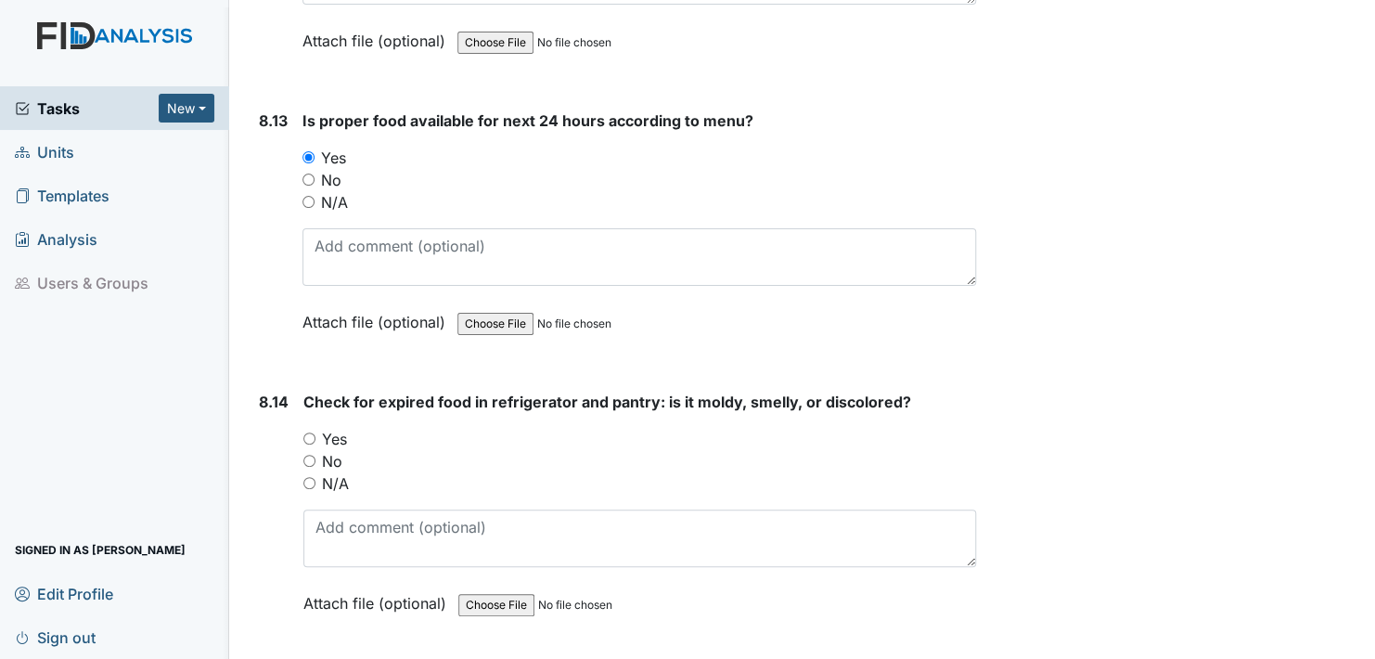
click at [309, 432] on input "Yes" at bounding box center [309, 438] width 12 height 12
radio input "true"
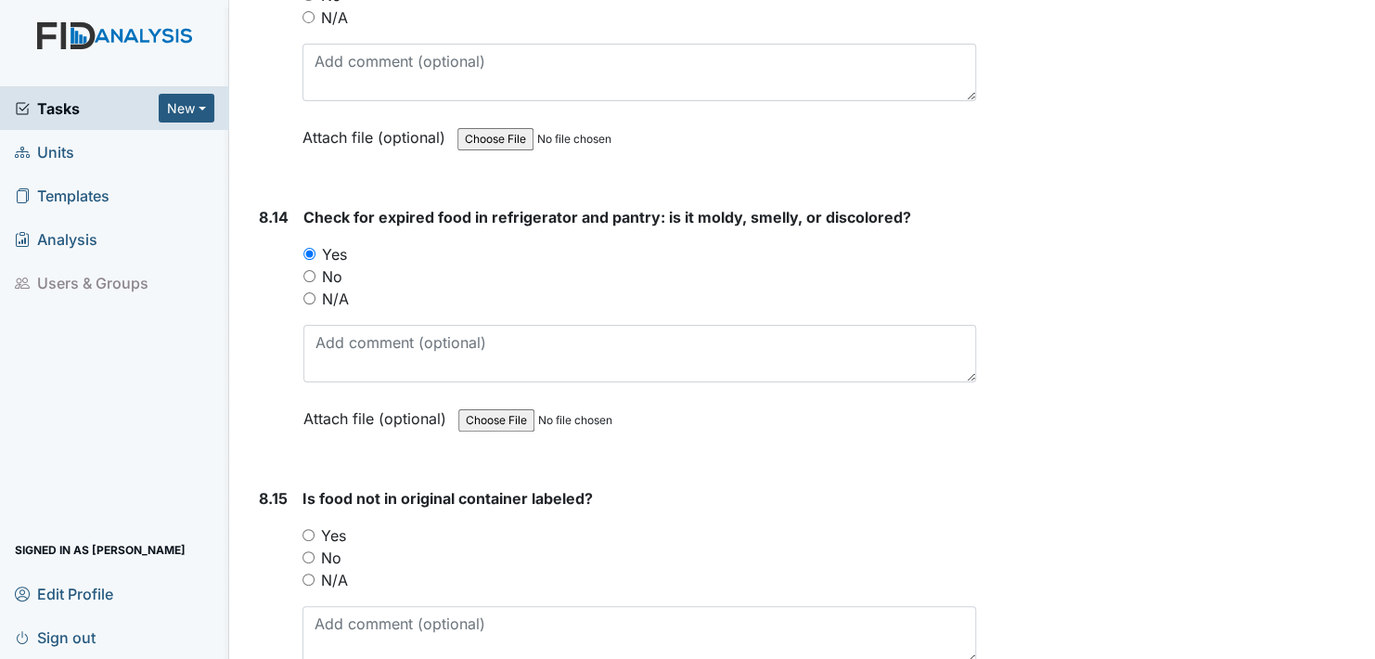
scroll to position [17627, 0]
click at [308, 528] on input "Yes" at bounding box center [308, 534] width 12 height 12
radio input "true"
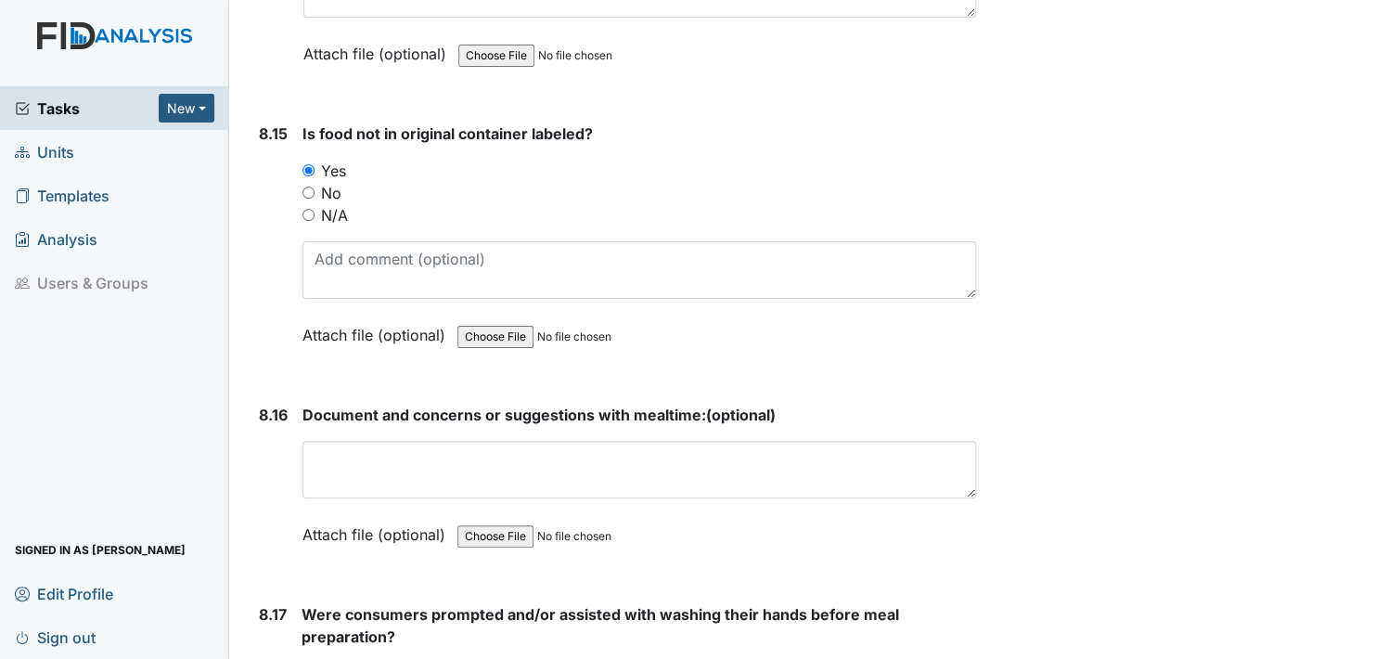
scroll to position [18091, 0]
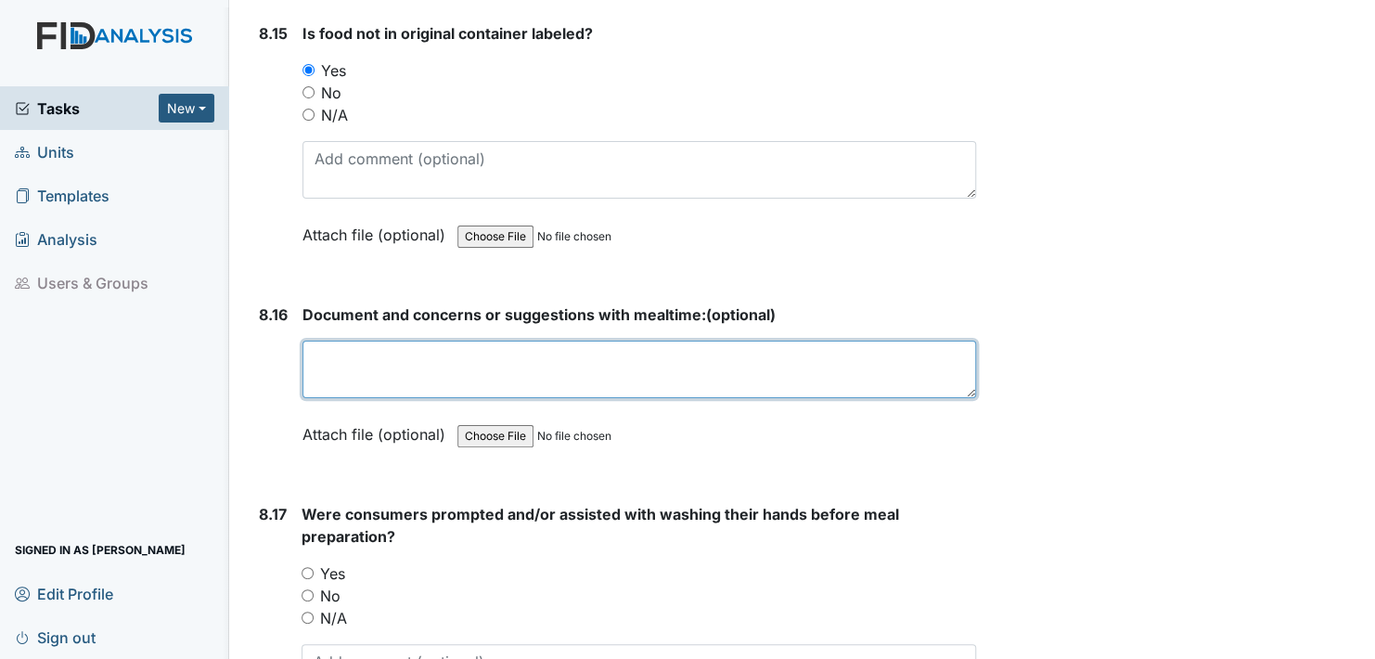
click at [343, 340] on textarea at bounding box center [639, 369] width 674 height 58
type textarea "none"
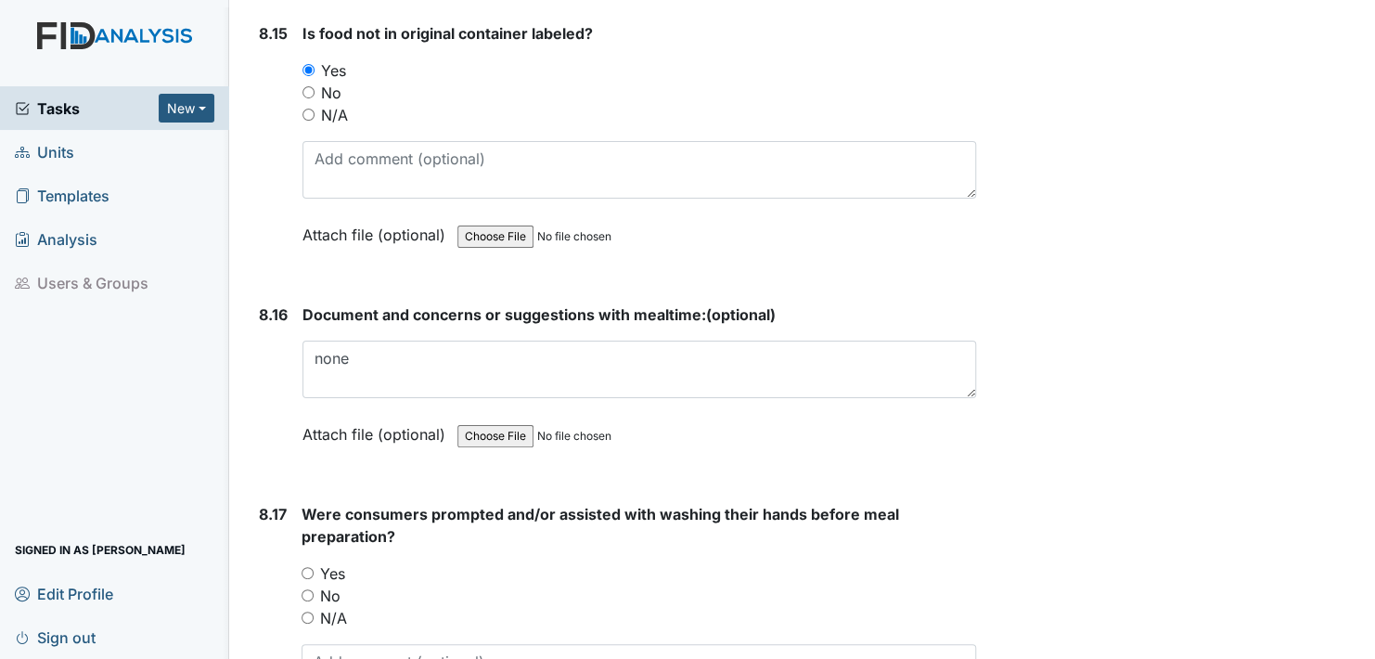
click at [332, 413] on label "Attach file (optional)" at bounding box center [377, 429] width 150 height 32
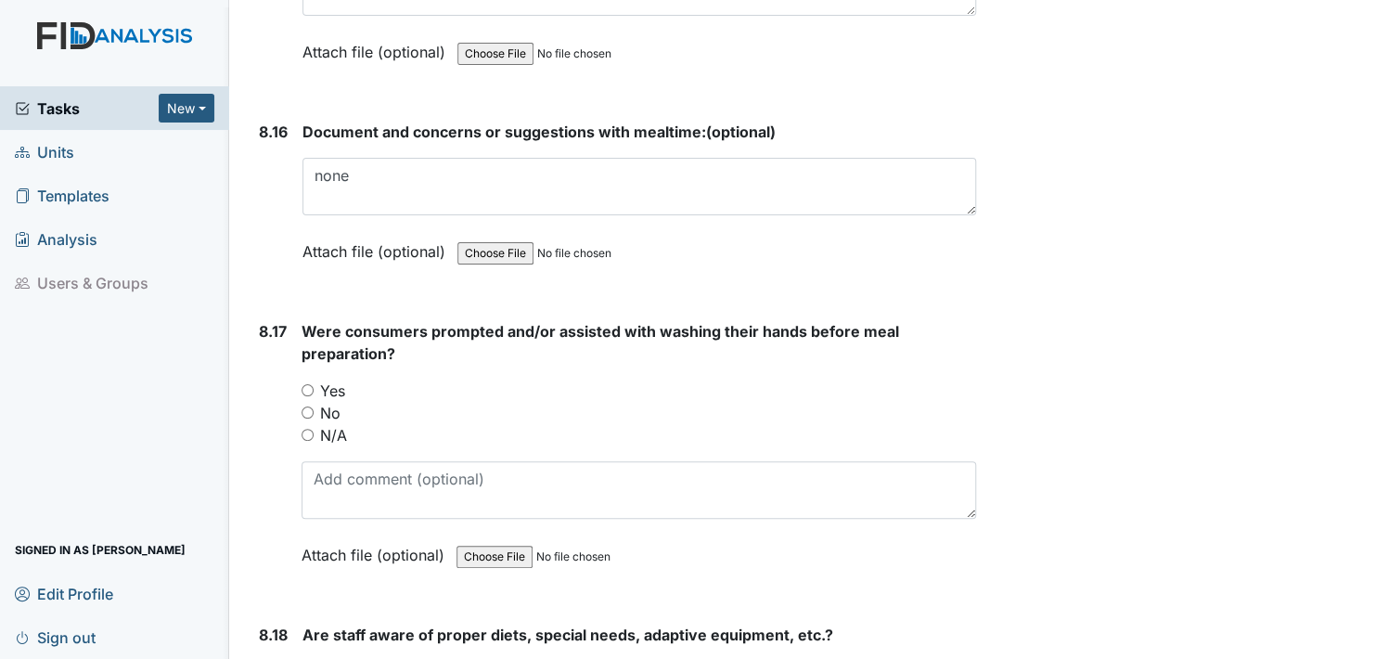
scroll to position [18276, 0]
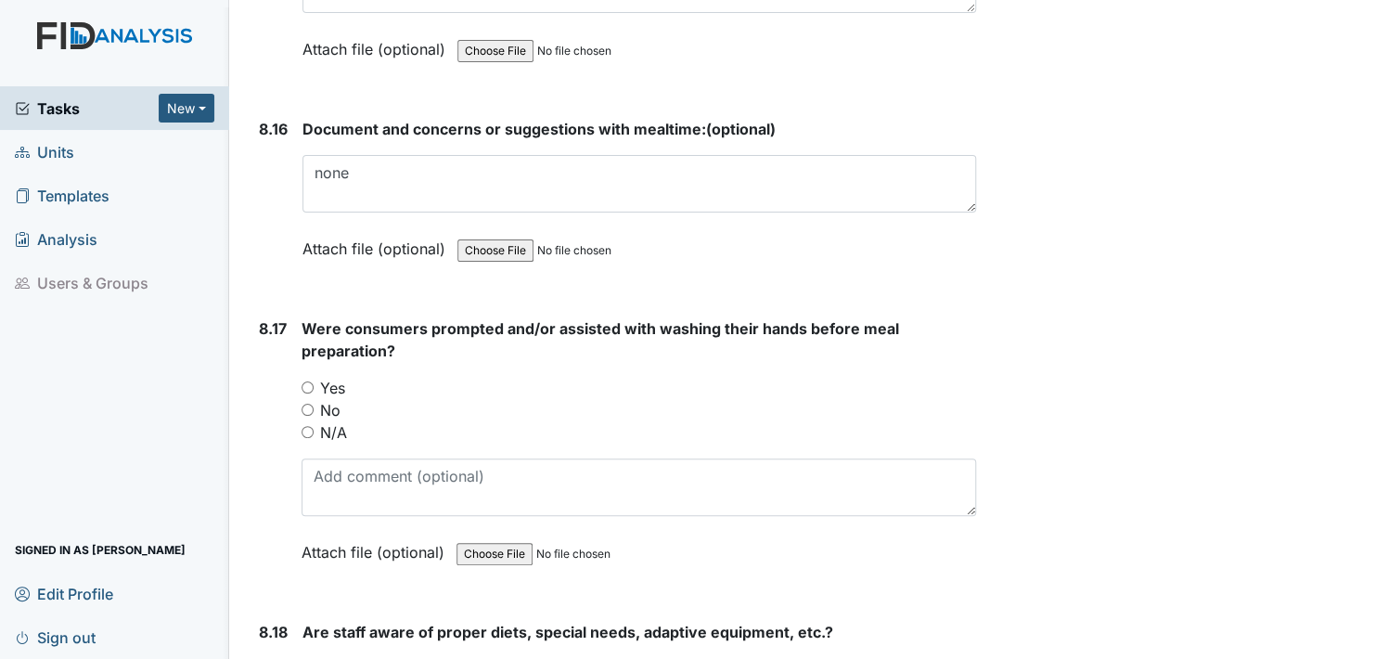
drag, startPoint x: 303, startPoint y: 324, endPoint x: 370, endPoint y: 380, distance: 87.5
click at [307, 381] on input "Yes" at bounding box center [308, 387] width 12 height 12
radio input "true"
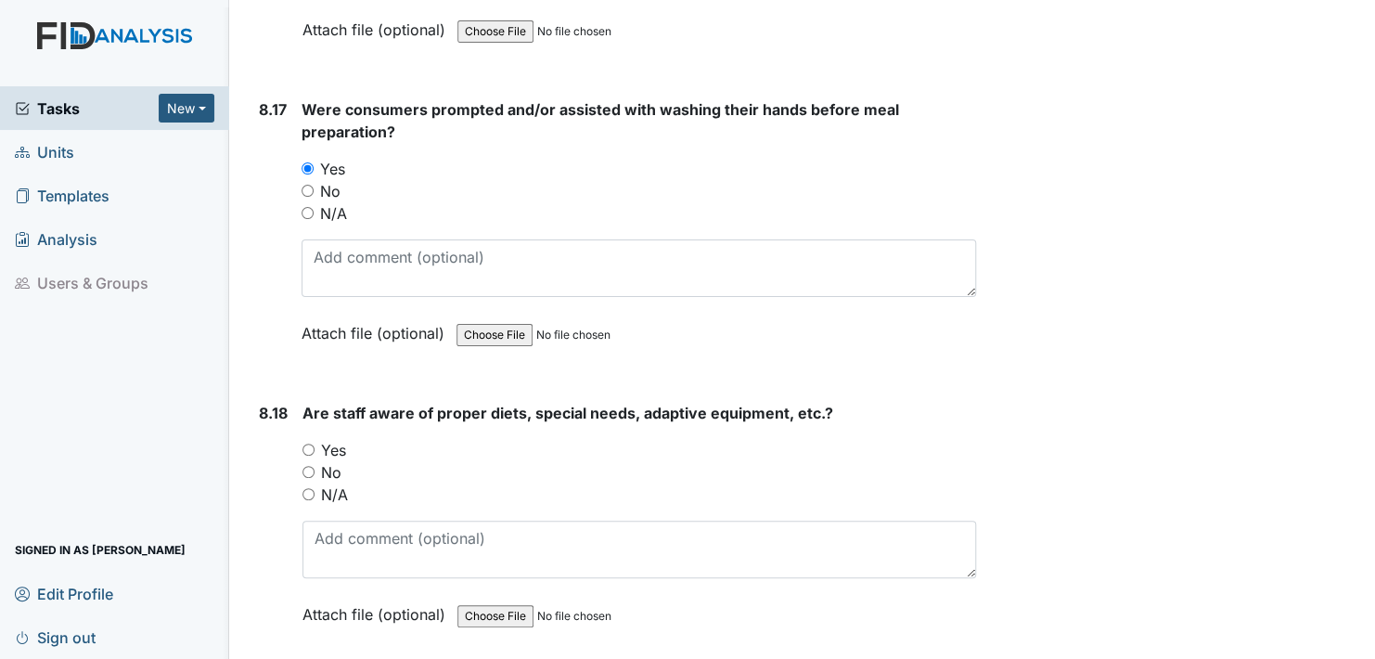
scroll to position [18554, 0]
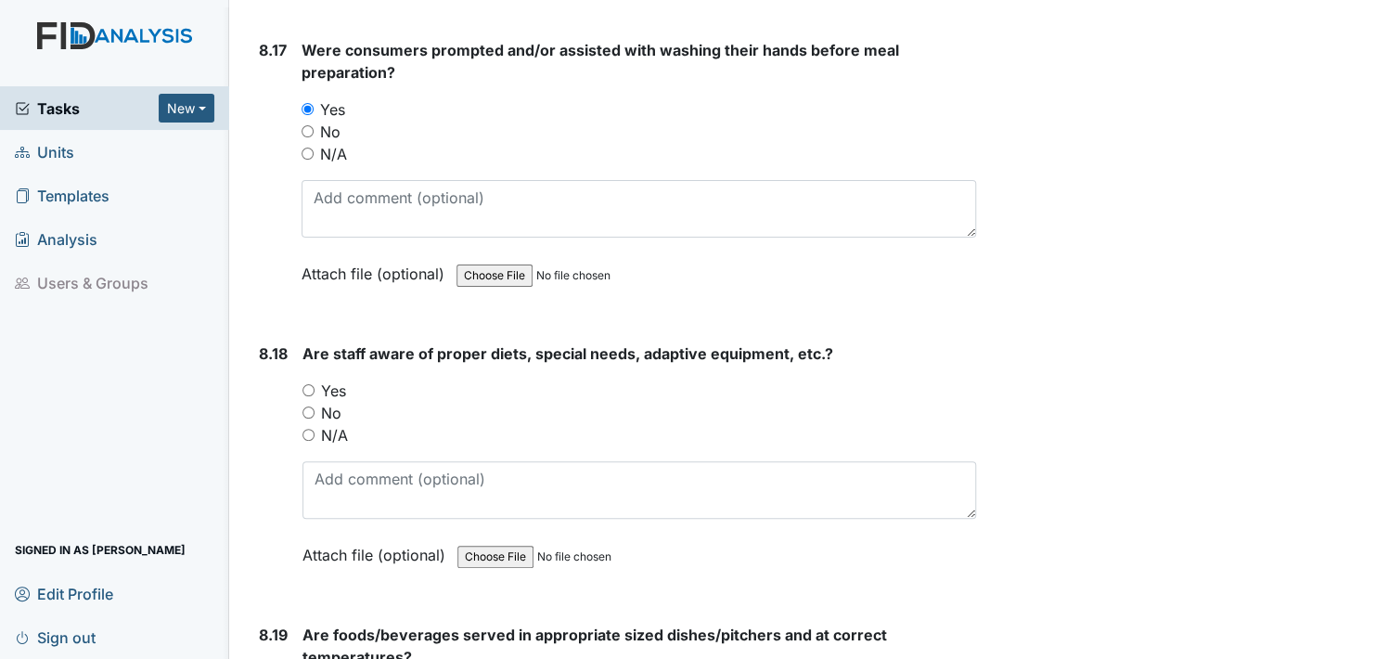
drag, startPoint x: 306, startPoint y: 325, endPoint x: 310, endPoint y: 334, distance: 10.0
click at [306, 384] on input "Yes" at bounding box center [308, 390] width 12 height 12
radio input "true"
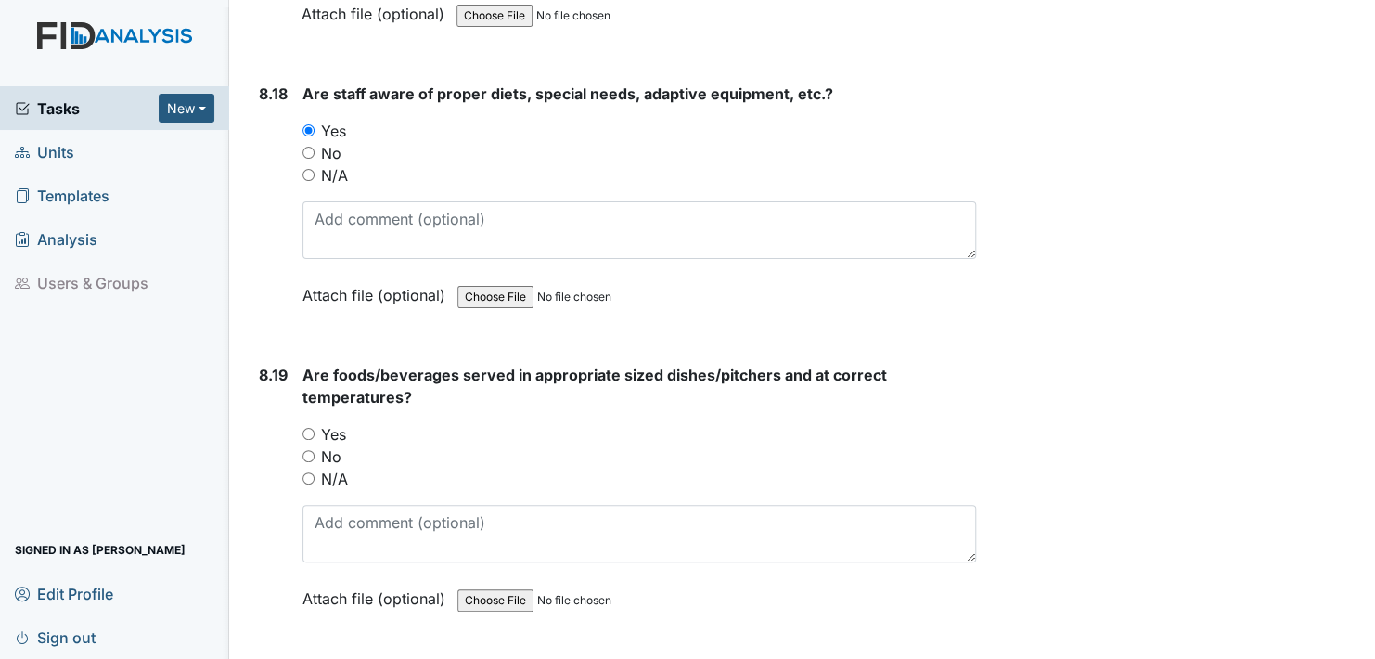
scroll to position [18833, 0]
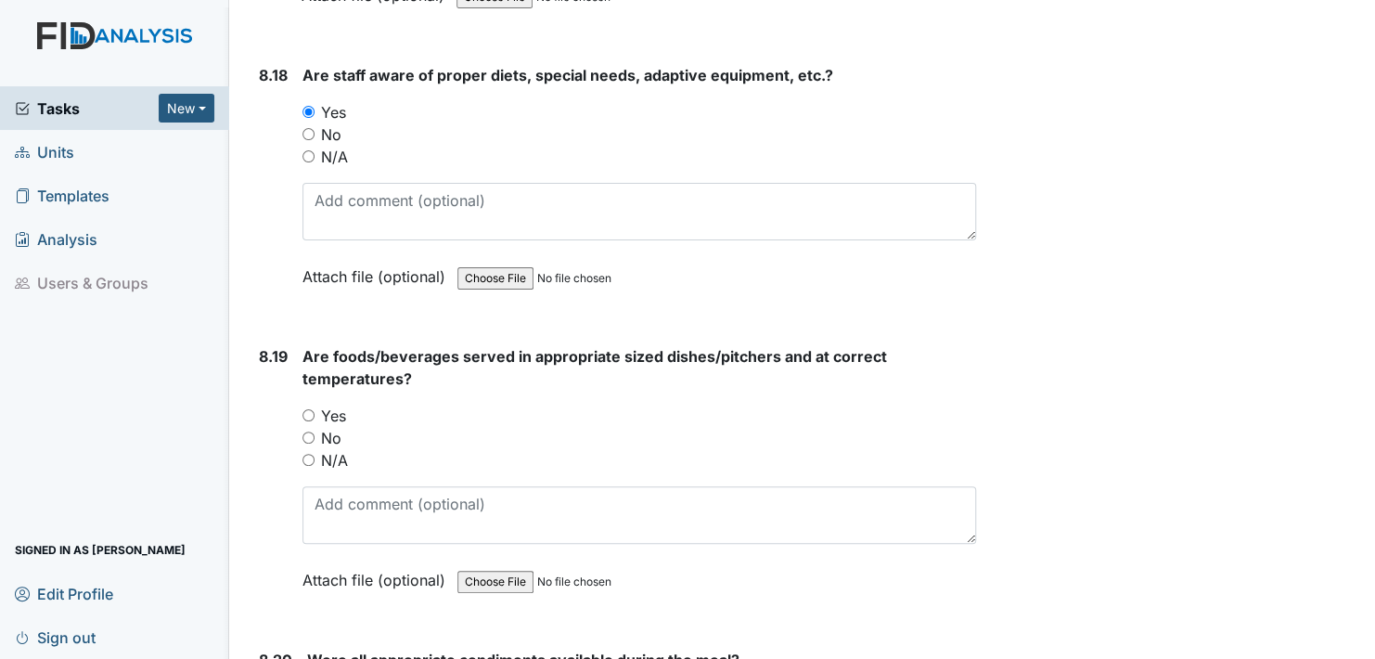
click at [308, 409] on input "Yes" at bounding box center [308, 415] width 12 height 12
radio input "true"
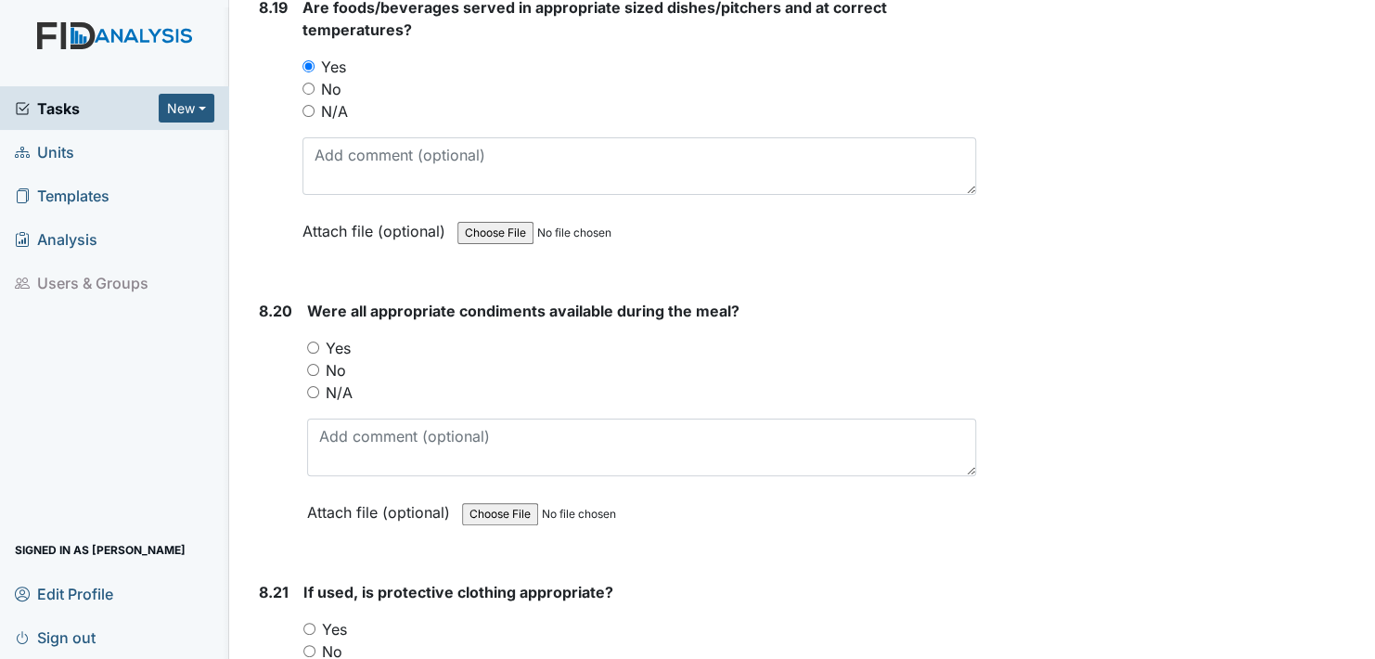
scroll to position [19204, 0]
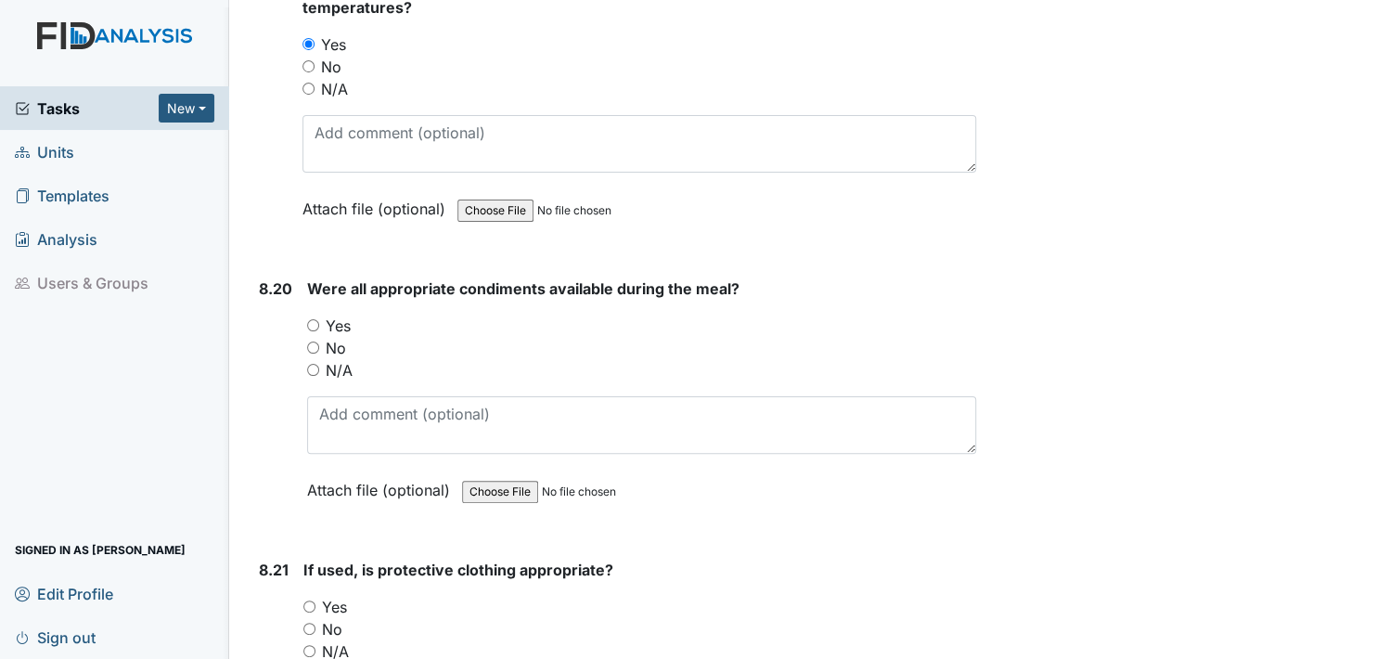
drag, startPoint x: 314, startPoint y: 256, endPoint x: 318, endPoint y: 265, distance: 10.0
click at [315, 319] on input "Yes" at bounding box center [313, 325] width 12 height 12
radio input "true"
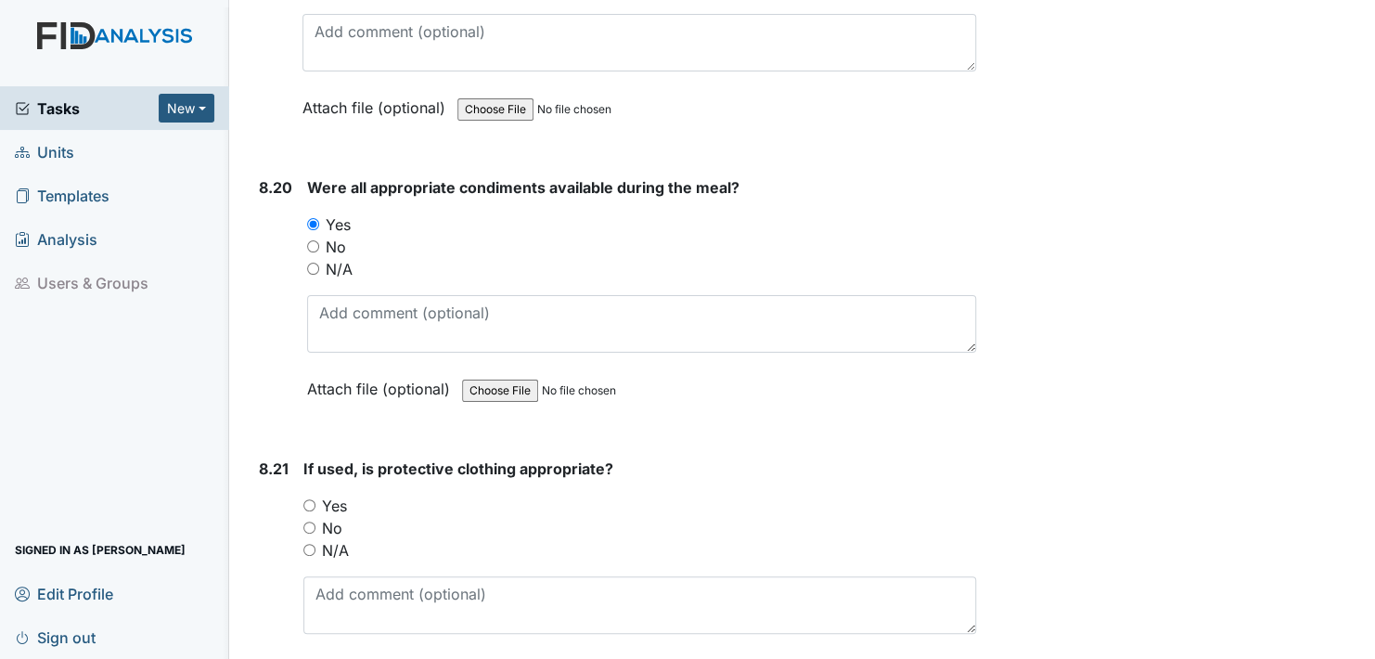
scroll to position [19482, 0]
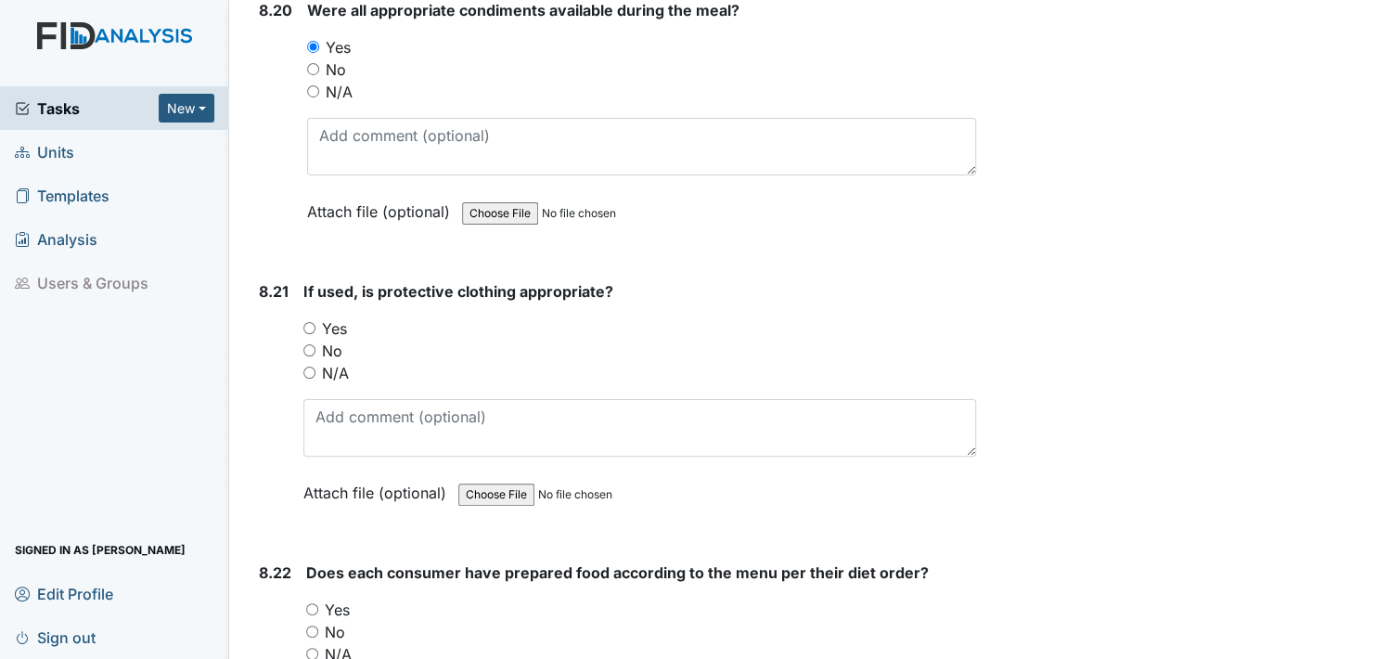
click at [306, 322] on input "Yes" at bounding box center [309, 328] width 12 height 12
radio input "true"
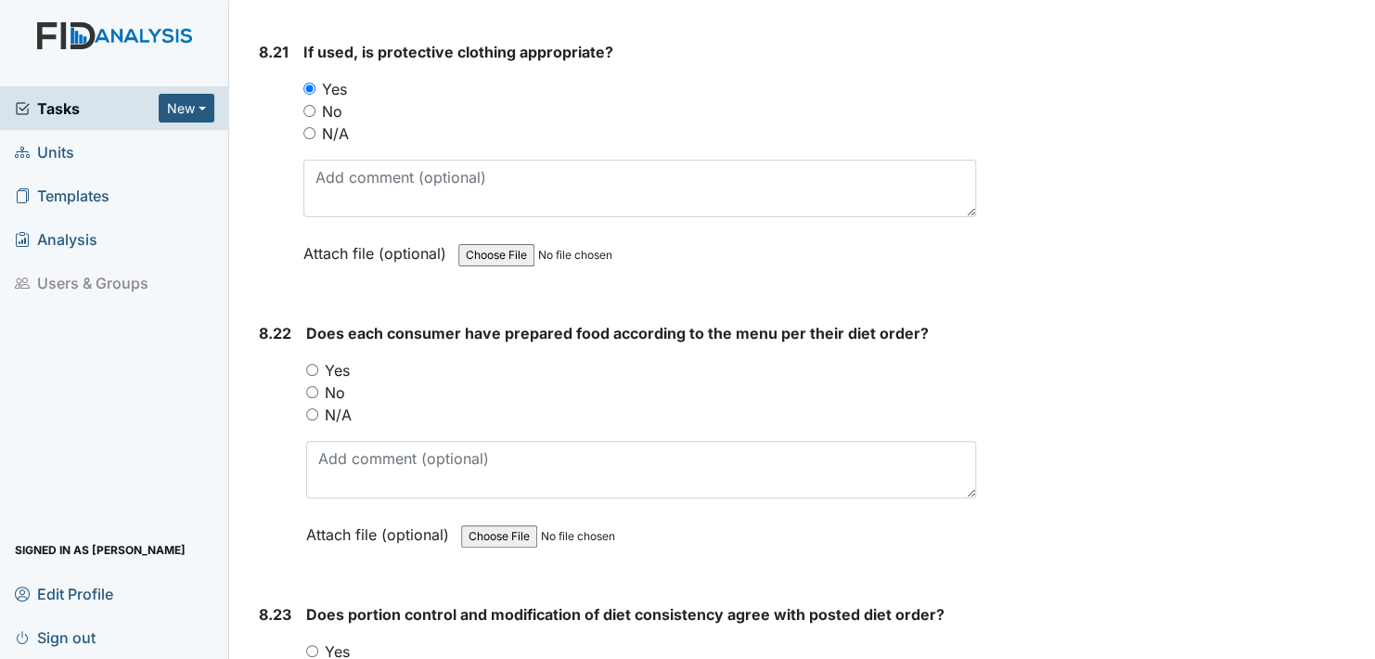
scroll to position [19760, 0]
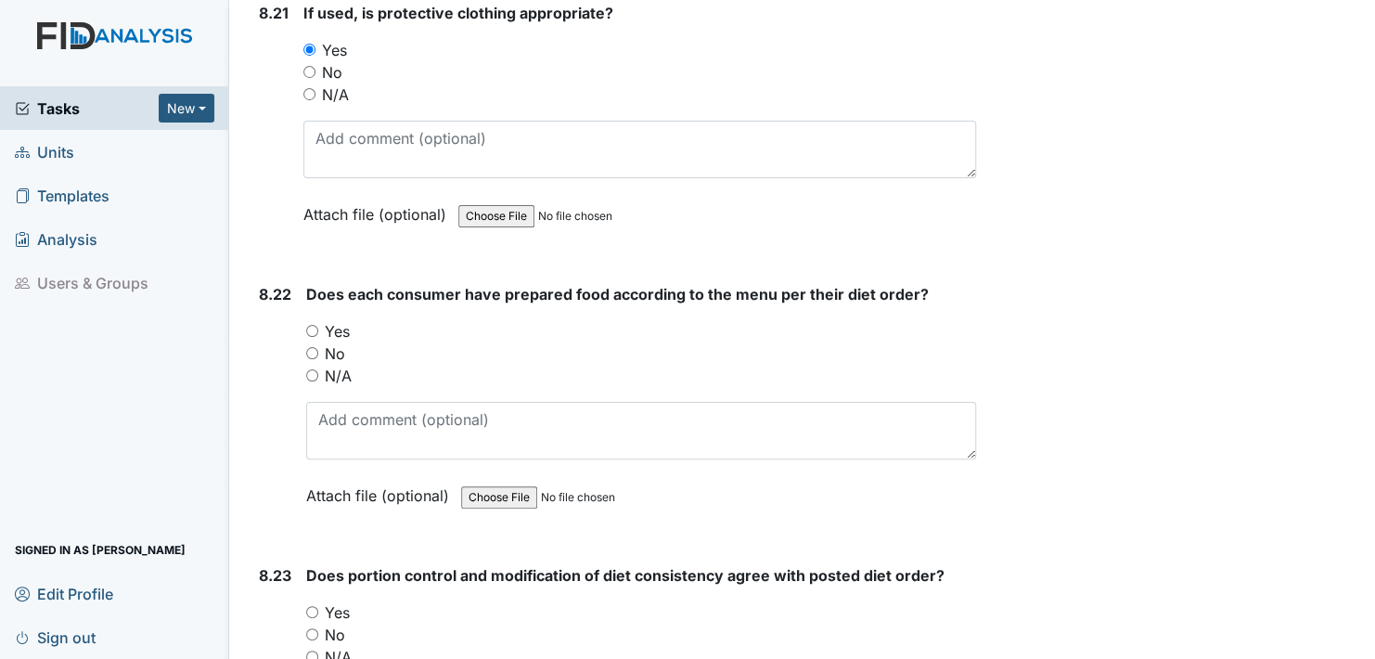
click at [310, 325] on input "Yes" at bounding box center [312, 331] width 12 height 12
radio input "true"
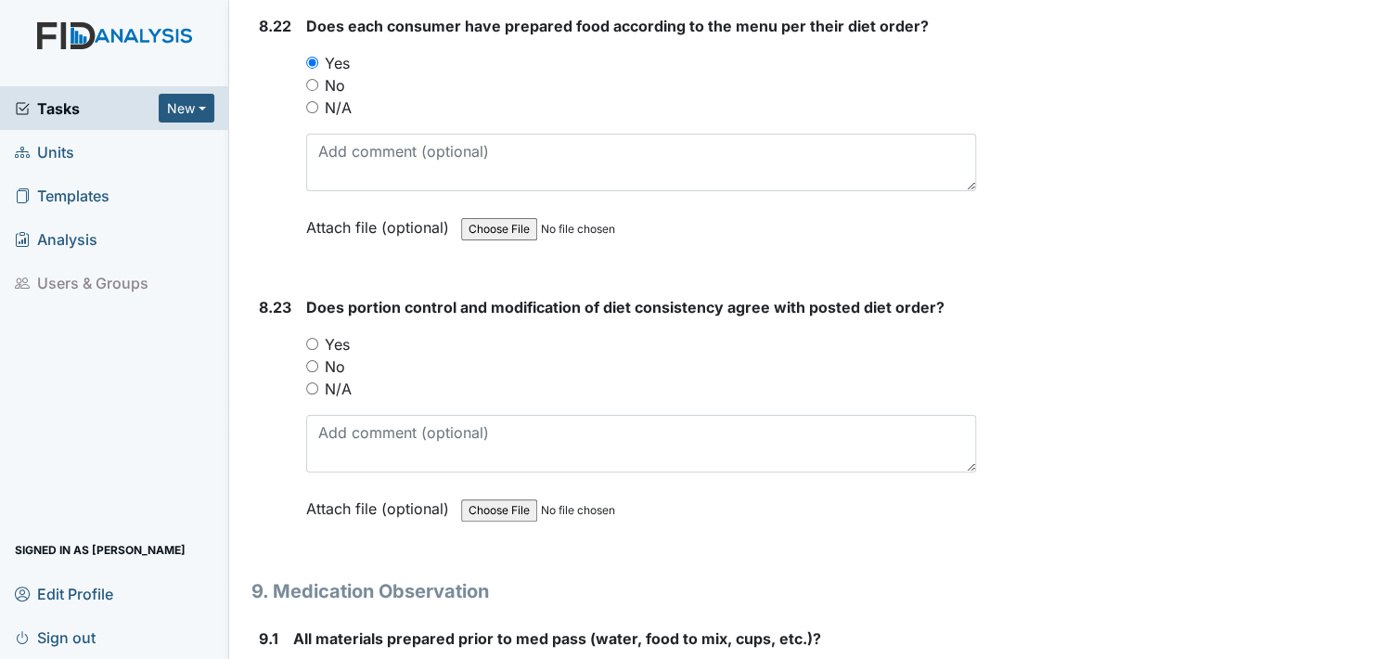
scroll to position [20039, 0]
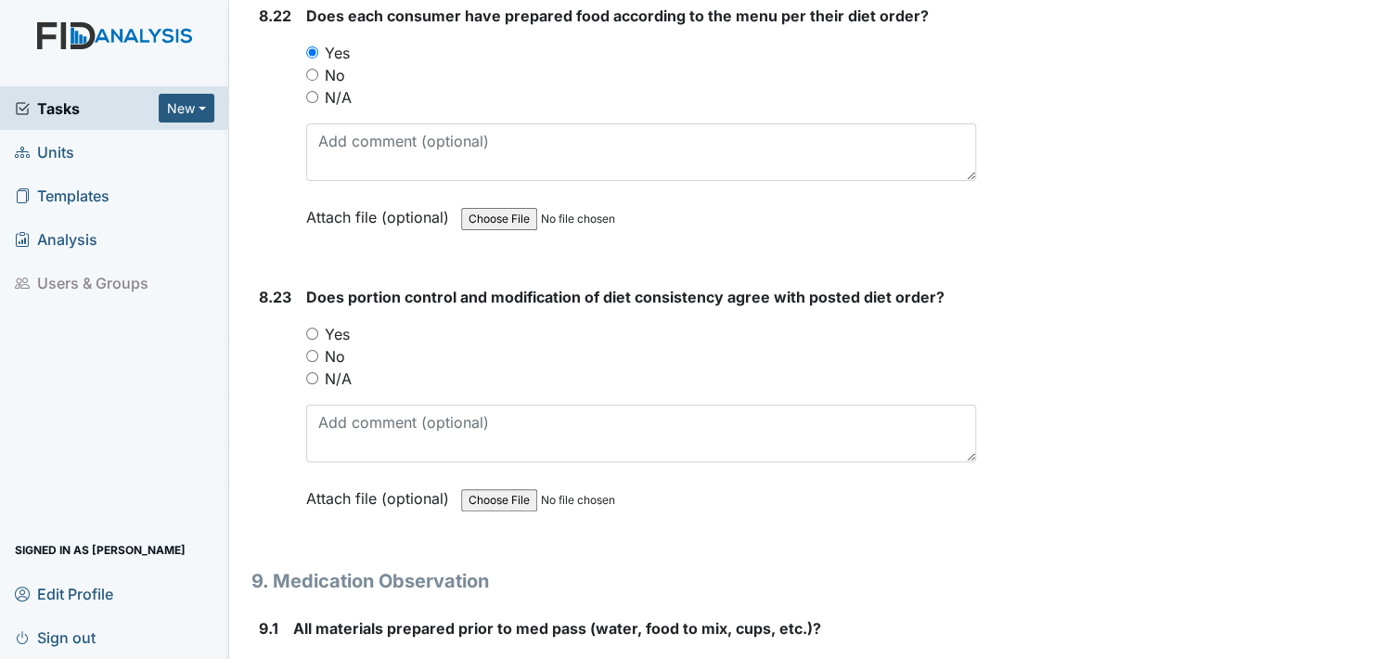
click at [314, 327] on input "Yes" at bounding box center [312, 333] width 12 height 12
radio input "true"
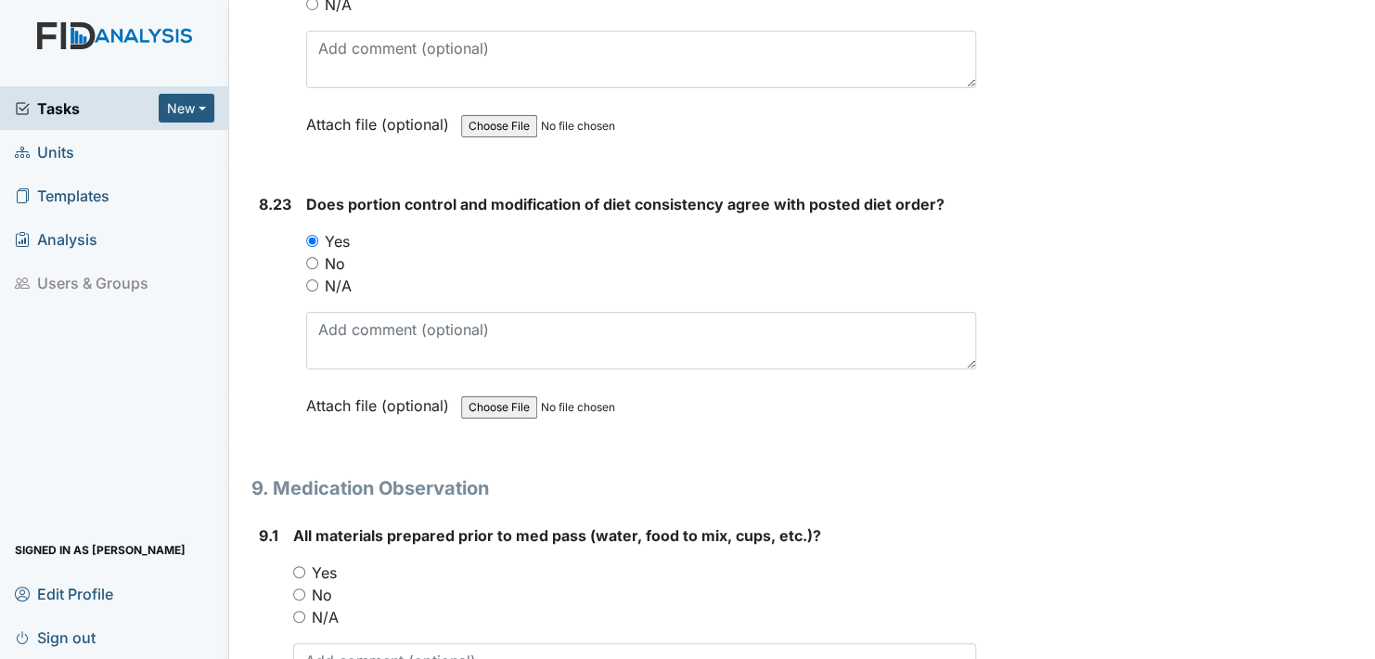
scroll to position [20410, 0]
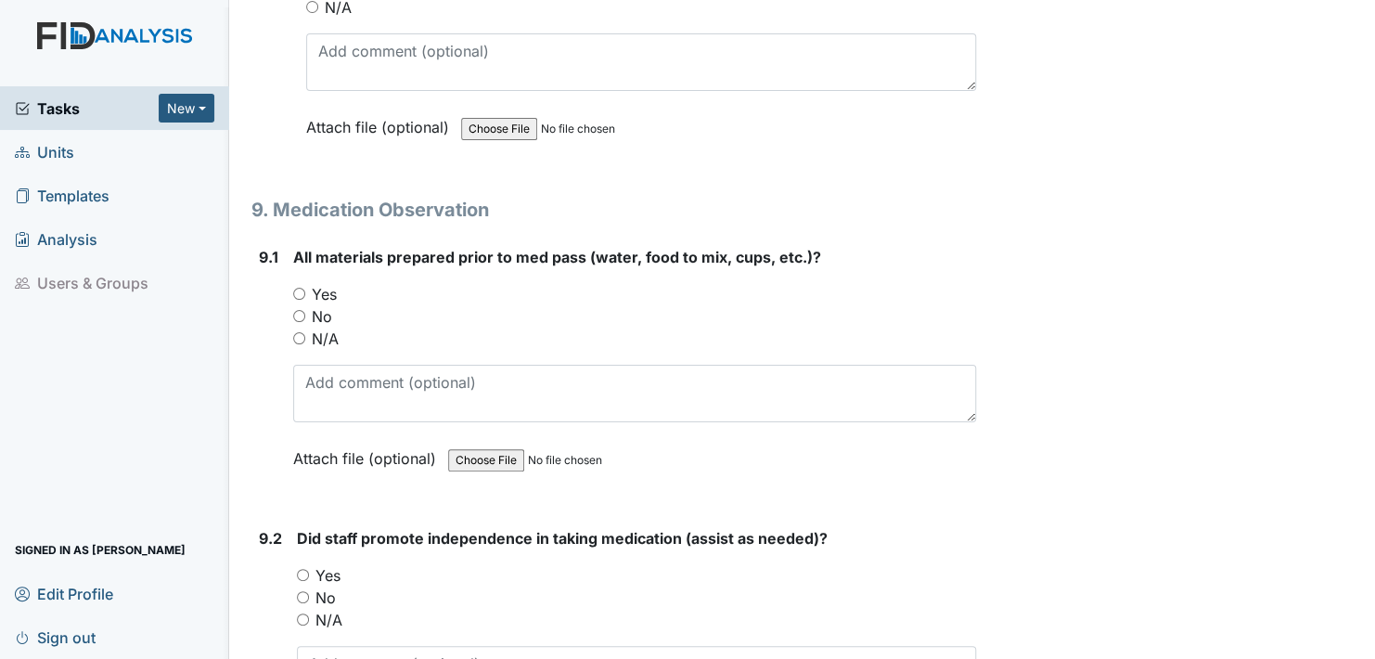
click at [296, 288] on input "Yes" at bounding box center [299, 294] width 12 height 12
radio input "true"
click at [302, 569] on input "Yes" at bounding box center [303, 575] width 12 height 12
radio input "true"
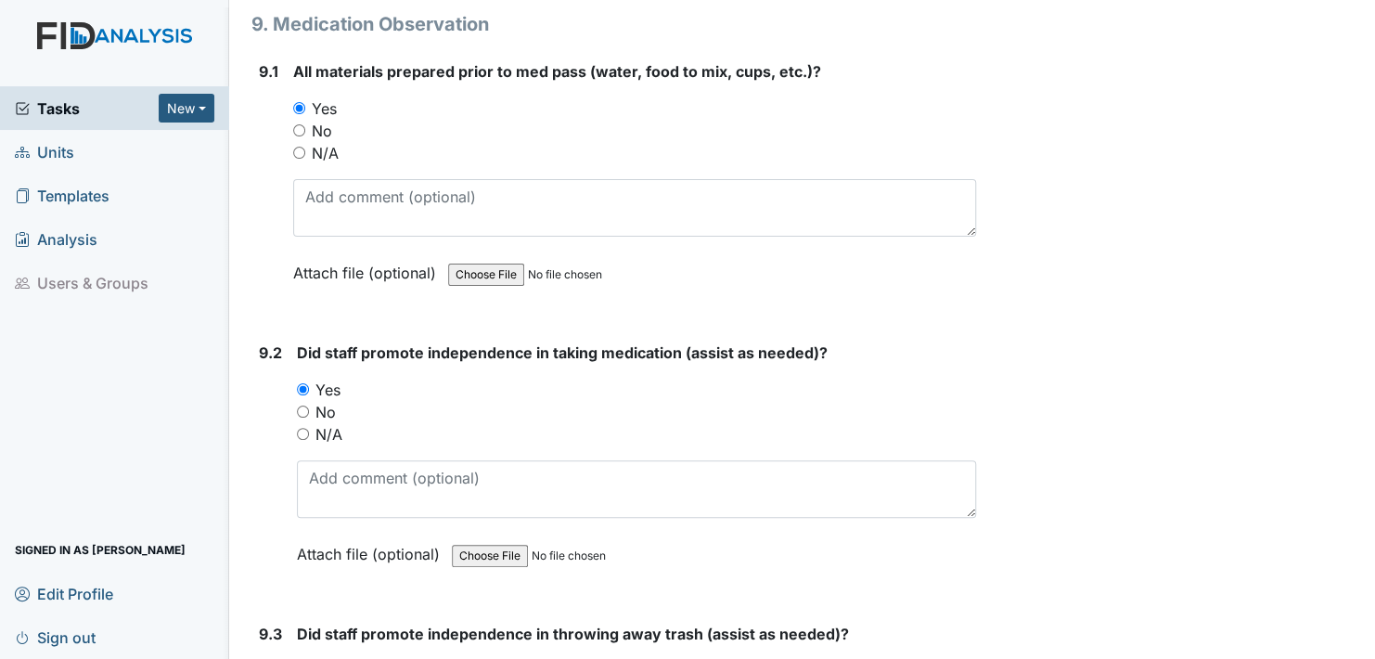
scroll to position [20688, 0]
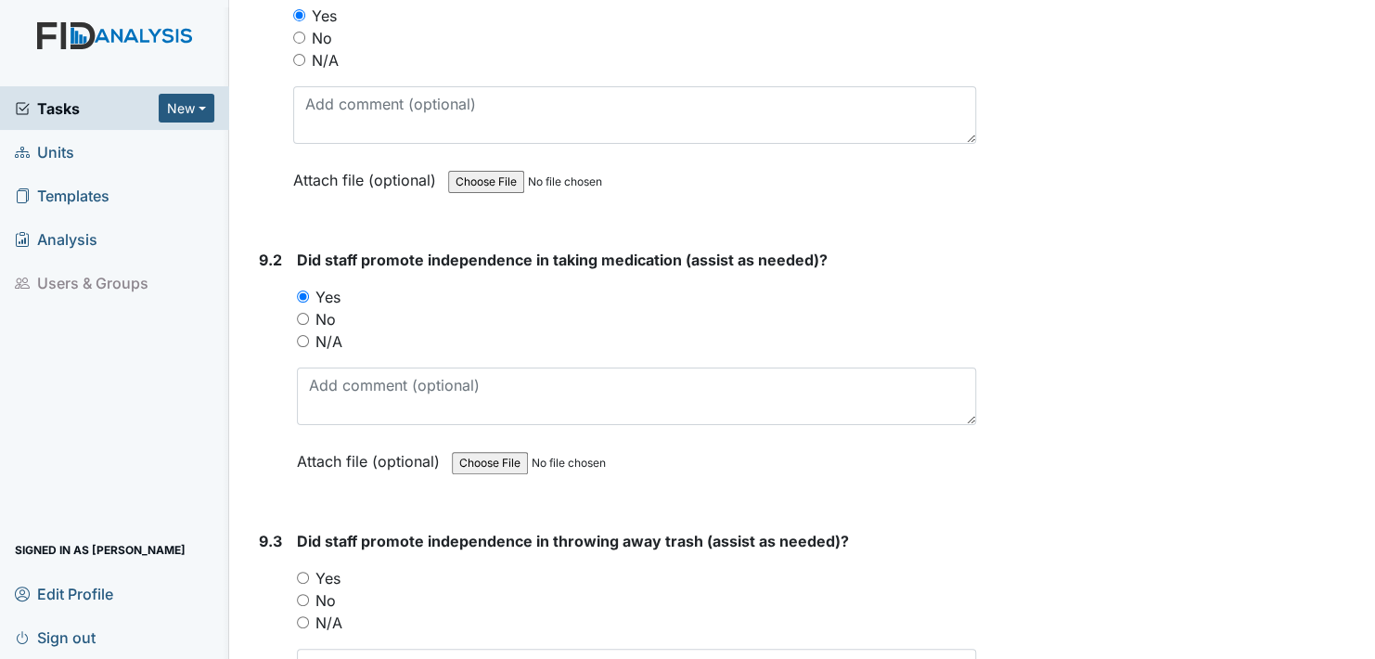
click at [302, 571] on input "Yes" at bounding box center [303, 577] width 12 height 12
radio input "true"
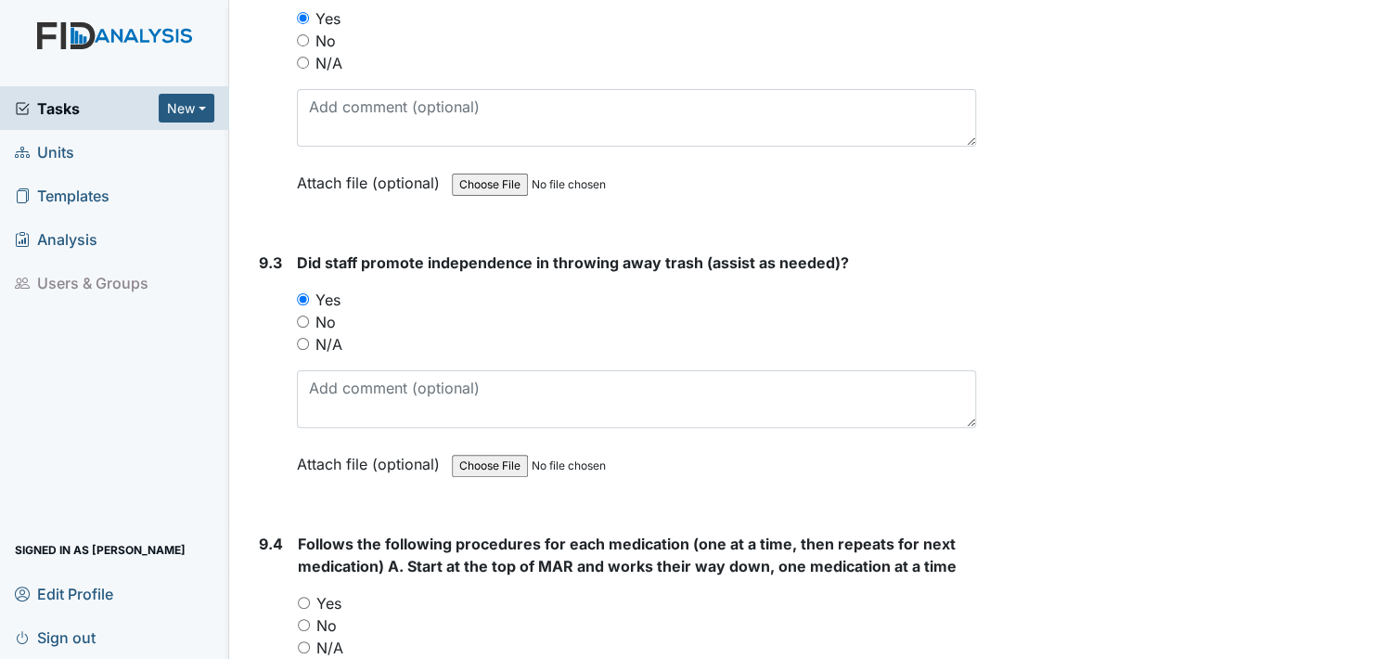
scroll to position [21059, 0]
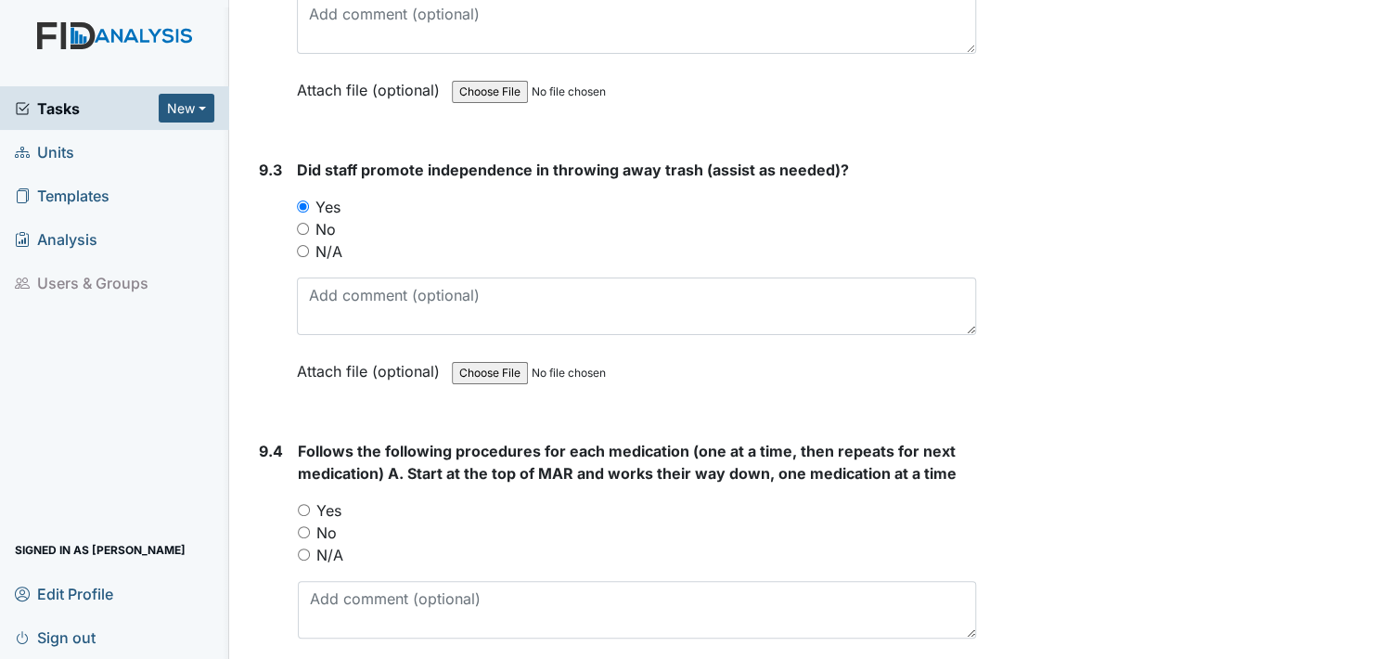
click at [300, 504] on input "Yes" at bounding box center [304, 510] width 12 height 12
radio input "true"
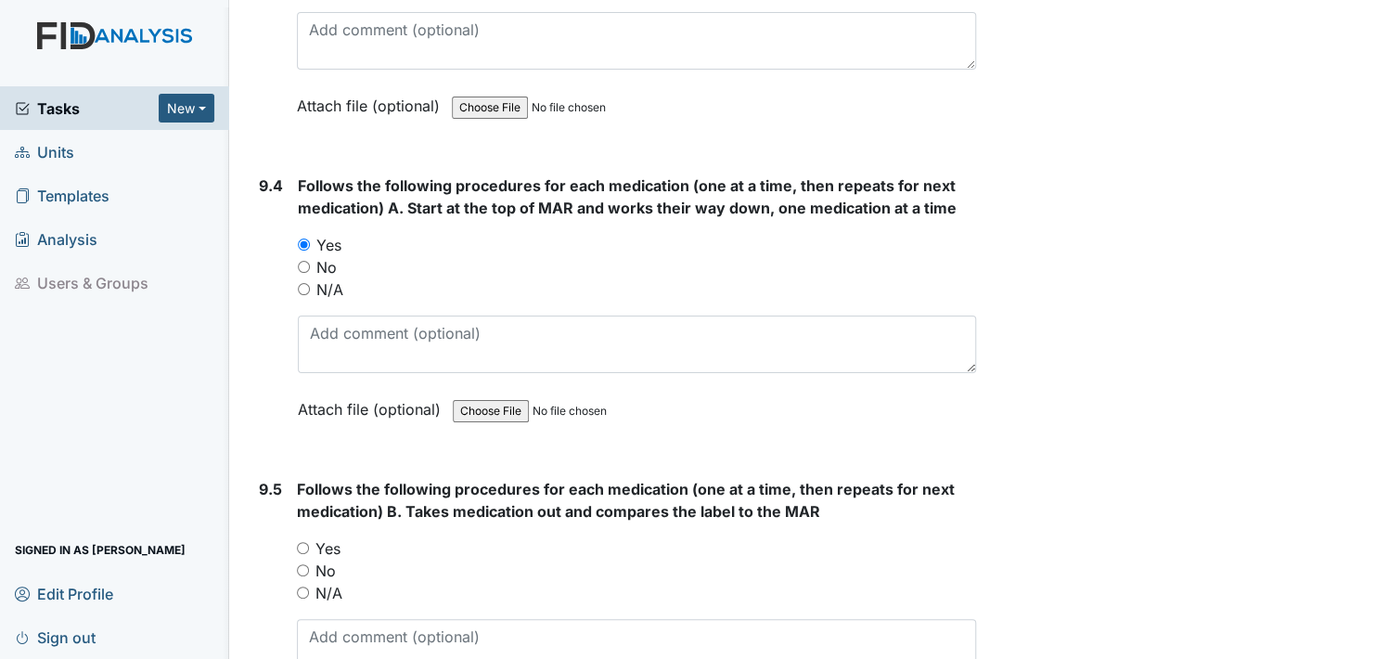
scroll to position [21338, 0]
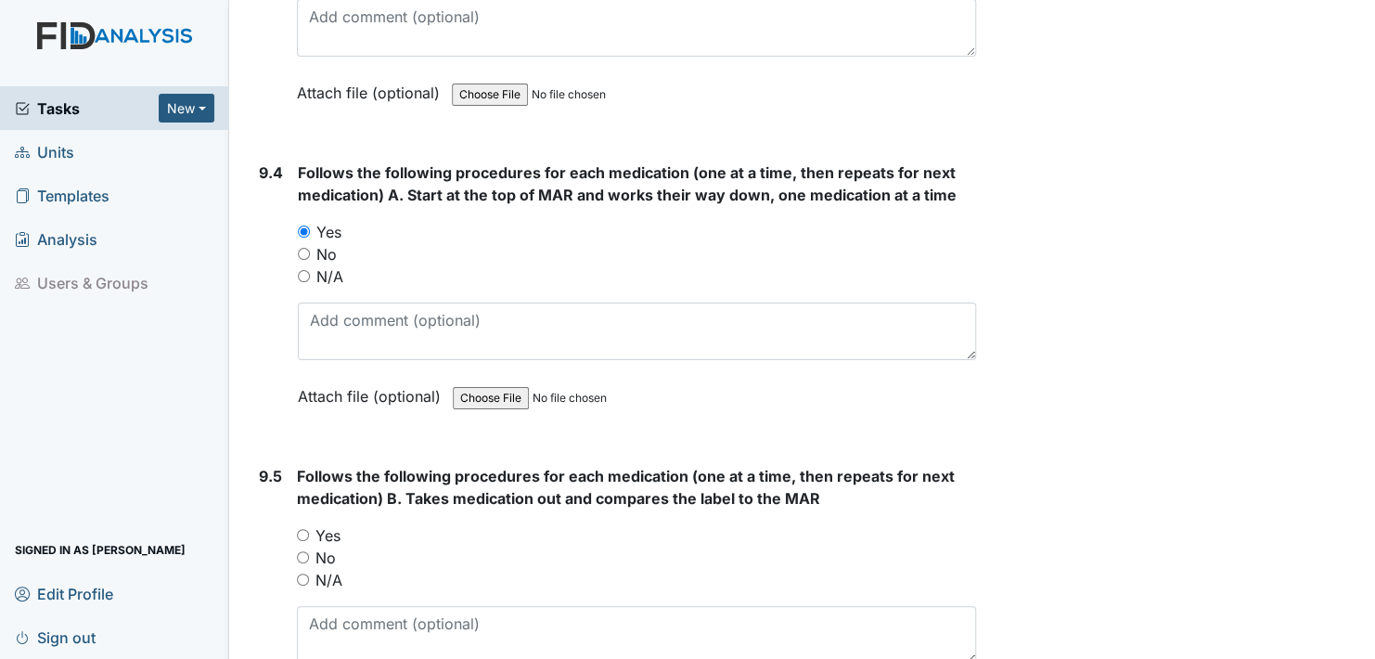
click at [302, 529] on input "Yes" at bounding box center [303, 535] width 12 height 12
radio input "true"
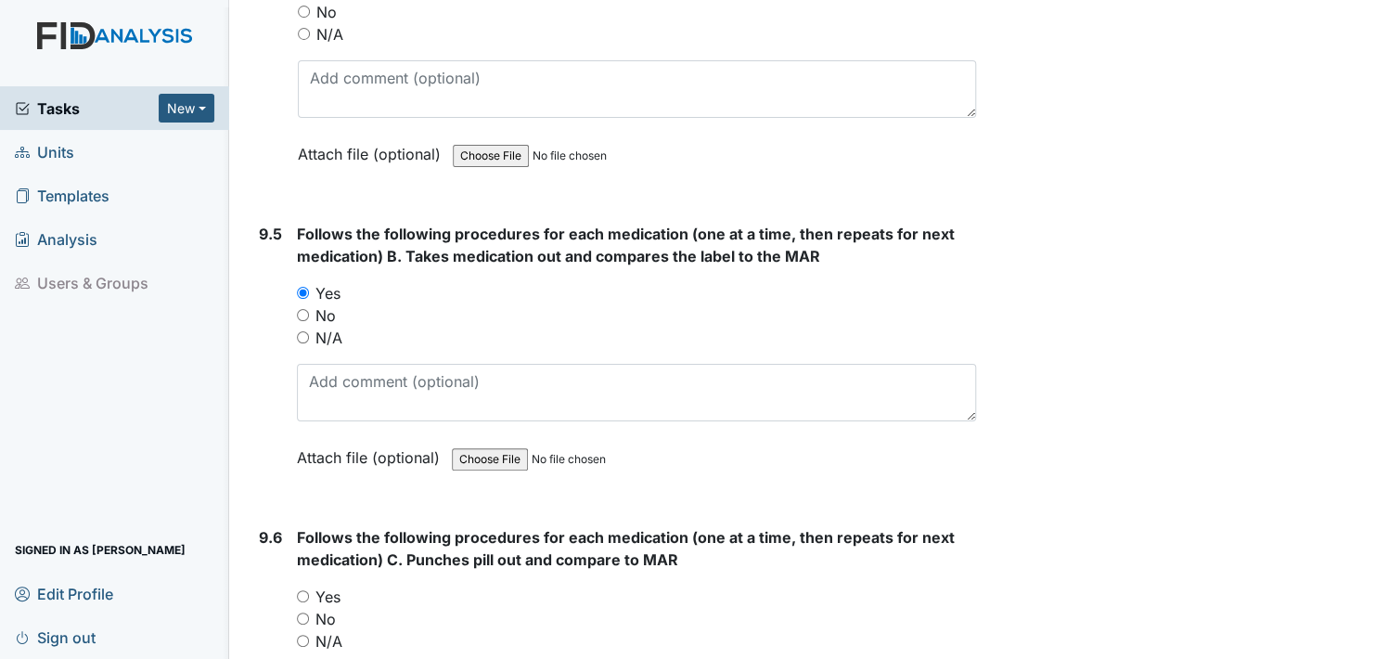
scroll to position [21616, 0]
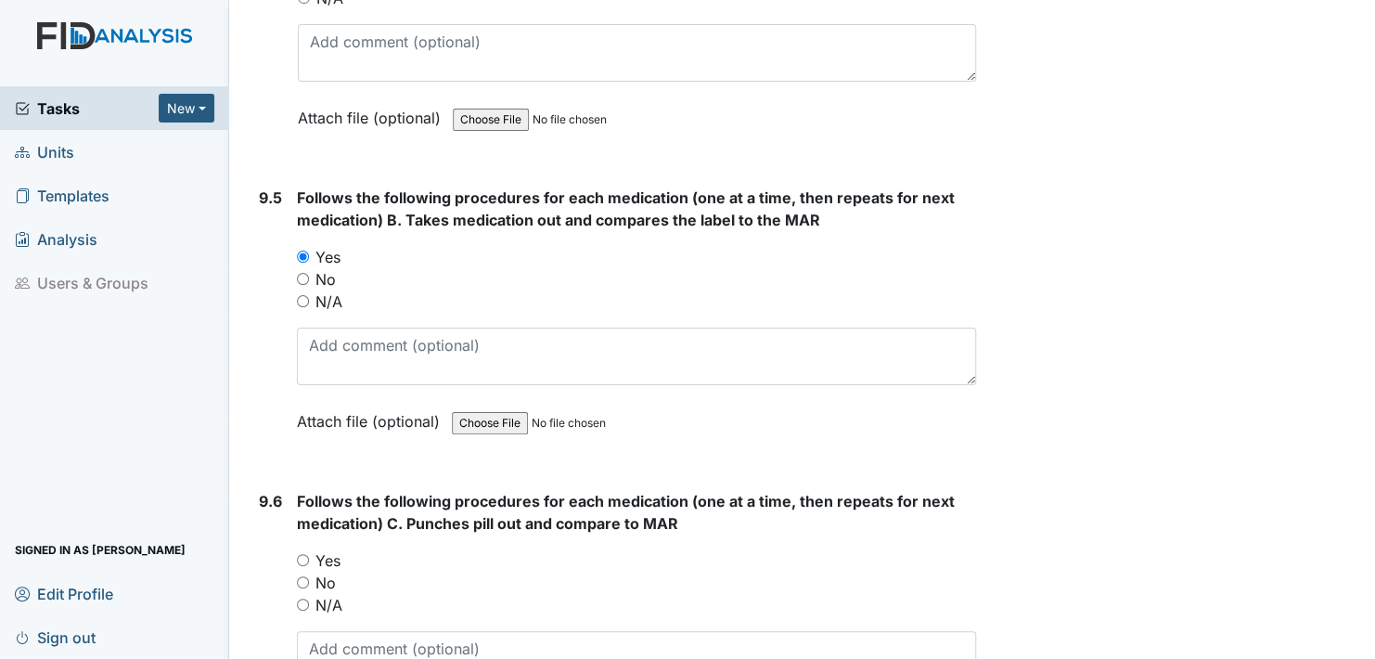
click at [302, 554] on input "Yes" at bounding box center [303, 560] width 12 height 12
radio input "true"
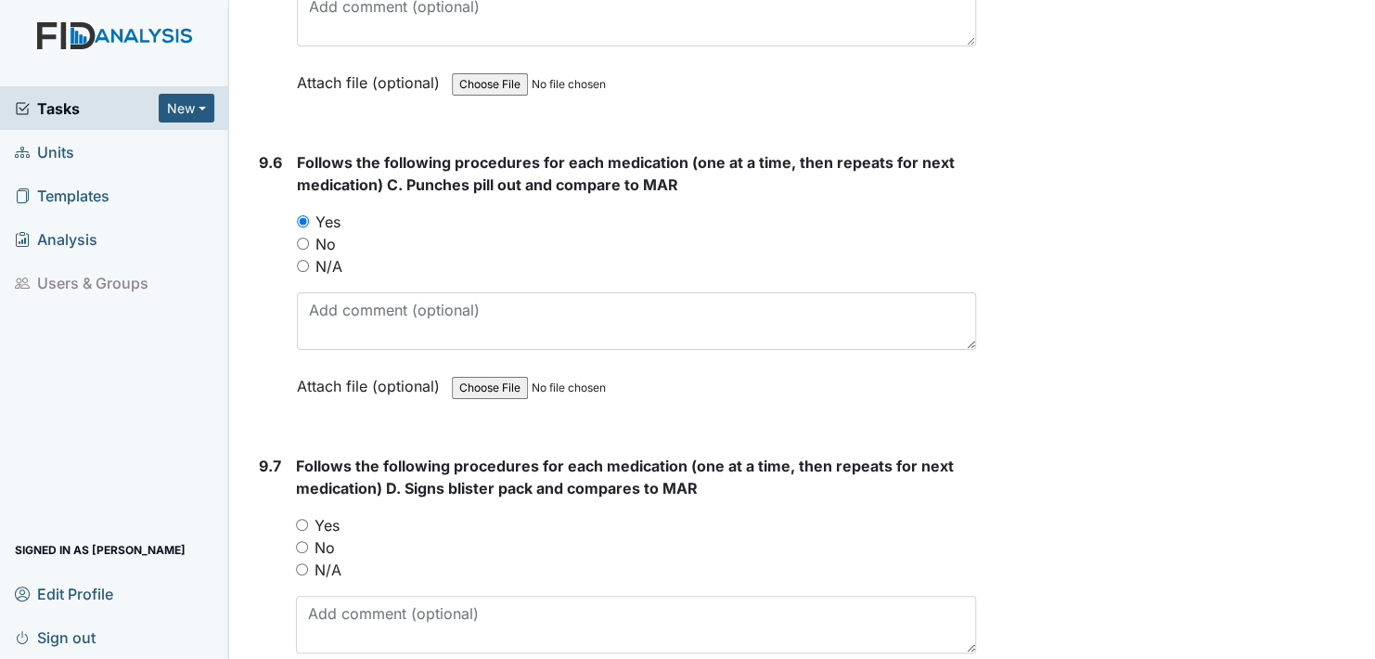
scroll to position [21987, 0]
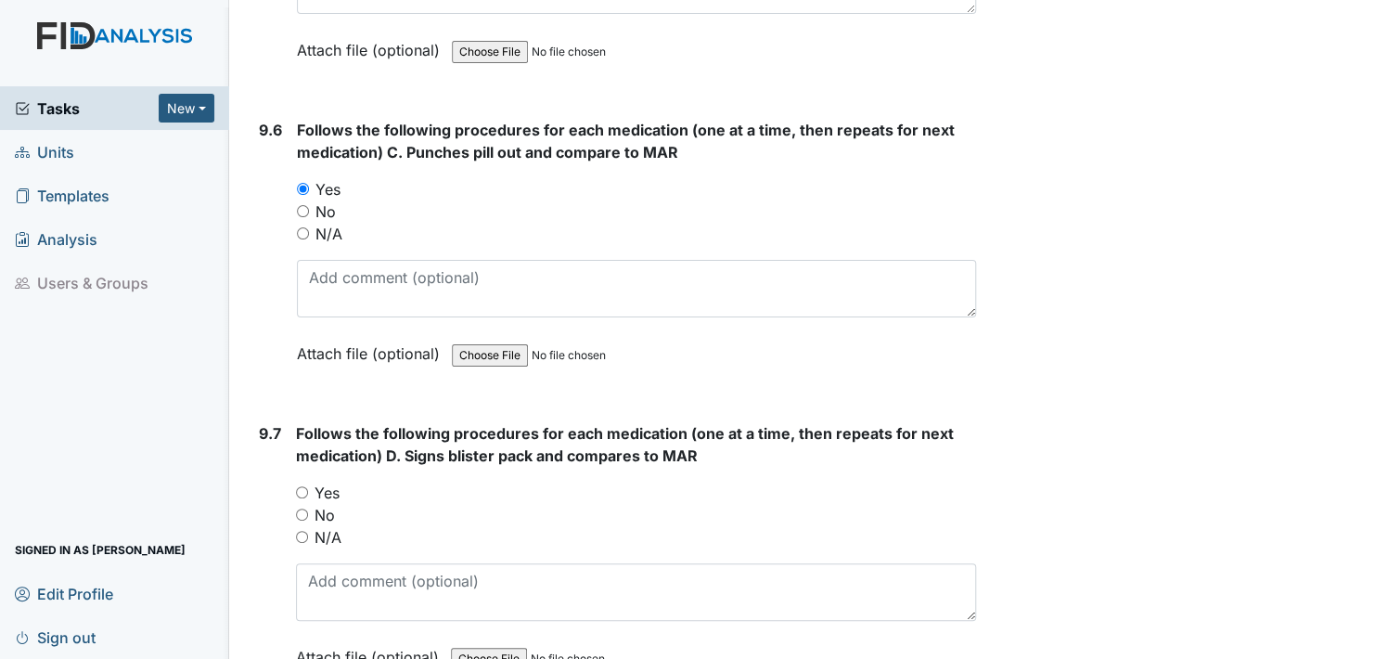
click at [300, 486] on input "Yes" at bounding box center [302, 492] width 12 height 12
radio input "true"
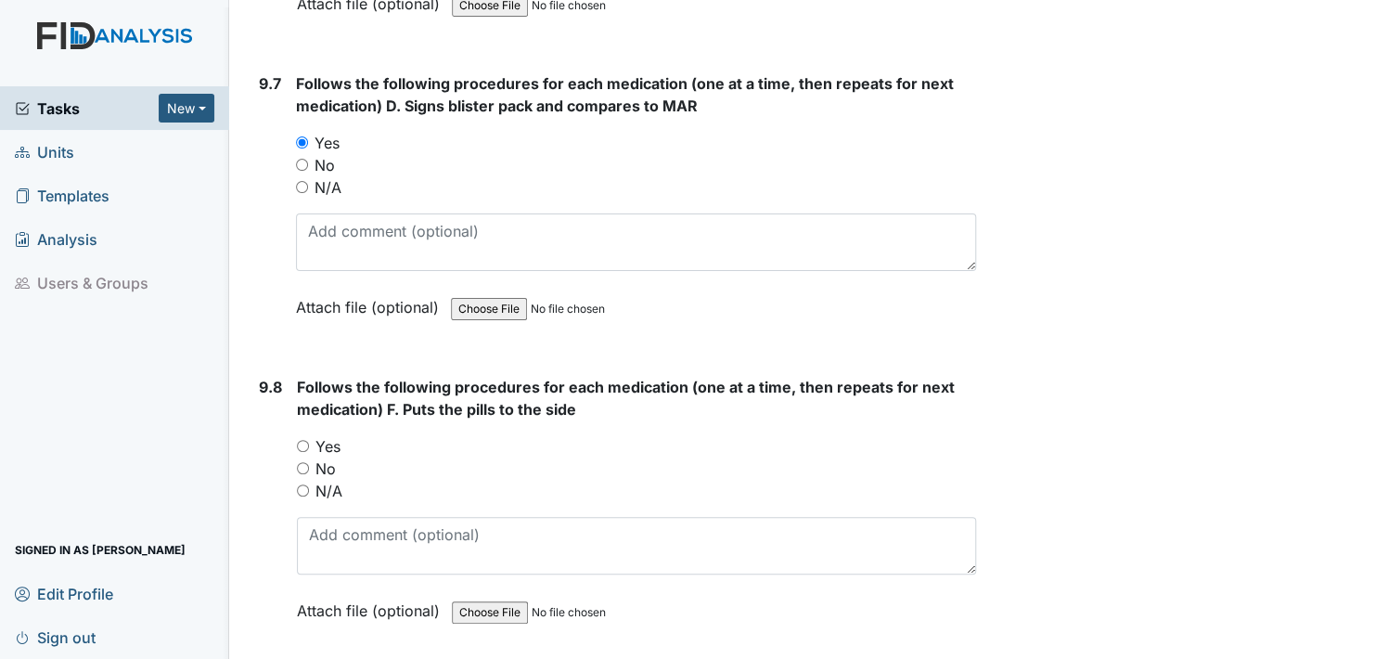
scroll to position [22358, 0]
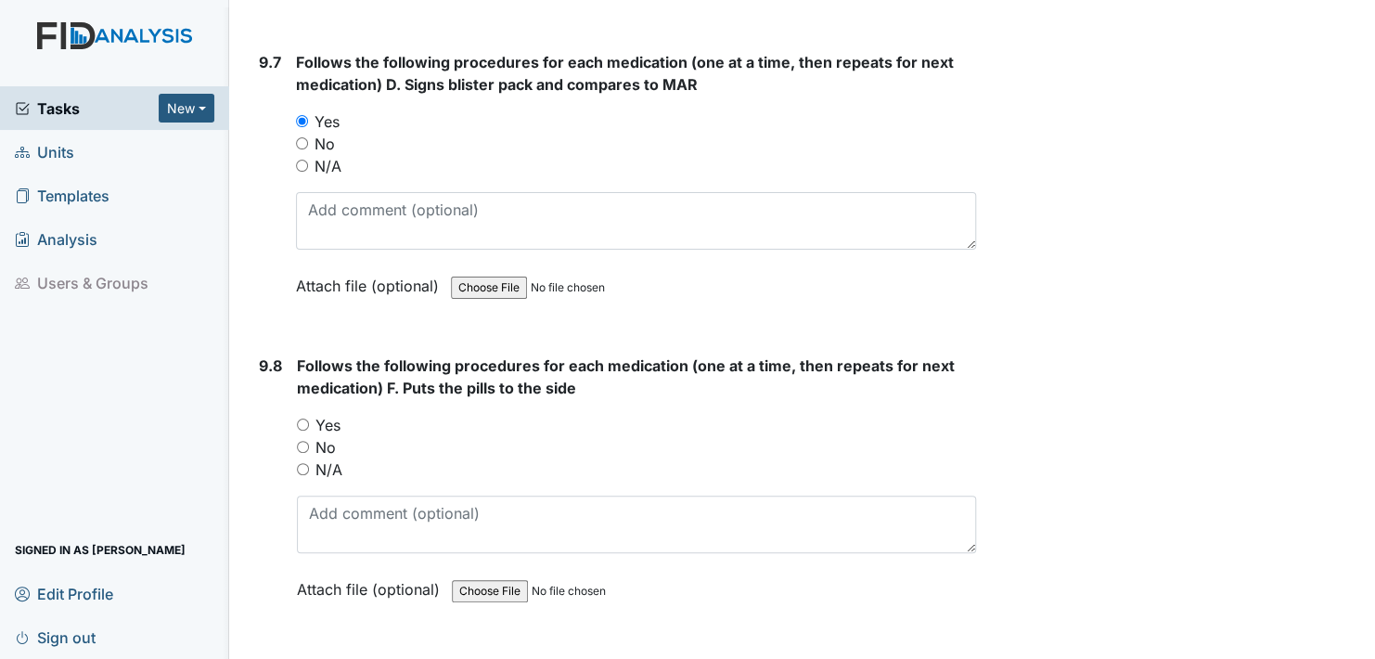
drag, startPoint x: 303, startPoint y: 358, endPoint x: 321, endPoint y: 388, distance: 34.5
click at [303, 414] on div "Yes" at bounding box center [636, 425] width 679 height 22
click at [305, 418] on input "Yes" at bounding box center [303, 424] width 12 height 12
radio input "true"
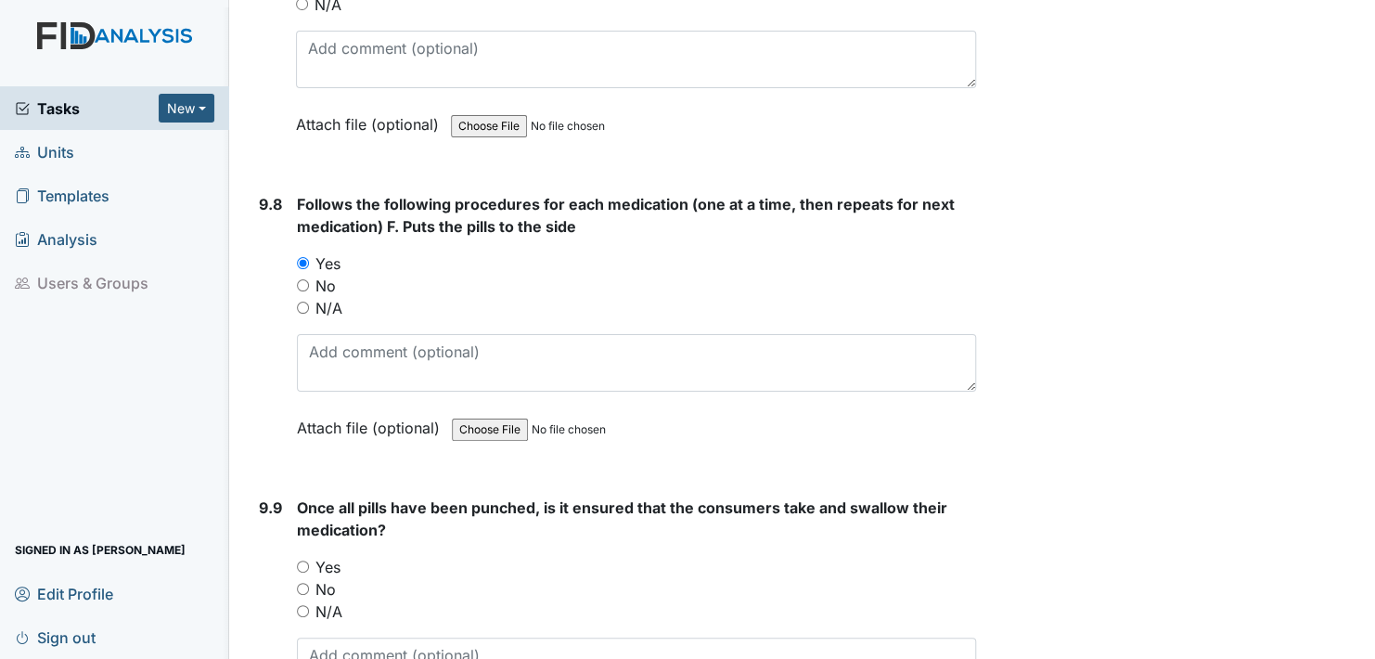
scroll to position [22636, 0]
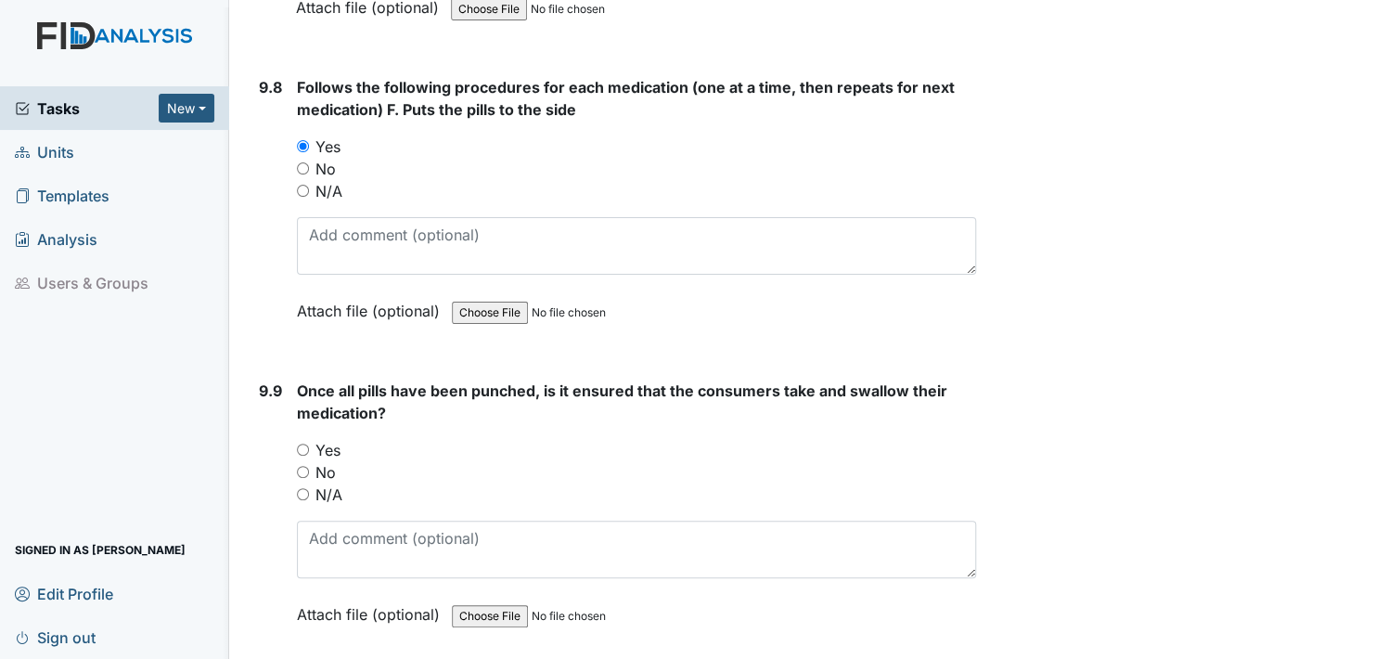
click at [301, 443] on input "Yes" at bounding box center [303, 449] width 12 height 12
radio input "true"
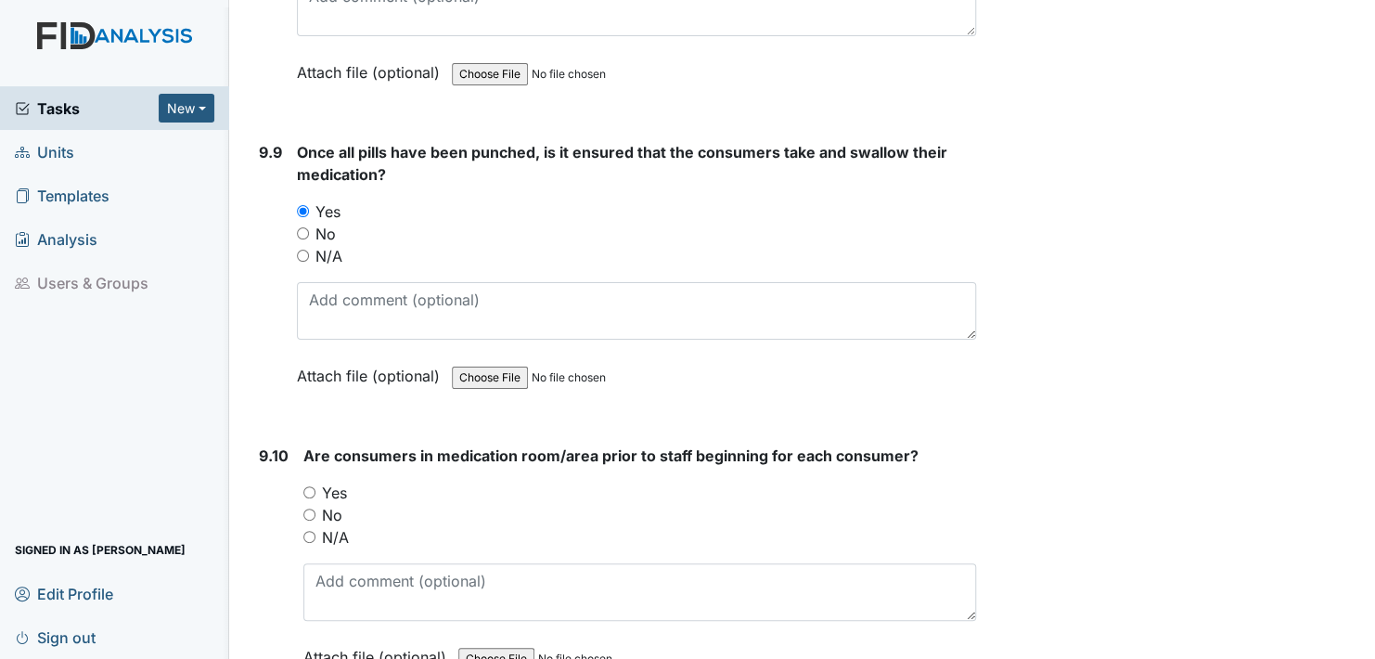
scroll to position [23008, 0]
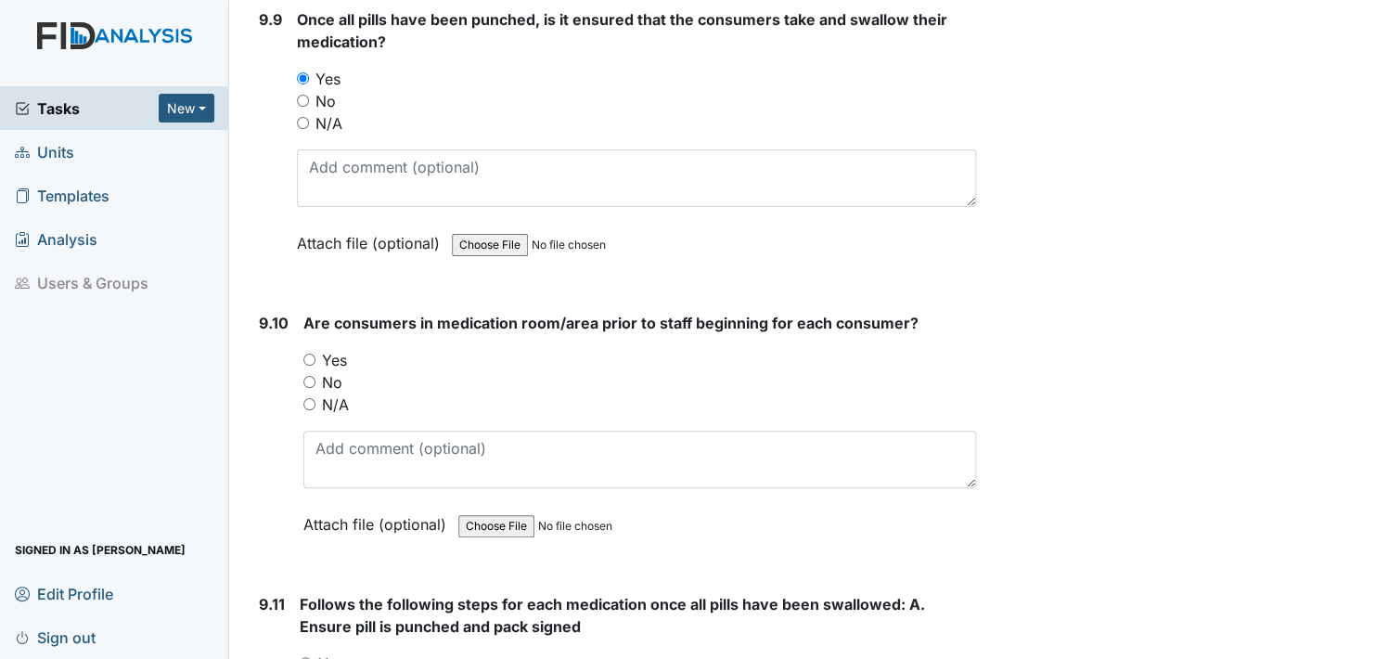
click at [308, 353] on input "Yes" at bounding box center [309, 359] width 12 height 12
radio input "true"
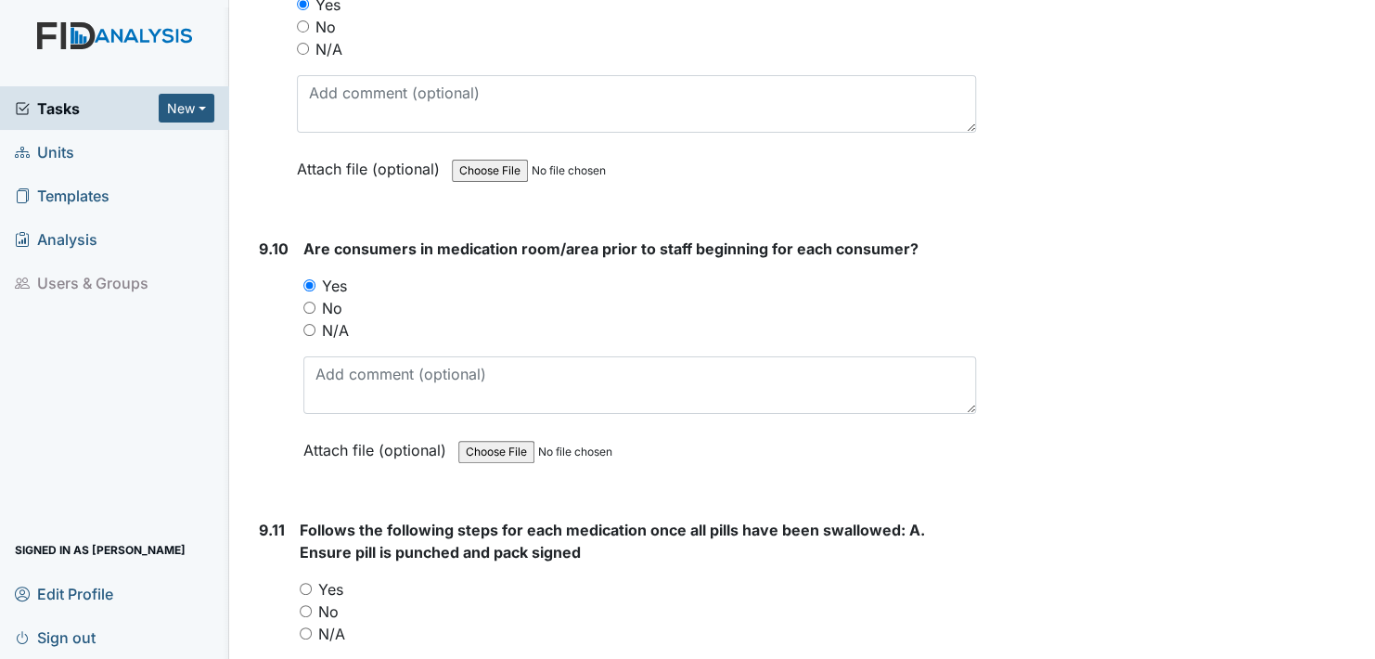
scroll to position [23193, 0]
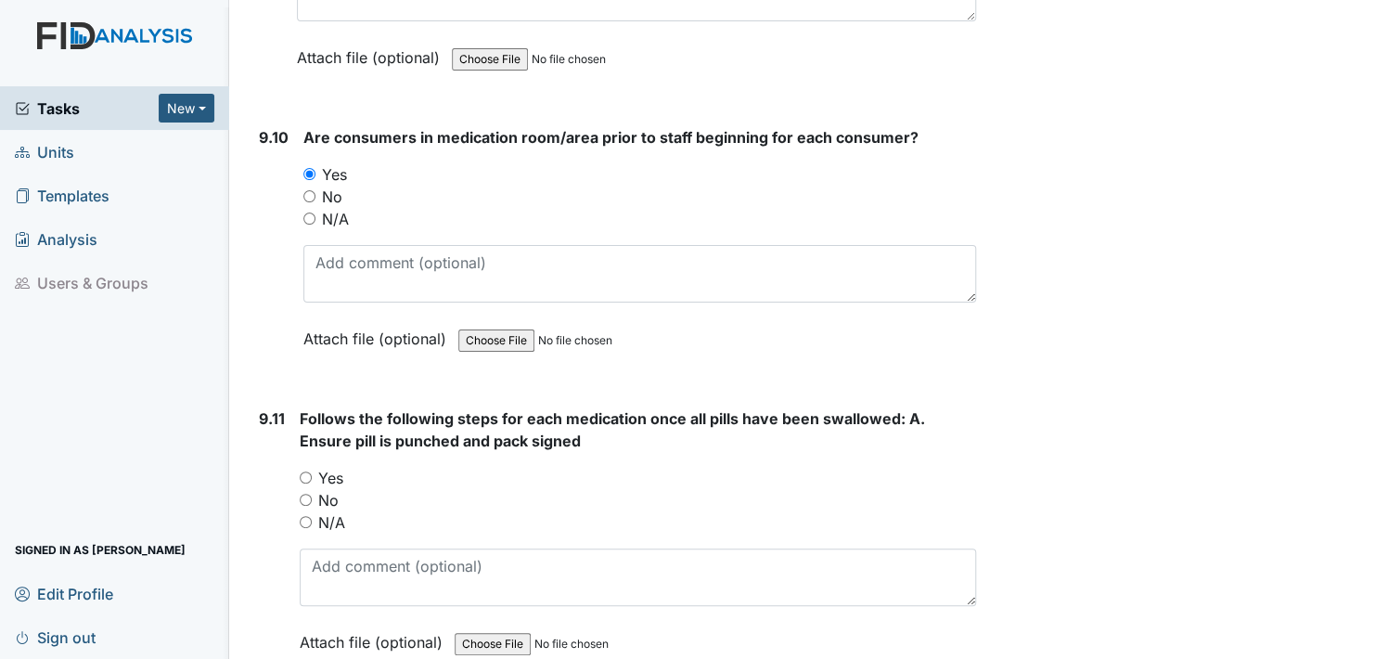
click at [305, 471] on input "Yes" at bounding box center [306, 477] width 12 height 12
radio input "true"
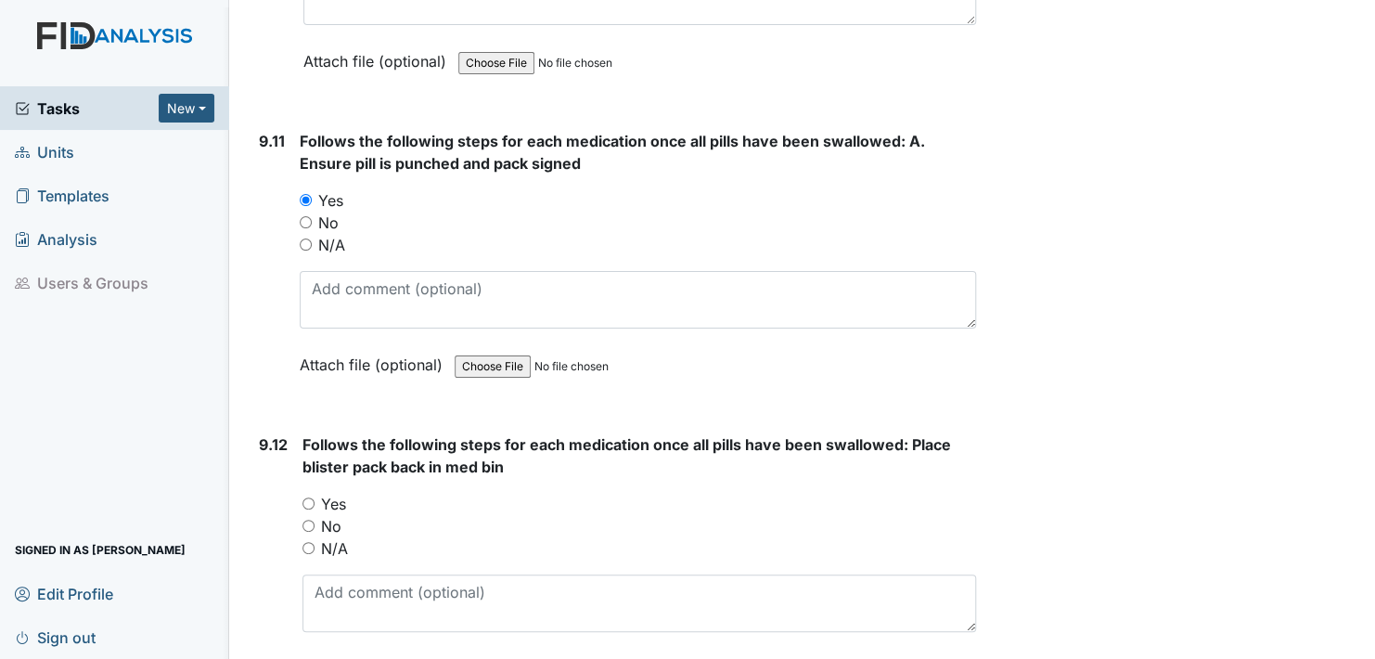
scroll to position [23471, 0]
click at [309, 496] on input "Yes" at bounding box center [308, 502] width 12 height 12
radio input "true"
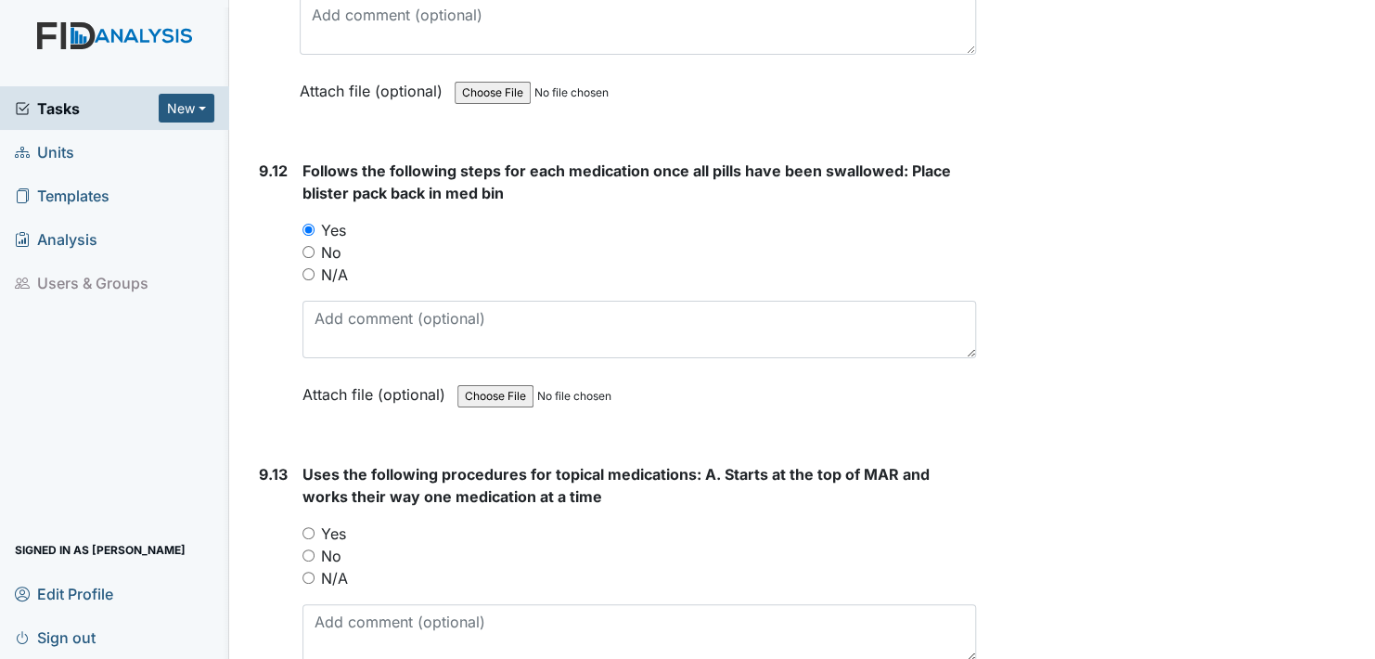
scroll to position [23750, 0]
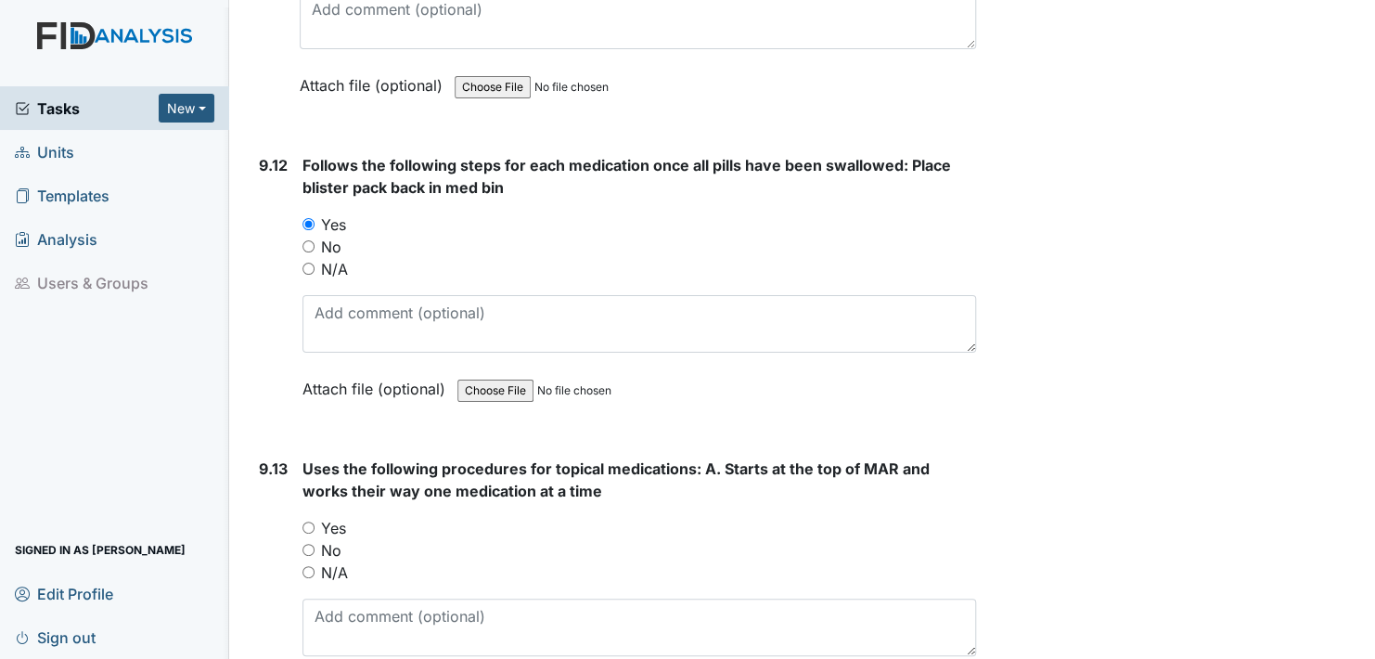
click at [309, 521] on input "Yes" at bounding box center [308, 527] width 12 height 12
radio input "true"
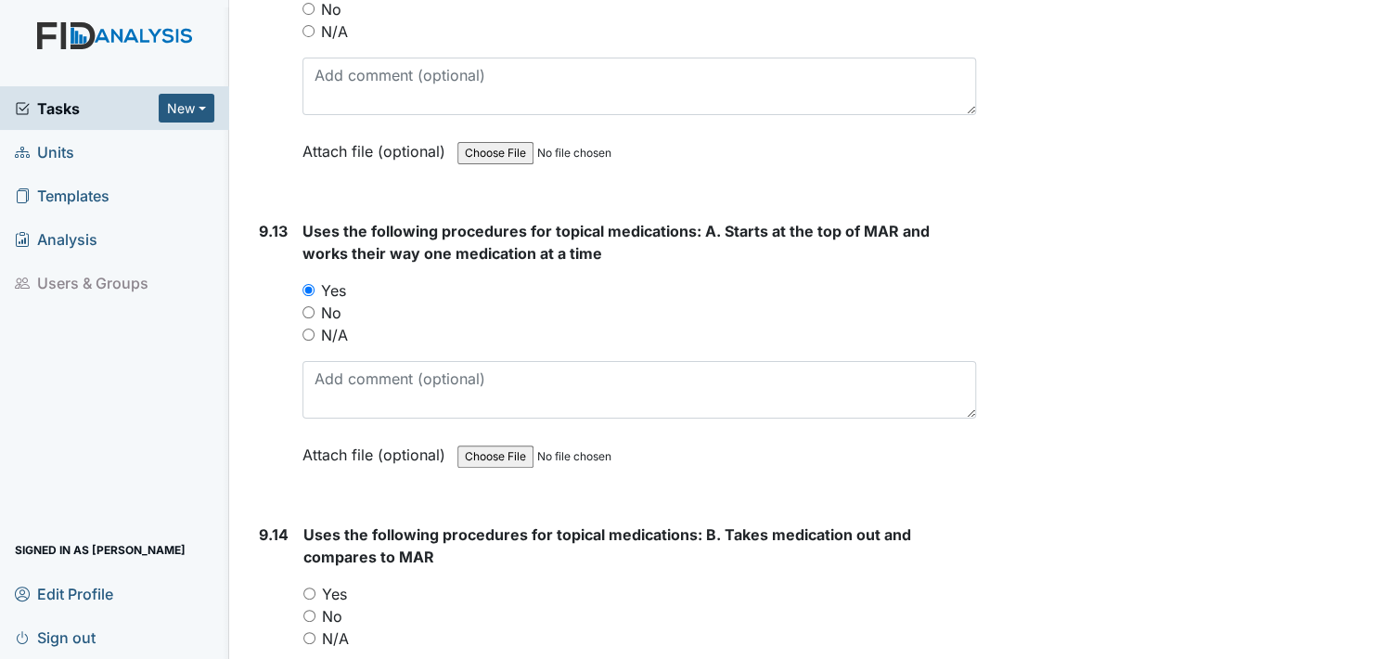
scroll to position [24028, 0]
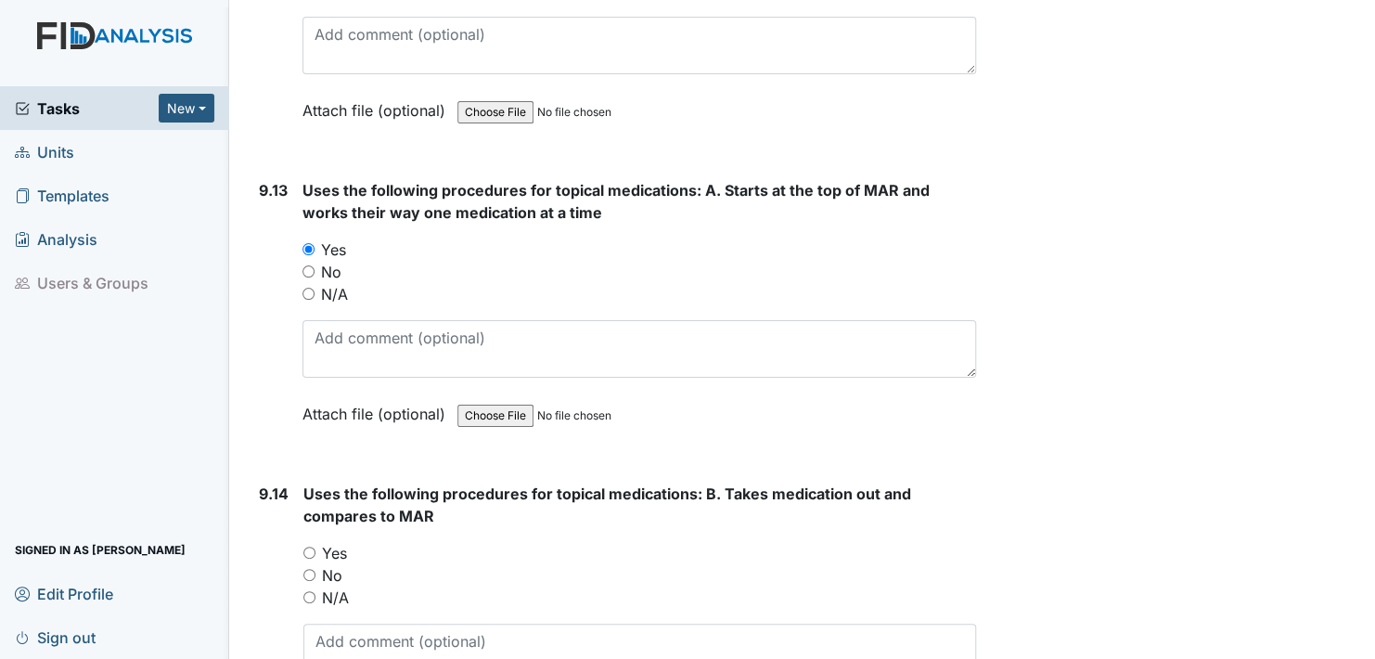
click at [309, 546] on input "Yes" at bounding box center [309, 552] width 12 height 12
radio input "true"
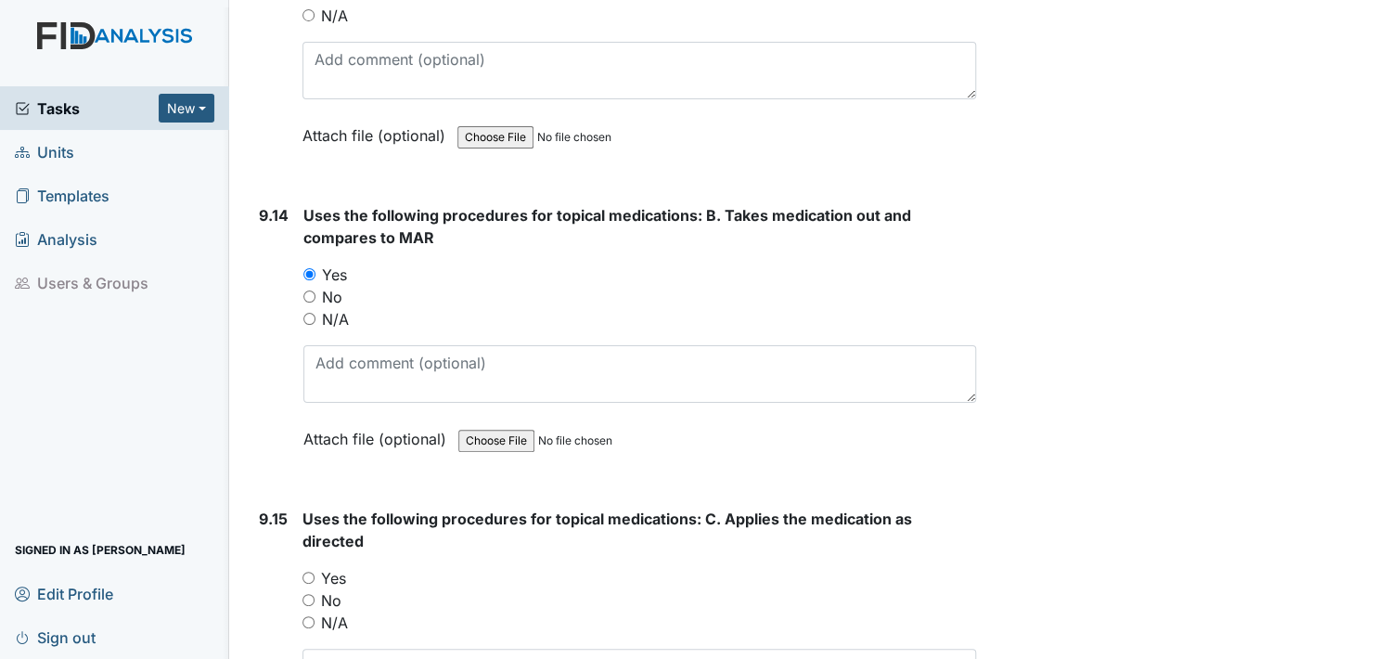
scroll to position [24399, 0]
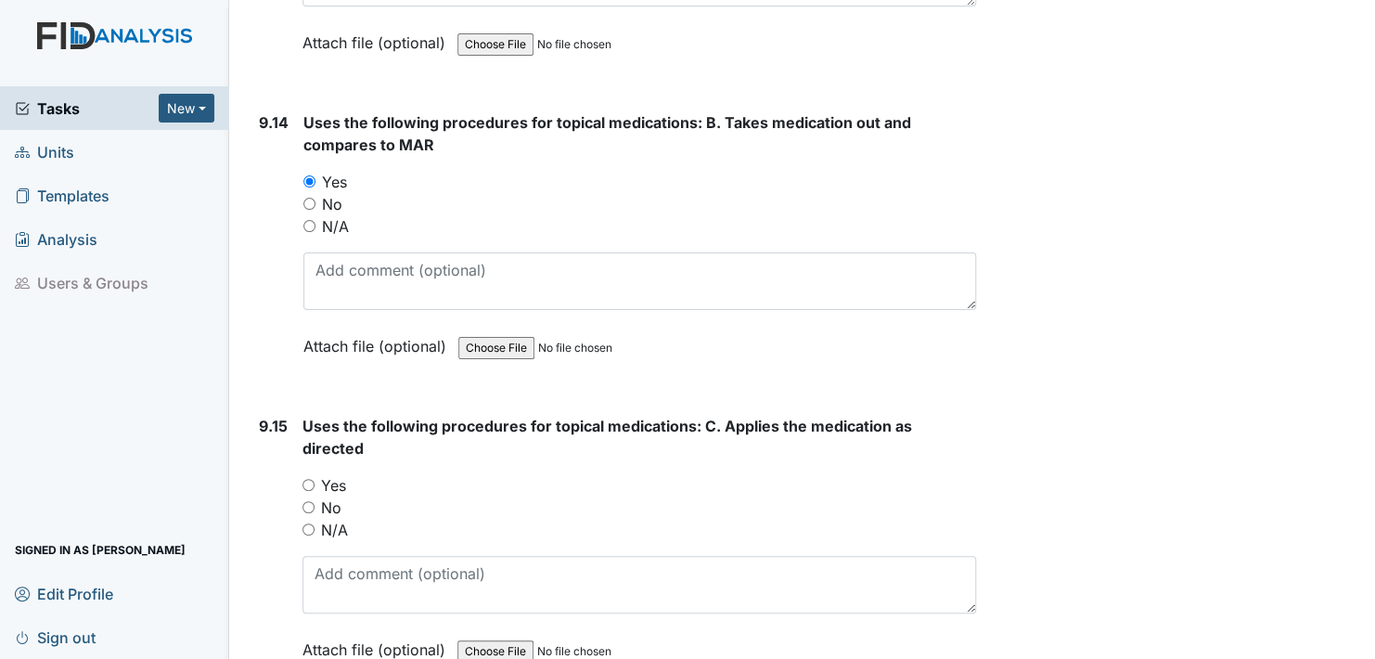
click at [308, 479] on input "Yes" at bounding box center [308, 485] width 12 height 12
radio input "true"
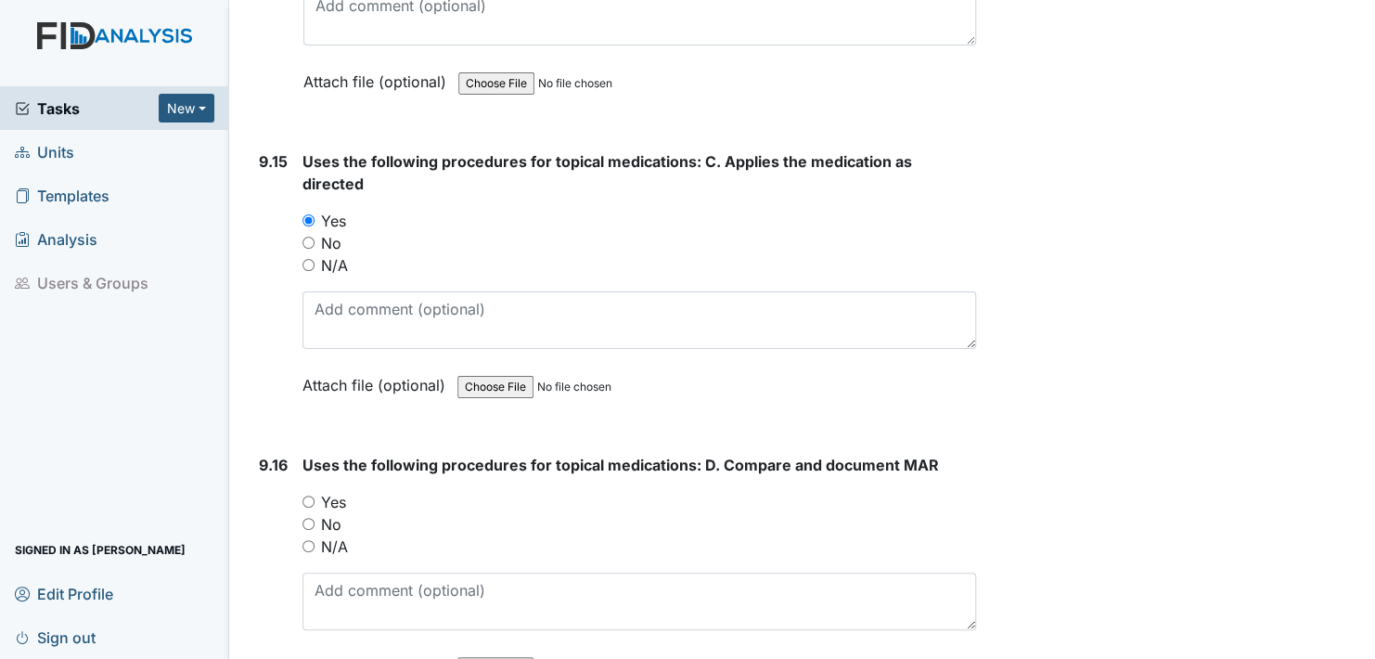
scroll to position [24677, 0]
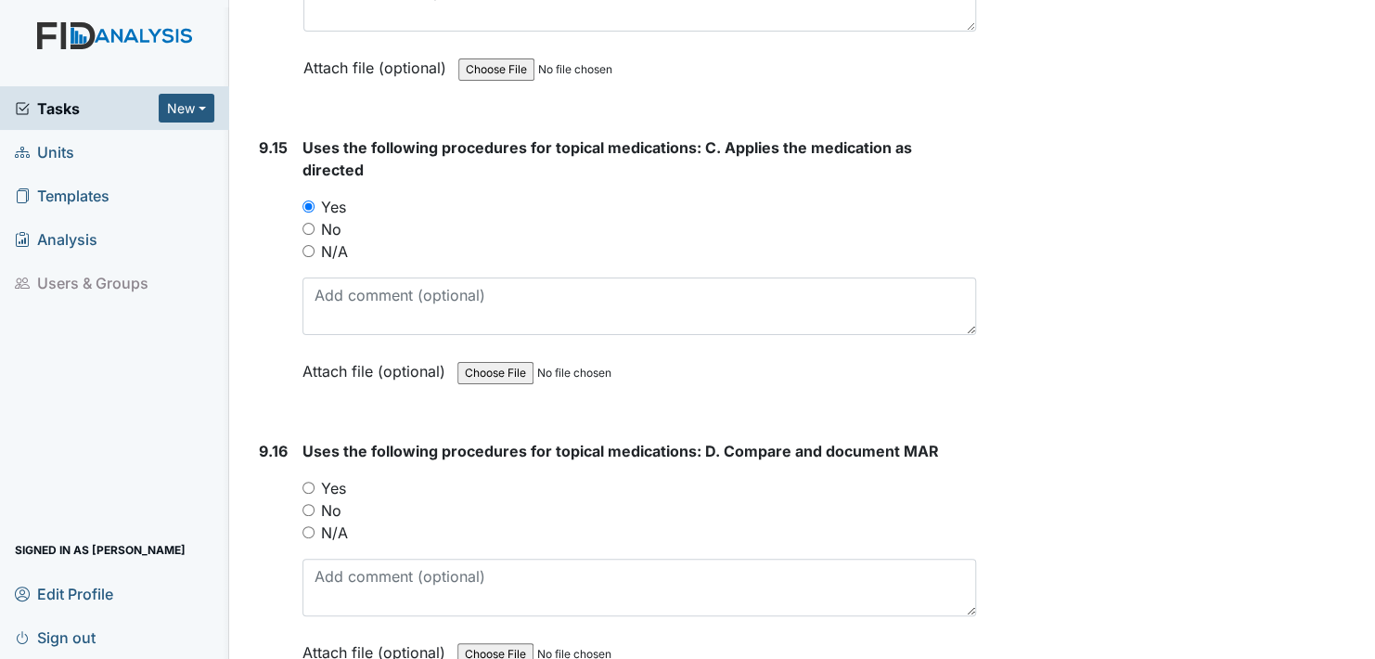
click at [309, 481] on input "Yes" at bounding box center [308, 487] width 12 height 12
radio input "true"
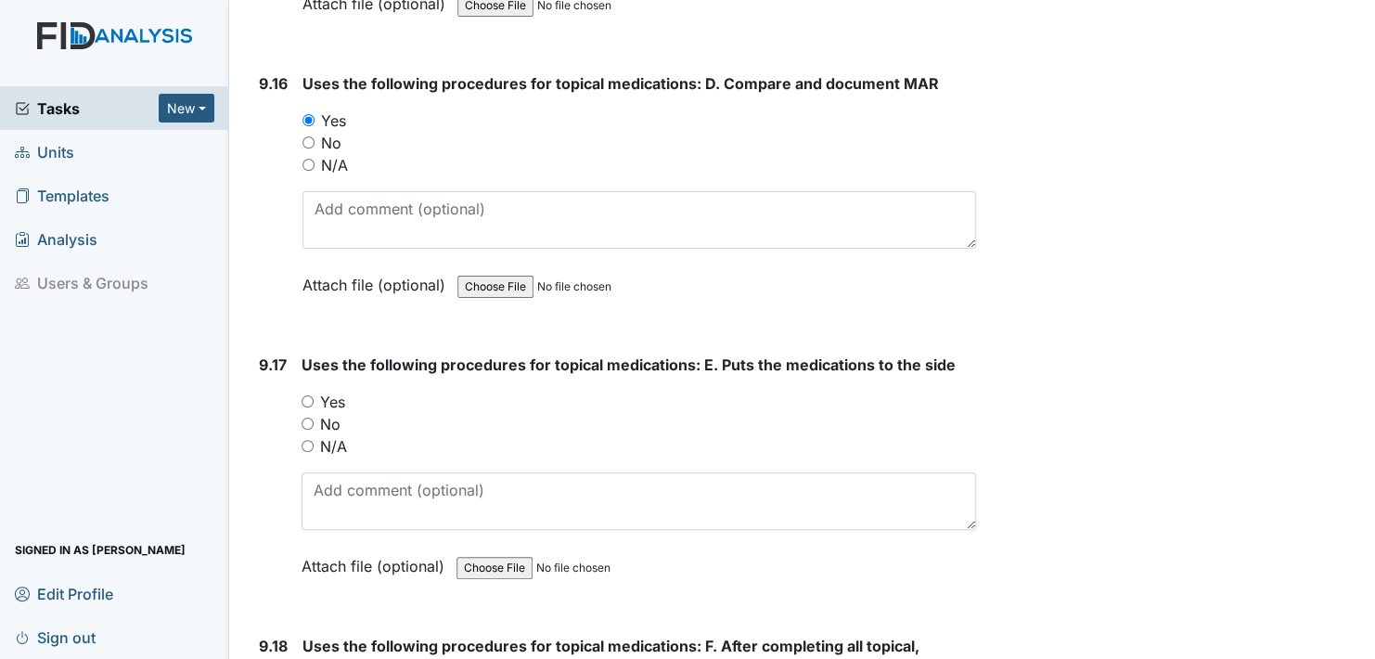
scroll to position [25049, 0]
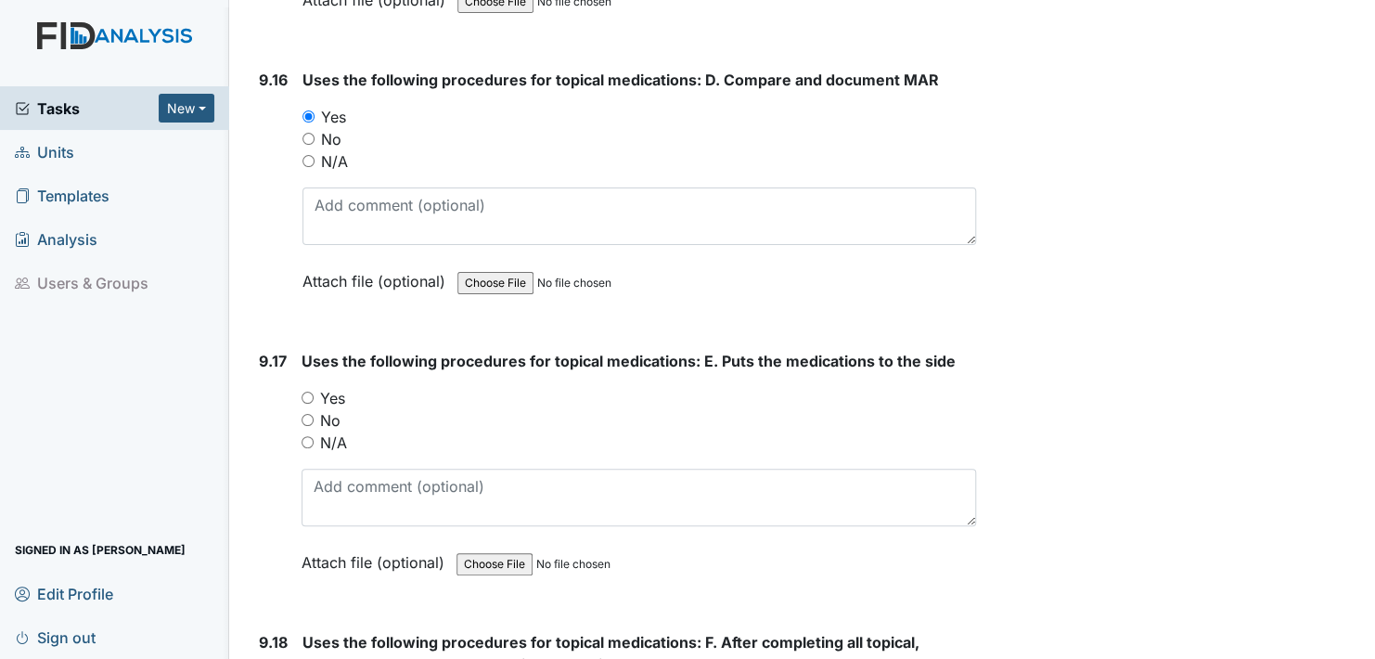
click at [303, 391] on input "Yes" at bounding box center [308, 397] width 12 height 12
radio input "true"
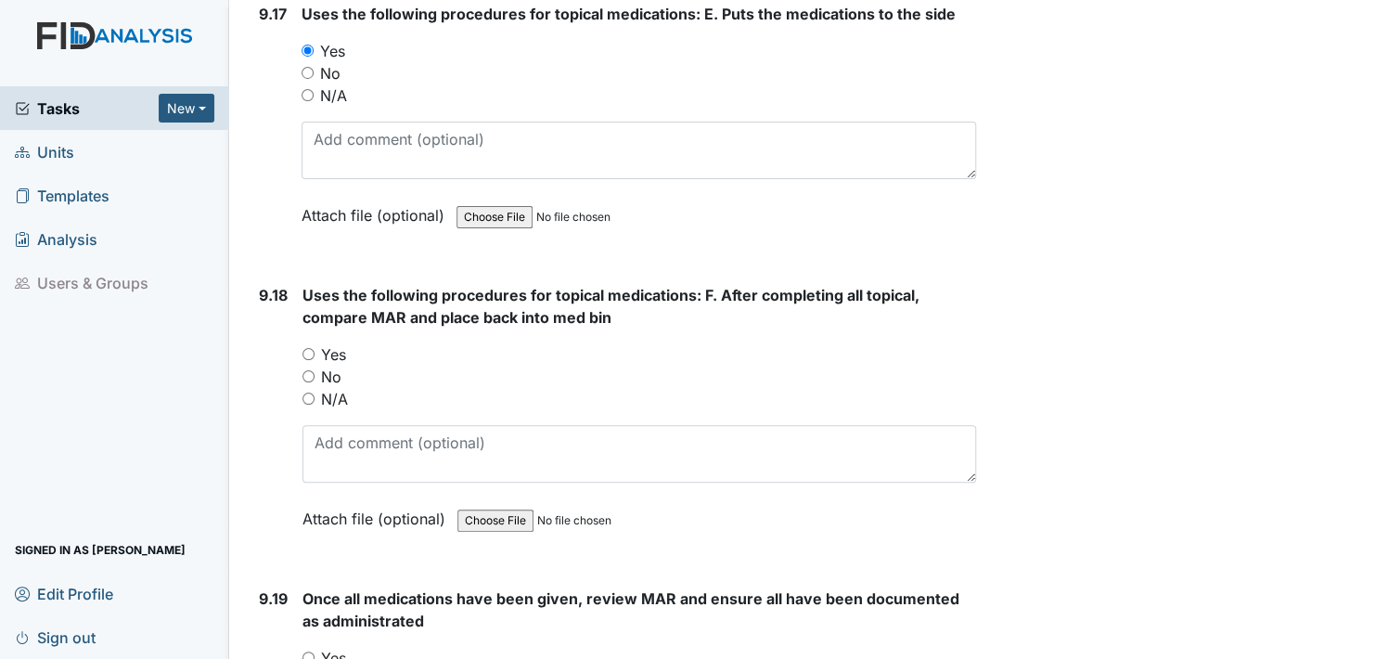
scroll to position [25420, 0]
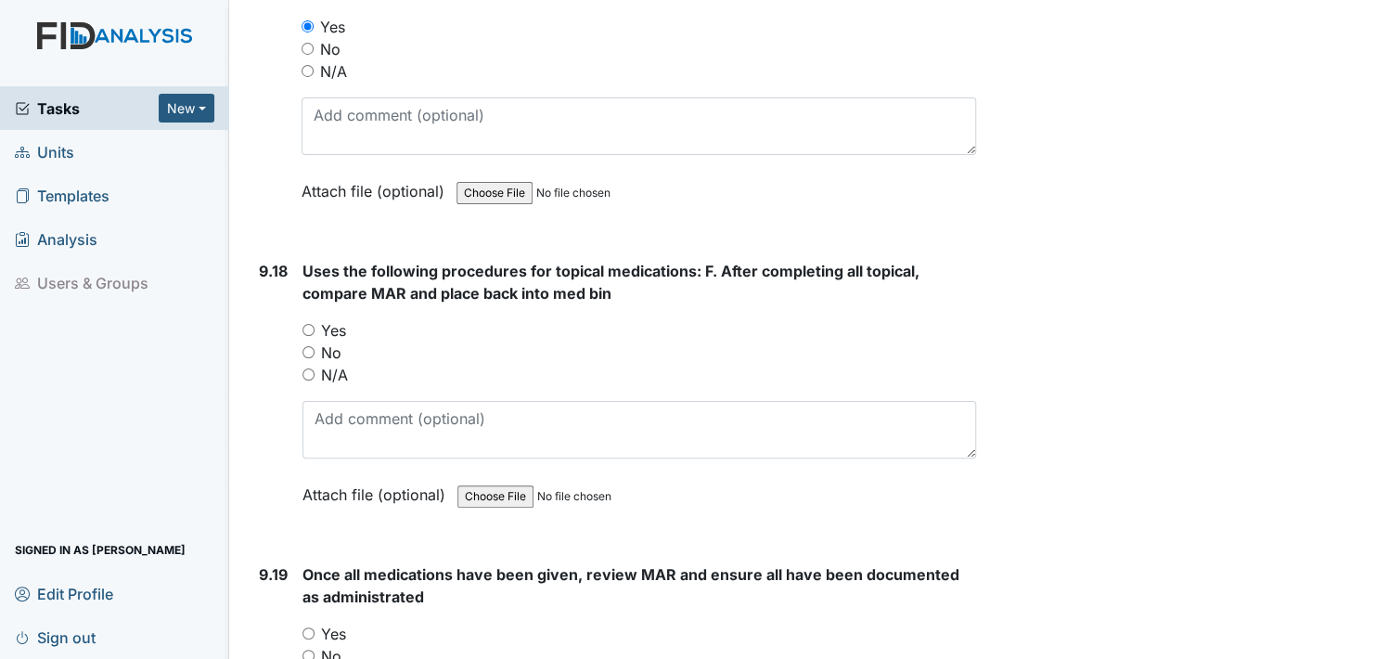
click at [304, 319] on div "Yes" at bounding box center [639, 330] width 674 height 22
drag, startPoint x: 308, startPoint y: 244, endPoint x: 330, endPoint y: 315, distance: 74.8
click at [308, 324] on input "Yes" at bounding box center [308, 330] width 12 height 12
radio input "true"
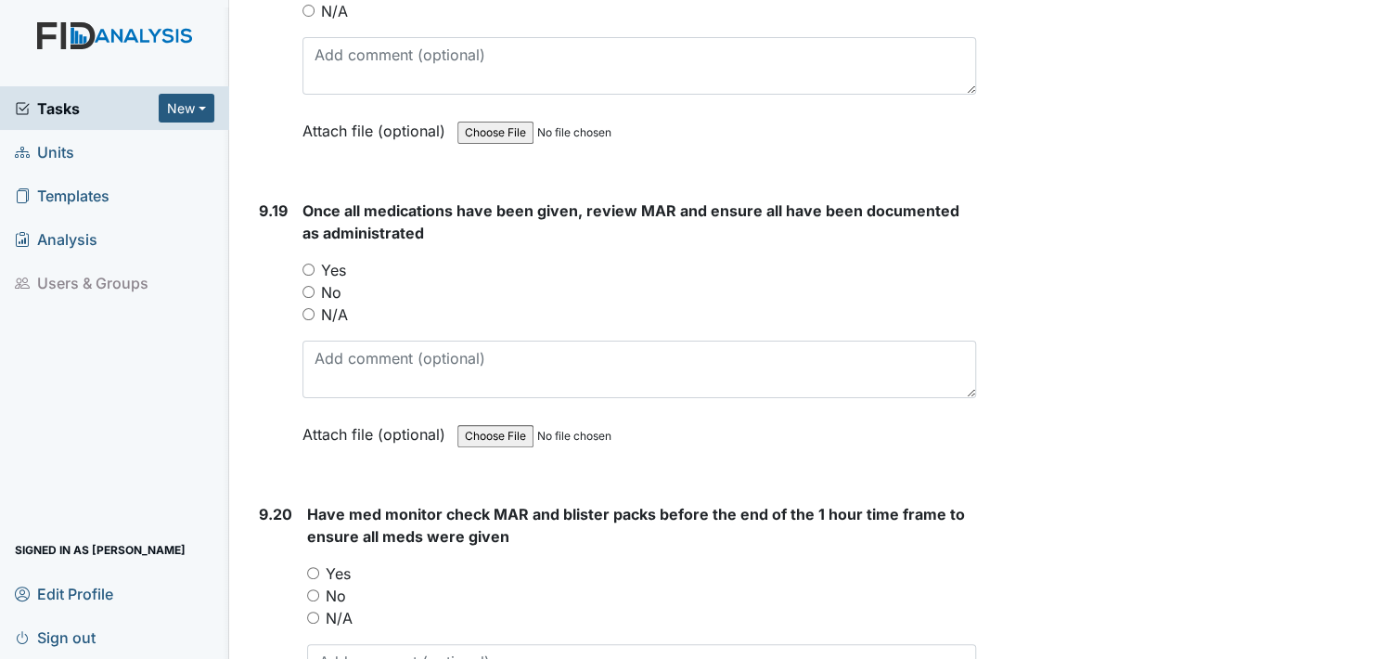
scroll to position [25791, 0]
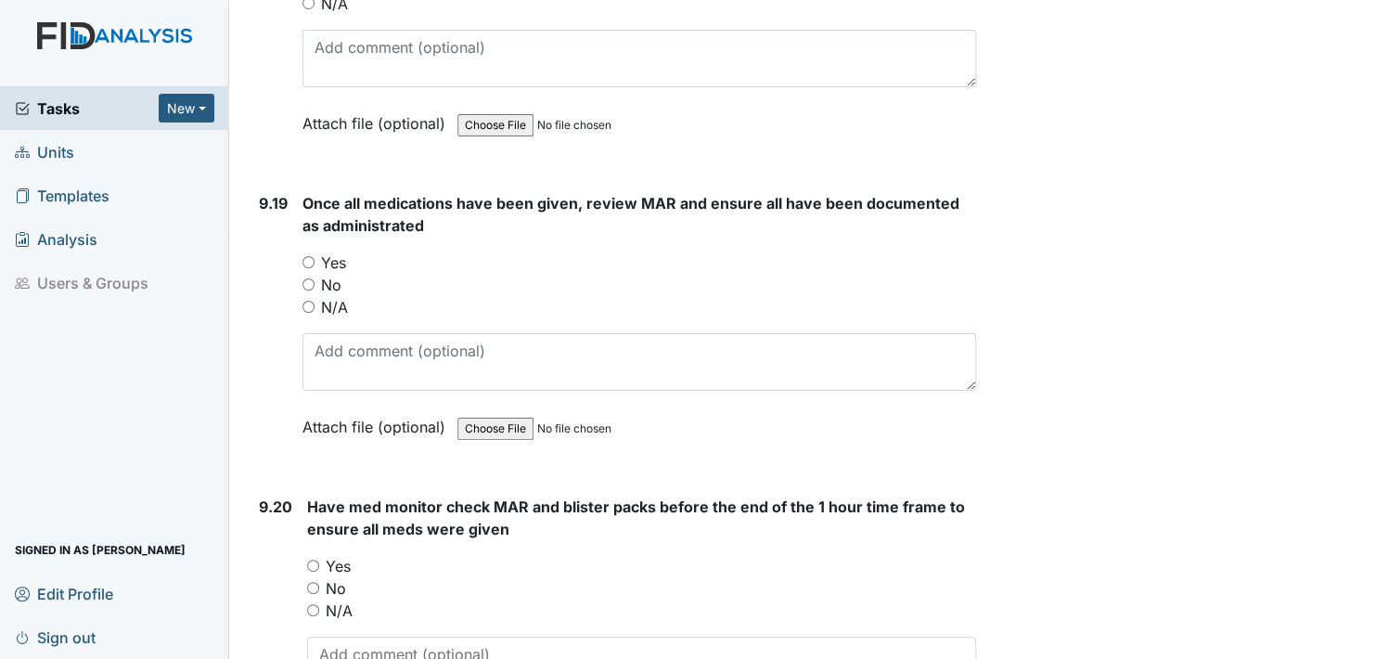
click at [309, 256] on input "Yes" at bounding box center [308, 262] width 12 height 12
radio input "true"
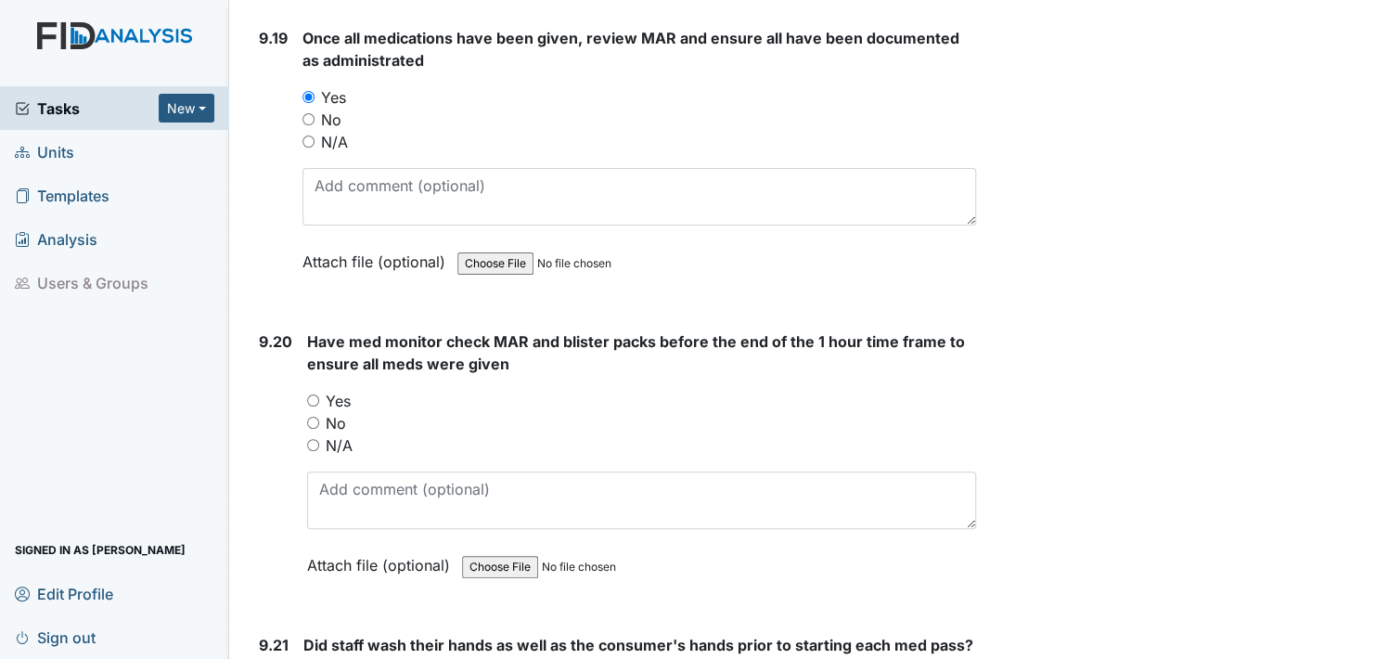
scroll to position [25976, 0]
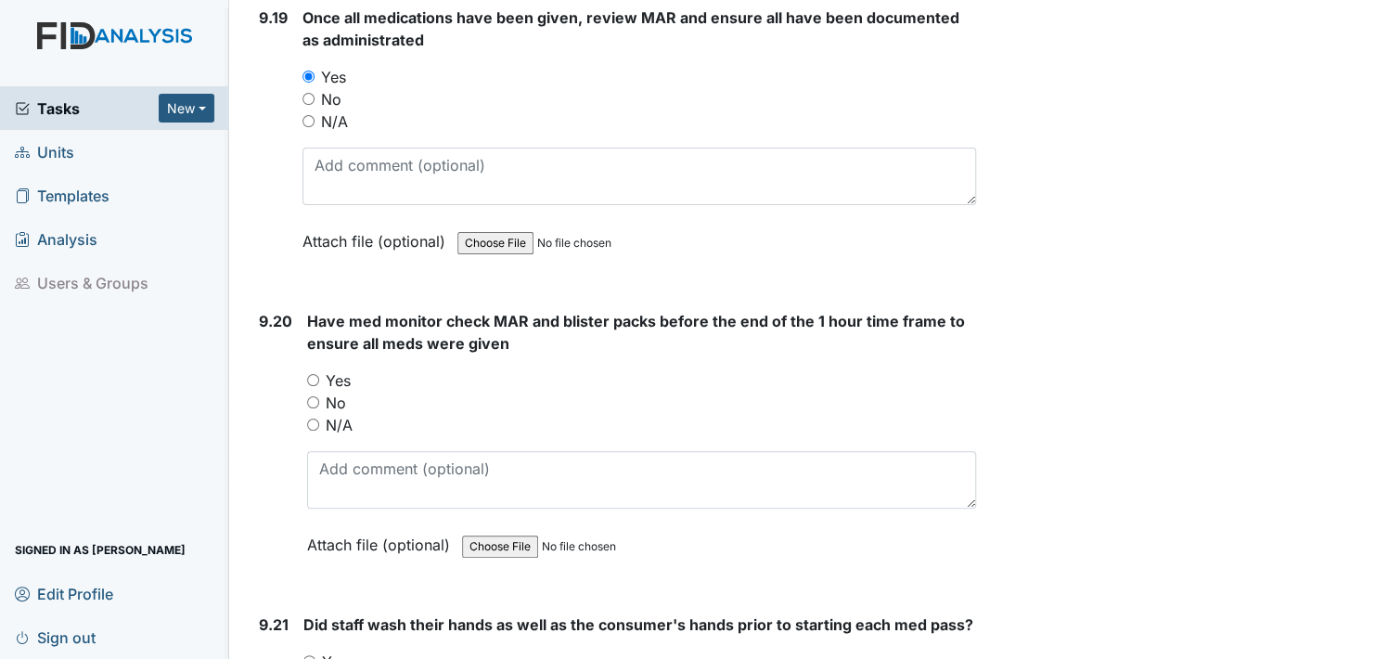
click at [311, 374] on input "Yes" at bounding box center [313, 380] width 12 height 12
radio input "true"
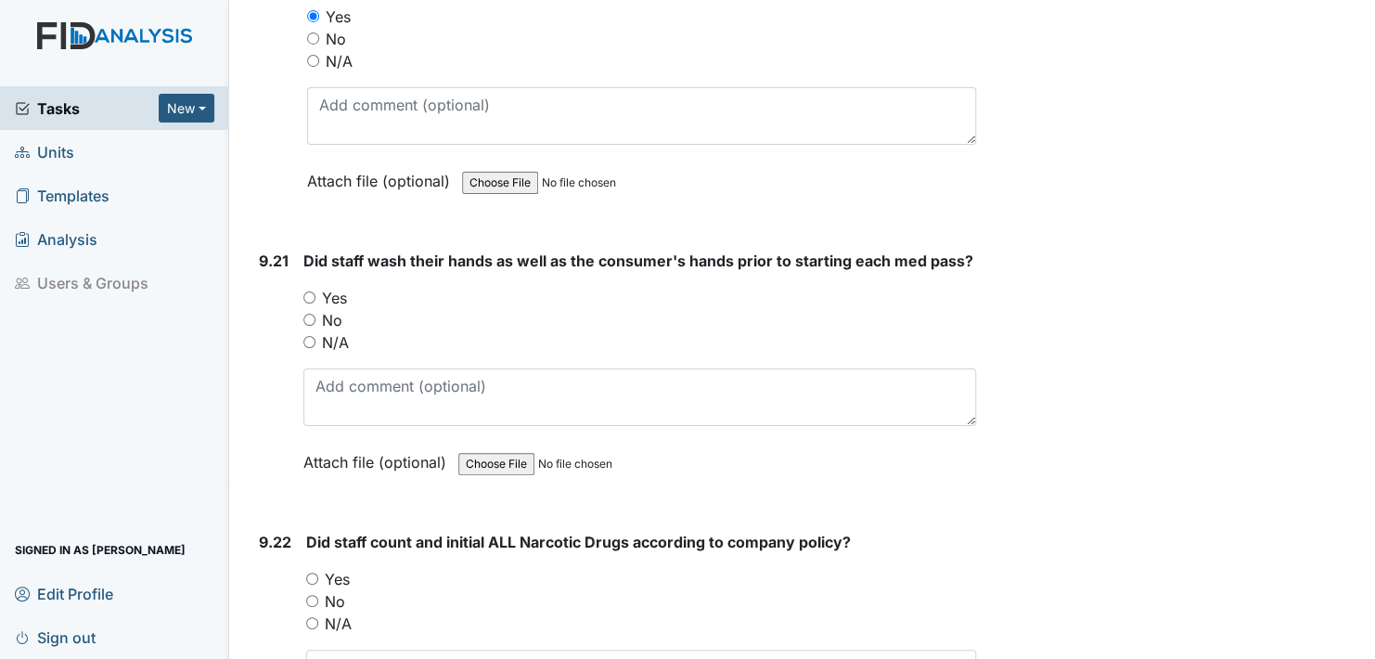
scroll to position [26347, 0]
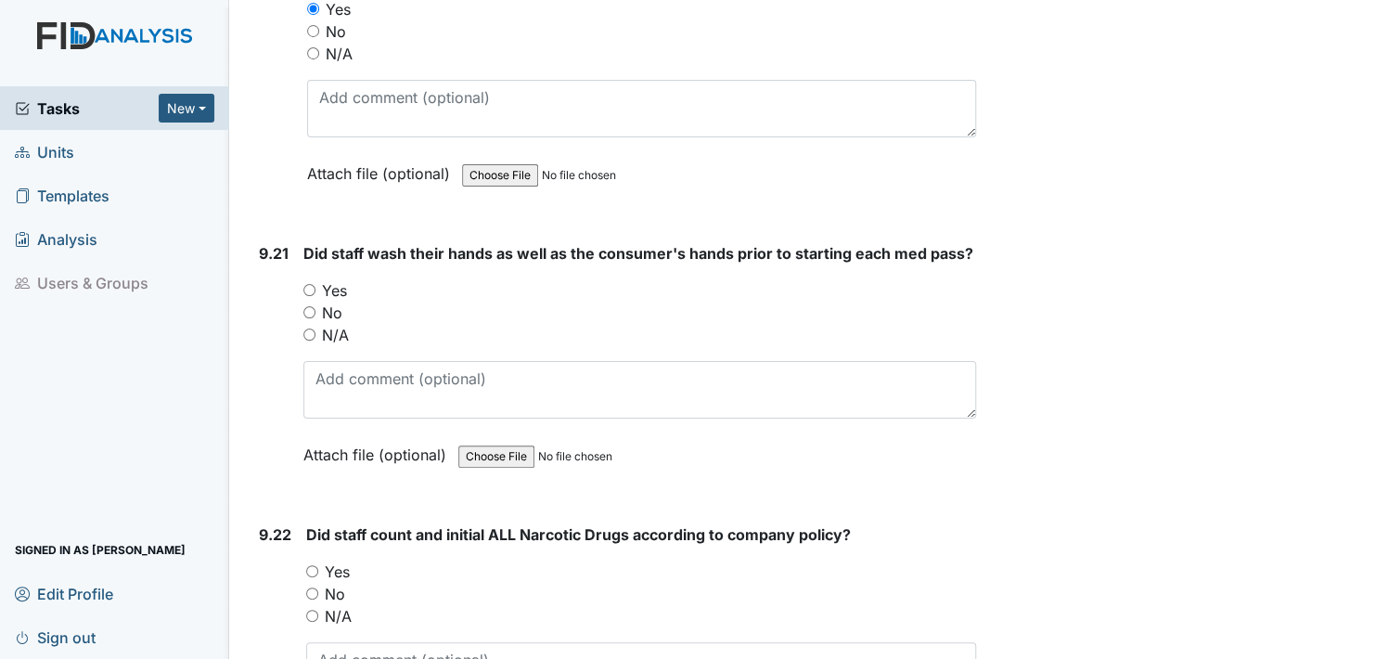
drag, startPoint x: 310, startPoint y: 225, endPoint x: 339, endPoint y: 340, distance: 119.5
click at [313, 284] on input "Yes" at bounding box center [309, 290] width 12 height 12
radio input "true"
drag, startPoint x: 312, startPoint y: 505, endPoint x: 322, endPoint y: 505, distance: 10.2
click at [313, 565] on input "Yes" at bounding box center [312, 571] width 12 height 12
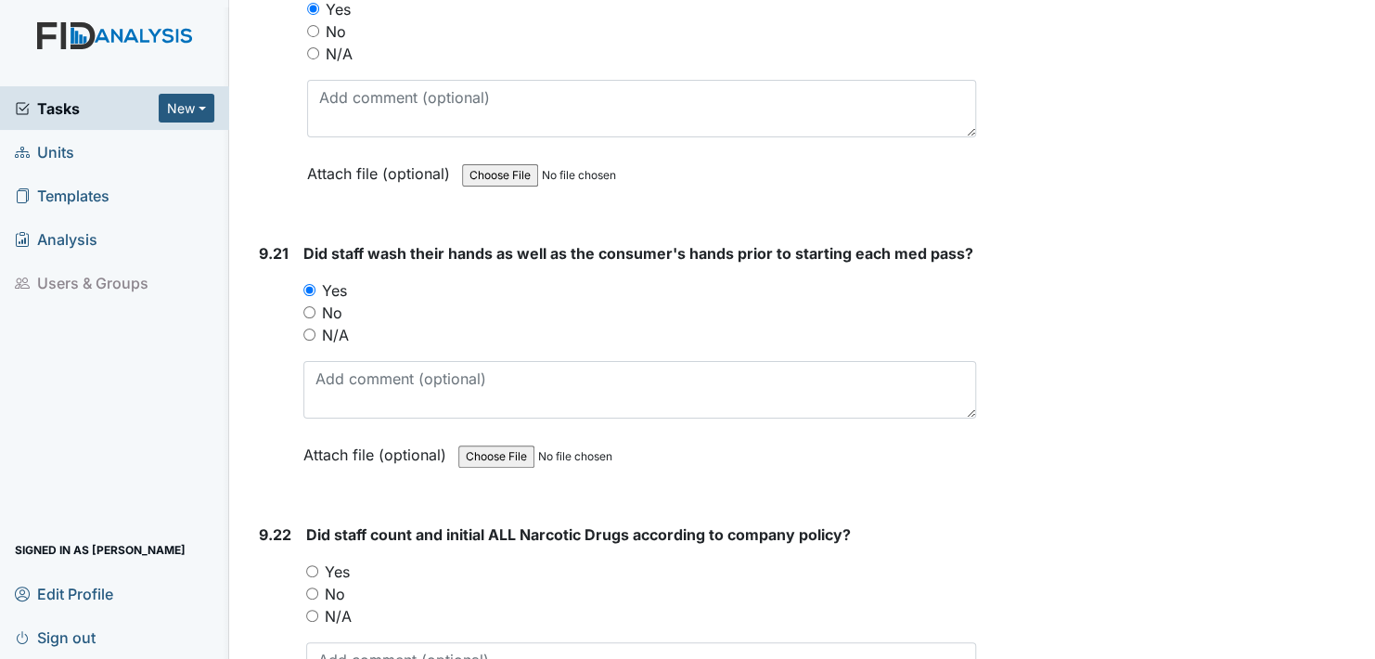
radio input "true"
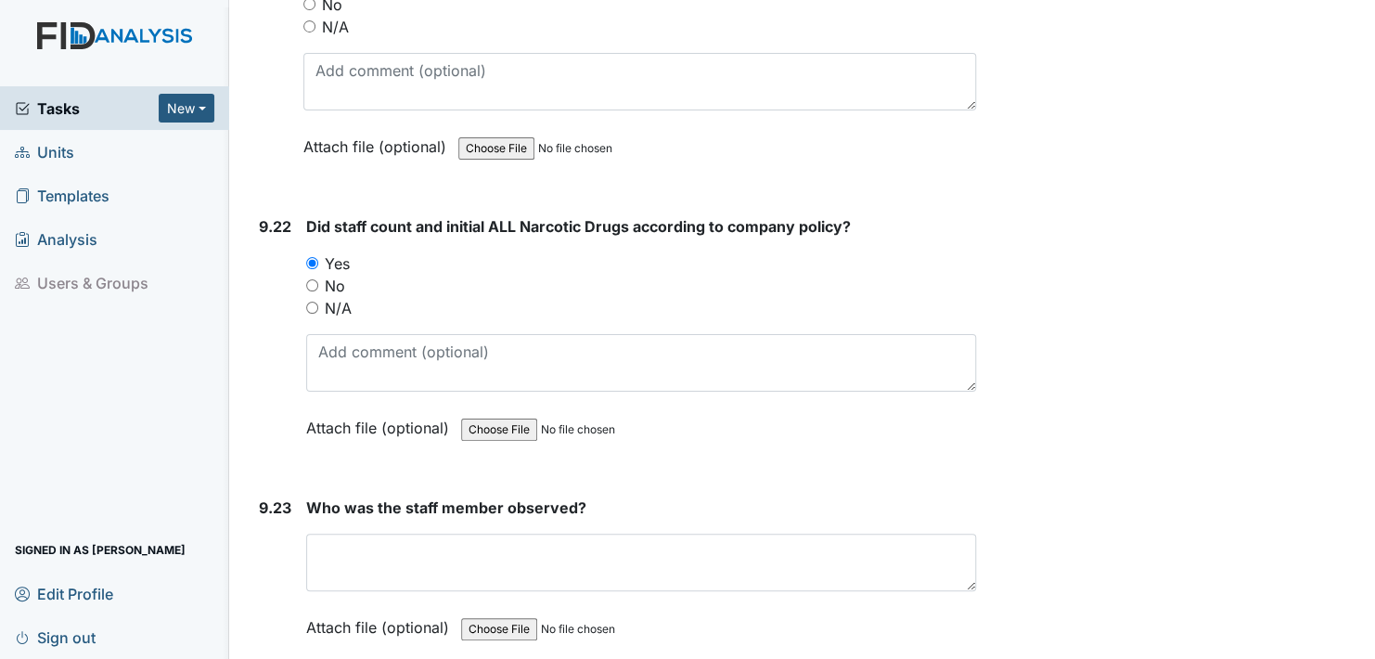
scroll to position [26718, 0]
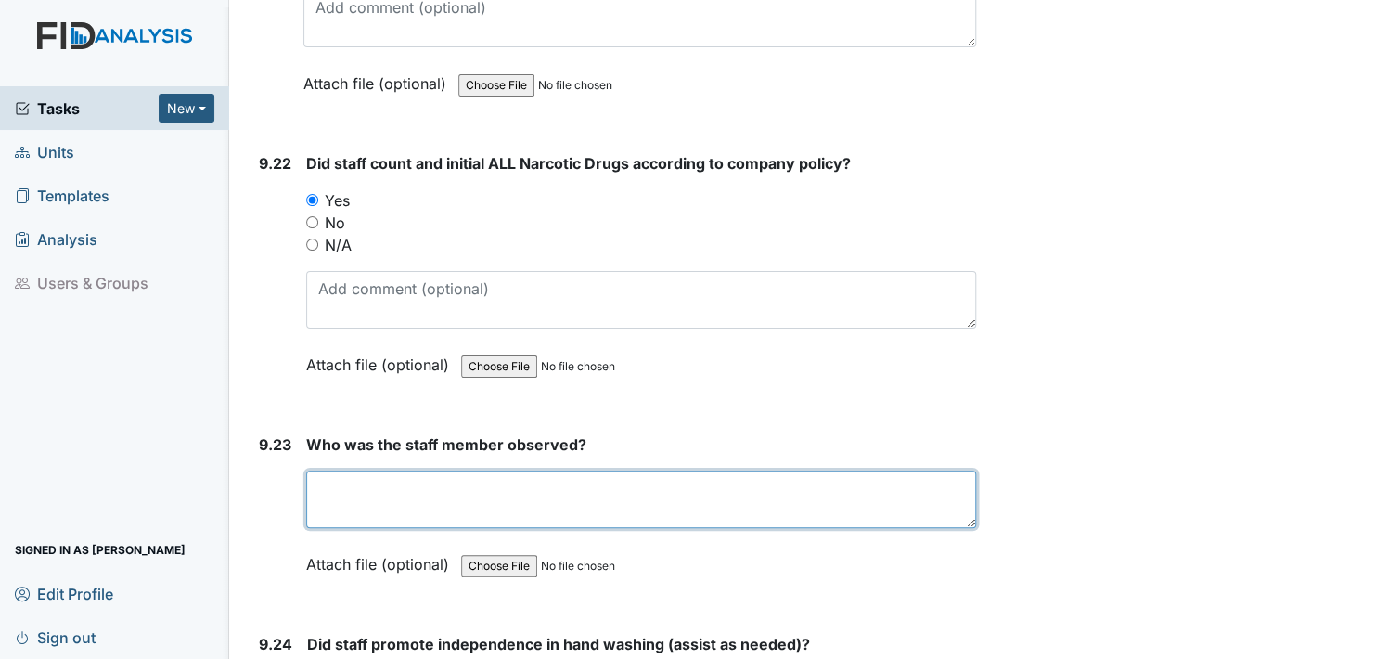
click at [327, 470] on textarea at bounding box center [641, 499] width 670 height 58
type textarea "a"
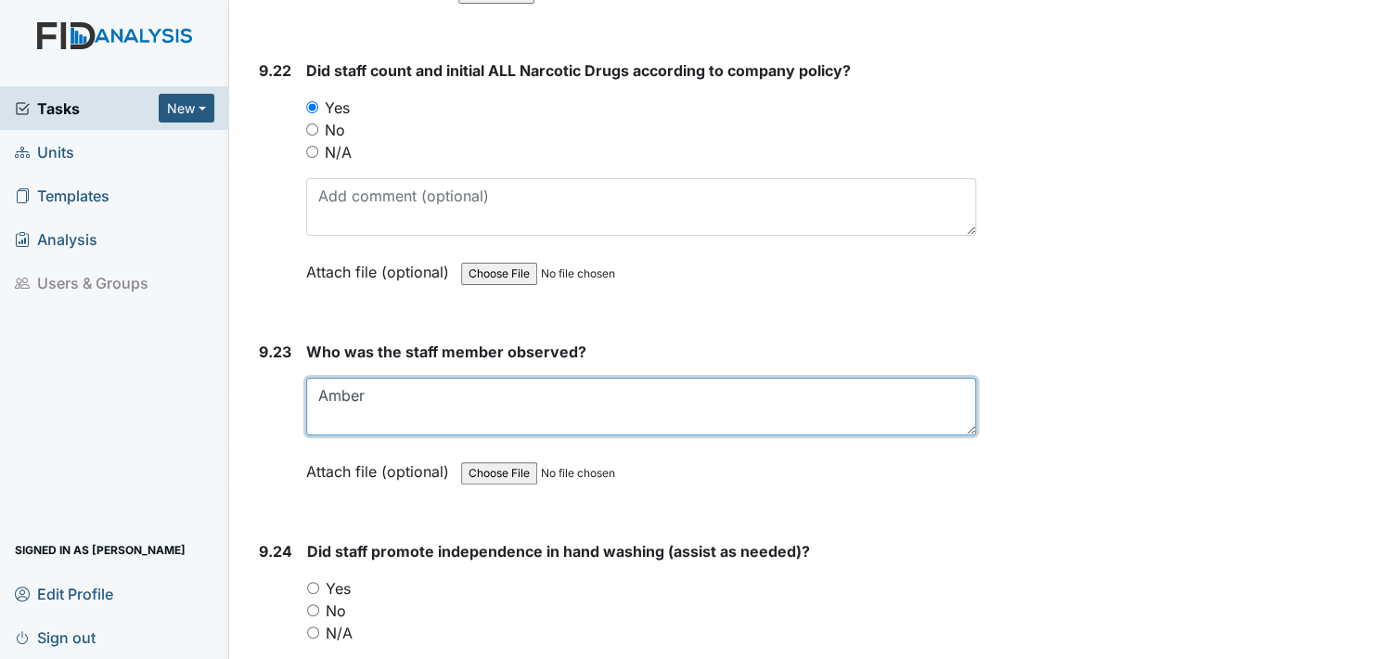
scroll to position [26904, 0]
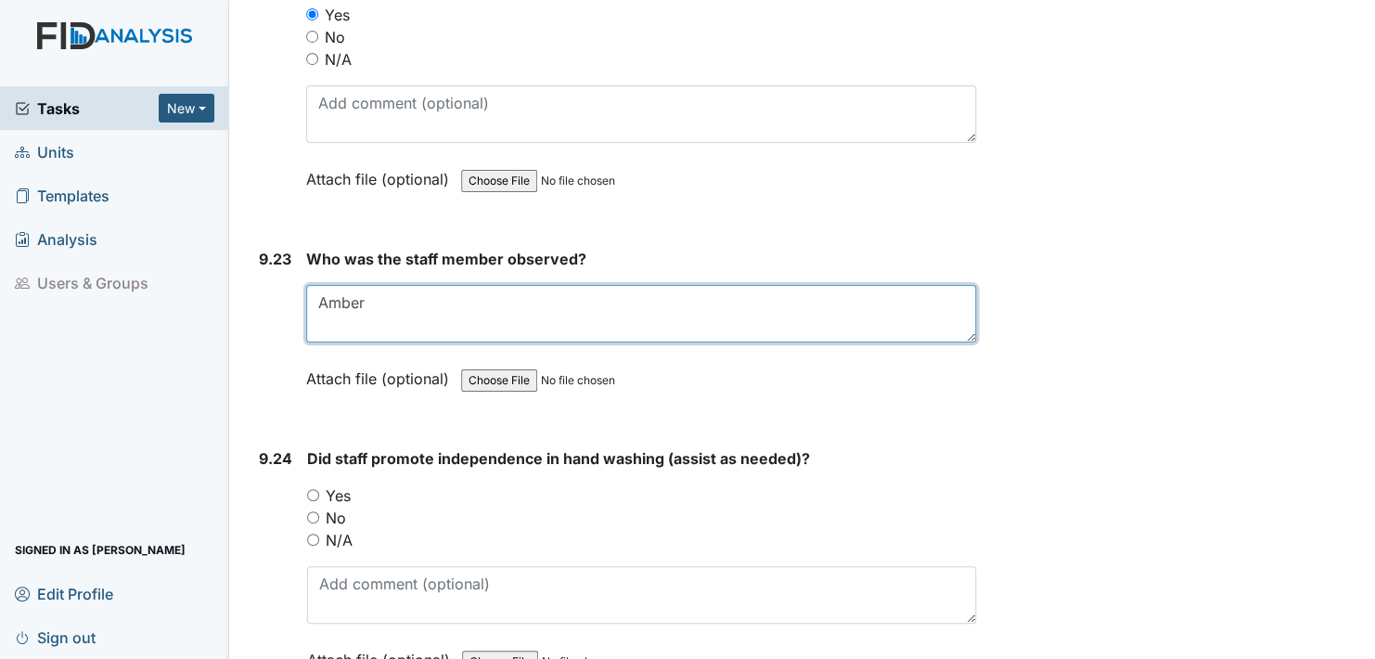
type textarea "Amber"
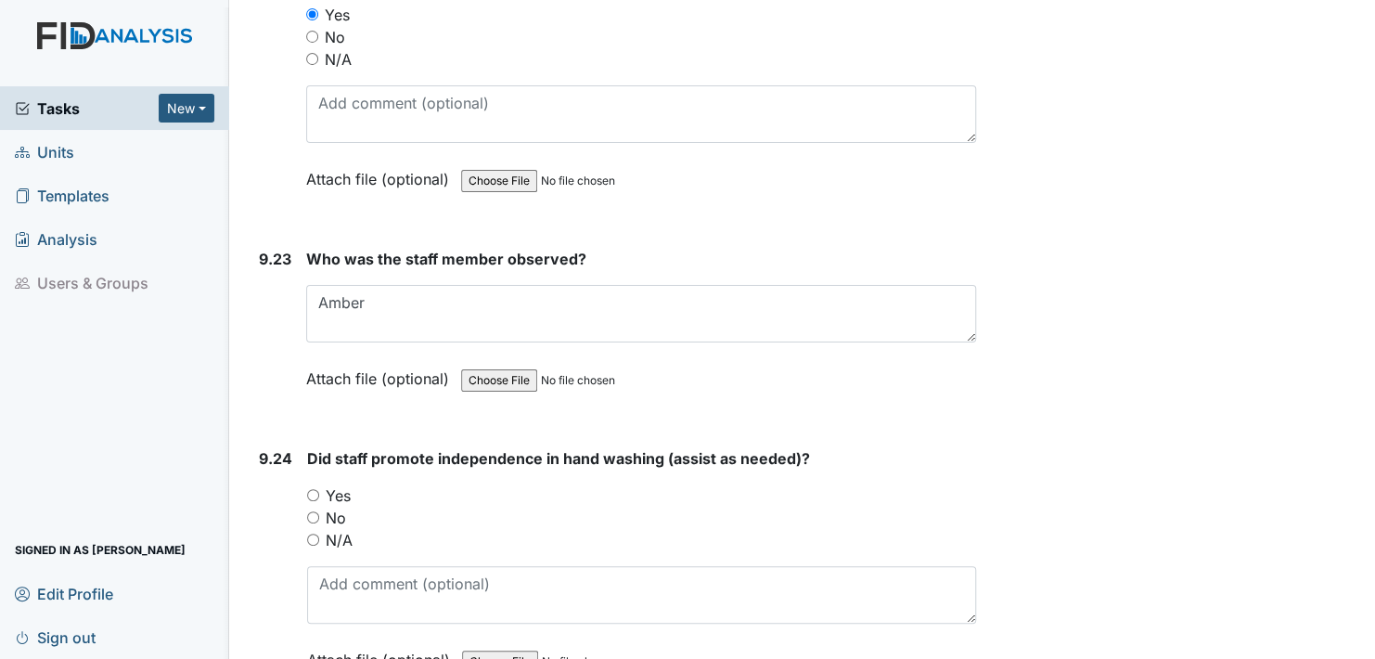
drag, startPoint x: 327, startPoint y: 308, endPoint x: 327, endPoint y: 325, distance: 16.7
click at [327, 357] on div "Attach file (optional) You can upload .pdf, .txt, .jpg, .jpeg, .png, .csv, .xls…" at bounding box center [641, 379] width 670 height 45
click at [314, 489] on input "Yes" at bounding box center [313, 495] width 12 height 12
radio input "true"
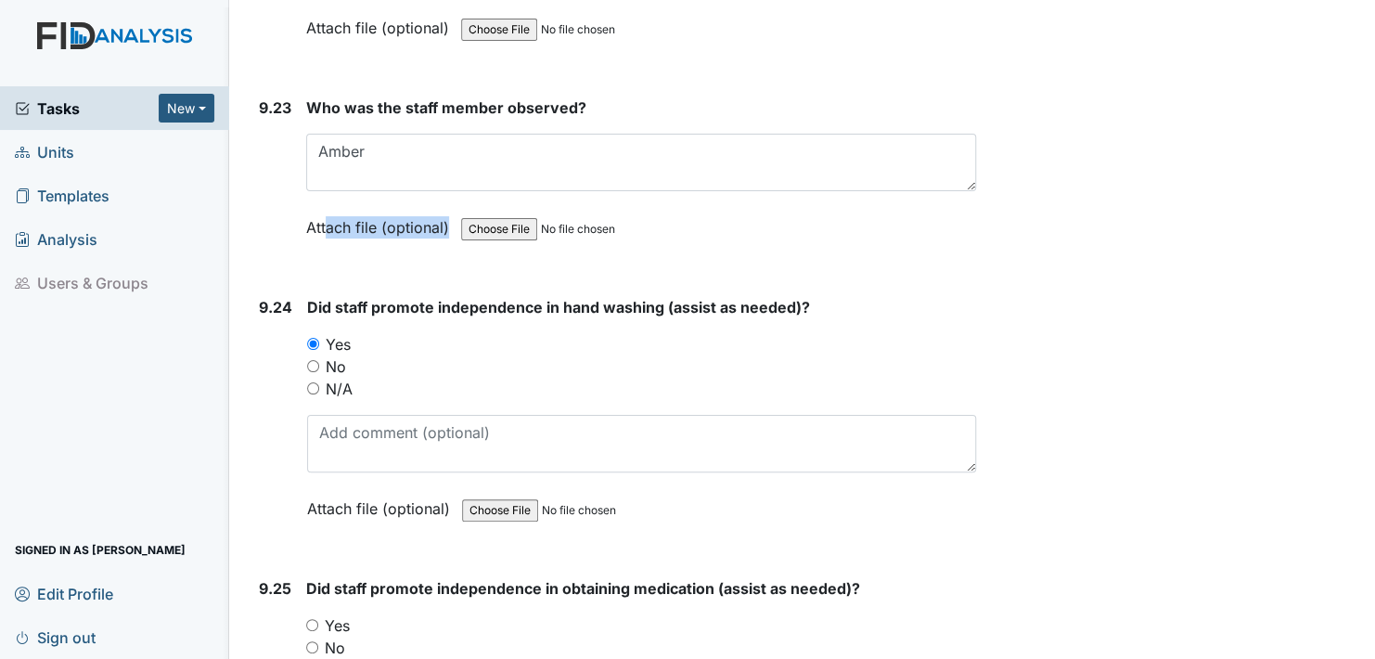
scroll to position [27090, 0]
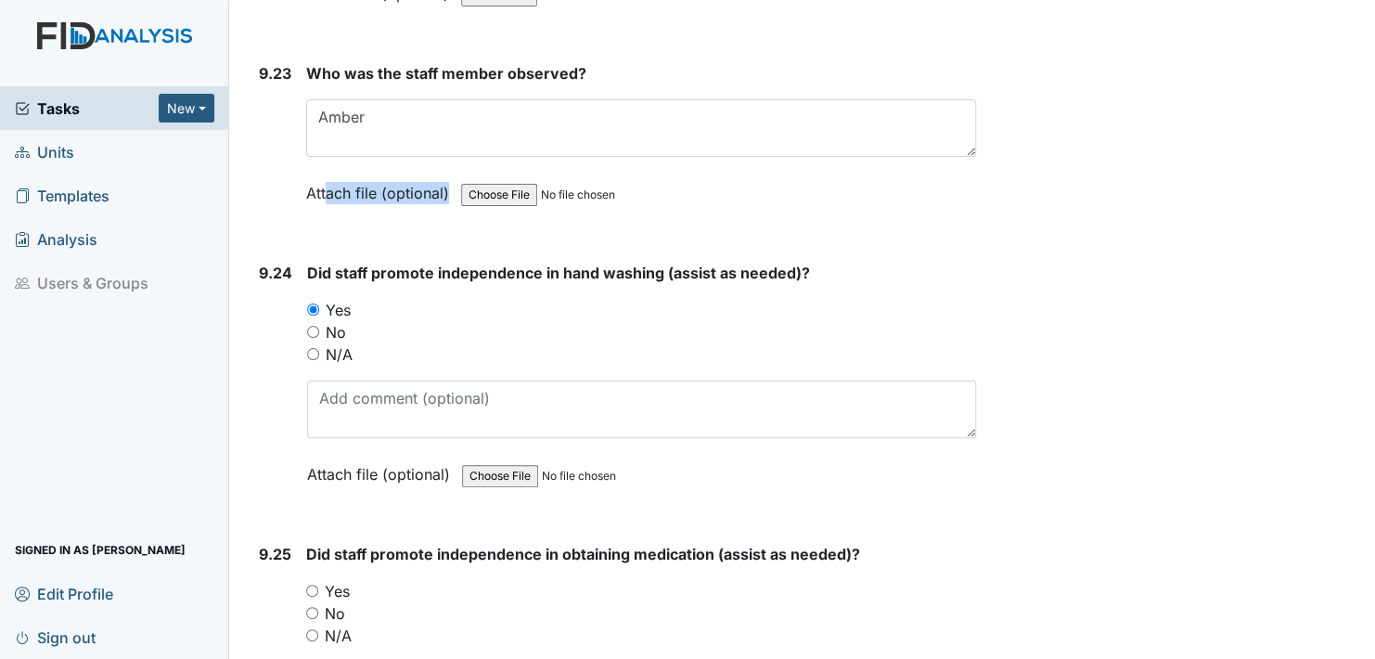
drag, startPoint x: 313, startPoint y: 522, endPoint x: 387, endPoint y: 504, distance: 76.5
click at [313, 584] on input "Yes" at bounding box center [312, 590] width 12 height 12
radio input "true"
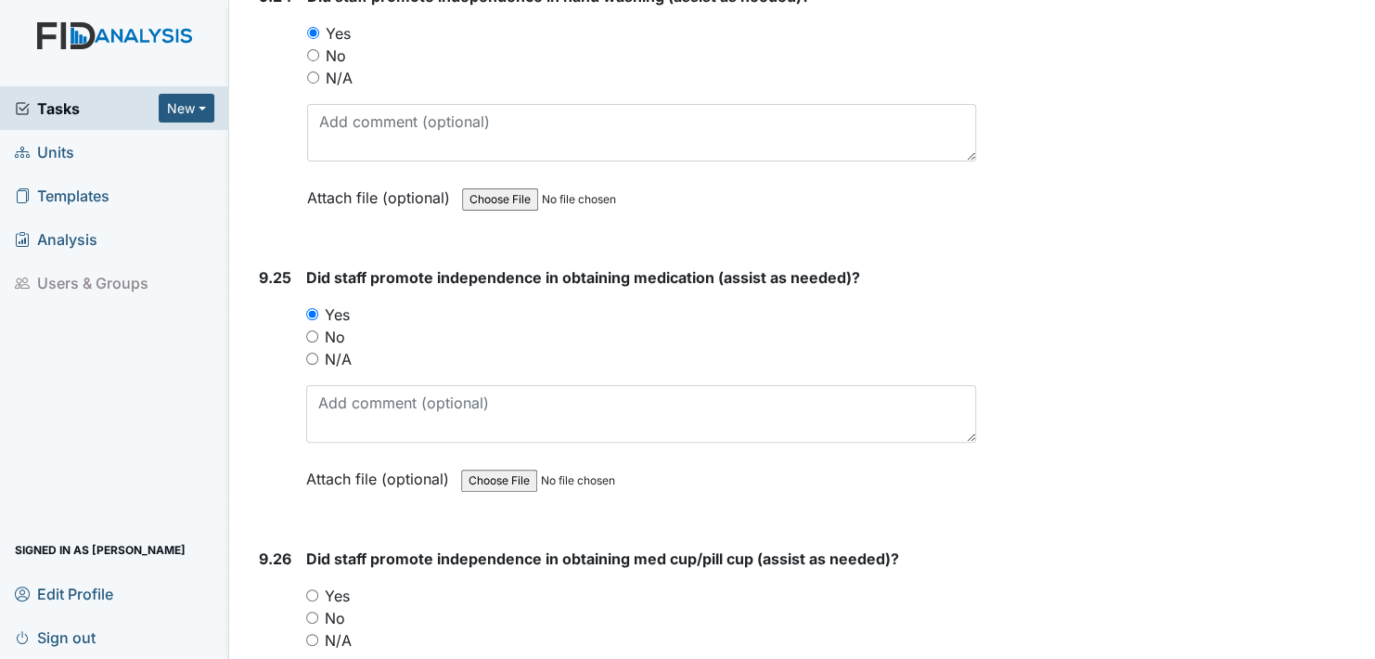
scroll to position [27368, 0]
click at [309, 587] on input "Yes" at bounding box center [312, 593] width 12 height 12
radio input "true"
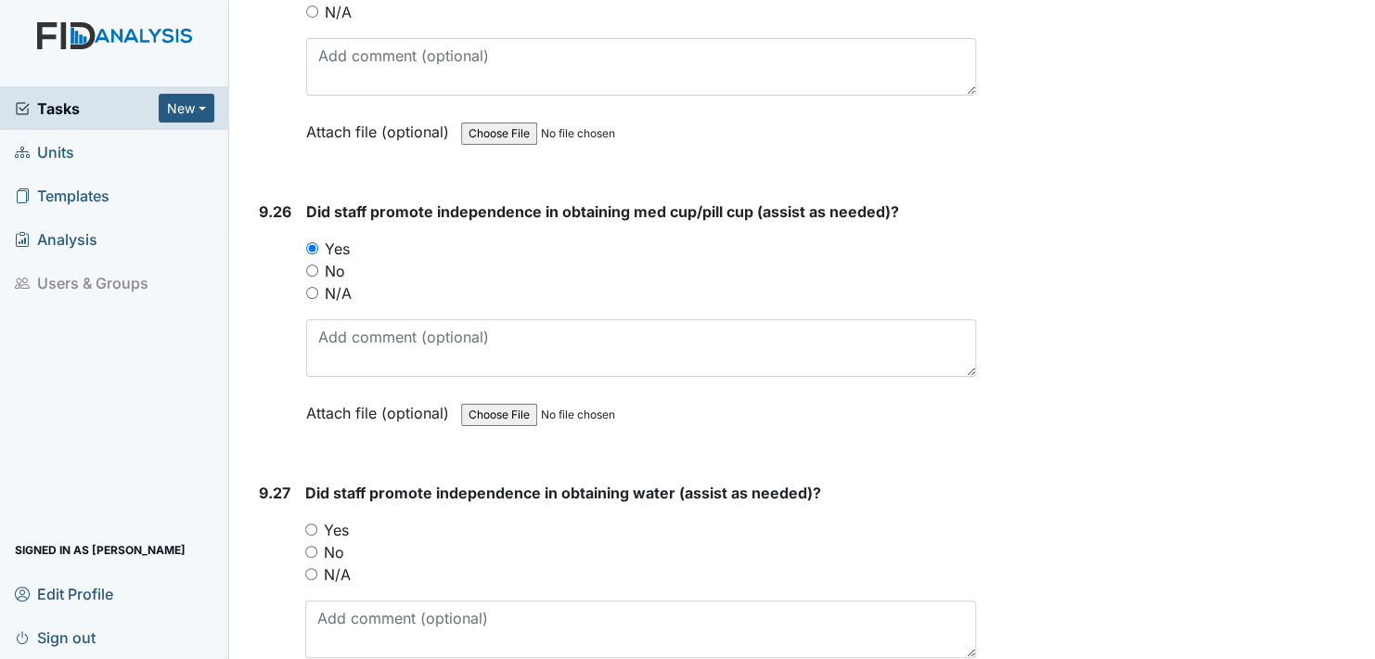
scroll to position [27739, 0]
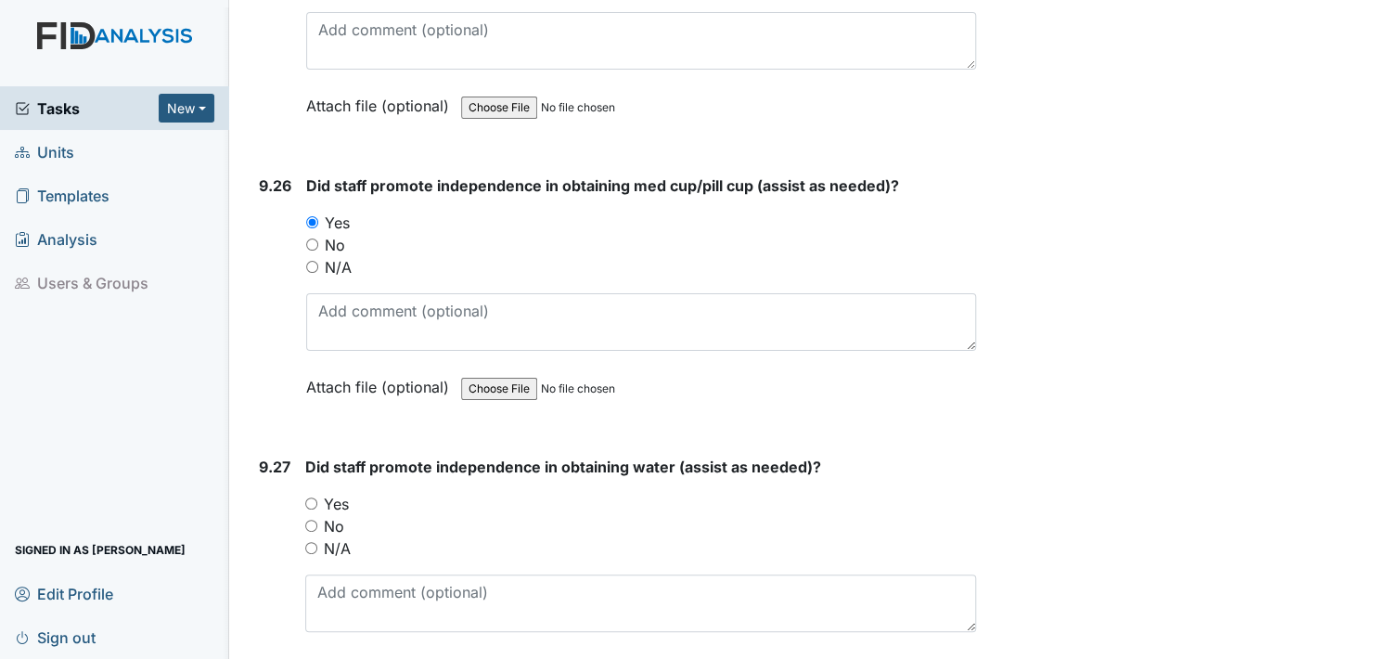
click at [309, 497] on input "Yes" at bounding box center [311, 503] width 12 height 12
radio input "true"
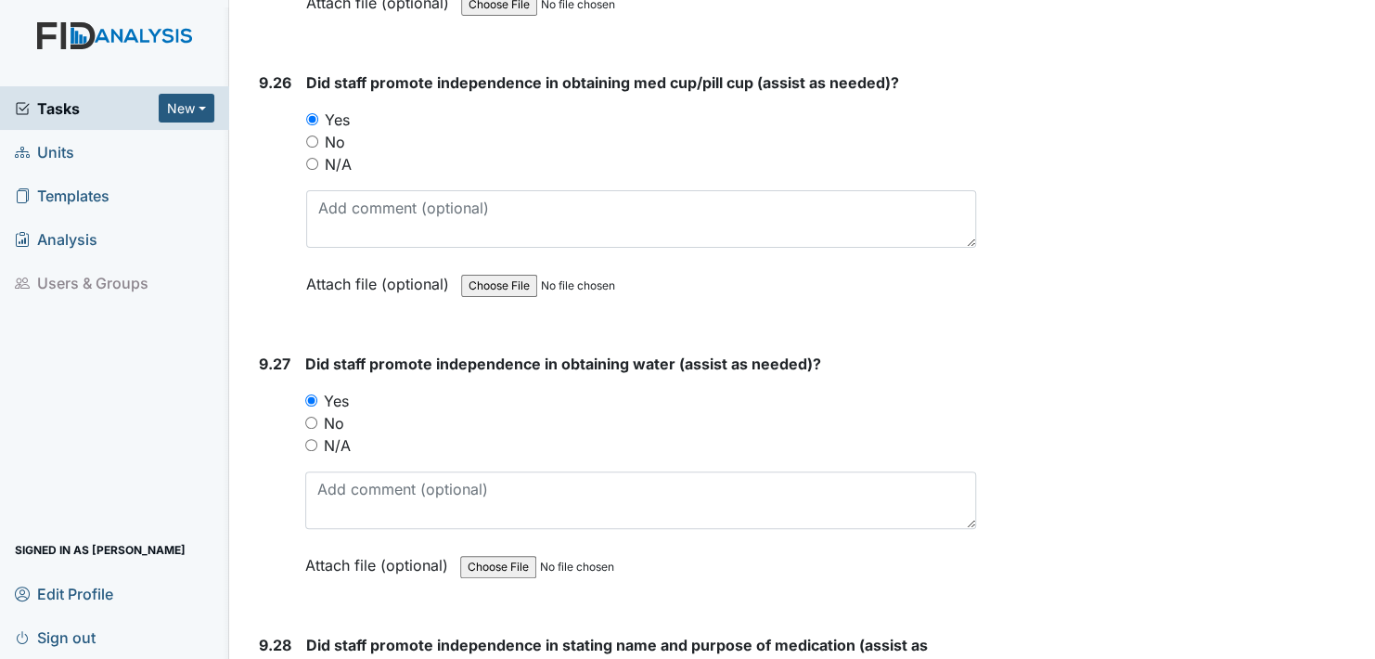
scroll to position [28017, 0]
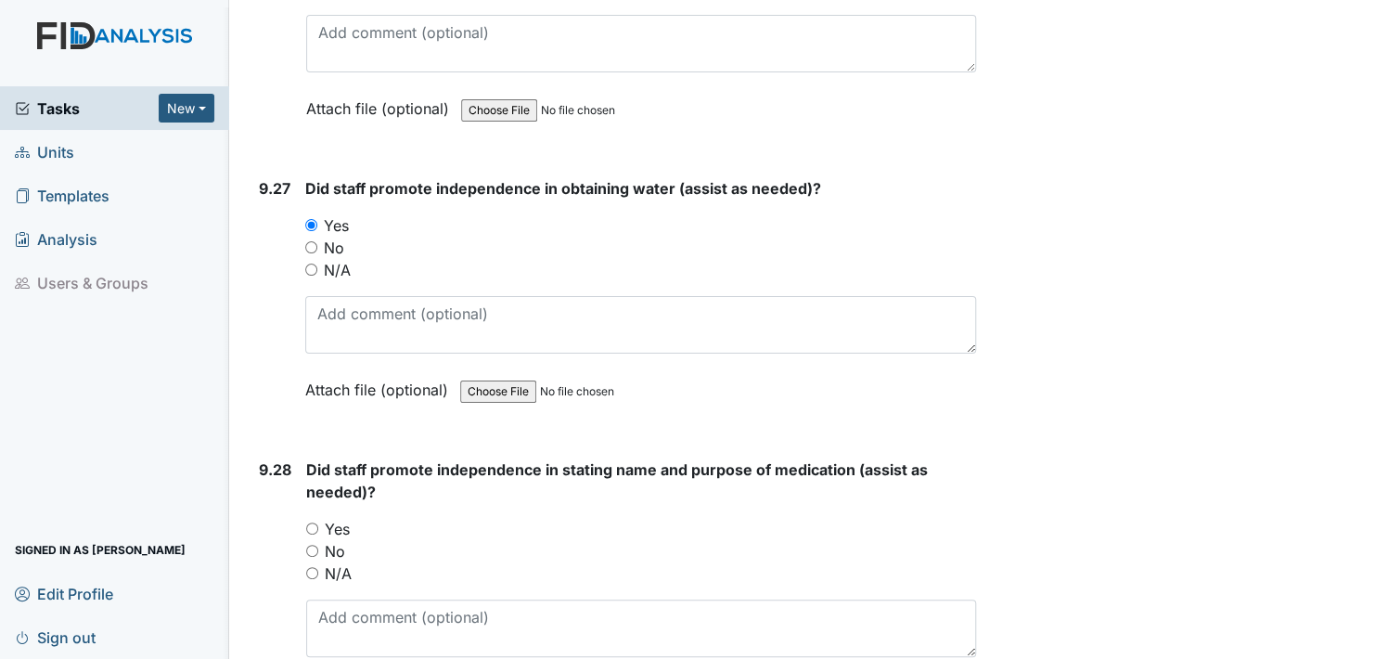
click at [312, 522] on input "Yes" at bounding box center [312, 528] width 12 height 12
radio input "true"
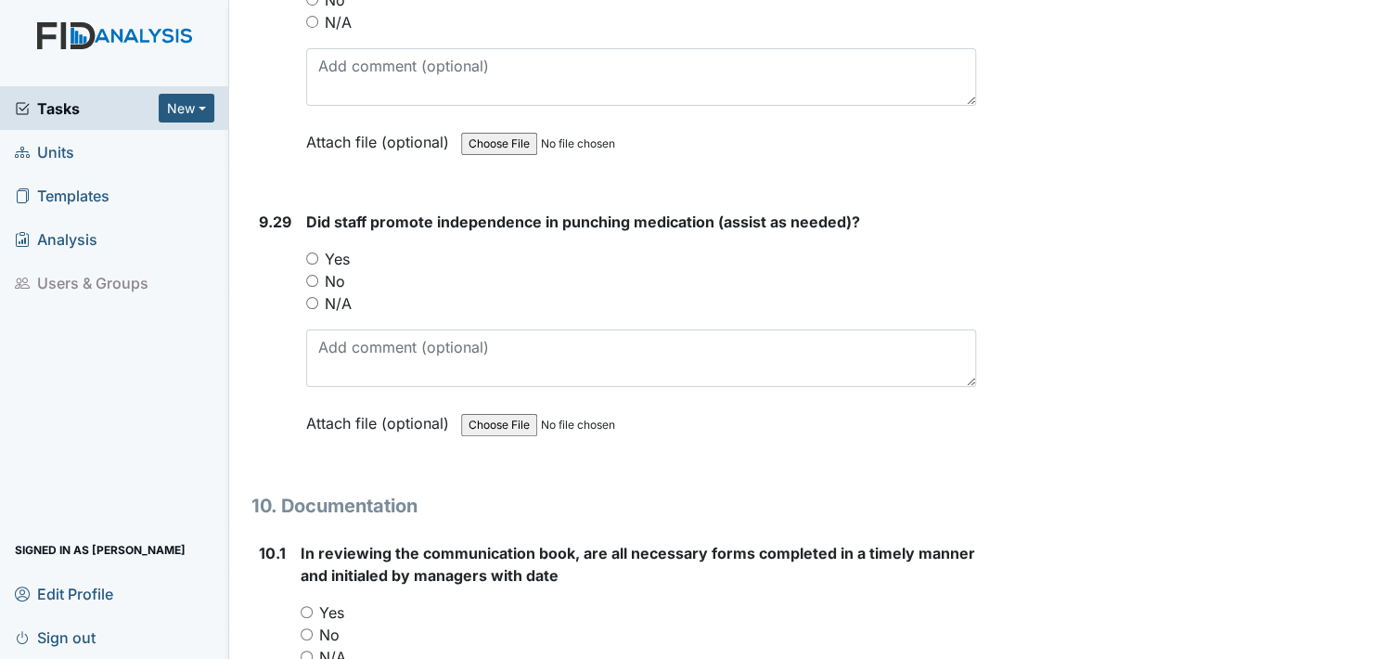
scroll to position [28574, 0]
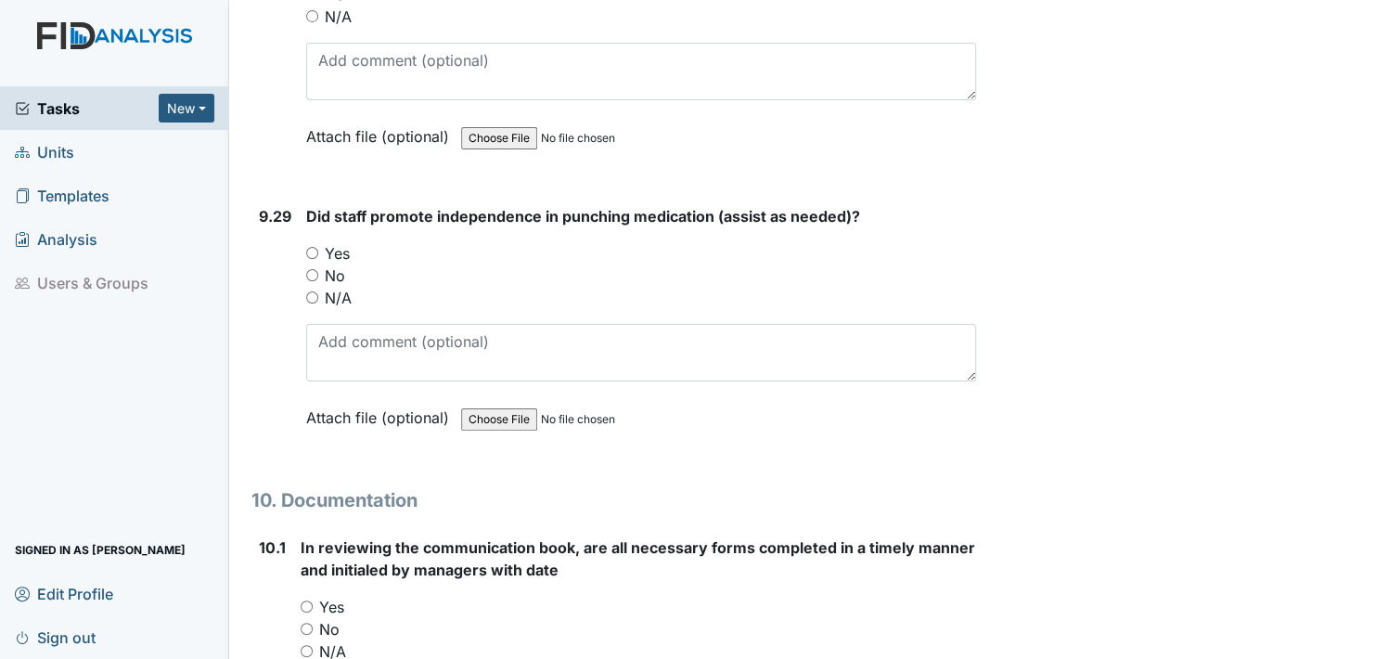
click at [310, 247] on input "Yes" at bounding box center [312, 253] width 12 height 12
radio input "true"
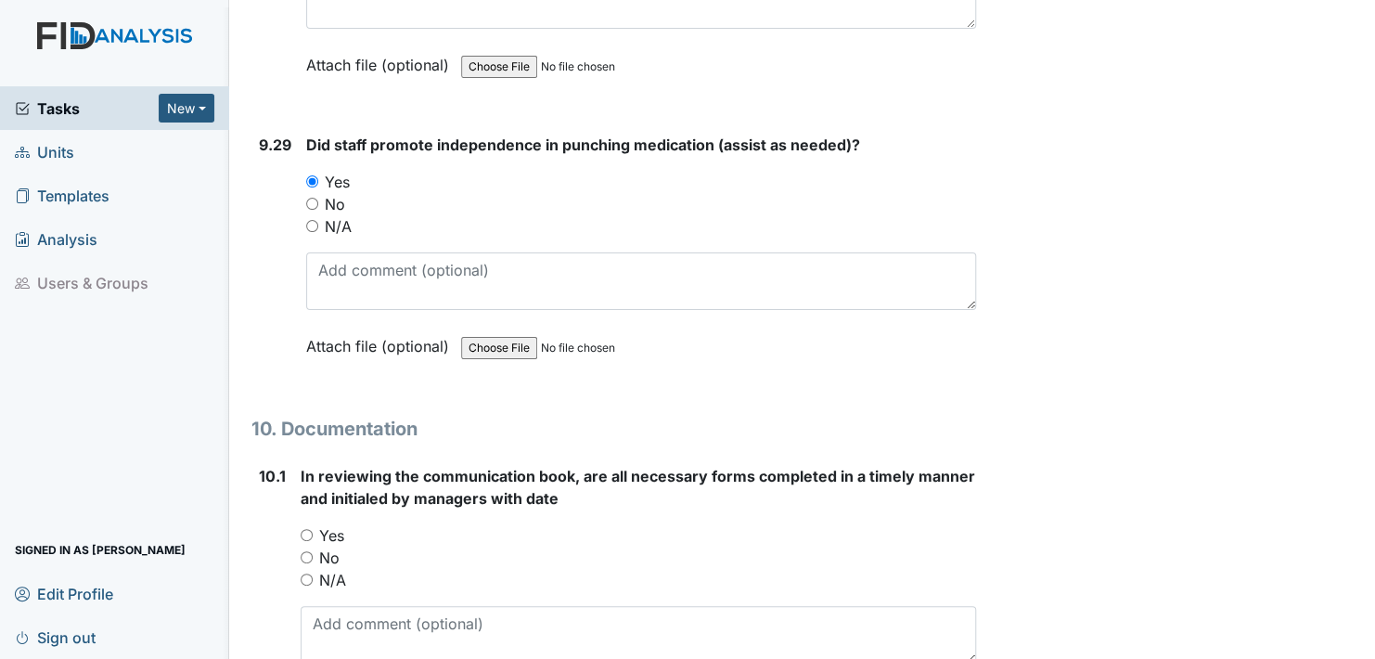
scroll to position [28759, 0]
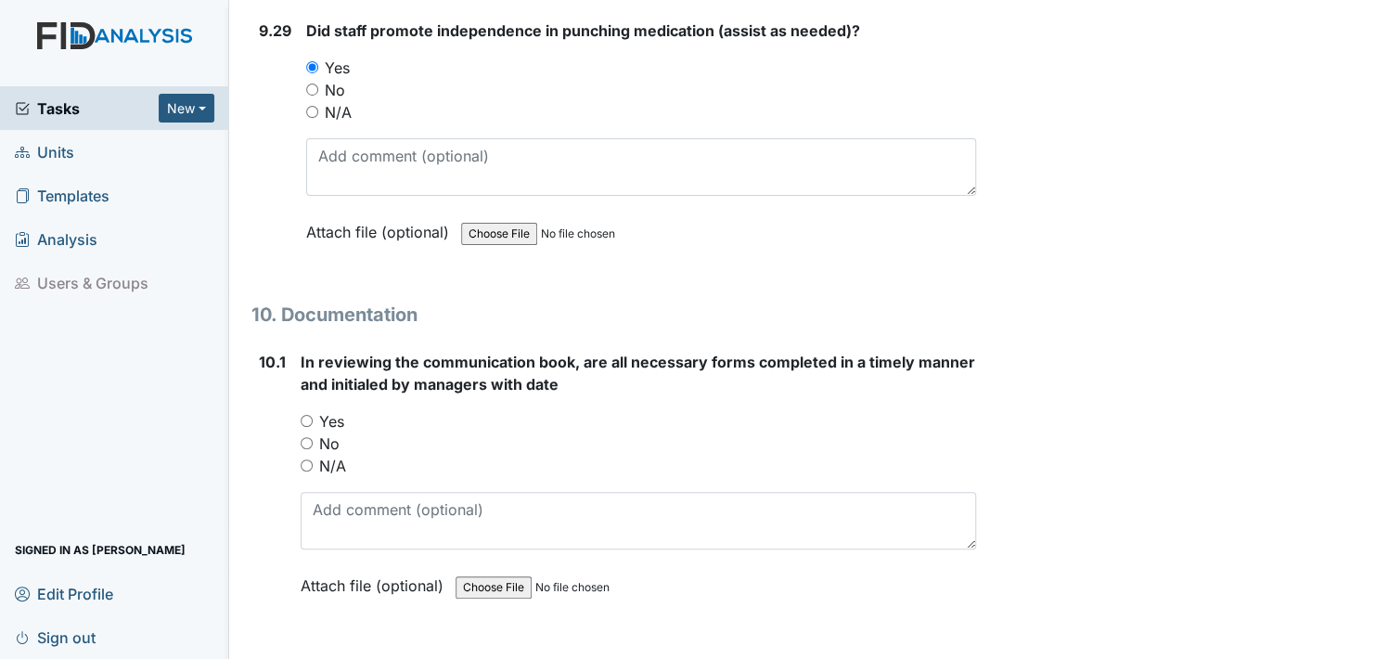
click at [307, 415] on input "Yes" at bounding box center [307, 421] width 12 height 12
radio input "true"
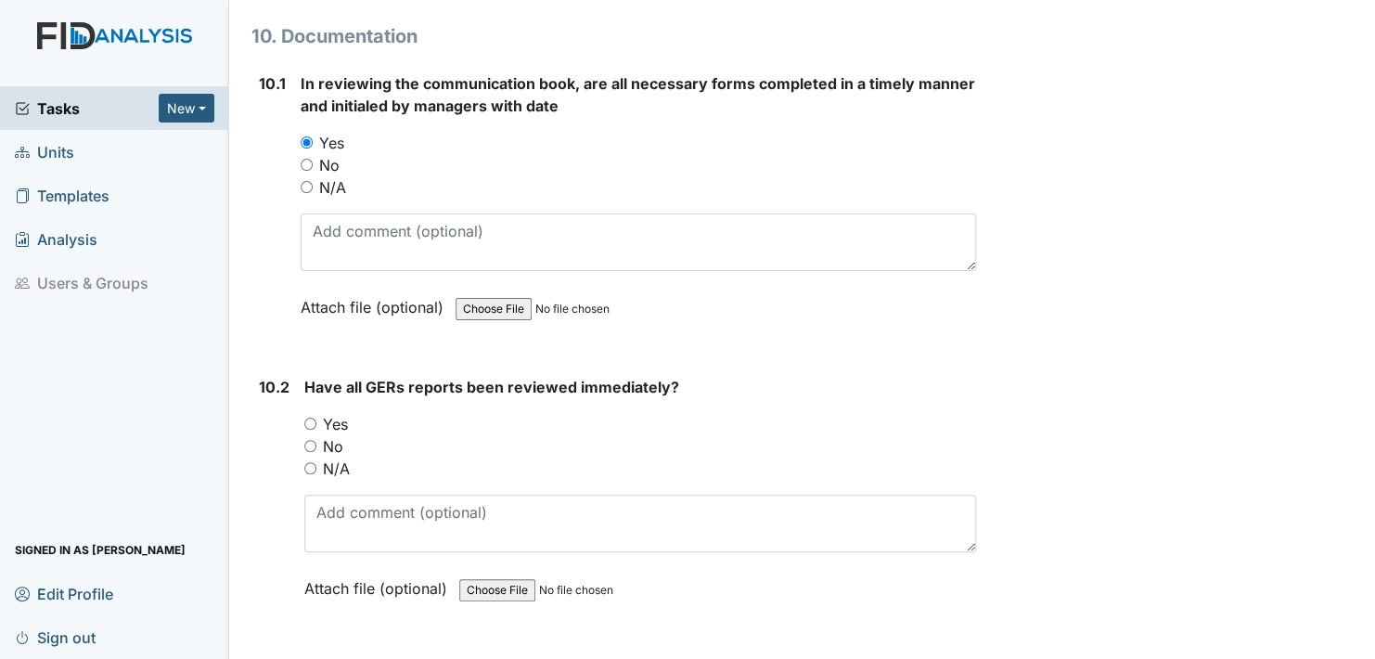
click at [308, 417] on input "Yes" at bounding box center [310, 423] width 12 height 12
radio input "true"
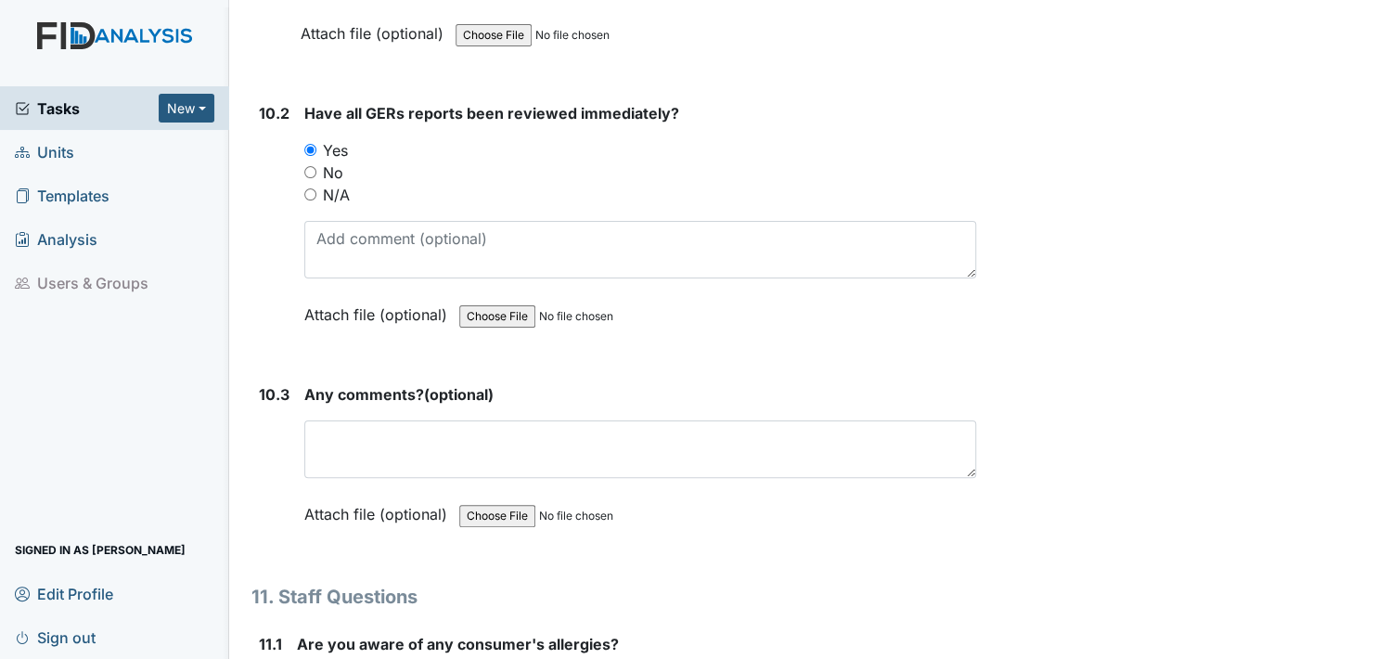
scroll to position [29316, 0]
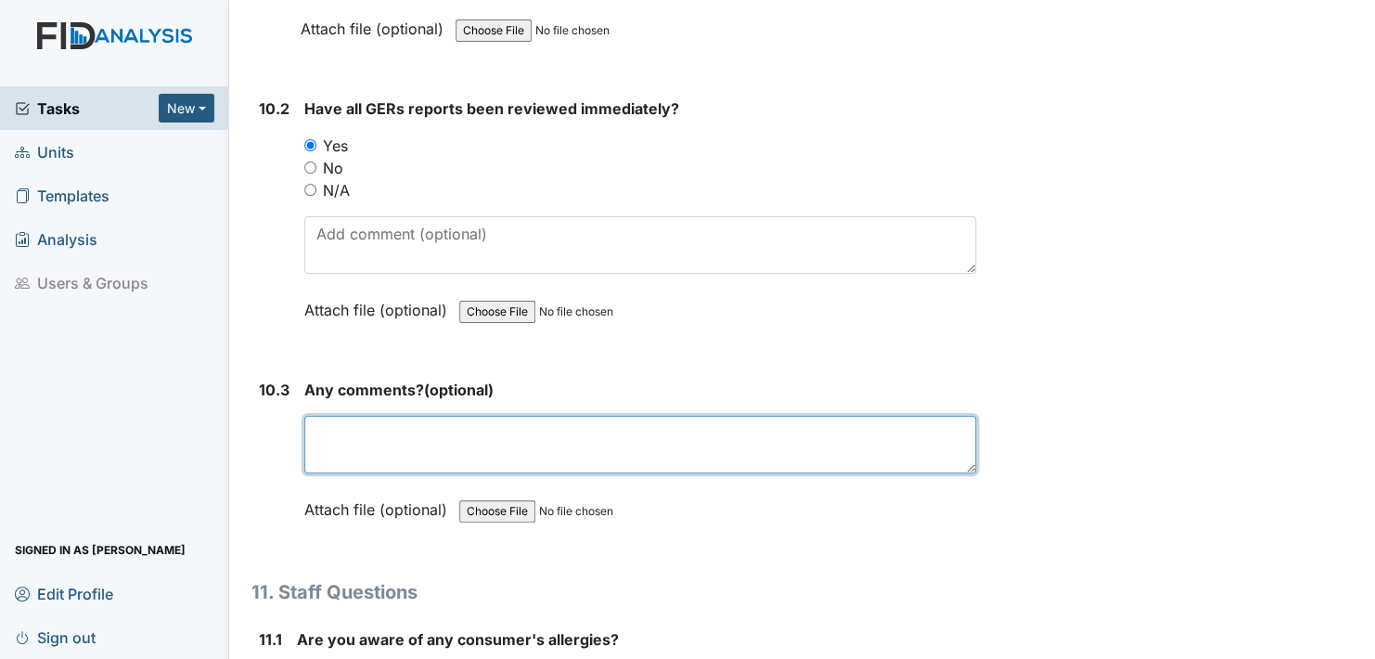
click at [313, 416] on textarea at bounding box center [640, 445] width 672 height 58
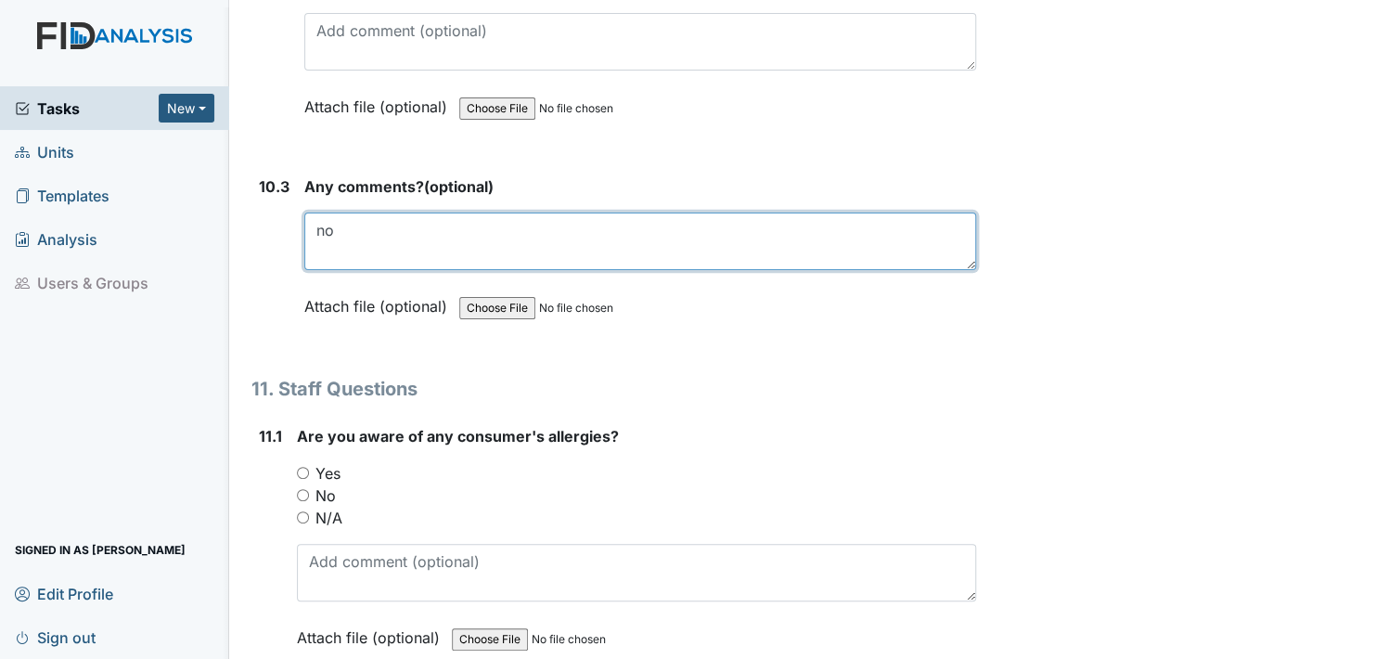
scroll to position [29594, 0]
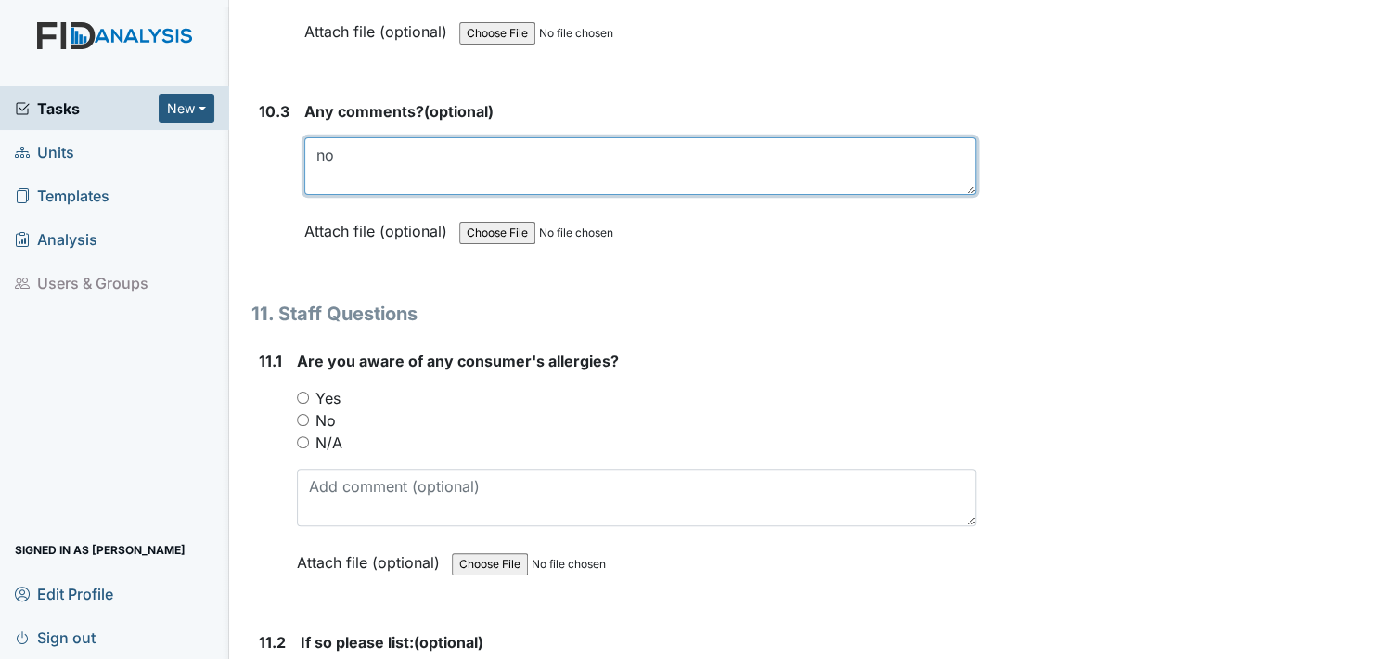
type textarea "no"
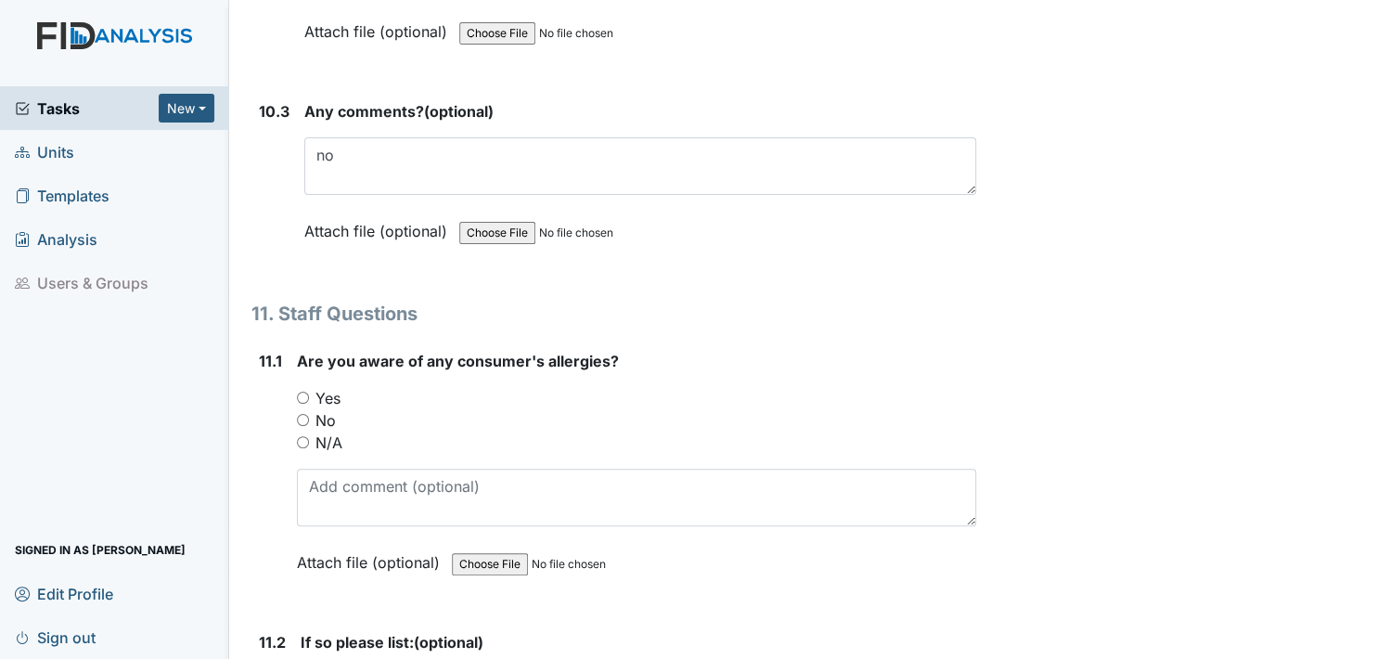
click at [304, 391] on input "Yes" at bounding box center [303, 397] width 12 height 12
radio input "true"
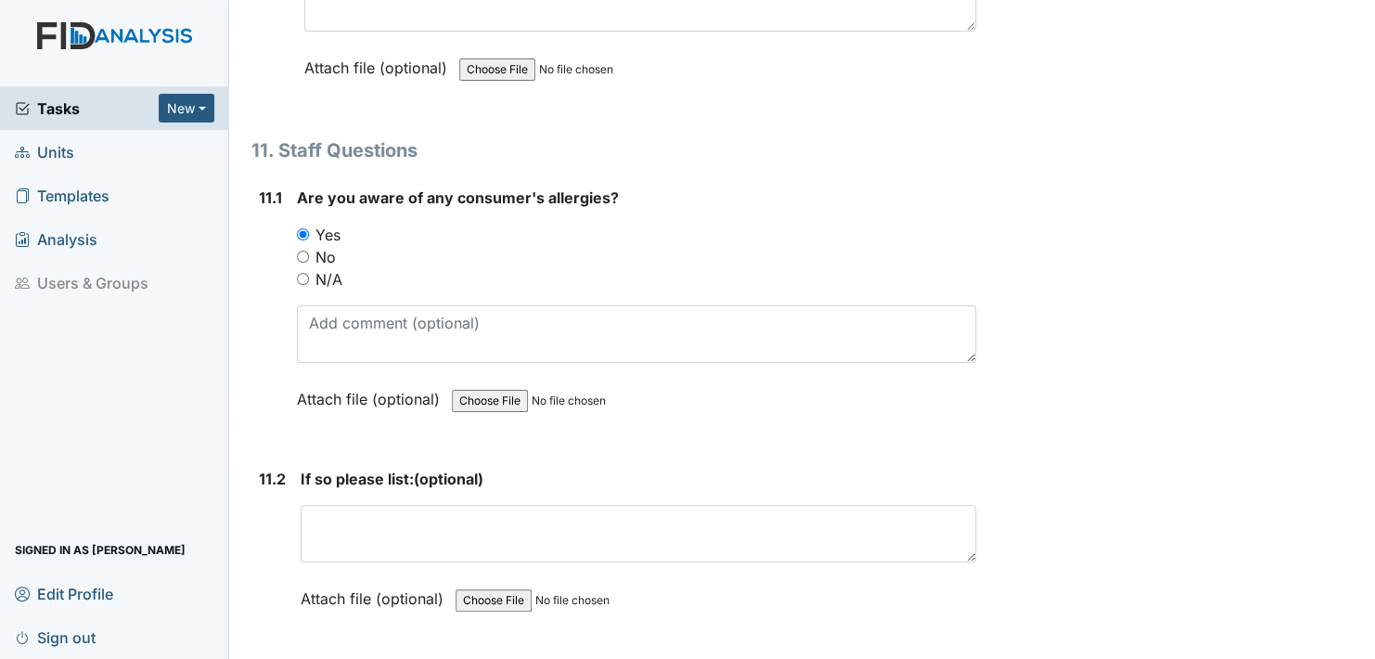
scroll to position [29780, 0]
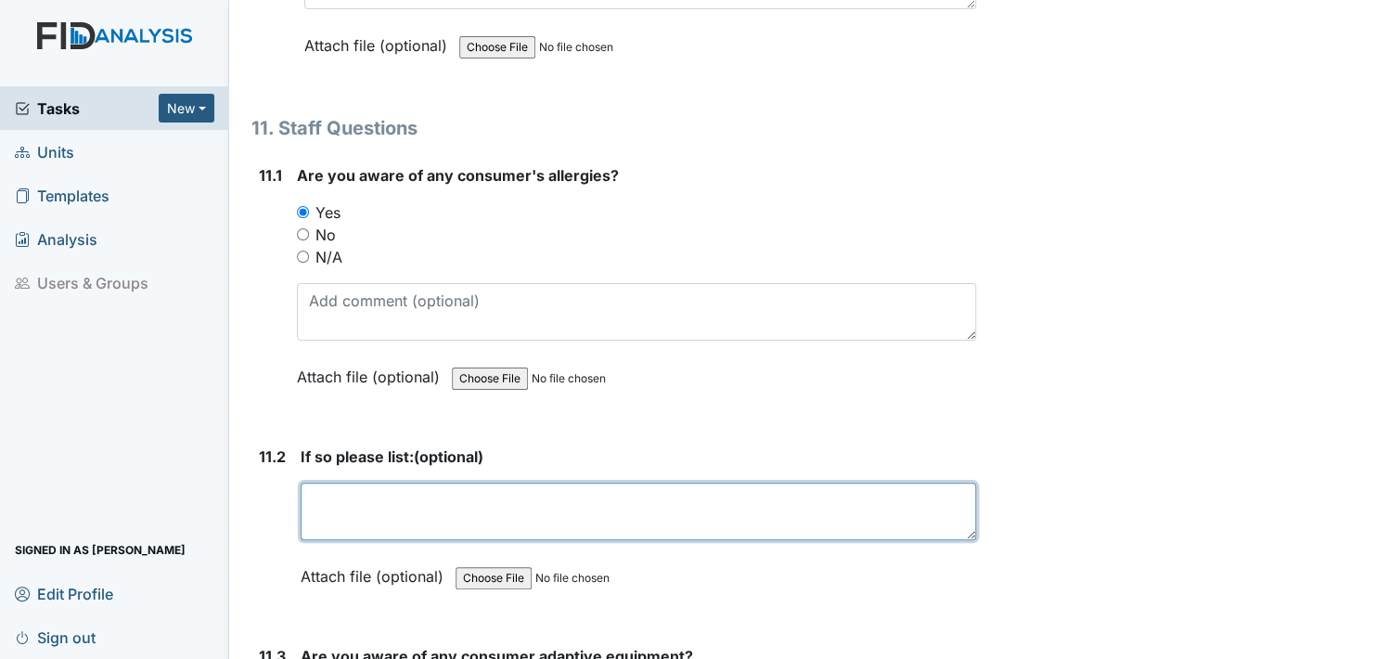
click at [314, 482] on textarea at bounding box center [638, 511] width 675 height 58
type textarea "seasonal"
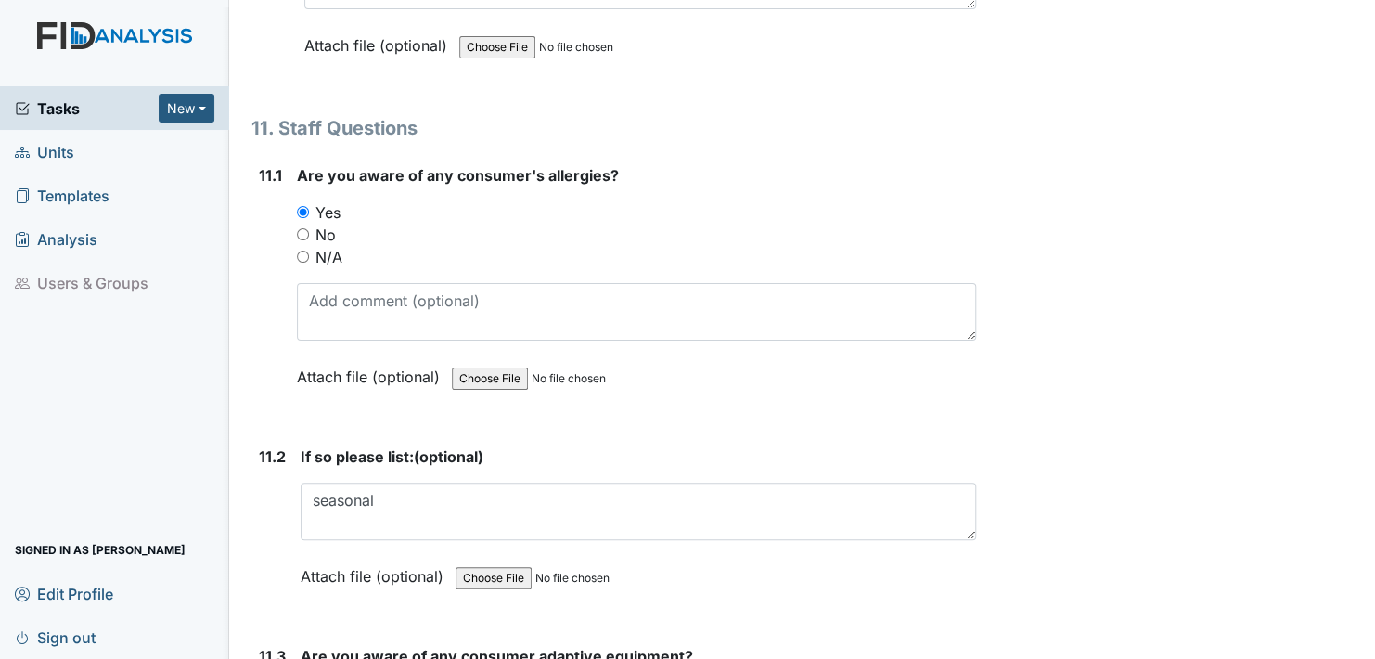
click at [327, 555] on label "Attach file (optional)" at bounding box center [376, 571] width 150 height 32
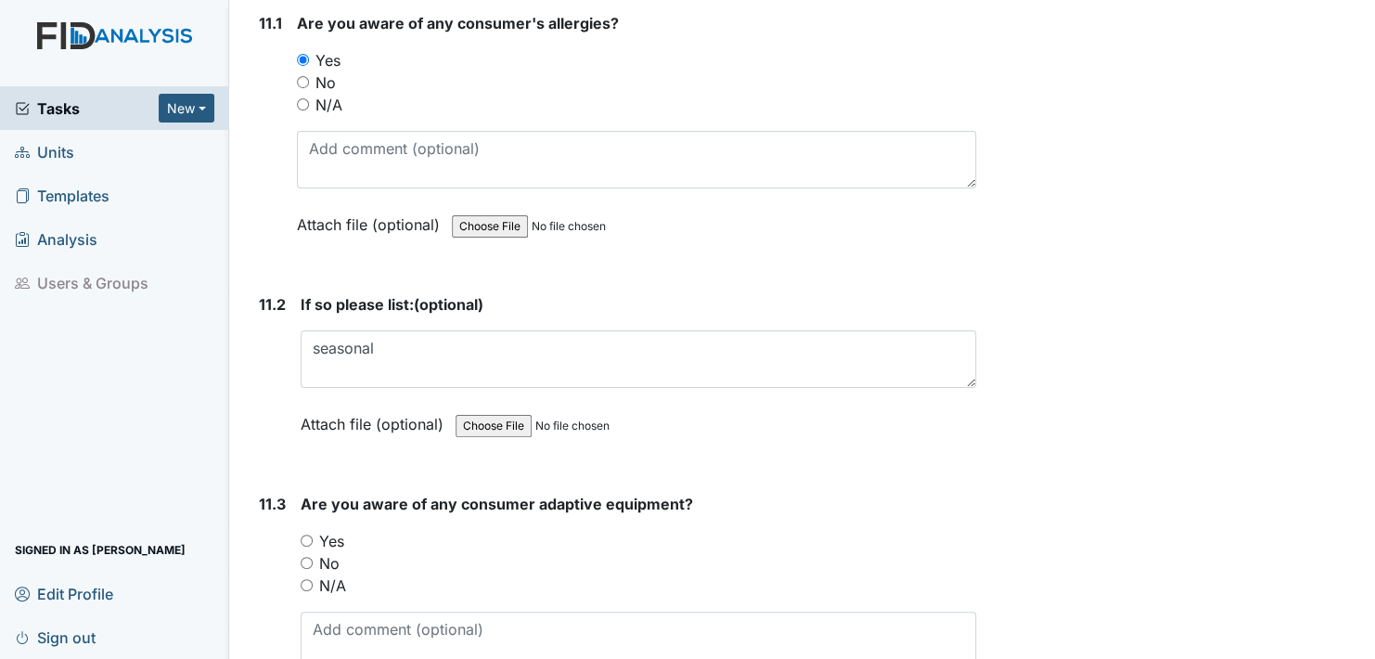
scroll to position [29965, 0]
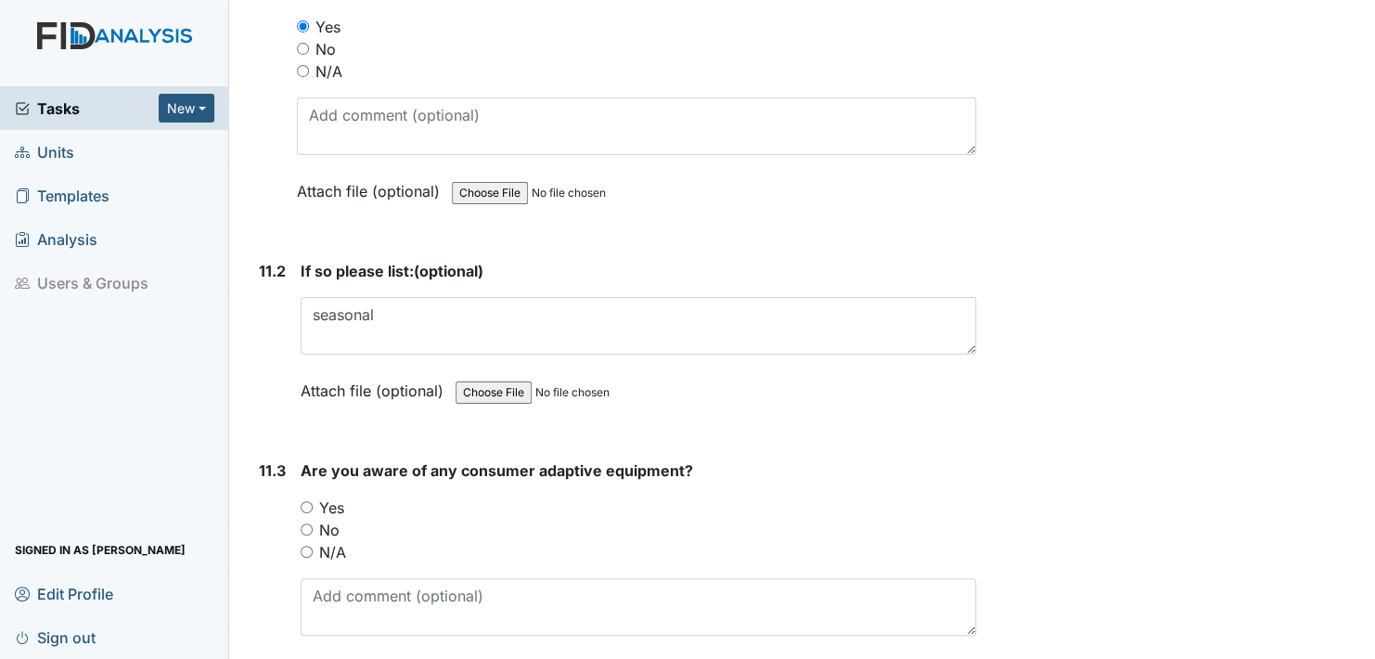
click at [306, 501] on input "Yes" at bounding box center [307, 507] width 12 height 12
radio input "true"
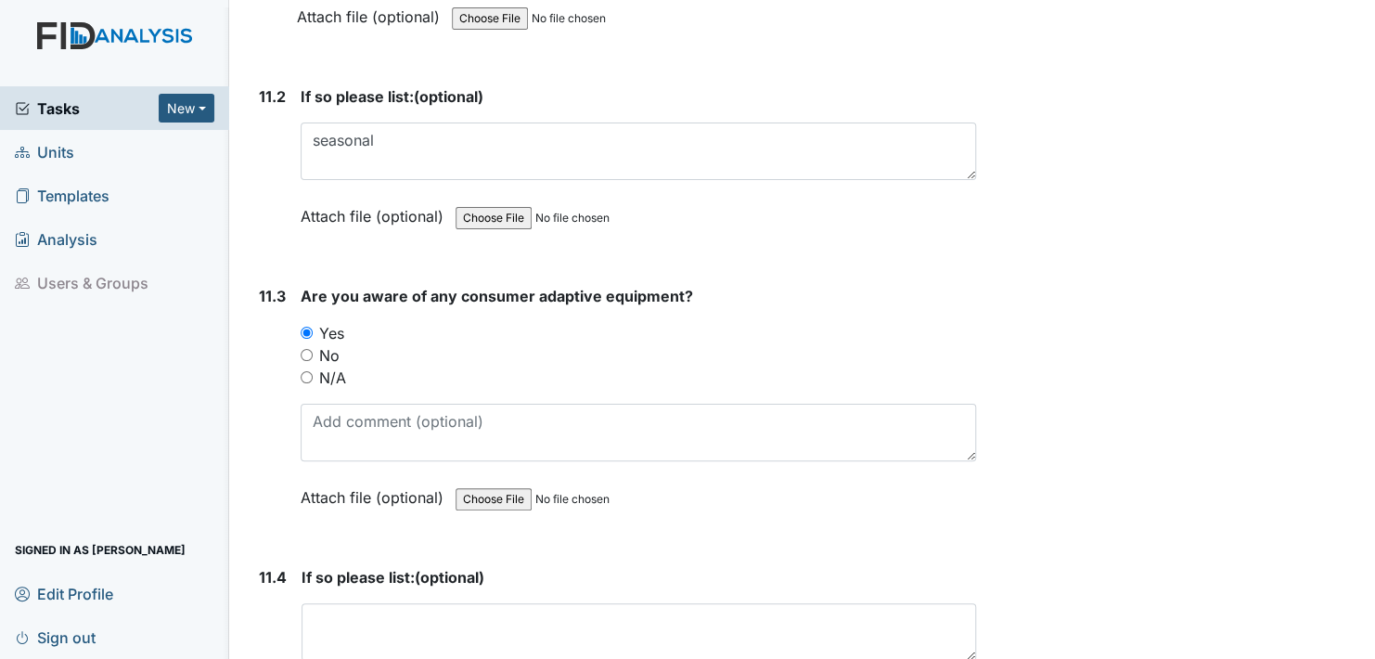
scroll to position [30244, 0]
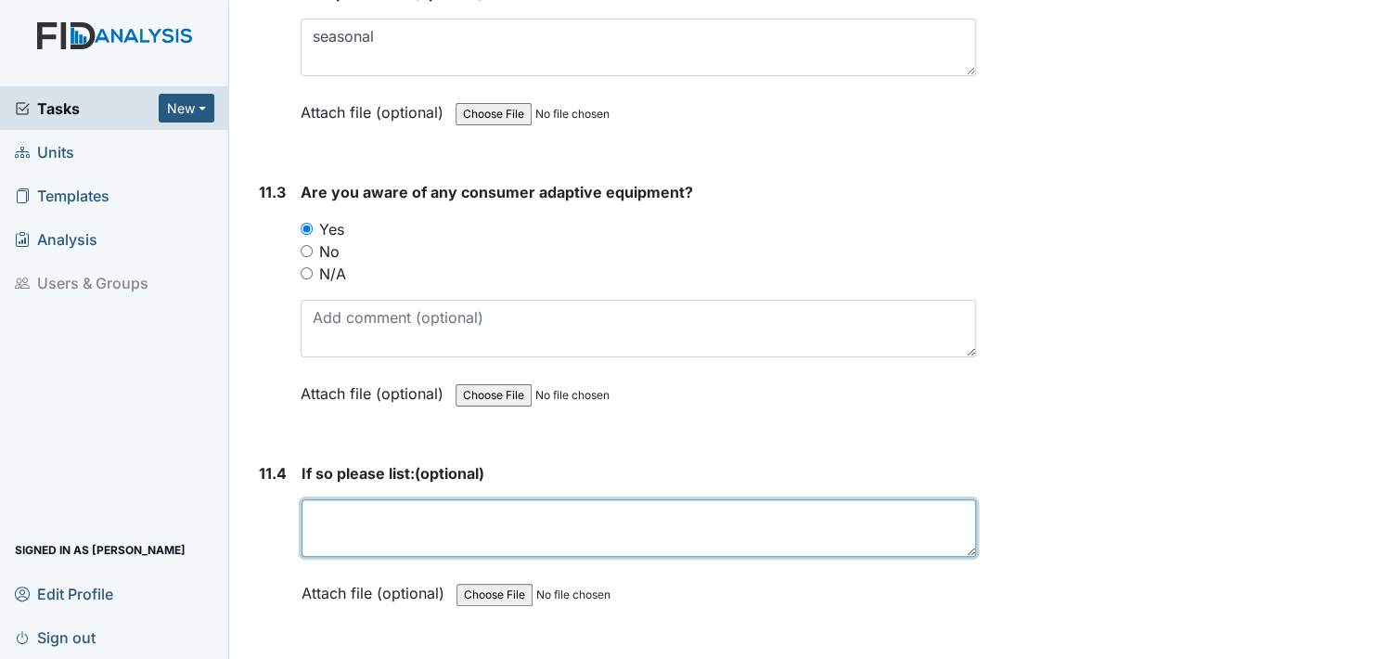
click at [337, 499] on textarea at bounding box center [639, 528] width 674 height 58
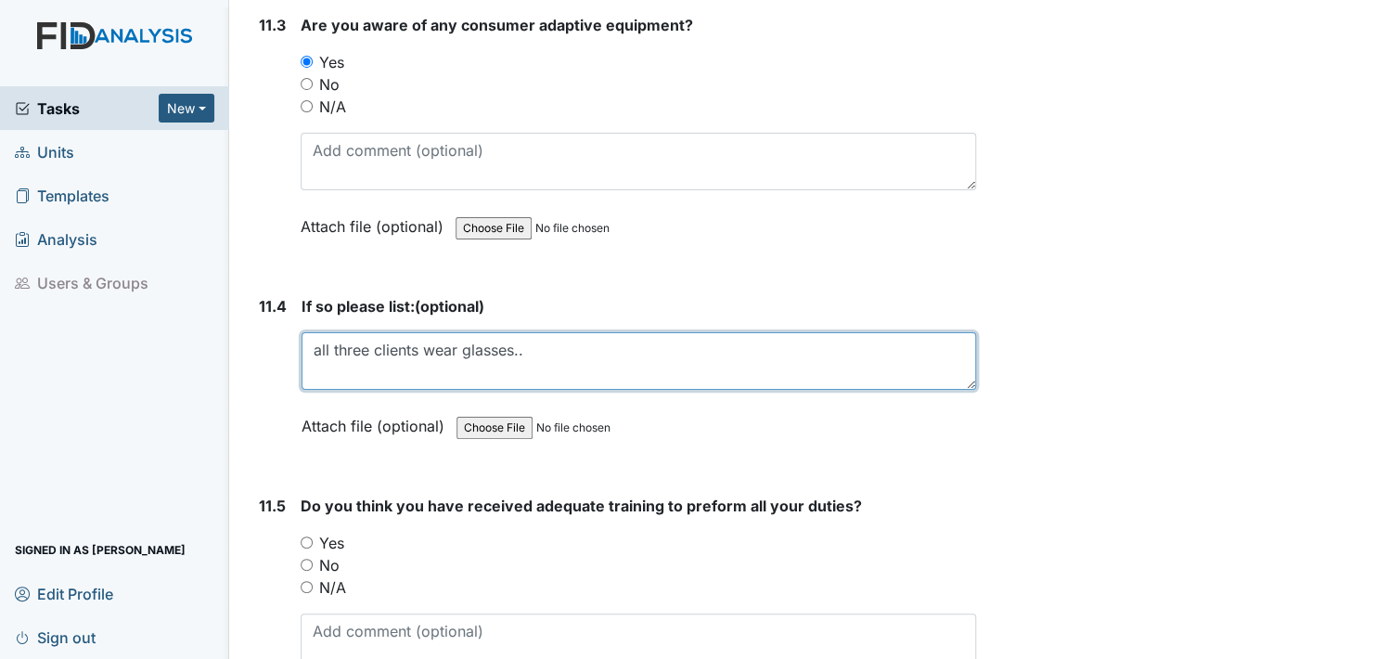
scroll to position [30429, 0]
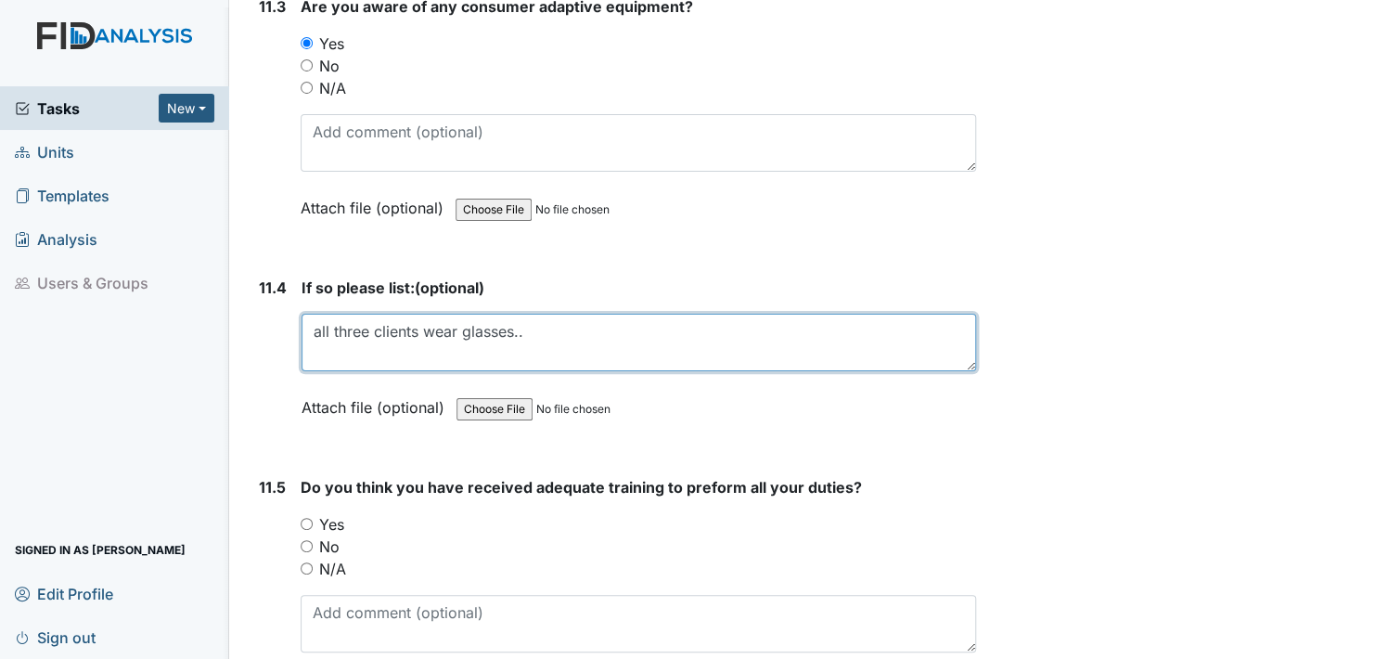
type textarea "all three clients wear glasses.."
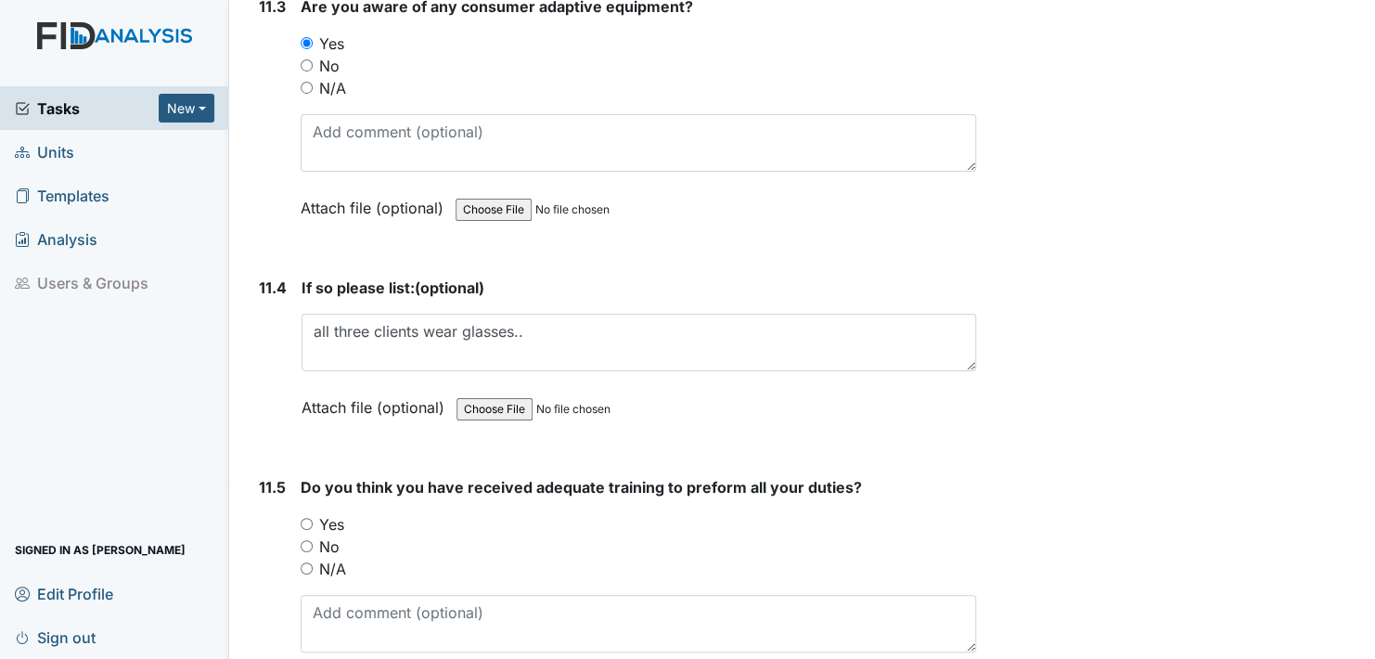
click at [329, 386] on label "Attach file (optional)" at bounding box center [377, 402] width 150 height 32
click at [307, 518] on input "Yes" at bounding box center [307, 524] width 12 height 12
radio input "true"
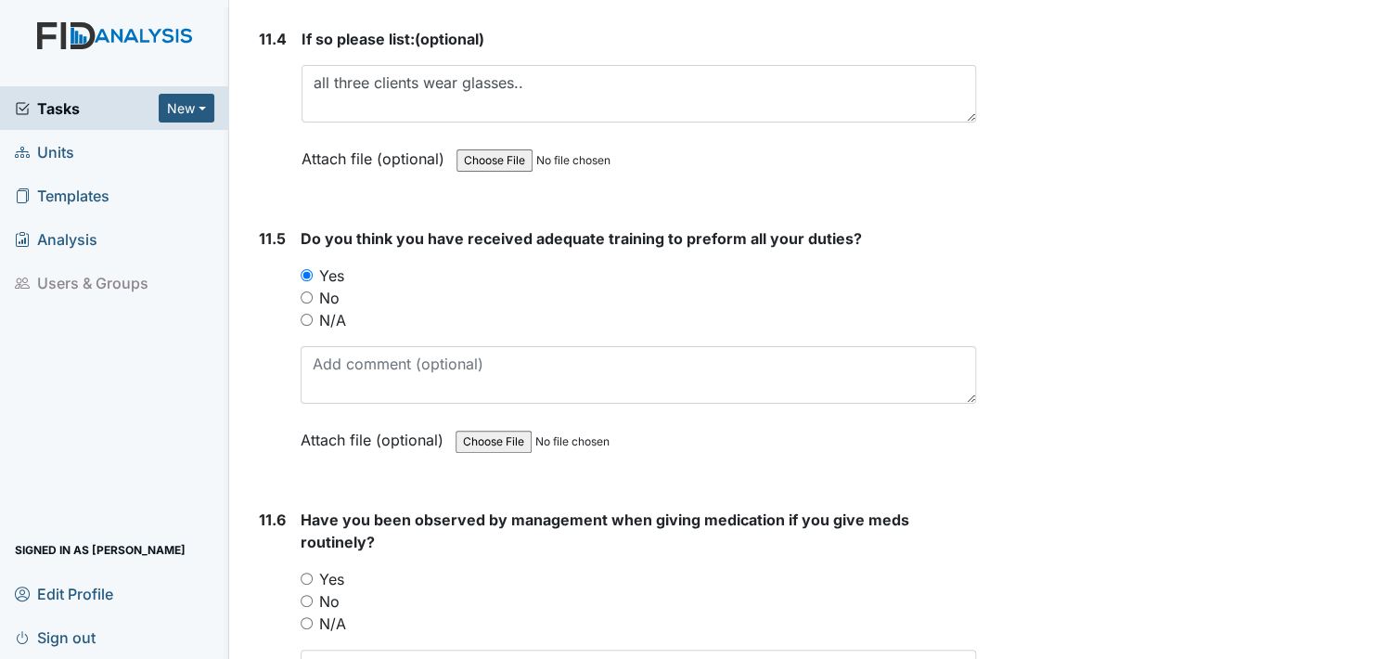
scroll to position [30708, 0]
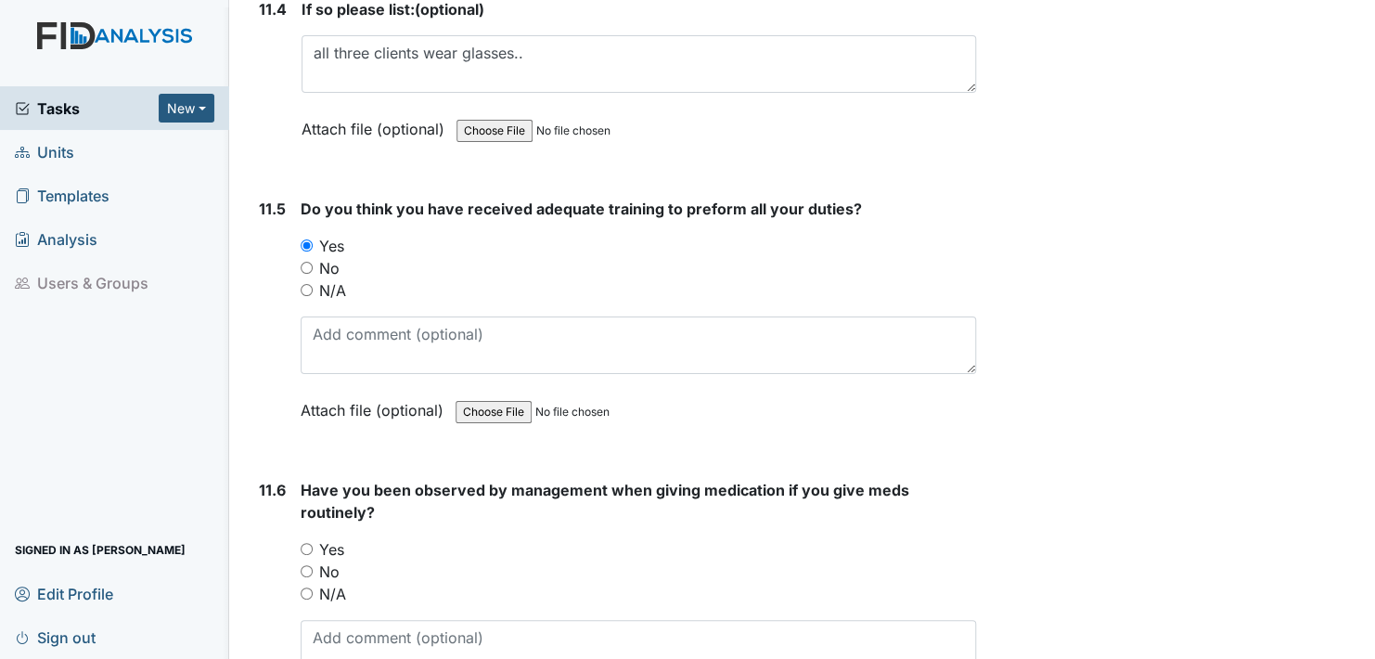
click at [306, 543] on input "Yes" at bounding box center [307, 549] width 12 height 12
radio input "true"
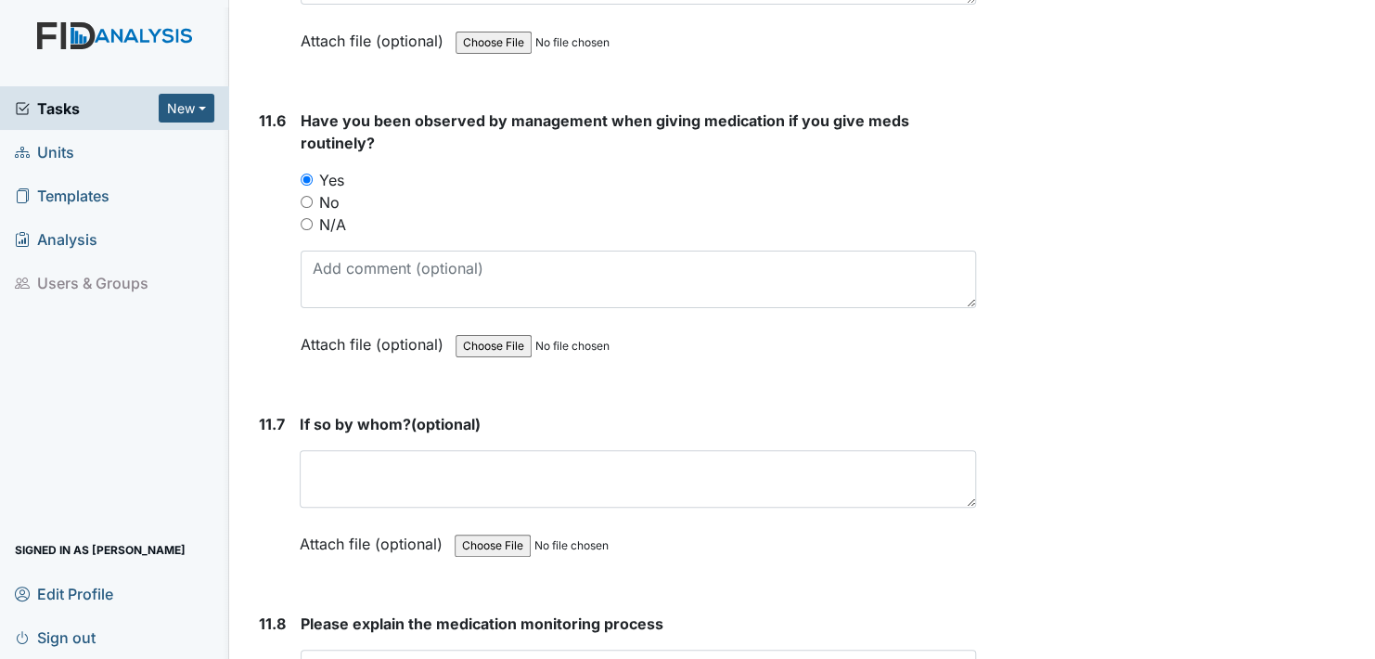
scroll to position [31079, 0]
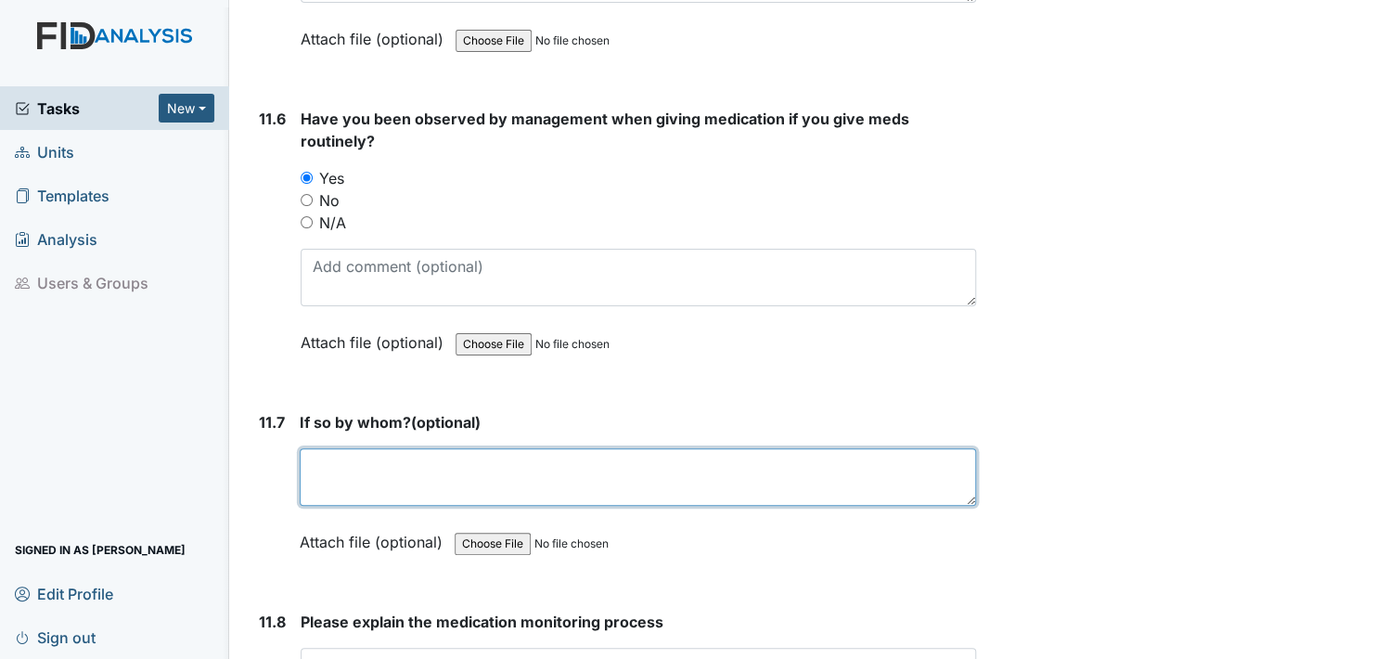
click at [328, 448] on textarea at bounding box center [638, 477] width 676 height 58
type textarea "[PERSON_NAME]"
